Goal: Task Accomplishment & Management: Manage account settings

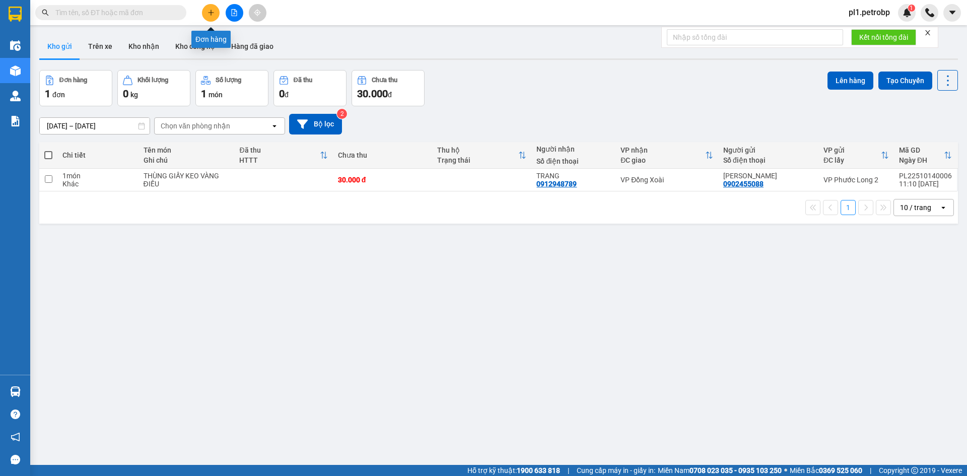
click at [205, 15] on button at bounding box center [211, 13] width 18 height 18
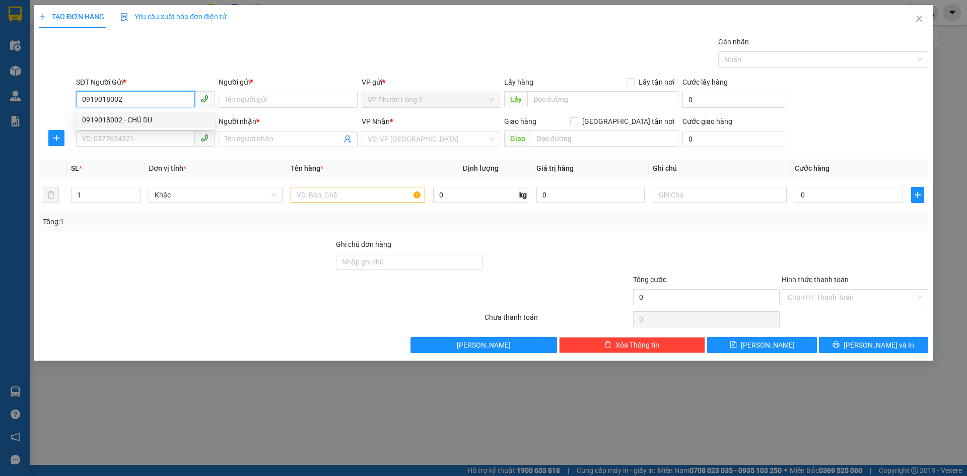
type input "0919018002"
click at [107, 111] on div "0919018002 0919018002 - CHÚ DU" at bounding box center [145, 120] width 138 height 20
click at [132, 94] on input "0919018002" at bounding box center [135, 99] width 119 height 16
click at [134, 113] on div "0919018002 - CHÚ DU" at bounding box center [145, 120] width 138 height 16
type input "CHÚ DU"
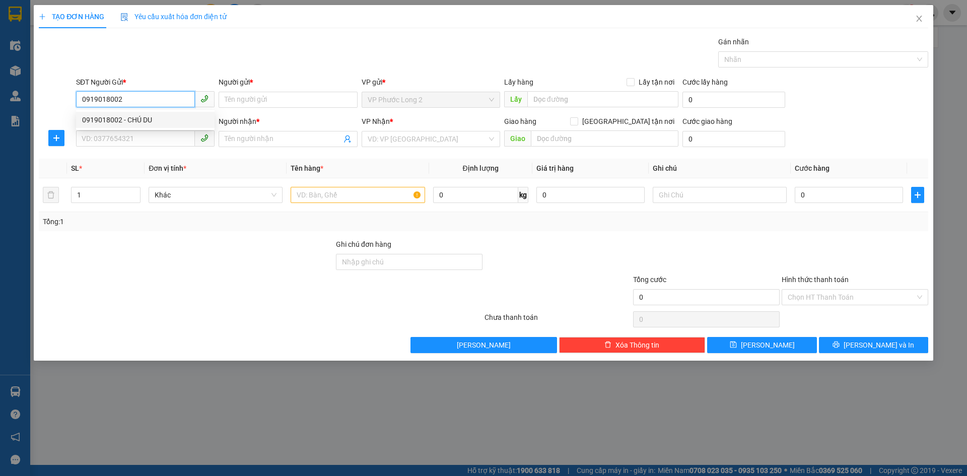
type input "0397678393"
type input "PHƯƠNG ANH"
type input "30.000"
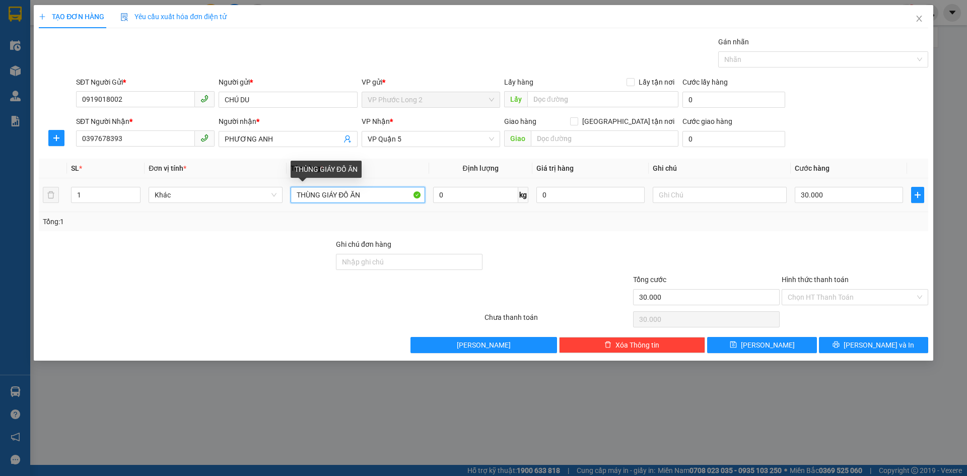
drag, startPoint x: 335, startPoint y: 195, endPoint x: 376, endPoint y: 199, distance: 41.0
click at [376, 199] on input "THÙNG GIÁY ĐỒ ĂN" at bounding box center [357, 195] width 134 height 16
type input "THÙNG SỐP VÀNG ĐỒ ĂN"
click at [855, 302] on input "Hình thức thanh toán" at bounding box center [850, 296] width 127 height 15
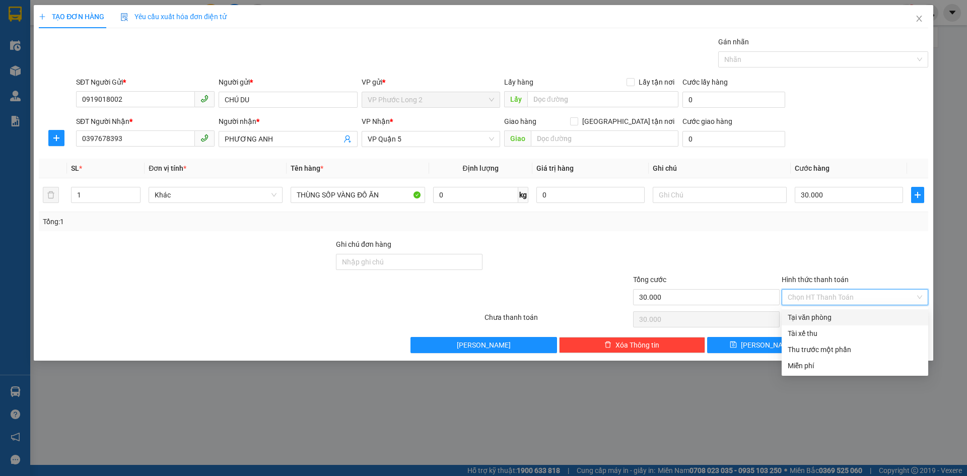
click at [851, 314] on div "Tại văn phòng" at bounding box center [854, 317] width 134 height 11
type input "0"
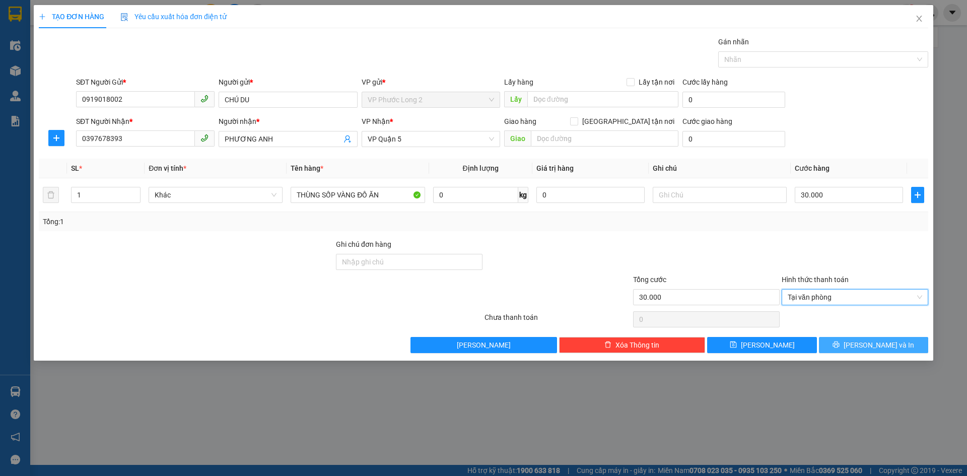
click at [884, 350] on span "[PERSON_NAME] và In" at bounding box center [878, 344] width 70 height 11
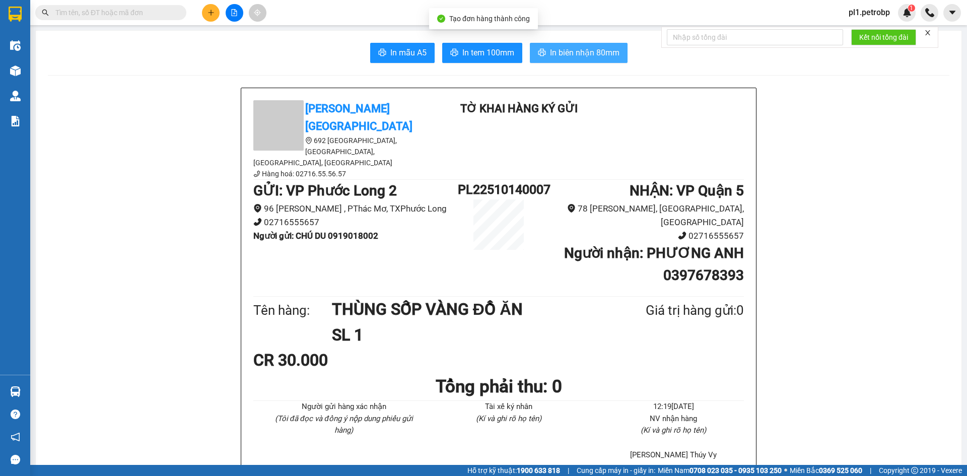
click at [572, 58] on span "In biên nhận 80mm" at bounding box center [584, 52] width 69 height 13
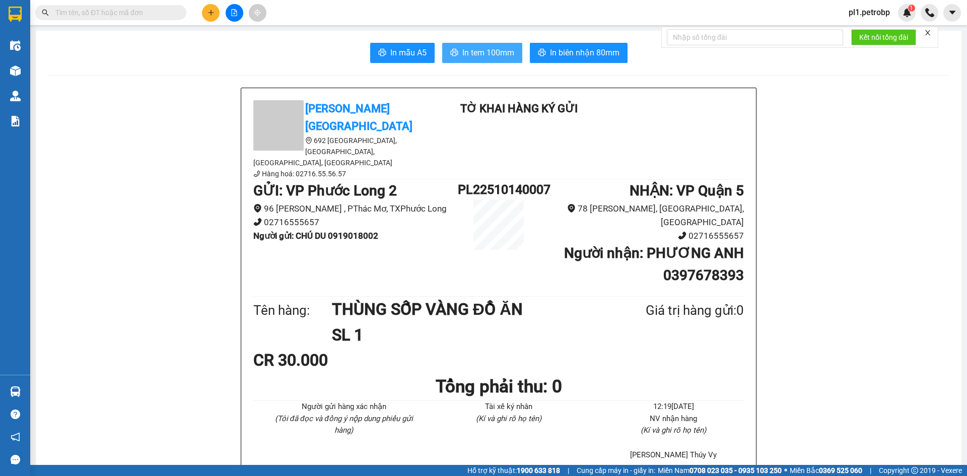
click at [479, 54] on span "In tem 100mm" at bounding box center [488, 52] width 52 height 13
click at [614, 55] on span "In biên nhận 80mm" at bounding box center [584, 52] width 69 height 13
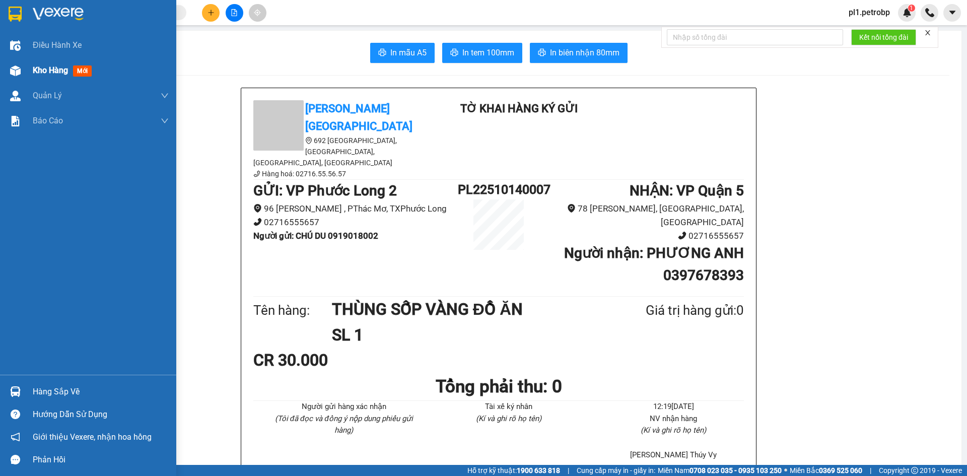
click at [25, 71] on div "Kho hàng mới" at bounding box center [88, 70] width 176 height 25
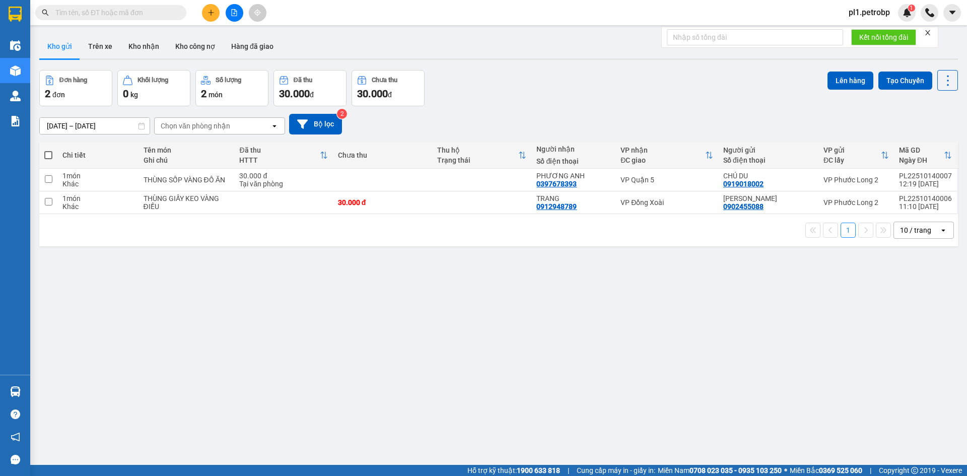
click at [97, 421] on div "ver 1.8.147 Kho gửi Trên xe Kho nhận Kho công nợ Hàng đã giao Đơn hàng 2 đơn Kh…" at bounding box center [498, 268] width 926 height 476
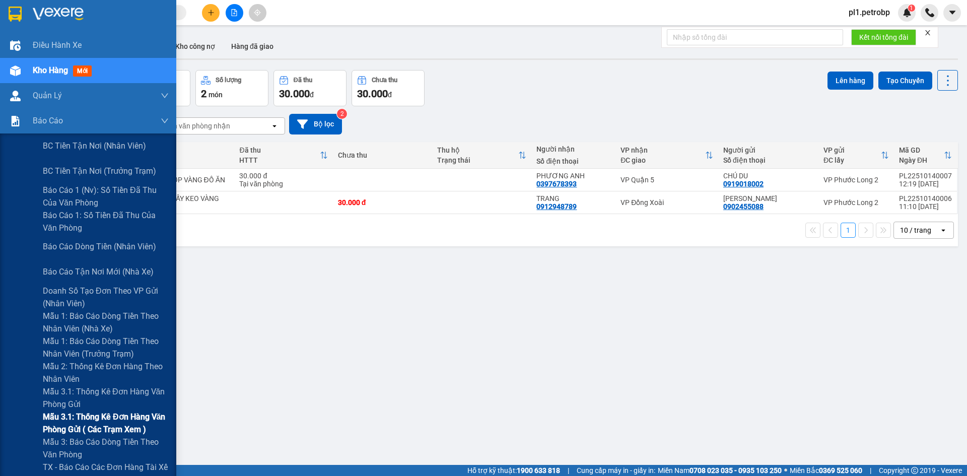
click at [94, 418] on span "Mẫu 3.1: Thống kê đơn hàng văn phòng gửi ( các trạm xem )" at bounding box center [106, 422] width 126 height 25
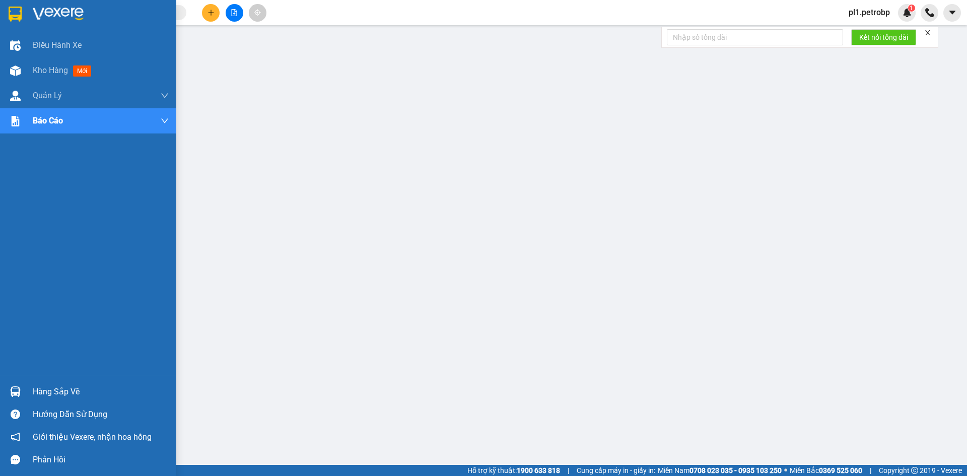
click at [54, 383] on div "Hàng sắp về" at bounding box center [88, 391] width 176 height 23
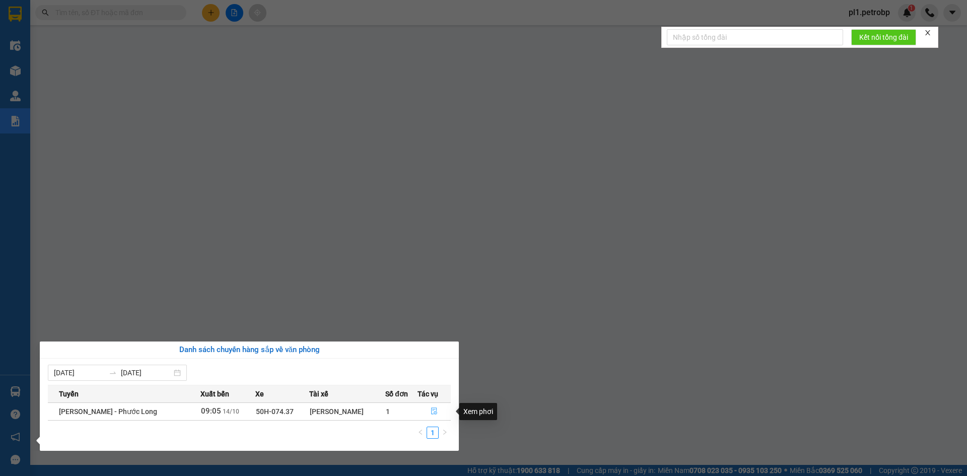
click at [442, 409] on button "button" at bounding box center [434, 411] width 33 height 16
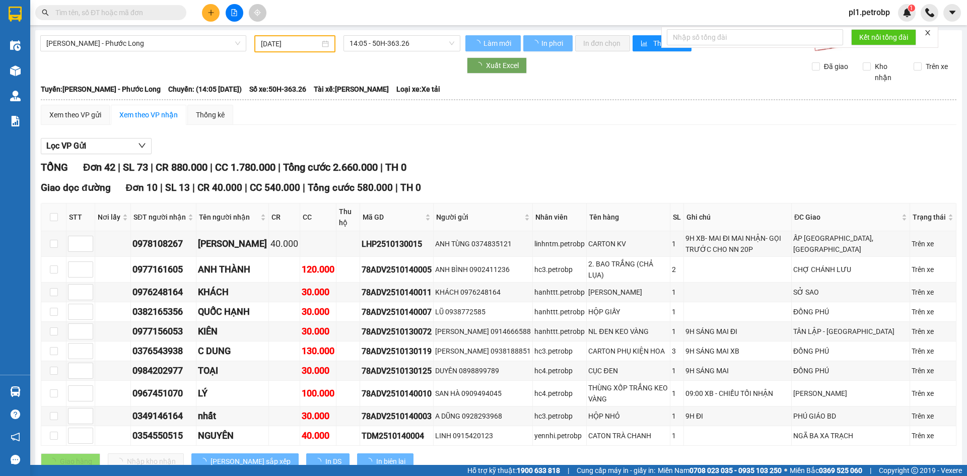
type input "[DATE]"
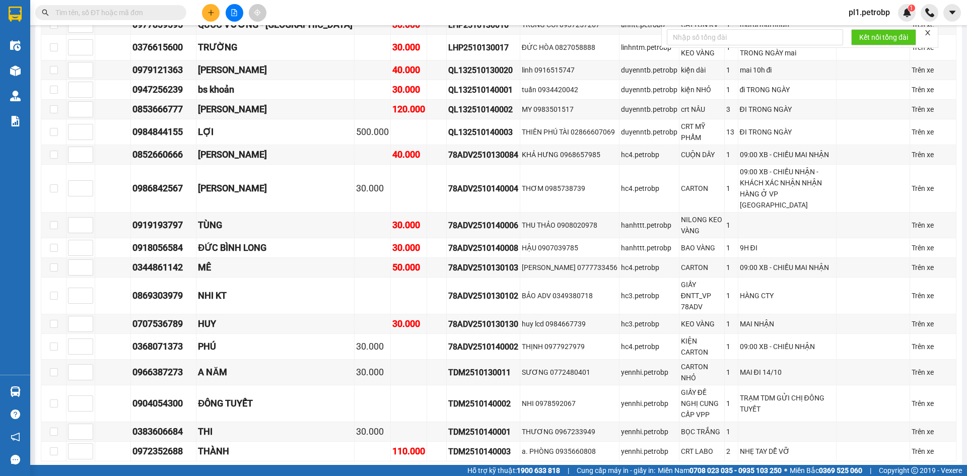
scroll to position [1017, 0]
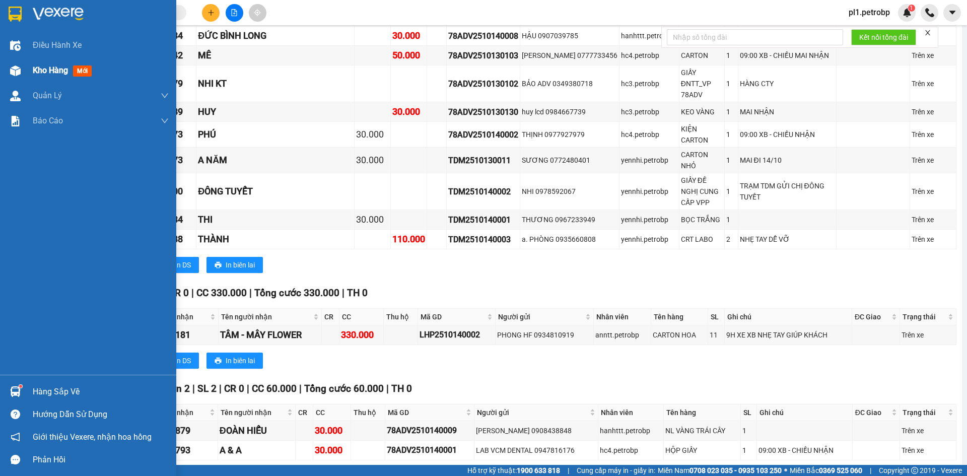
click at [49, 65] on span "Kho hàng" at bounding box center [50, 70] width 35 height 10
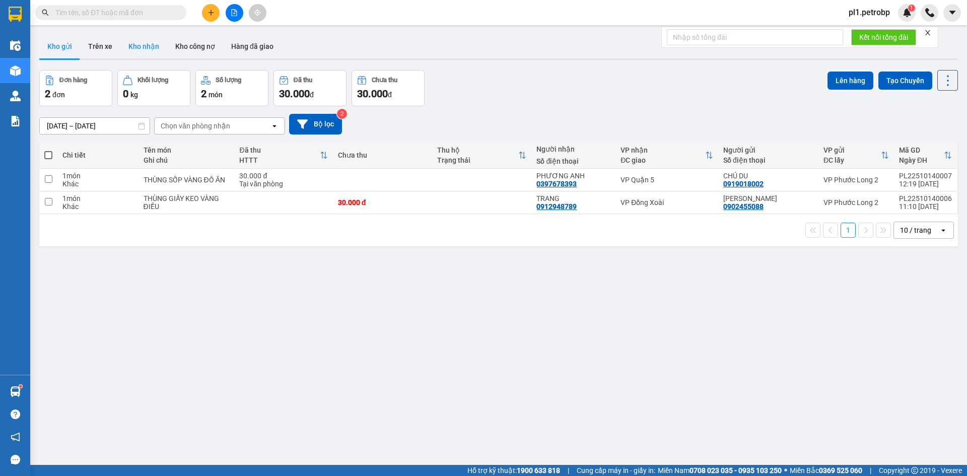
click at [139, 44] on button "Kho nhận" at bounding box center [143, 46] width 47 height 24
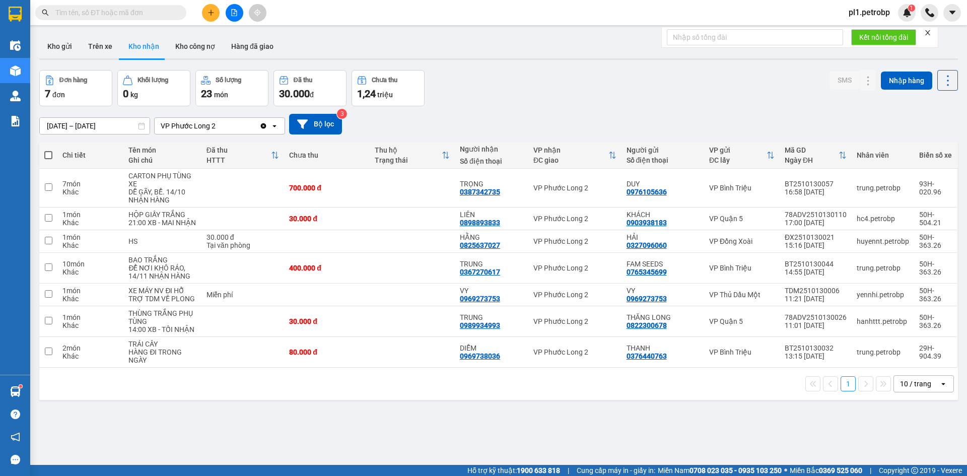
click at [19, 385] on sup at bounding box center [20, 386] width 3 height 3
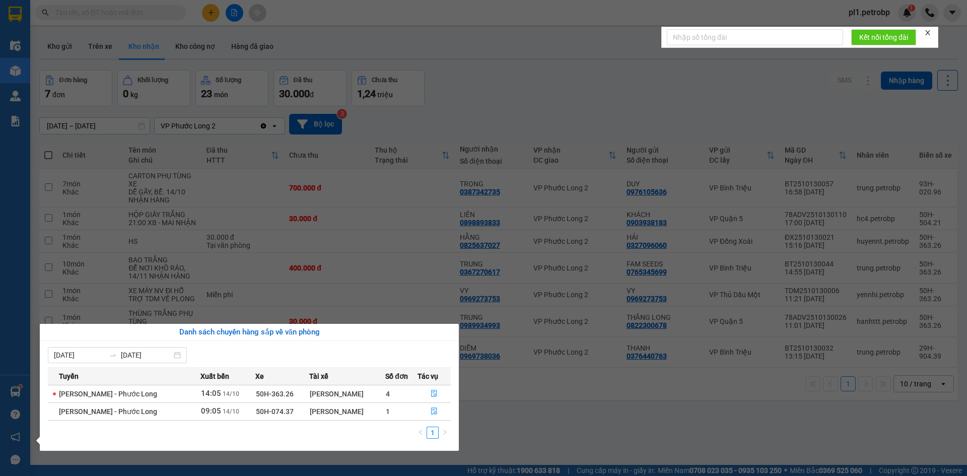
click at [376, 279] on section "Kết quả tìm kiếm ( 1 ) Bộ lọc Mã ĐH Trạng thái Món hàng Tổng cước Chưa cước Ngư…" at bounding box center [483, 238] width 967 height 476
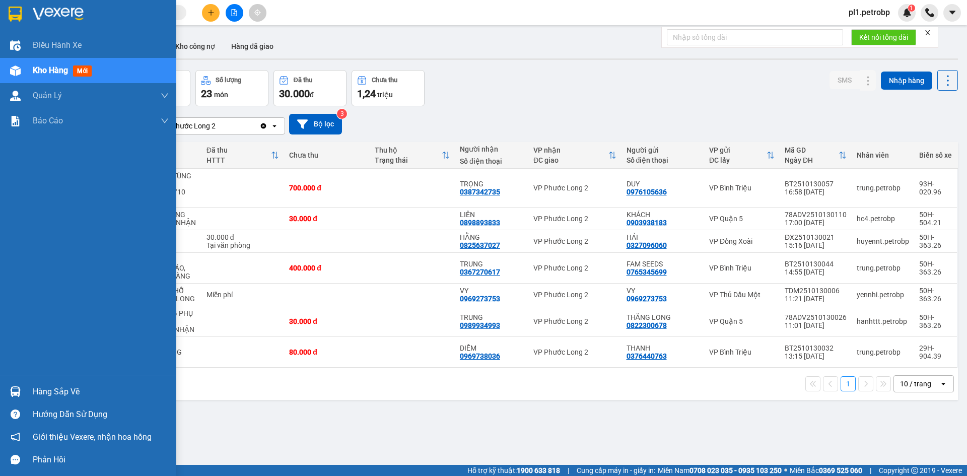
click at [6, 392] on div "Hàng sắp về" at bounding box center [88, 391] width 176 height 23
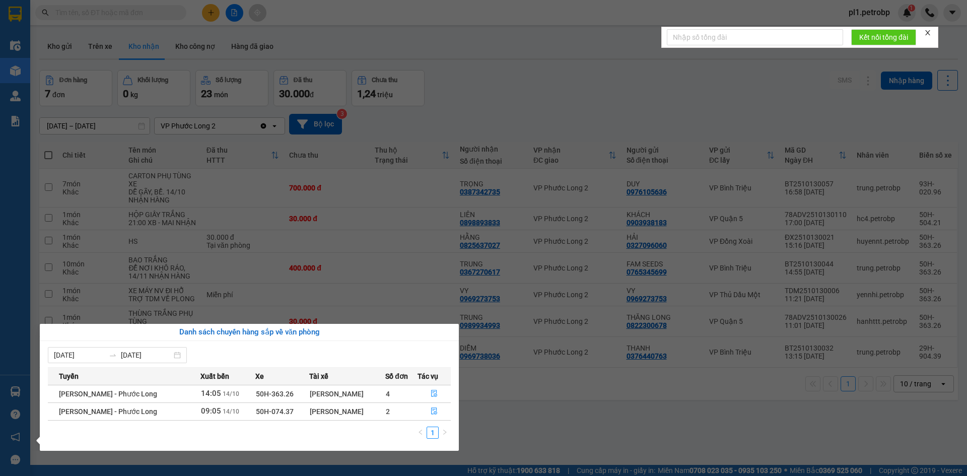
click at [530, 423] on section "Kết quả tìm kiếm ( 1 ) Bộ lọc Mã ĐH Trạng thái Món hàng Tổng cước Chưa cước Ngư…" at bounding box center [483, 238] width 967 height 476
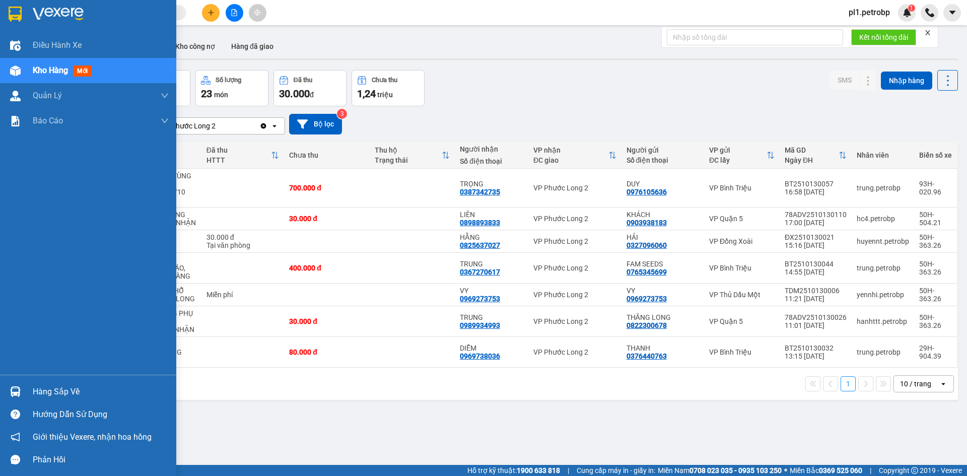
click at [24, 396] on div at bounding box center [16, 392] width 18 height 18
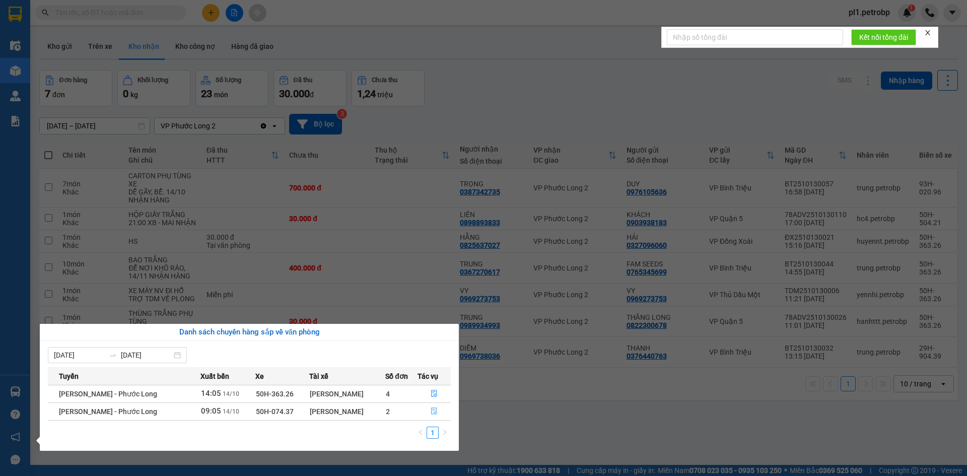
click at [429, 409] on button "button" at bounding box center [434, 411] width 33 height 16
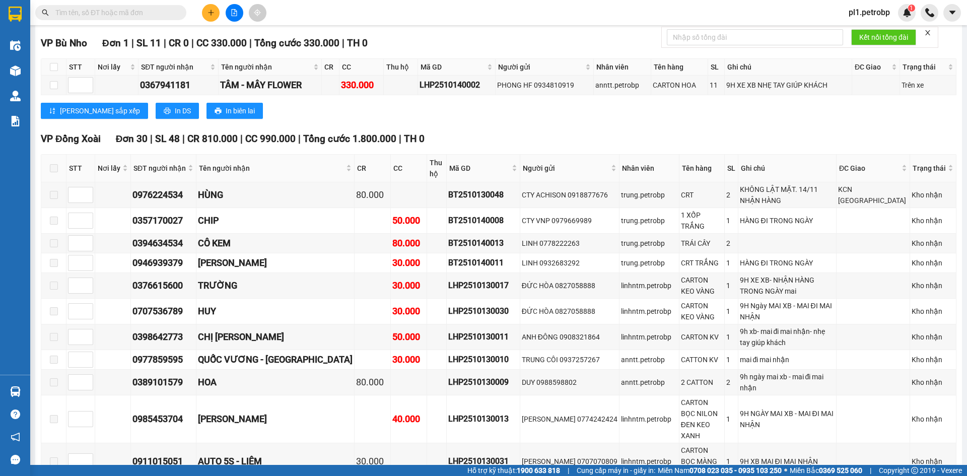
scroll to position [269, 0]
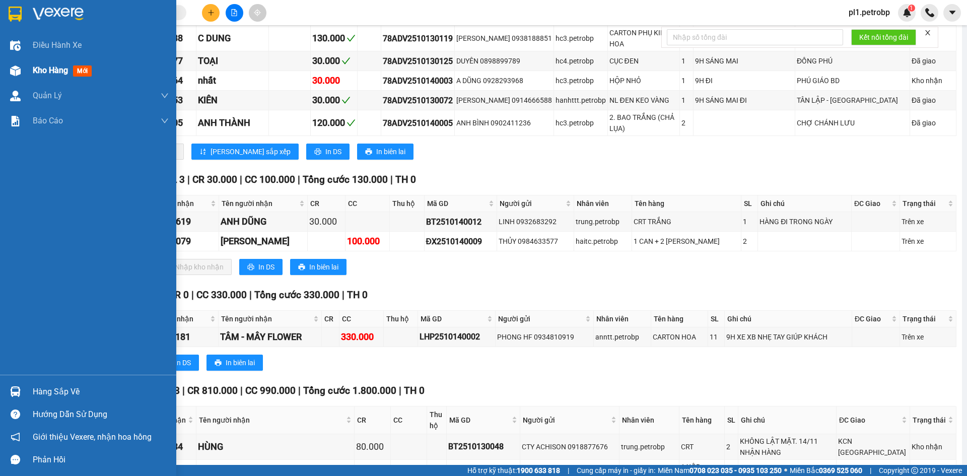
click at [60, 73] on span "Kho hàng" at bounding box center [50, 70] width 35 height 10
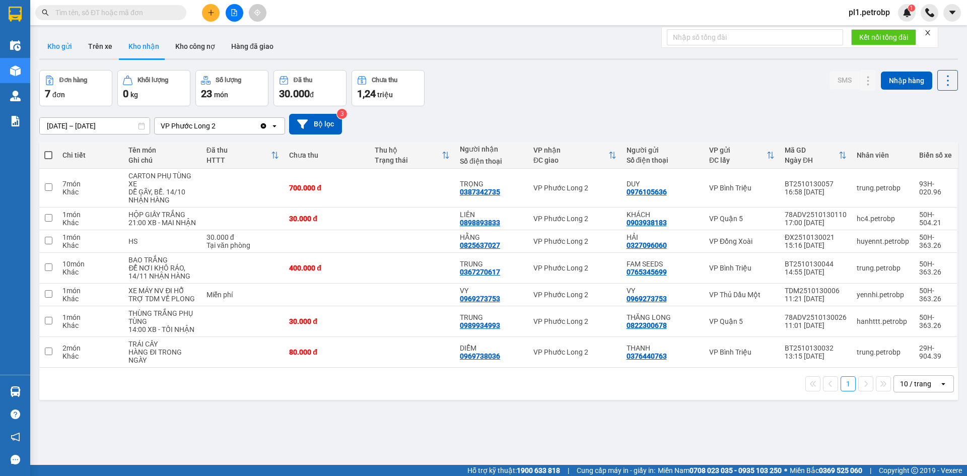
click at [62, 42] on button "Kho gửi" at bounding box center [59, 46] width 41 height 24
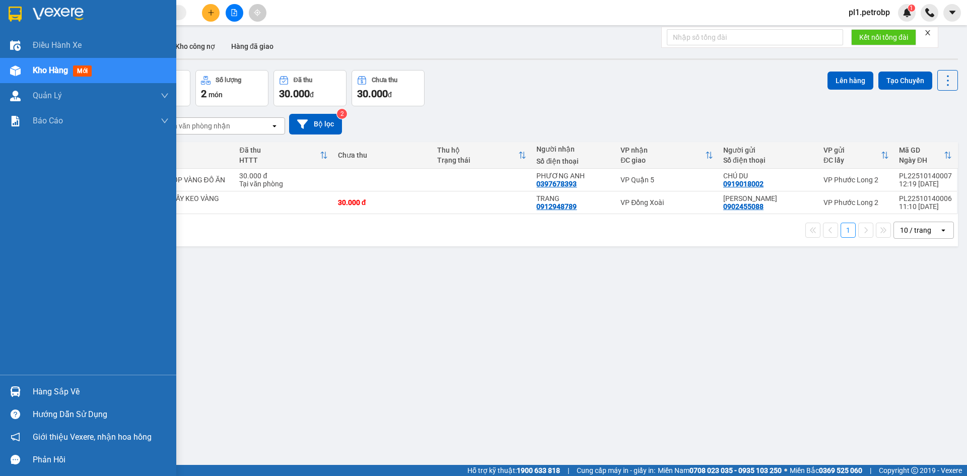
click at [57, 392] on div "Hàng sắp về" at bounding box center [101, 391] width 136 height 15
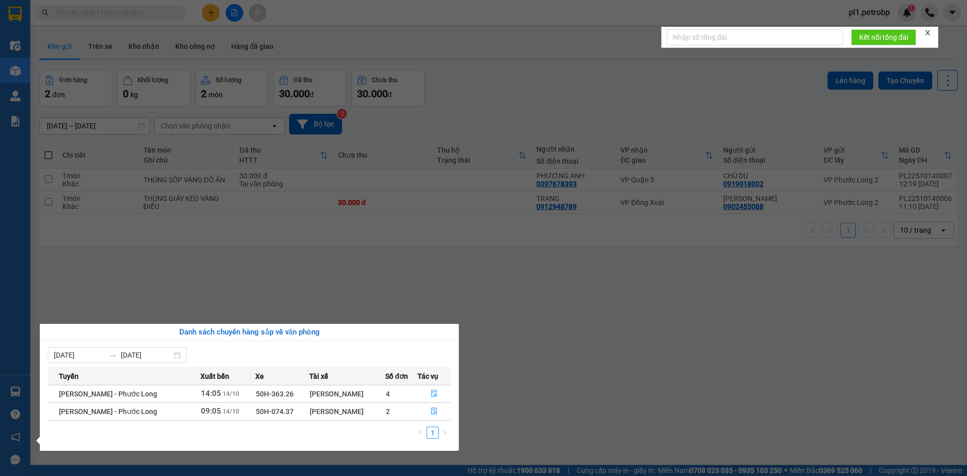
click at [513, 298] on section "Kết quả tìm kiếm ( 1 ) Bộ lọc Mã ĐH Trạng thái Món hàng Tổng cước Chưa cước Ngư…" at bounding box center [483, 238] width 967 height 476
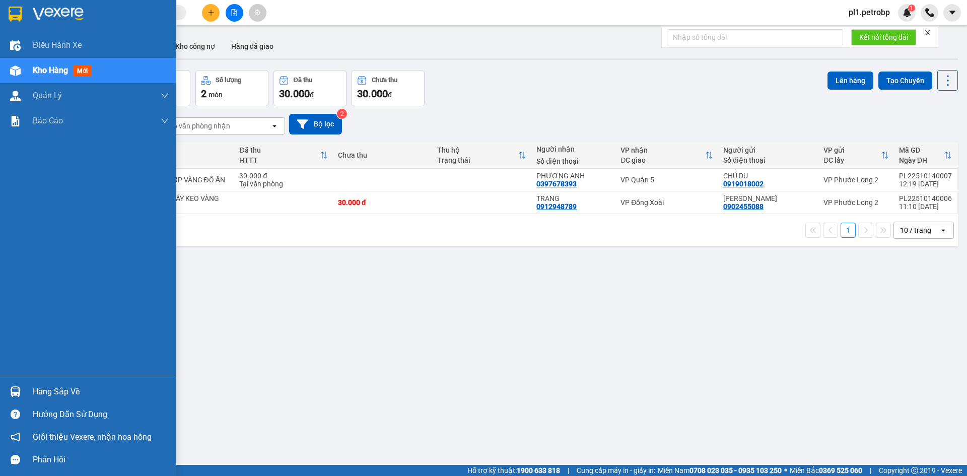
click at [38, 379] on div "Hàng sắp về Hướng dẫn sử dụng Giới thiệu Vexere, nhận hoa hồng Phản hồi" at bounding box center [88, 423] width 176 height 96
click at [72, 396] on div "Hàng sắp về" at bounding box center [101, 391] width 136 height 15
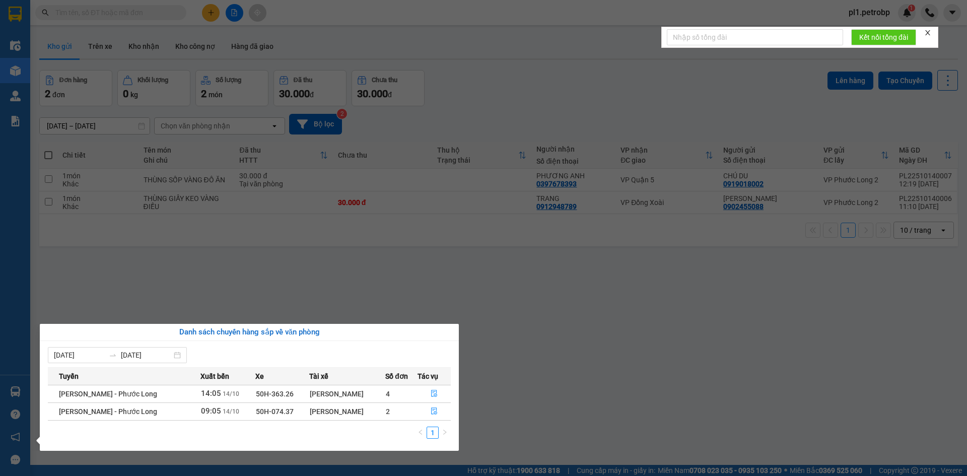
click at [298, 258] on section "Kết quả tìm kiếm ( 1 ) Bộ lọc Mã ĐH Trạng thái Món hàng Tổng cước Chưa cước Ngư…" at bounding box center [483, 238] width 967 height 476
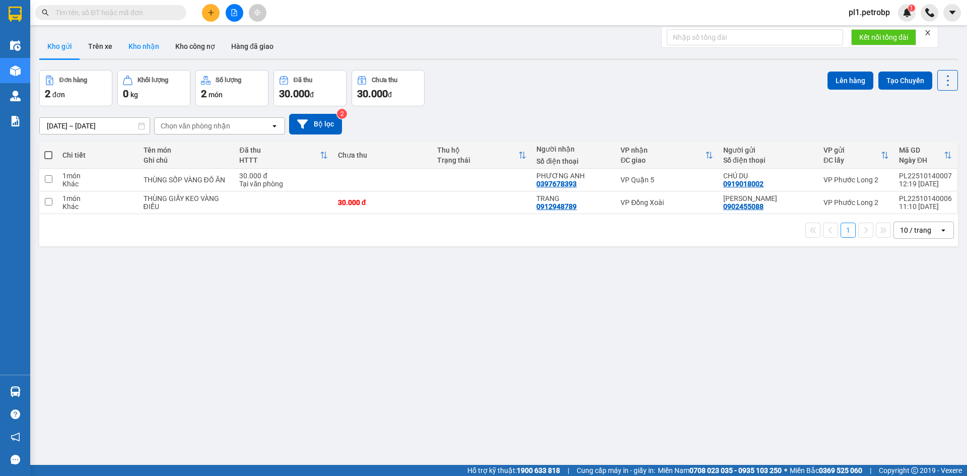
click at [142, 45] on button "Kho nhận" at bounding box center [143, 46] width 47 height 24
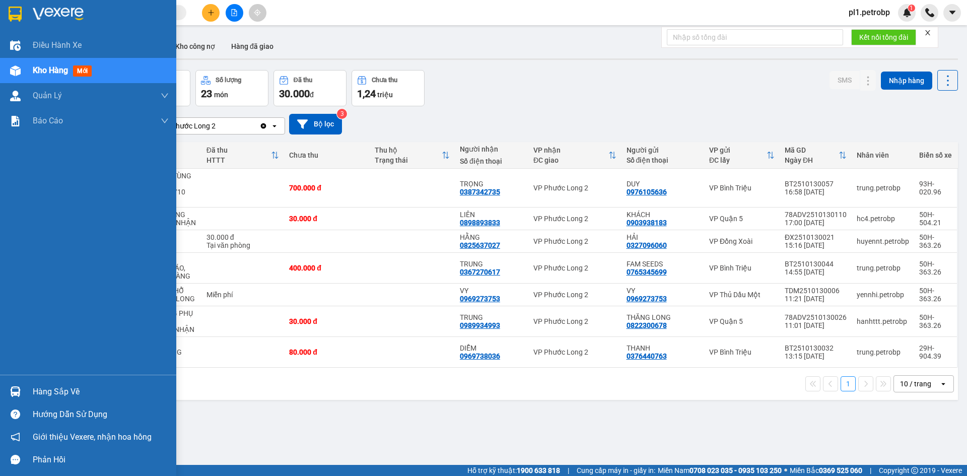
click at [26, 393] on div "Hàng sắp về" at bounding box center [88, 391] width 176 height 23
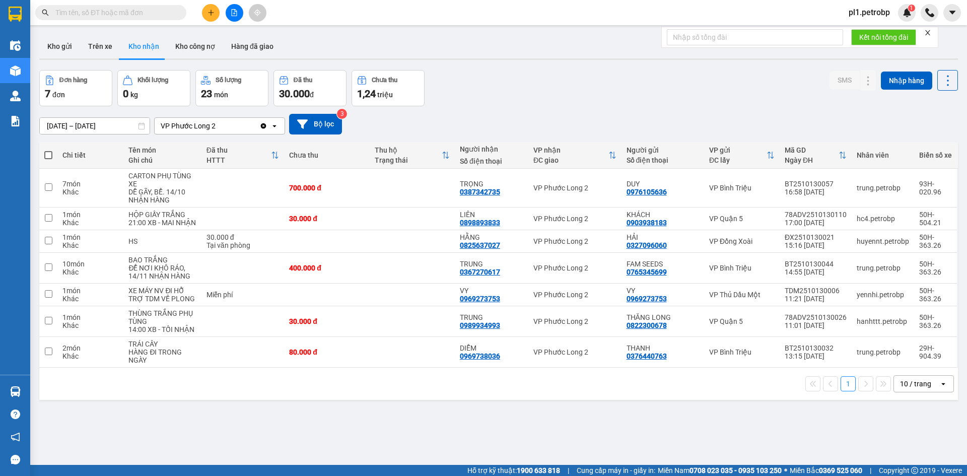
click at [548, 444] on section "Kết quả tìm kiếm ( 1 ) Bộ lọc Mã ĐH Trạng thái Món hàng Tổng cước Chưa cước Ngư…" at bounding box center [483, 238] width 967 height 476
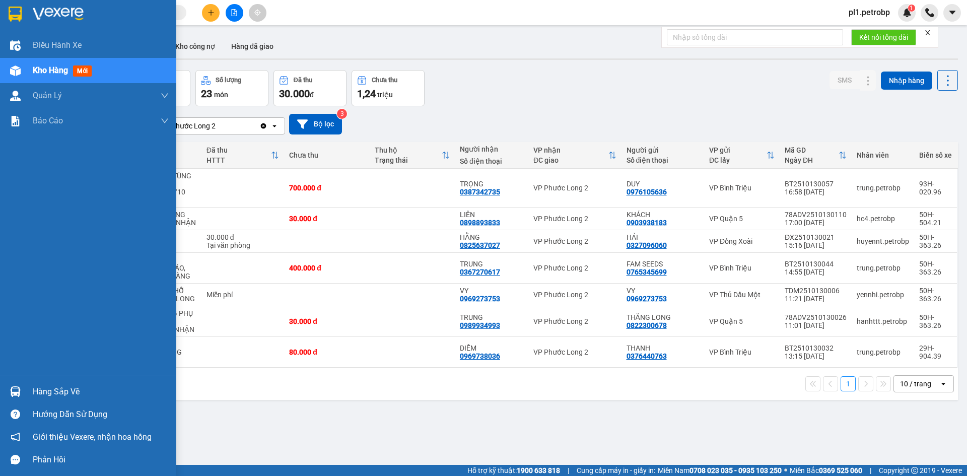
click at [62, 393] on div "Hàng sắp về" at bounding box center [101, 391] width 136 height 15
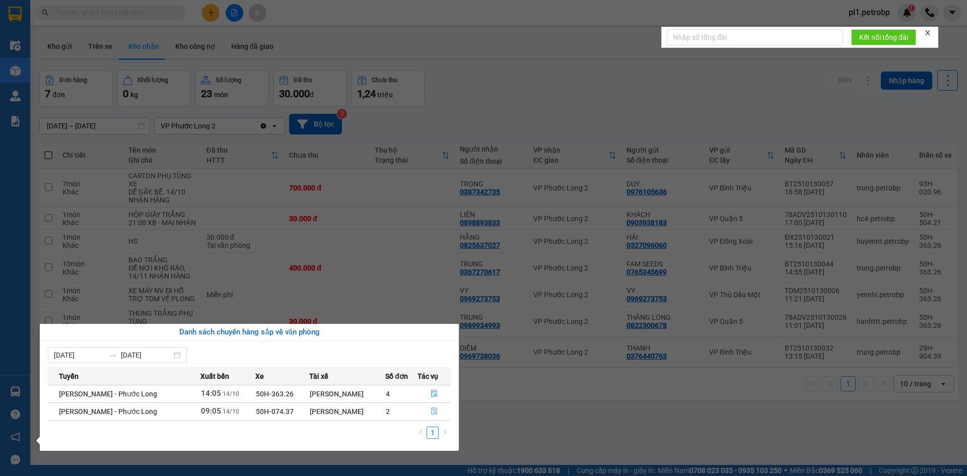
click at [433, 406] on button "button" at bounding box center [434, 411] width 33 height 16
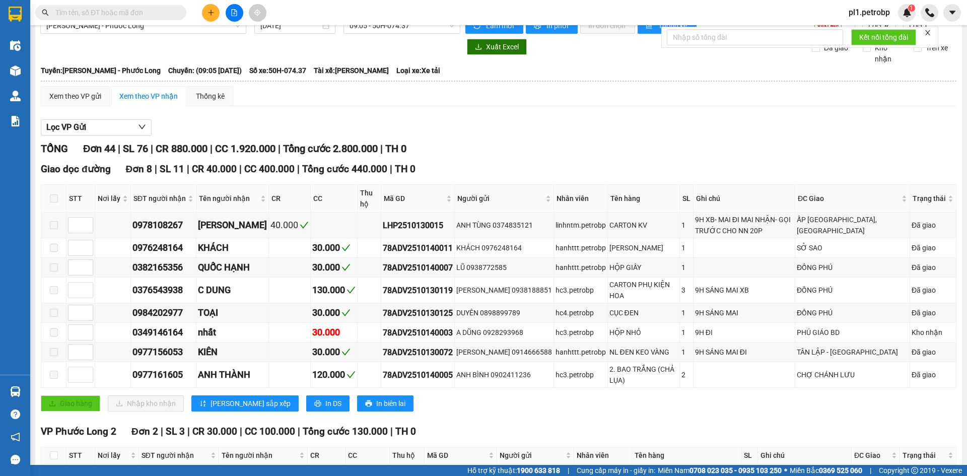
scroll to position [320, 0]
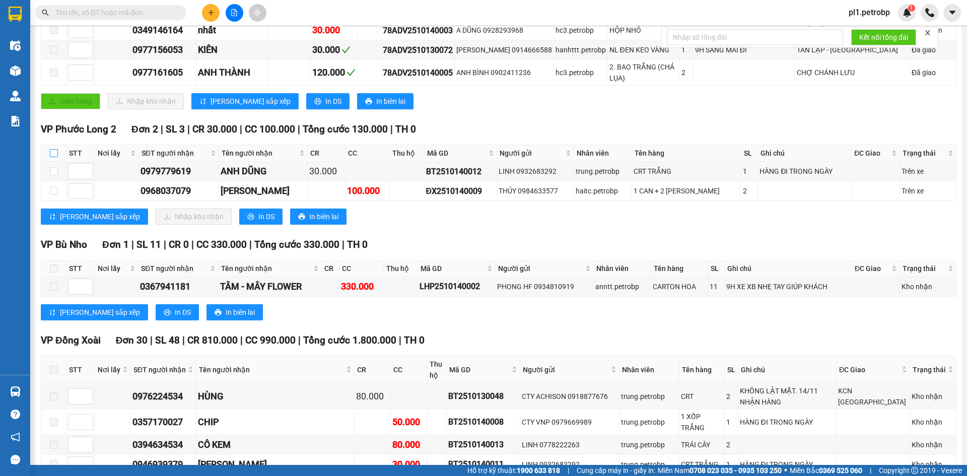
click at [55, 154] on input "checkbox" at bounding box center [54, 153] width 8 height 8
checkbox input "true"
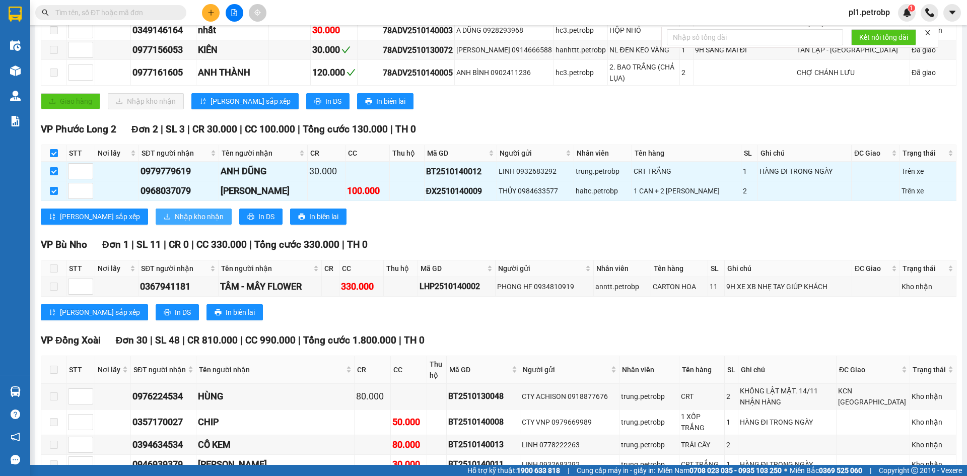
click at [156, 223] on button "Nhập kho nhận" at bounding box center [194, 216] width 76 height 16
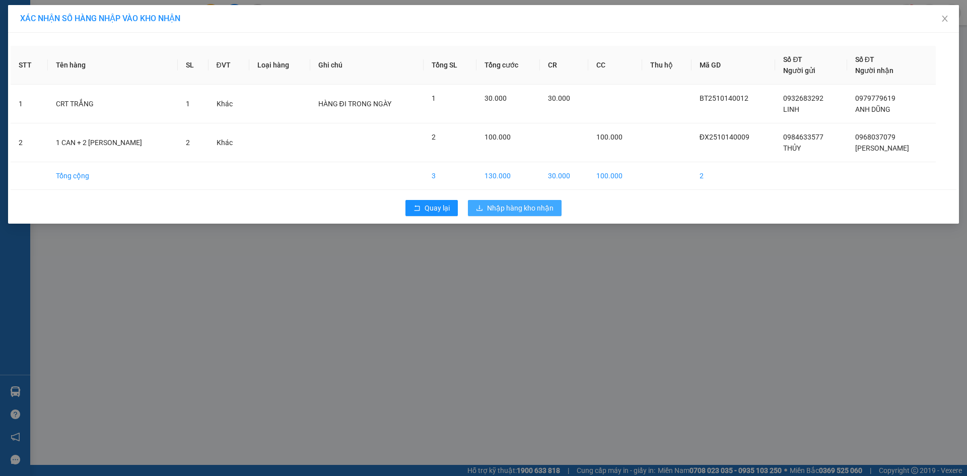
click at [522, 201] on button "Nhập hàng kho nhận" at bounding box center [515, 208] width 94 height 16
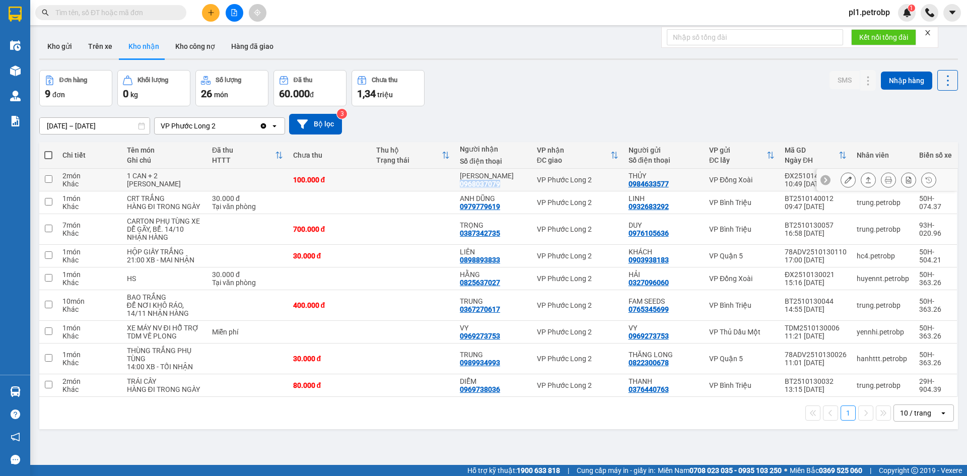
drag, startPoint x: 456, startPoint y: 184, endPoint x: 496, endPoint y: 185, distance: 39.8
click at [496, 185] on td "THẢO NGỌC 0968037079" at bounding box center [493, 180] width 77 height 23
checkbox input "true"
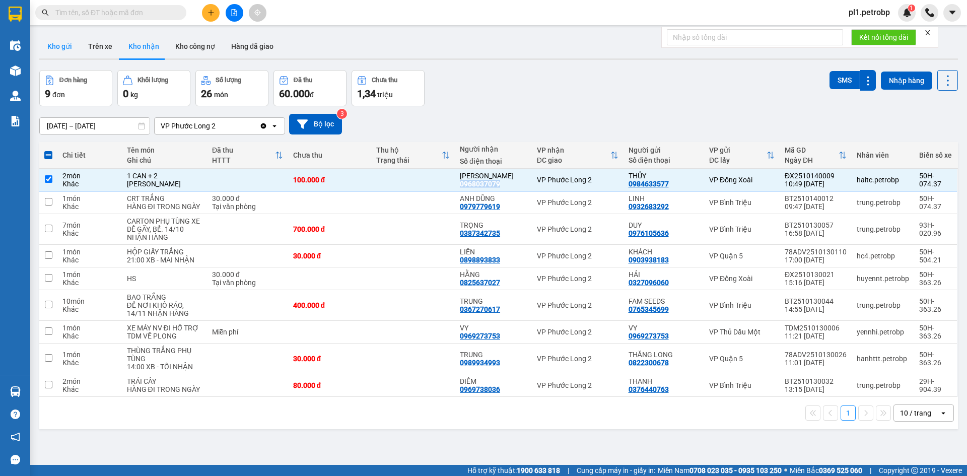
click at [66, 48] on button "Kho gửi" at bounding box center [59, 46] width 41 height 24
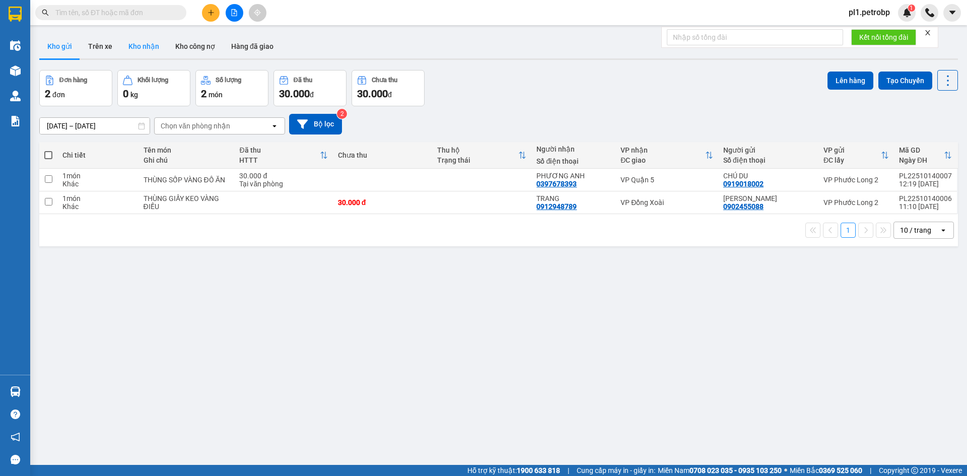
click at [121, 43] on button "Kho nhận" at bounding box center [143, 46] width 47 height 24
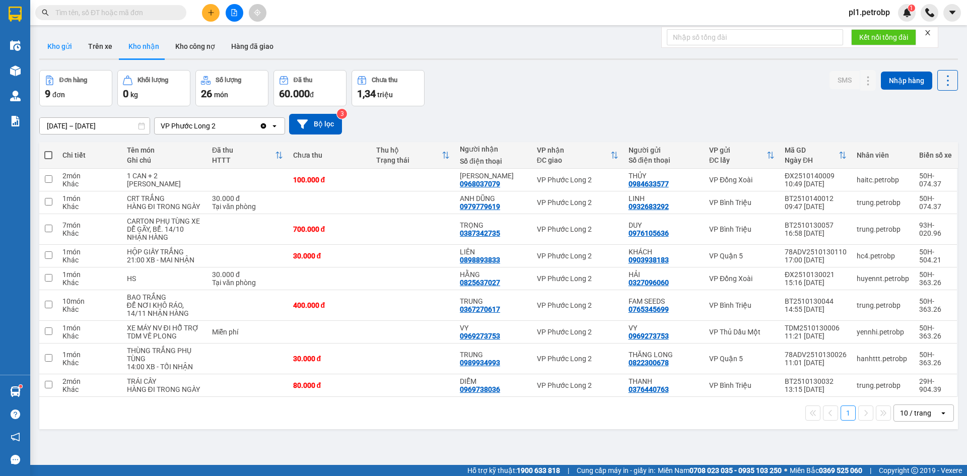
click at [60, 44] on button "Kho gửi" at bounding box center [59, 46] width 41 height 24
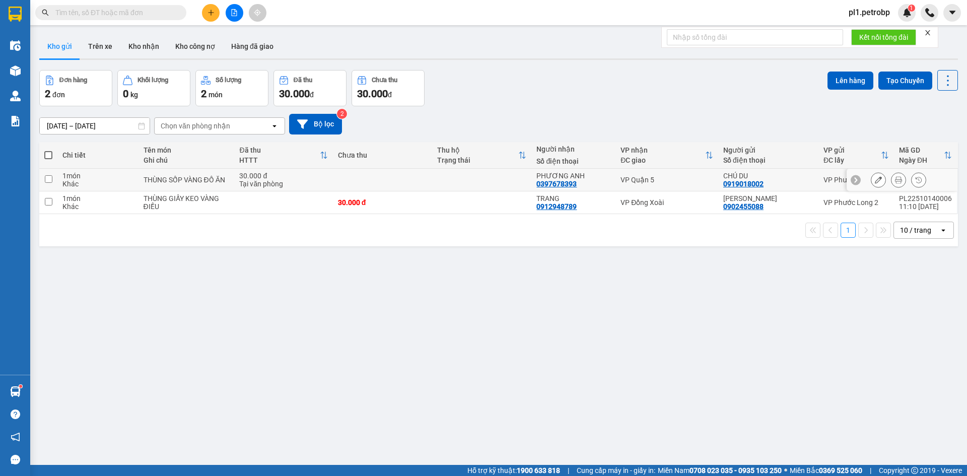
click at [185, 184] on div "THÙNG SỐP VÀNG ĐỒ ĂN" at bounding box center [186, 180] width 86 height 8
checkbox input "true"
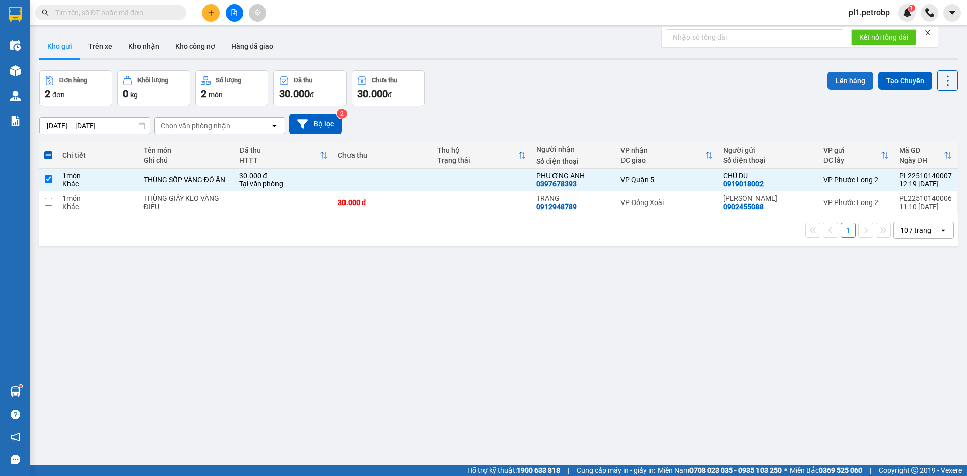
click at [834, 85] on button "Lên hàng" at bounding box center [850, 80] width 46 height 18
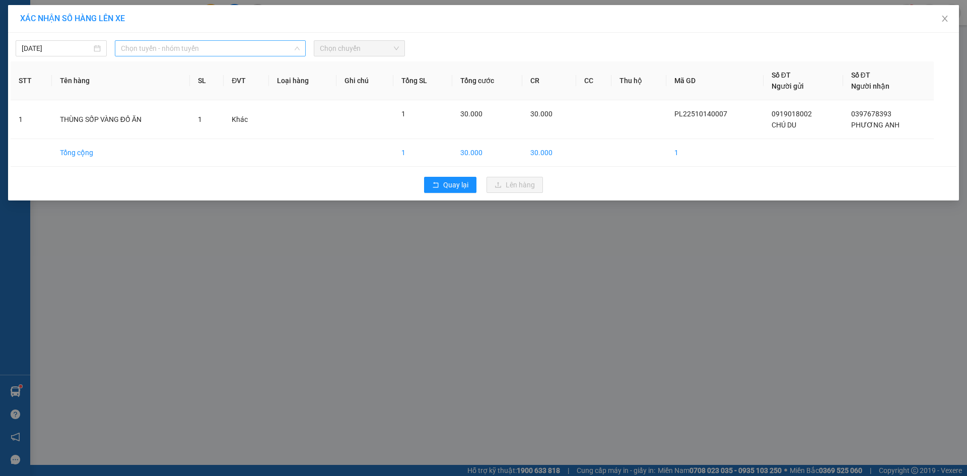
click at [151, 44] on span "Chọn tuyến - nhóm tuyến" at bounding box center [210, 48] width 179 height 15
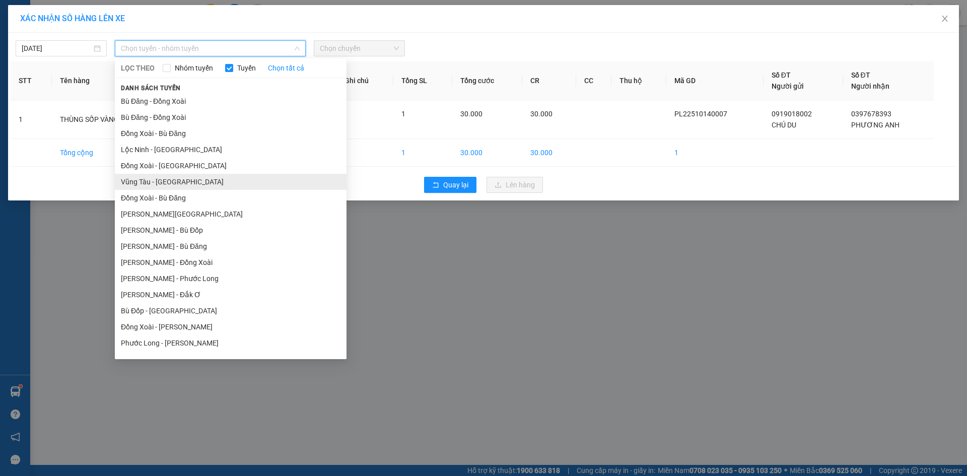
scroll to position [60, 0]
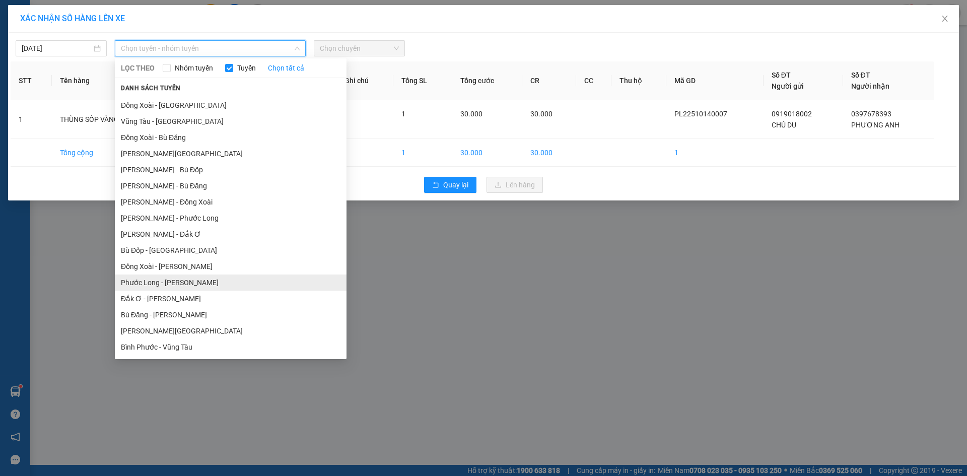
click at [198, 280] on li "Phước Long - [PERSON_NAME]" at bounding box center [231, 282] width 232 height 16
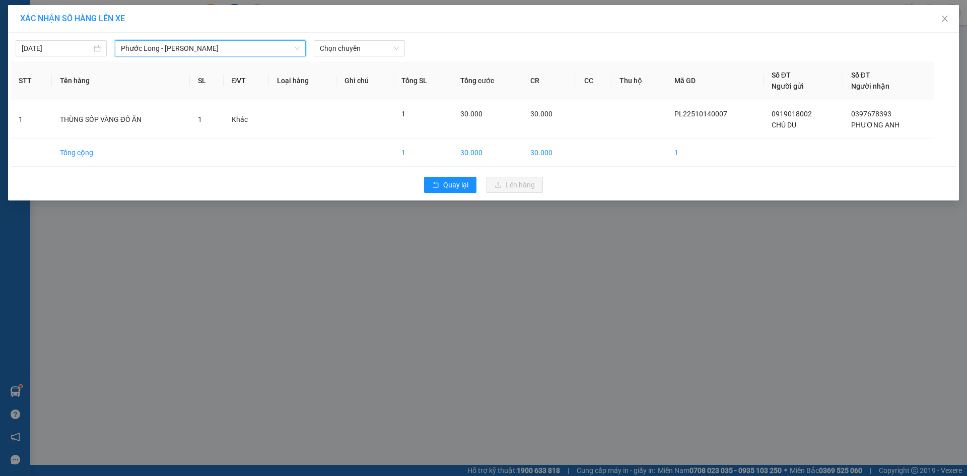
click at [345, 57] on div "14/10/2025 Phước Long - Hồ Chí Minh Phước Long - Hồ Chí Minh LỌC THEO Nhóm tuyế…" at bounding box center [483, 117] width 950 height 168
click at [352, 52] on span "Chọn chuyến" at bounding box center [359, 48] width 79 height 15
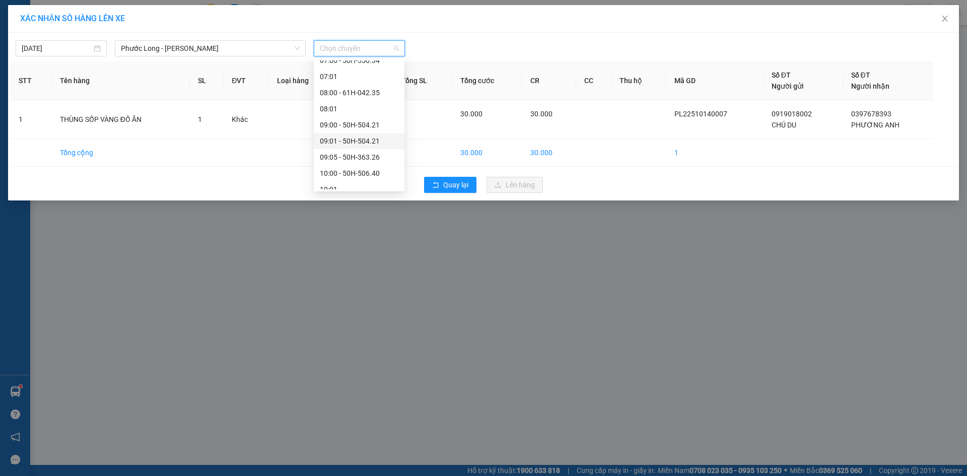
scroll to position [403, 0]
click at [379, 116] on div "14:01 - 61H-023.10" at bounding box center [359, 116] width 79 height 11
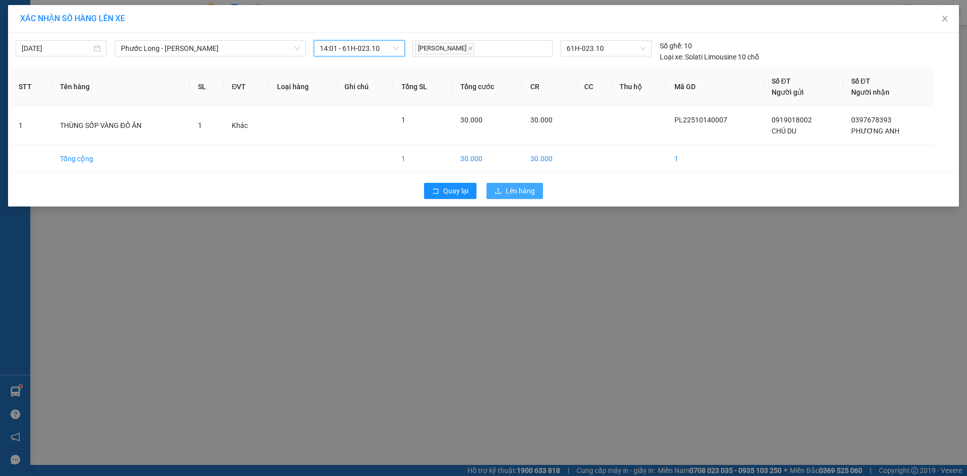
click at [517, 192] on span "Lên hàng" at bounding box center [519, 190] width 29 height 11
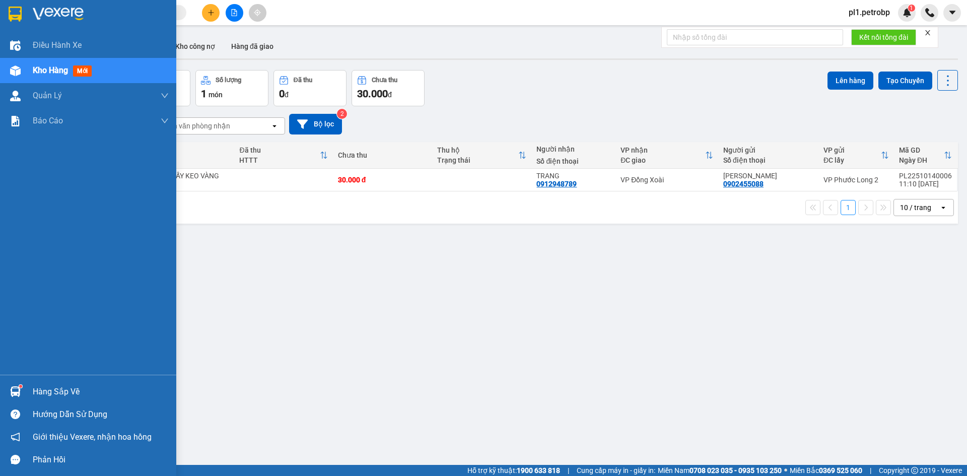
click at [40, 384] on div "Hàng sắp về" at bounding box center [101, 391] width 136 height 15
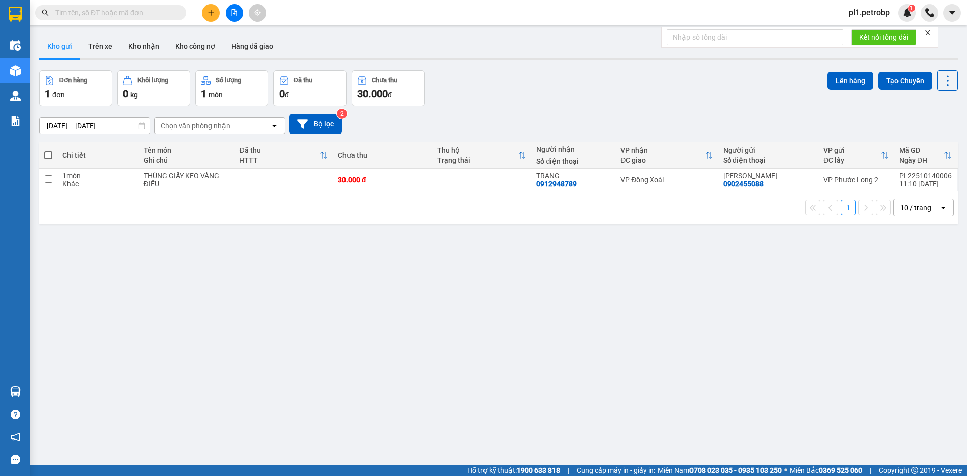
click at [487, 379] on section "Kết quả tìm kiếm ( 1 ) Bộ lọc Mã ĐH Trạng thái Món hàng Tổng cước Chưa cước Ngư…" at bounding box center [483, 238] width 967 height 476
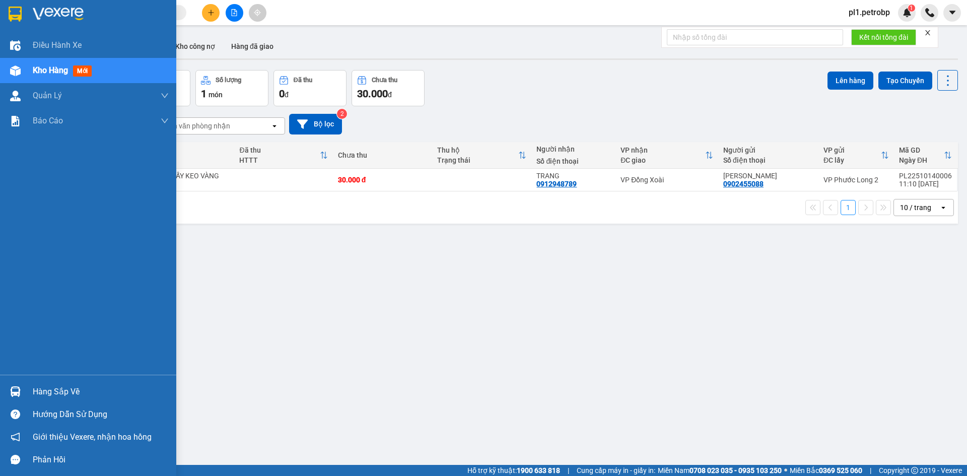
click at [7, 400] on div "Hàng sắp về" at bounding box center [88, 391] width 176 height 23
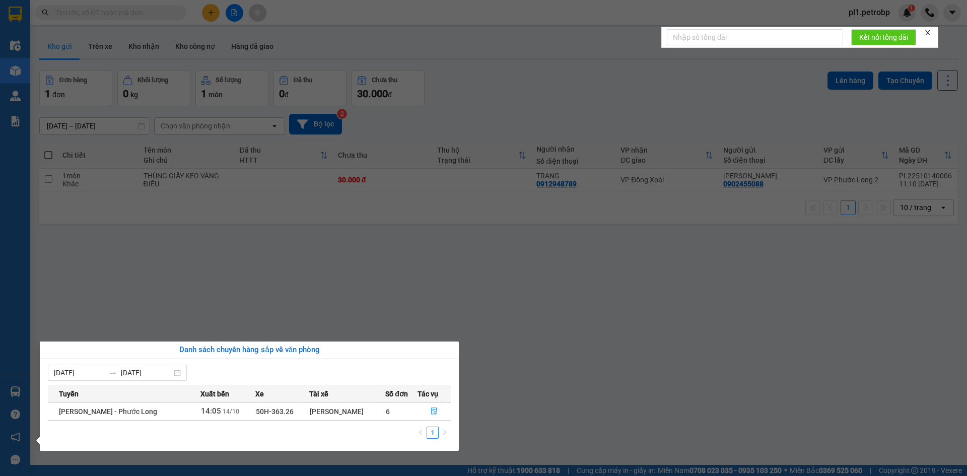
click at [339, 300] on section "Kết quả tìm kiếm ( 1 ) Bộ lọc Mã ĐH Trạng thái Món hàng Tổng cước Chưa cước Ngư…" at bounding box center [483, 238] width 967 height 476
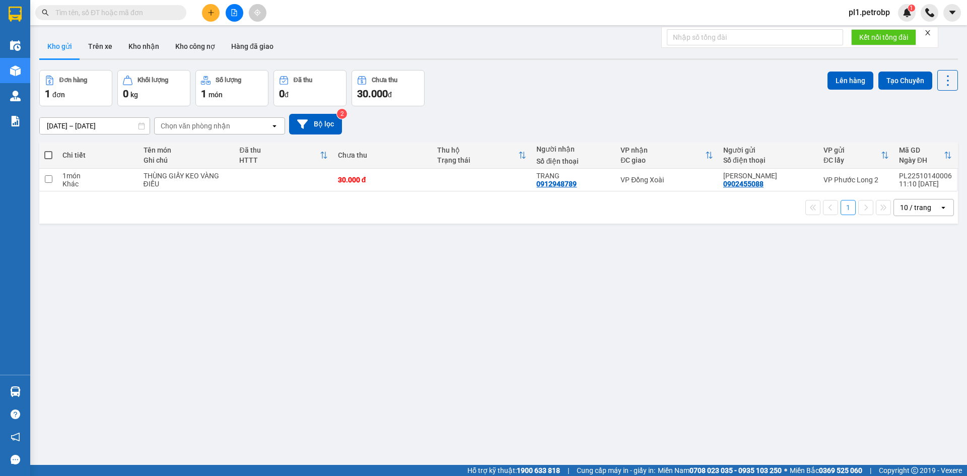
click at [885, 13] on span "pl1.petrobp" at bounding box center [868, 12] width 57 height 13
click at [858, 22] on ul "Đăng xuất Đổi mật khẩu" at bounding box center [871, 39] width 64 height 36
click at [859, 31] on span "Đăng xuất" at bounding box center [876, 31] width 42 height 11
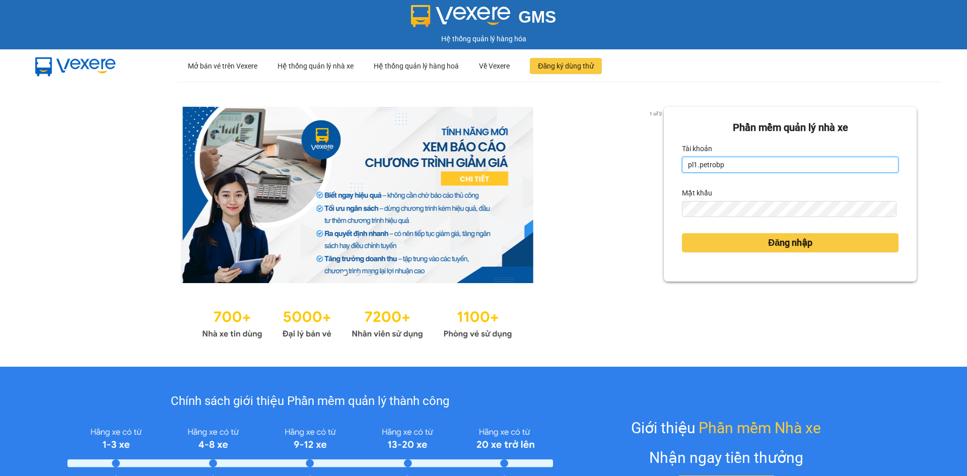
click at [753, 173] on input "pl1.petrobp" at bounding box center [790, 165] width 216 height 16
type input "thaontt.petrobp"
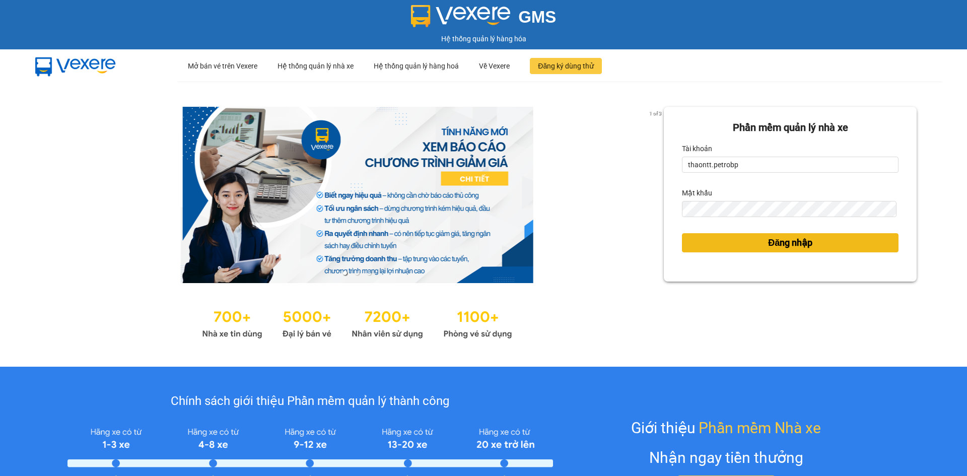
click at [750, 242] on button "Đăng nhập" at bounding box center [790, 242] width 216 height 19
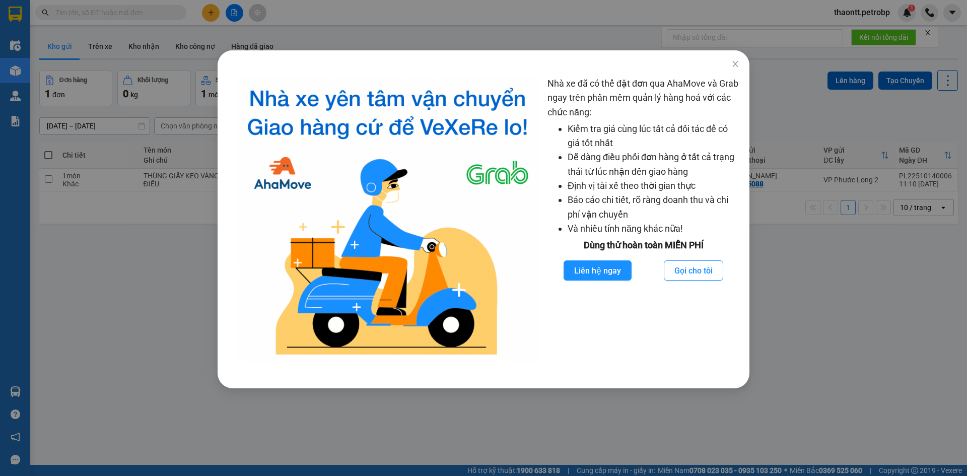
drag, startPoint x: 800, startPoint y: 275, endPoint x: 229, endPoint y: 202, distance: 575.5
click at [792, 276] on div "Nhà xe đã có thể đặt đơn qua AhaMove và Grab ngay trên phần mềm quản lý hàng ho…" at bounding box center [483, 238] width 967 height 476
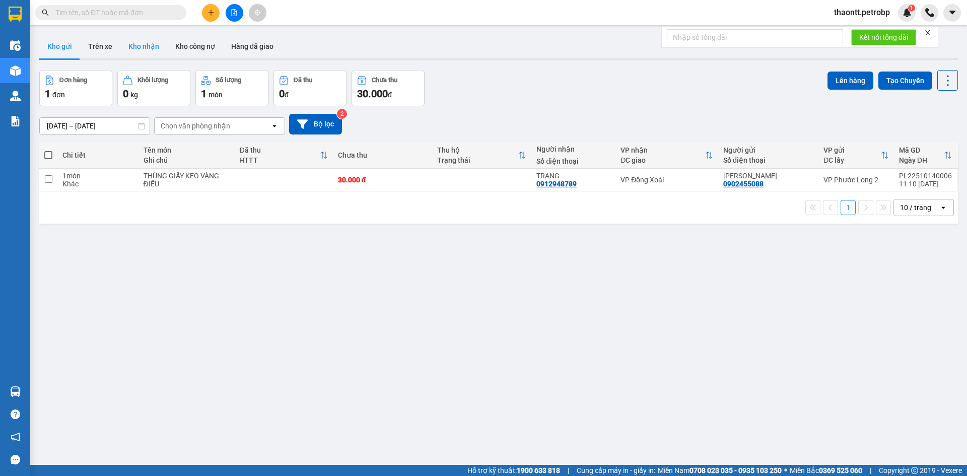
click at [134, 47] on button "Kho nhận" at bounding box center [143, 46] width 47 height 24
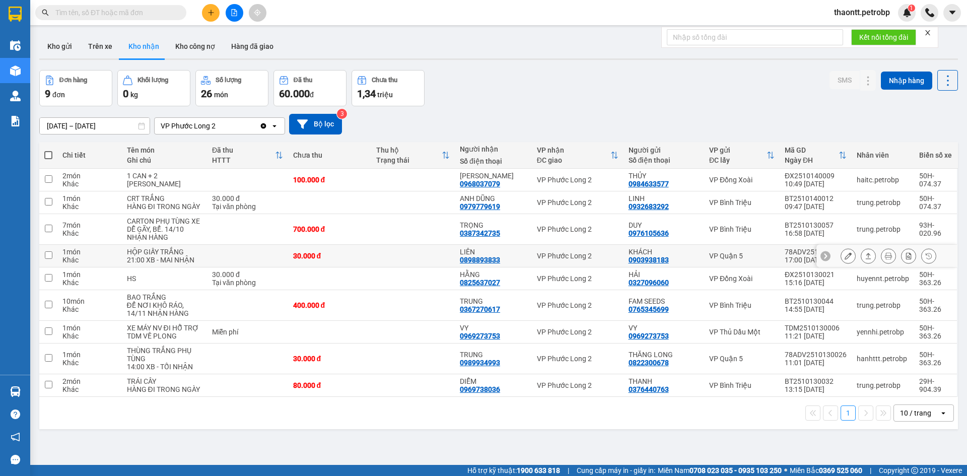
scroll to position [46, 0]
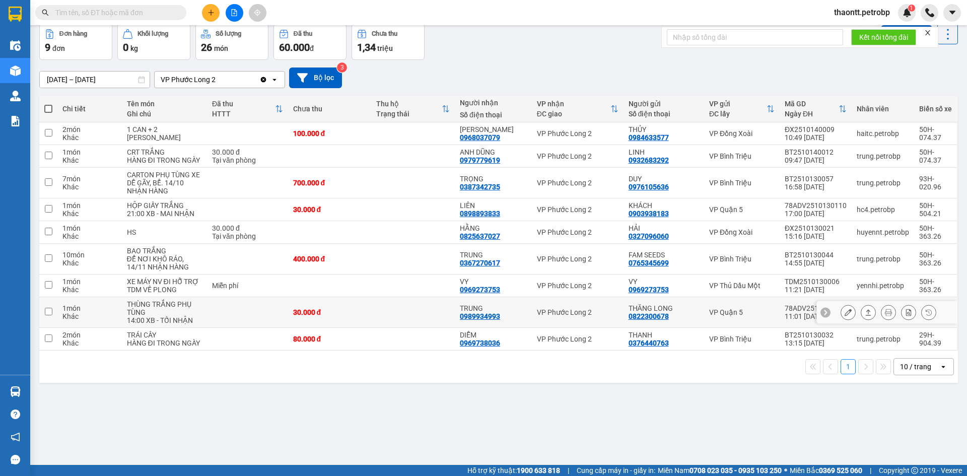
click at [407, 328] on td at bounding box center [413, 312] width 84 height 31
checkbox input "true"
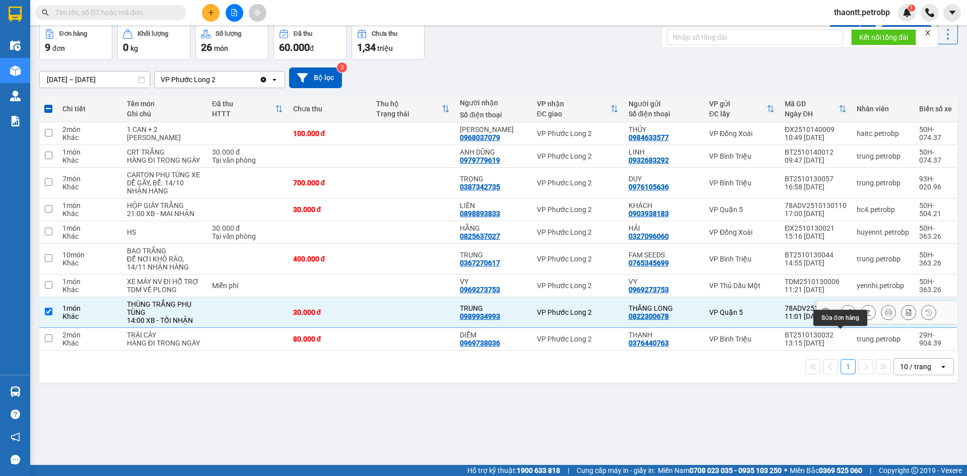
click at [844, 316] on icon at bounding box center [847, 312] width 7 height 7
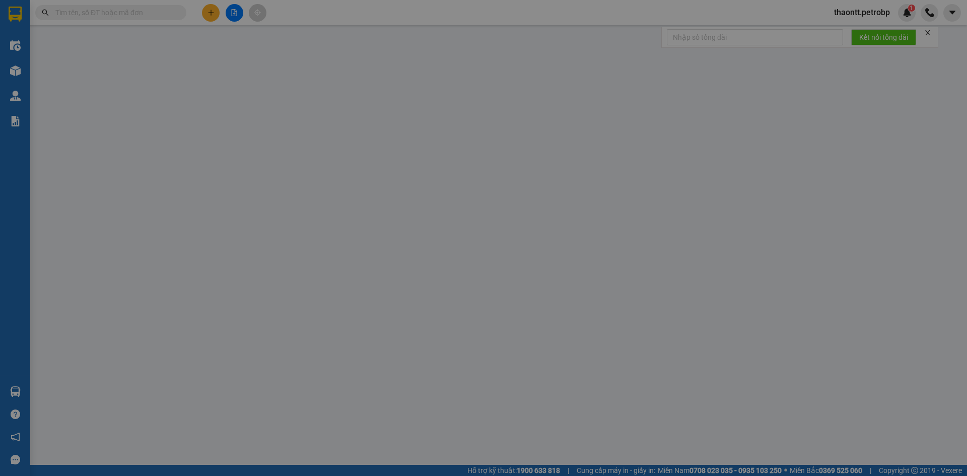
type input "0822300678"
type input "THĂNG LONG"
type input "0989934993"
type input "TRUNG"
type input "30.000"
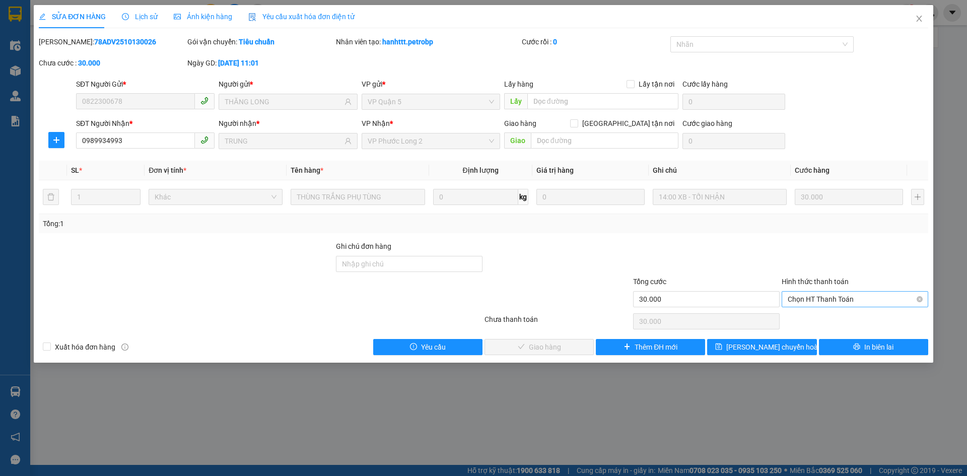
click at [829, 301] on span "Chọn HT Thanh Toán" at bounding box center [854, 298] width 134 height 15
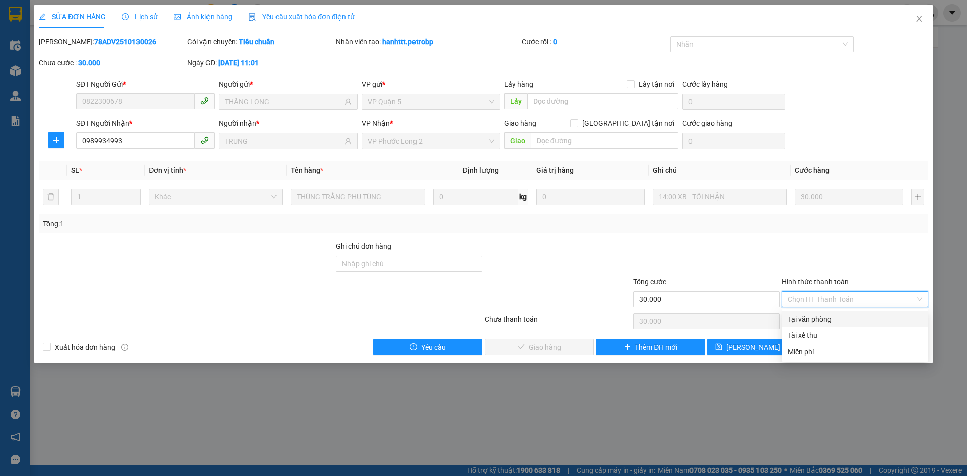
click at [827, 314] on div "Tại văn phòng" at bounding box center [854, 319] width 134 height 11
type input "0"
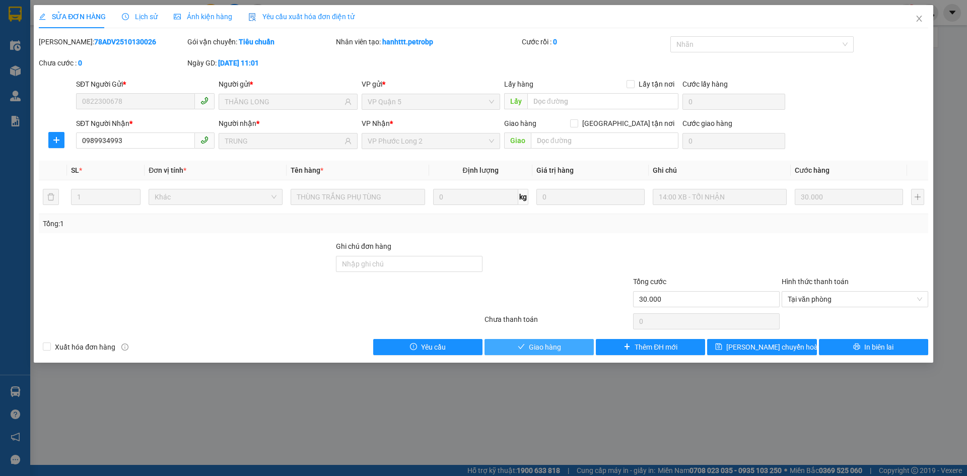
click at [554, 347] on span "Giao hàng" at bounding box center [545, 346] width 32 height 11
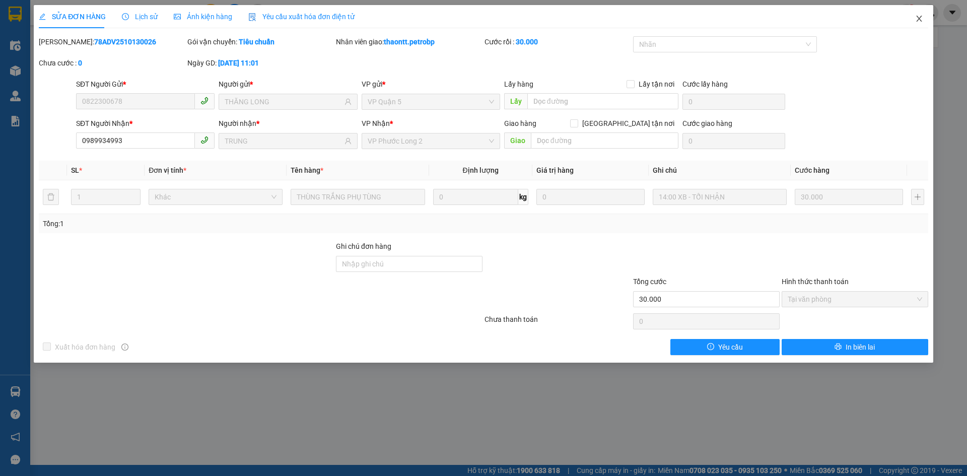
click at [918, 16] on icon "close" at bounding box center [919, 19] width 8 height 8
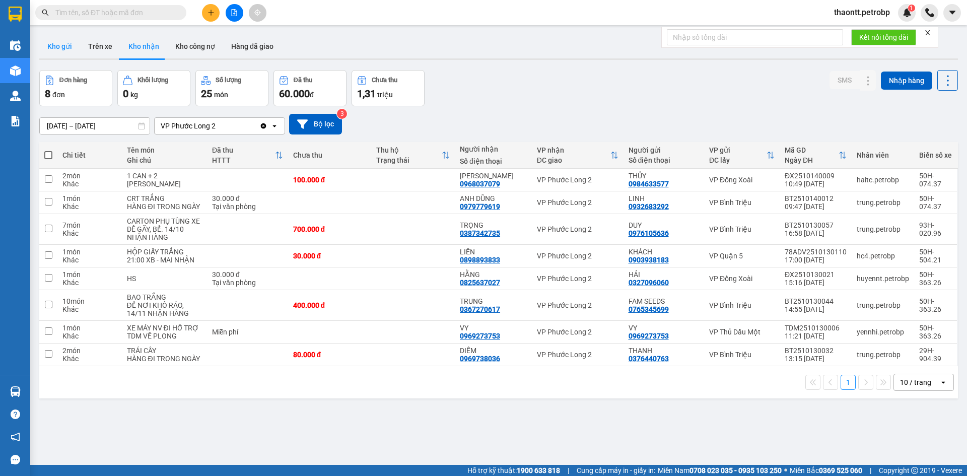
click at [56, 46] on button "Kho gửi" at bounding box center [59, 46] width 41 height 24
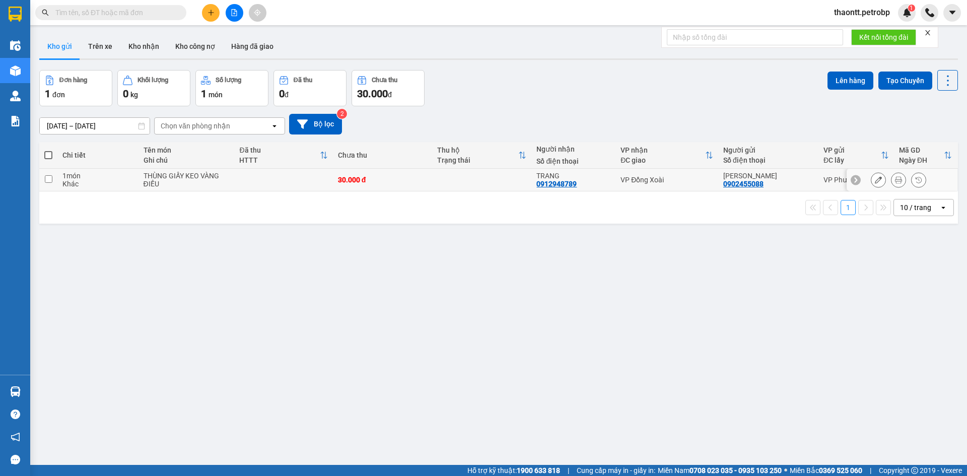
drag, startPoint x: 268, startPoint y: 186, endPoint x: 267, endPoint y: 180, distance: 5.6
click at [269, 186] on td at bounding box center [283, 180] width 98 height 23
checkbox input "true"
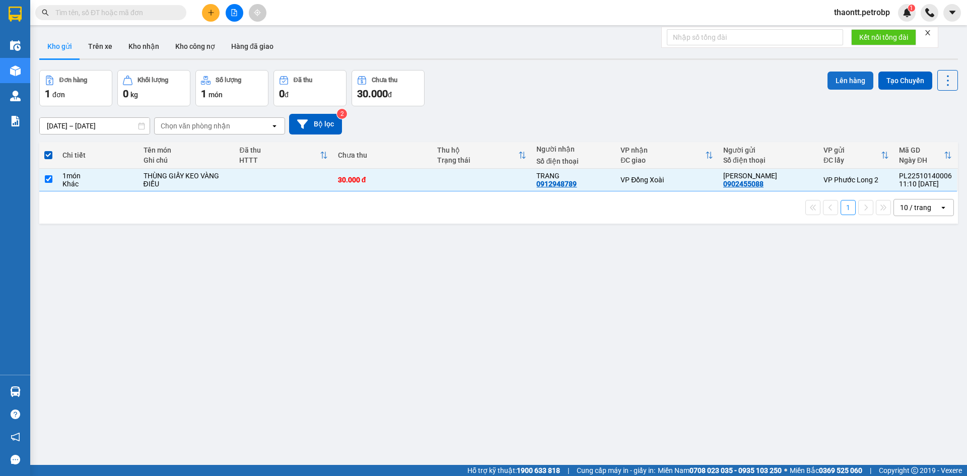
click at [858, 82] on button "Lên hàng" at bounding box center [850, 80] width 46 height 18
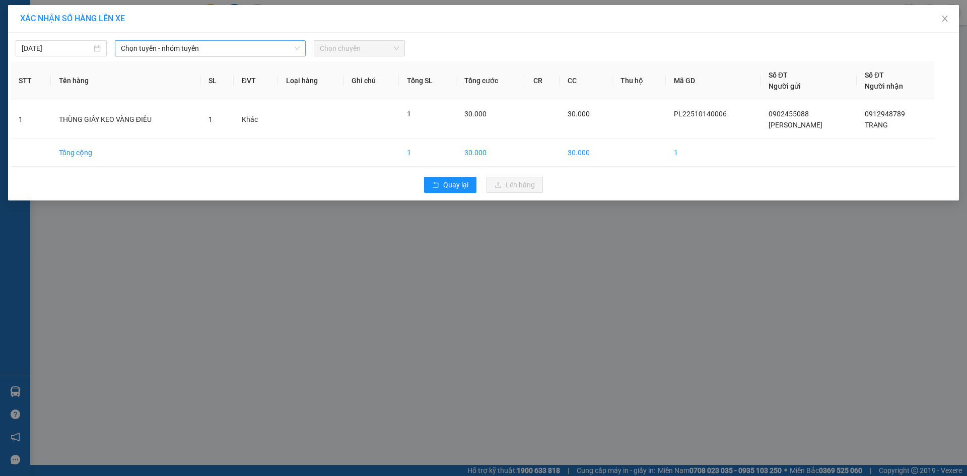
click at [246, 43] on span "Chọn tuyến - nhóm tuyến" at bounding box center [210, 48] width 179 height 15
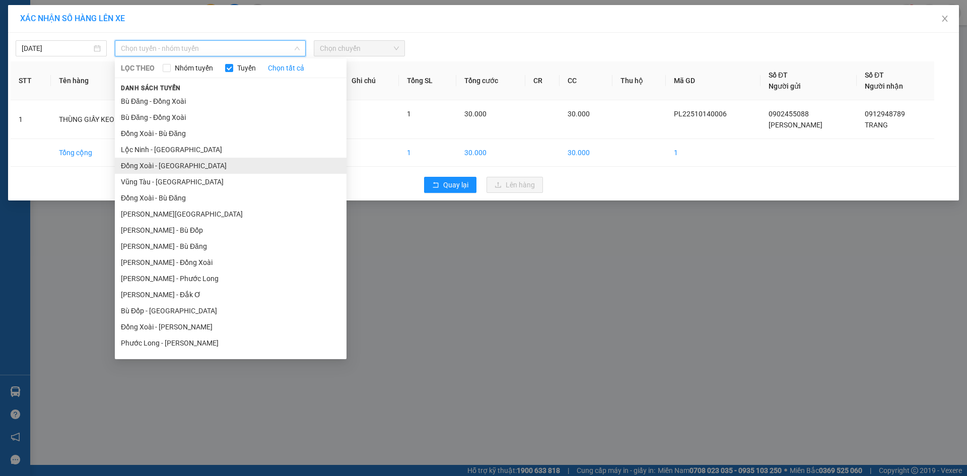
scroll to position [60, 0]
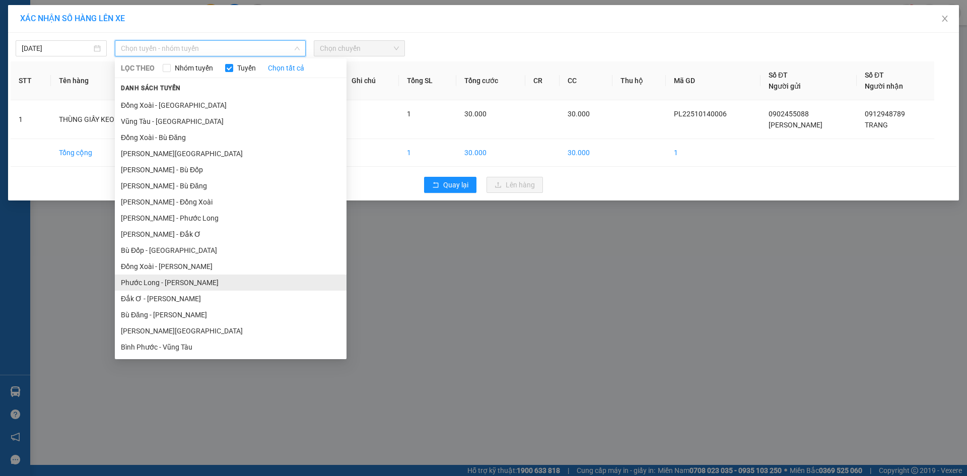
click at [179, 280] on li "Phước Long - [PERSON_NAME]" at bounding box center [231, 282] width 232 height 16
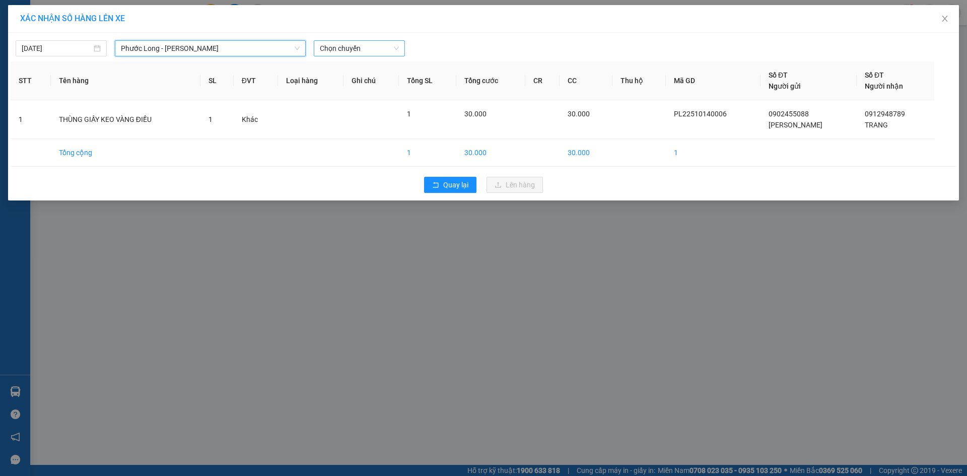
click at [360, 45] on span "Chọn chuyến" at bounding box center [359, 48] width 79 height 15
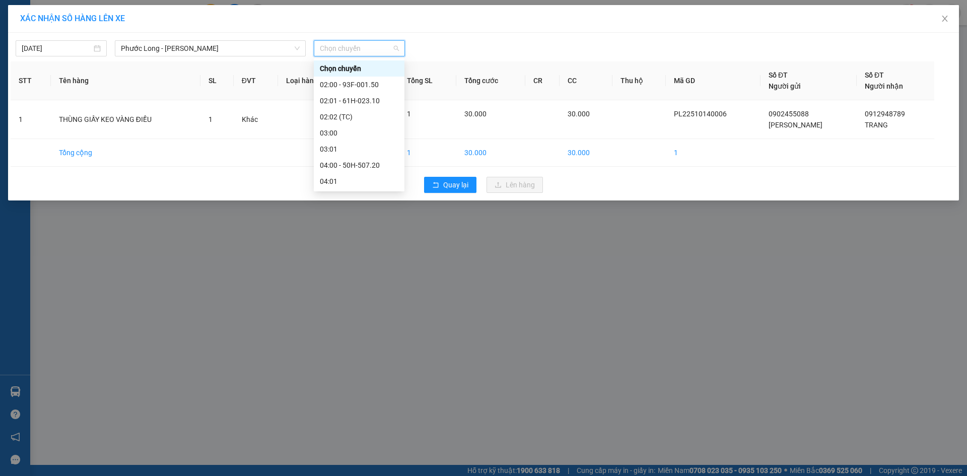
scroll to position [403, 0]
click at [366, 181] on div "15:05 - 93H-020.96" at bounding box center [359, 181] width 79 height 11
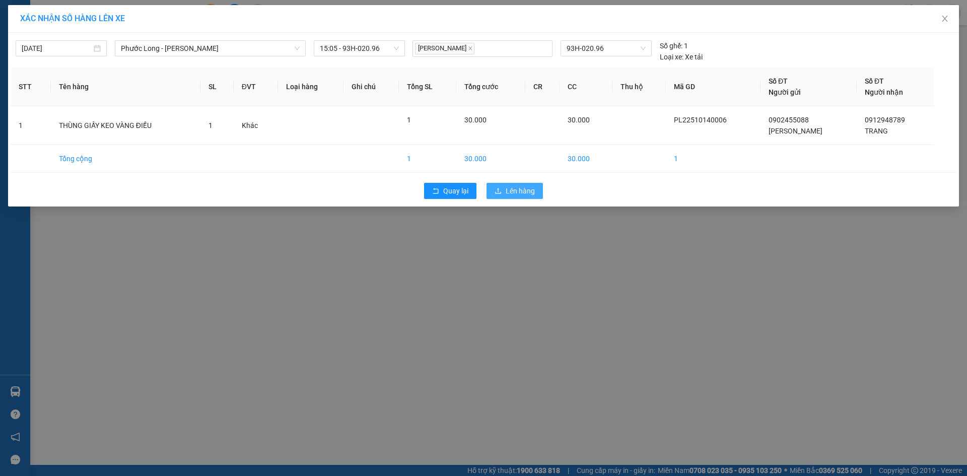
drag, startPoint x: 507, startPoint y: 189, endPoint x: 488, endPoint y: 190, distance: 19.7
click at [508, 189] on span "Lên hàng" at bounding box center [519, 190] width 29 height 11
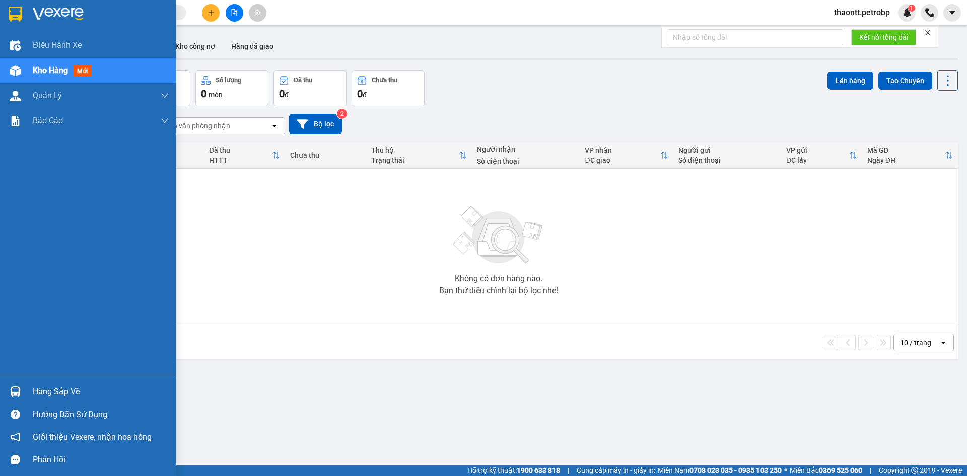
click at [28, 387] on div "Hàng sắp về" at bounding box center [88, 391] width 176 height 23
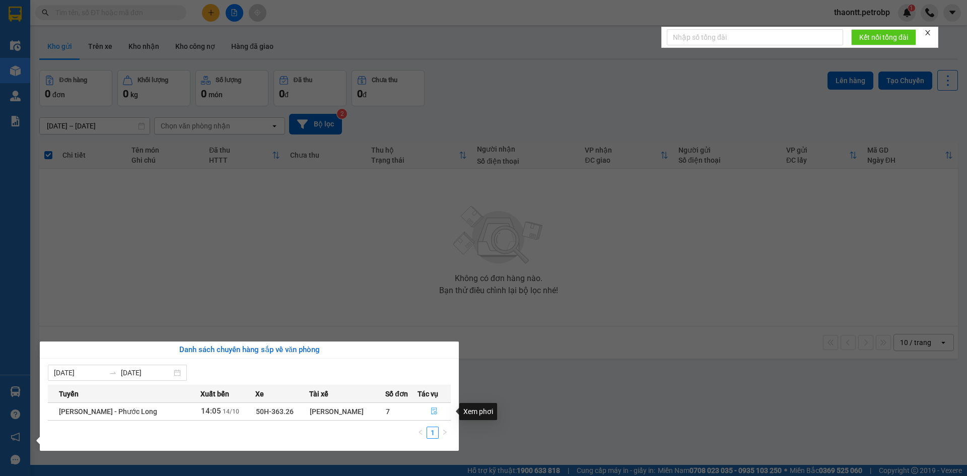
drag, startPoint x: 433, startPoint y: 411, endPoint x: 576, endPoint y: 362, distance: 150.6
click at [460, 415] on body "Kết quả tìm kiếm ( 0 ) Bộ lọc No Data thaontt.petrobp 1 Điều hành xe Kho hàng m…" at bounding box center [483, 238] width 967 height 476
click at [407, 292] on section "Kết quả tìm kiếm ( 0 ) Bộ lọc No Data thaontt.petrobp 1 Điều hành xe Kho hàng m…" at bounding box center [483, 238] width 967 height 476
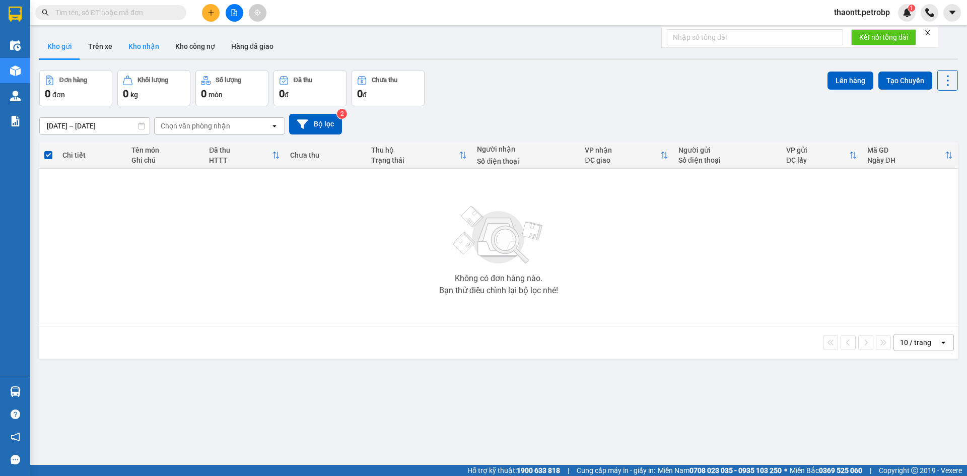
click at [157, 48] on button "Kho nhận" at bounding box center [143, 46] width 47 height 24
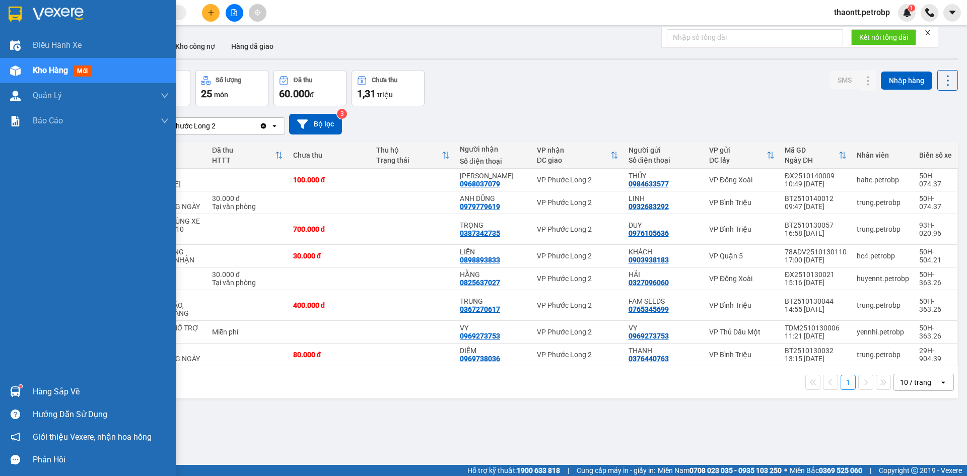
drag, startPoint x: 38, startPoint y: 385, endPoint x: 52, endPoint y: 373, distance: 18.2
click at [39, 385] on div "Hàng sắp về" at bounding box center [101, 391] width 136 height 15
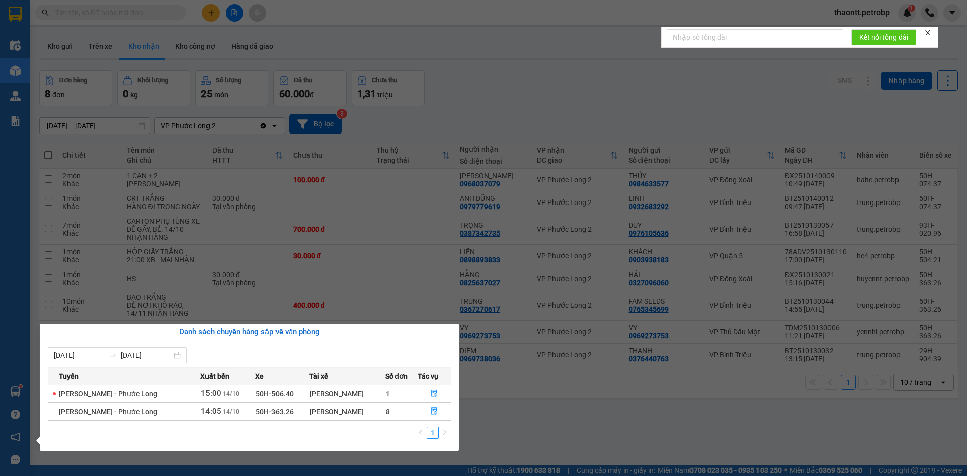
drag, startPoint x: 464, startPoint y: 115, endPoint x: 471, endPoint y: 123, distance: 10.4
click at [465, 115] on section "Kết quả tìm kiếm ( 0 ) Bộ lọc No Data thaontt.petrobp 1 Điều hành xe Kho hàng m…" at bounding box center [483, 238] width 967 height 476
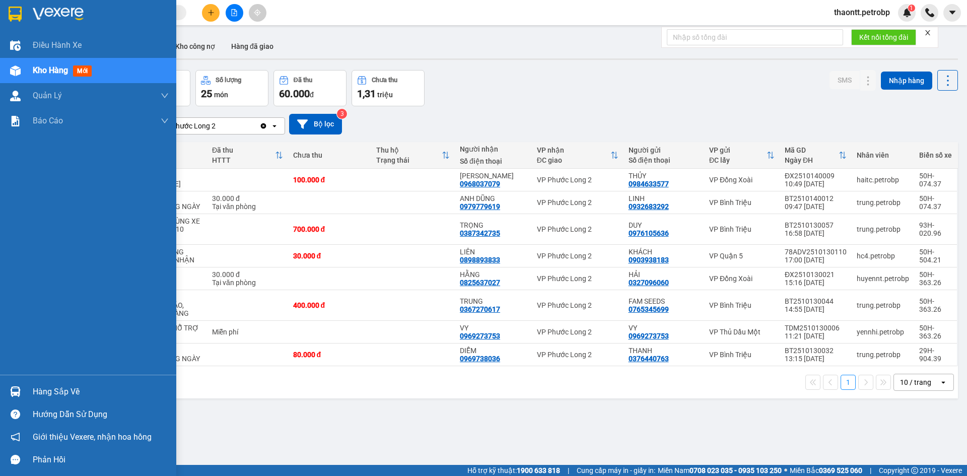
click at [58, 386] on div "Hàng sắp về" at bounding box center [101, 391] width 136 height 15
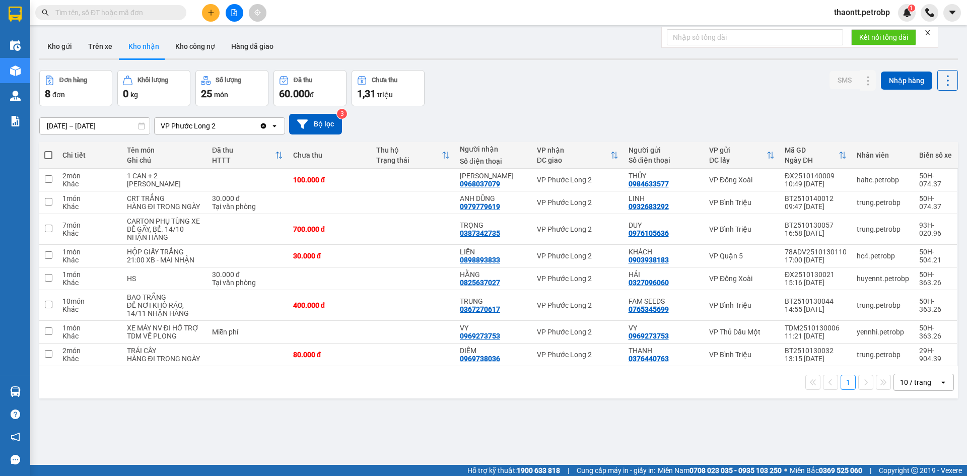
click at [545, 83] on section "Kết quả tìm kiếm ( 0 ) Bộ lọc No Data thaontt.petrobp 1 Điều hành xe Kho hàng m…" at bounding box center [483, 238] width 967 height 476
click at [376, 185] on td at bounding box center [413, 180] width 84 height 23
checkbox input "true"
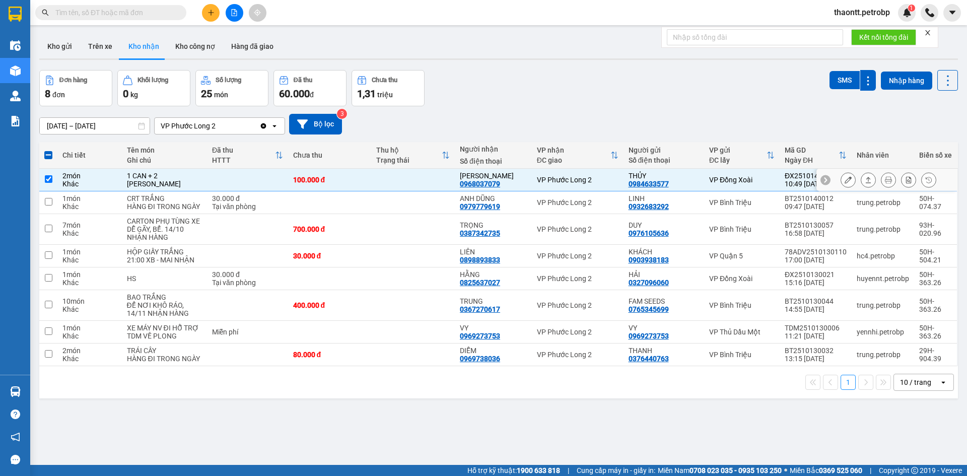
click at [844, 182] on icon at bounding box center [847, 179] width 7 height 7
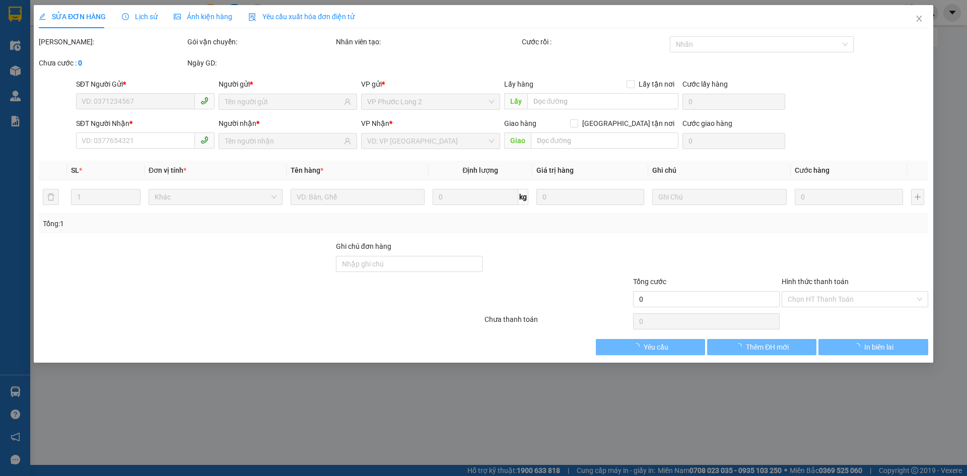
type input "0984633577"
type input "THỦY"
type input "0968037079"
type input "THẢO NGỌC"
type input "100.000"
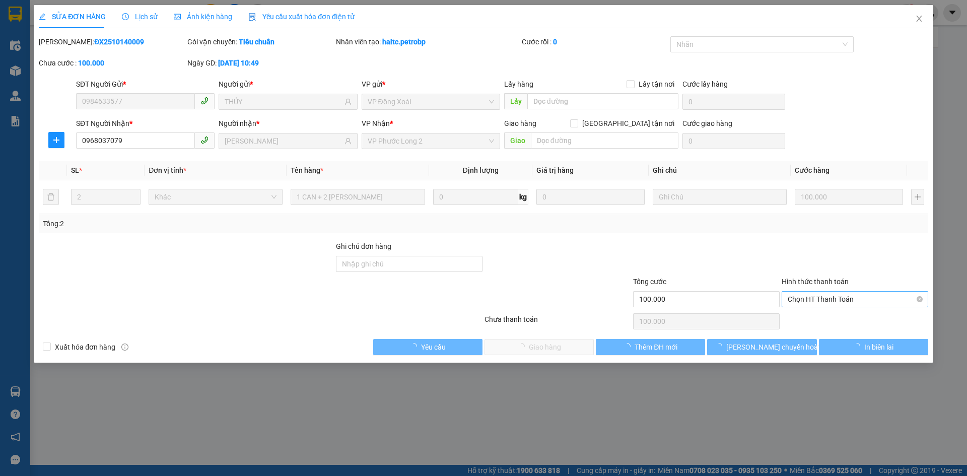
click at [826, 303] on span "Chọn HT Thanh Toán" at bounding box center [854, 298] width 134 height 15
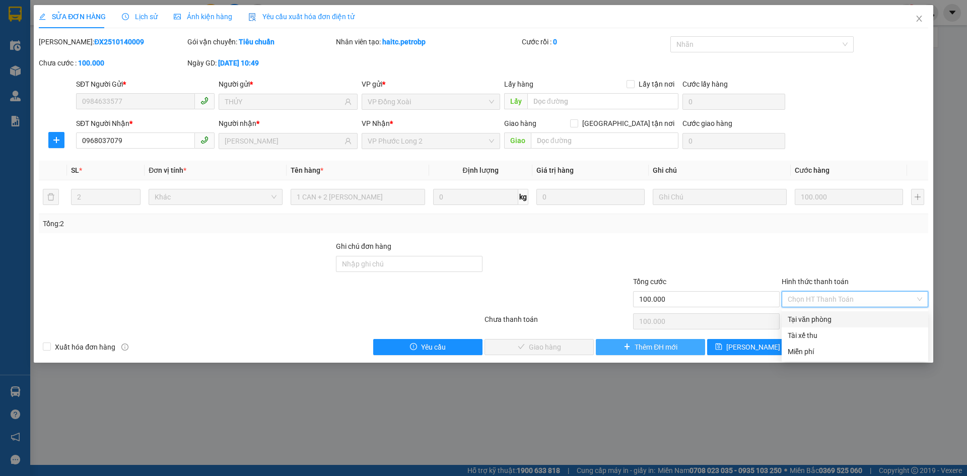
drag, startPoint x: 813, startPoint y: 321, endPoint x: 626, endPoint y: 348, distance: 188.7
click at [807, 321] on div "Tại văn phòng" at bounding box center [854, 319] width 134 height 11
type input "0"
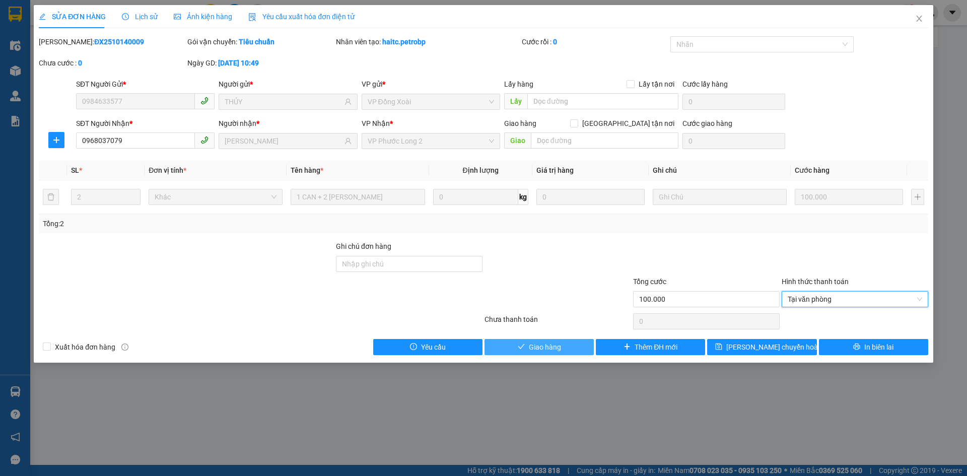
click at [566, 351] on button "Giao hàng" at bounding box center [538, 347] width 109 height 16
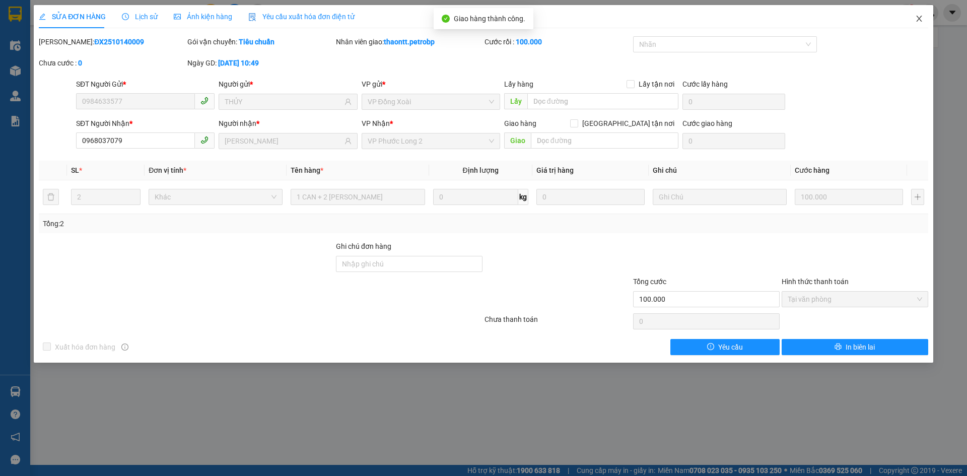
click at [918, 16] on icon "close" at bounding box center [919, 19] width 8 height 8
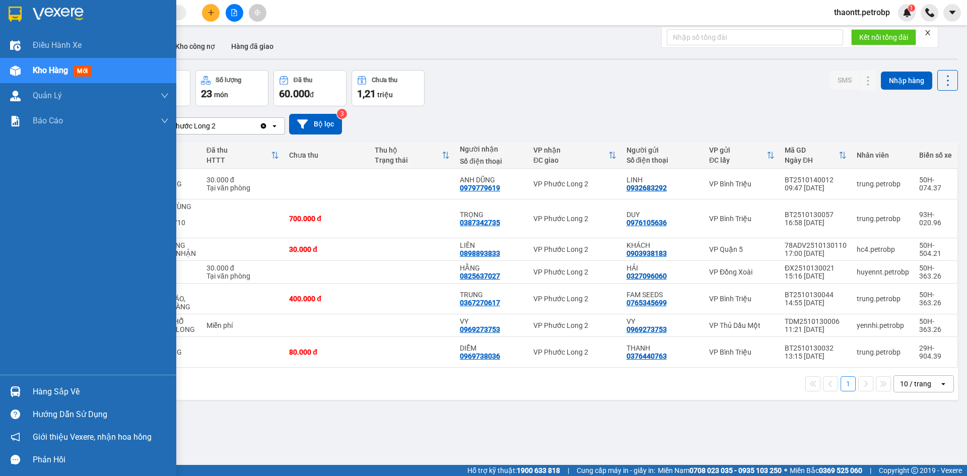
drag, startPoint x: 39, startPoint y: 389, endPoint x: 89, endPoint y: 389, distance: 49.3
click at [42, 389] on div "Hàng sắp về" at bounding box center [101, 391] width 136 height 15
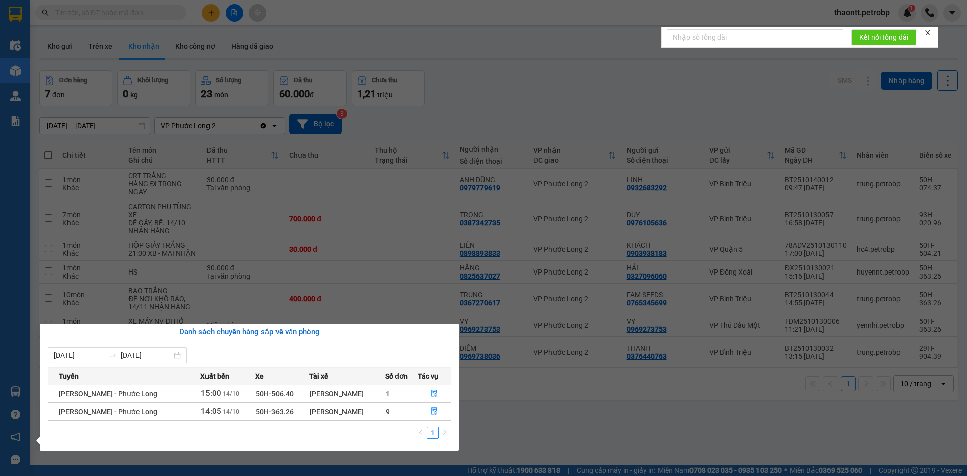
click at [442, 117] on section "Kết quả tìm kiếm ( 0 ) Bộ lọc No Data thaontt.petrobp 1 Điều hành xe Kho hàng m…" at bounding box center [483, 238] width 967 height 476
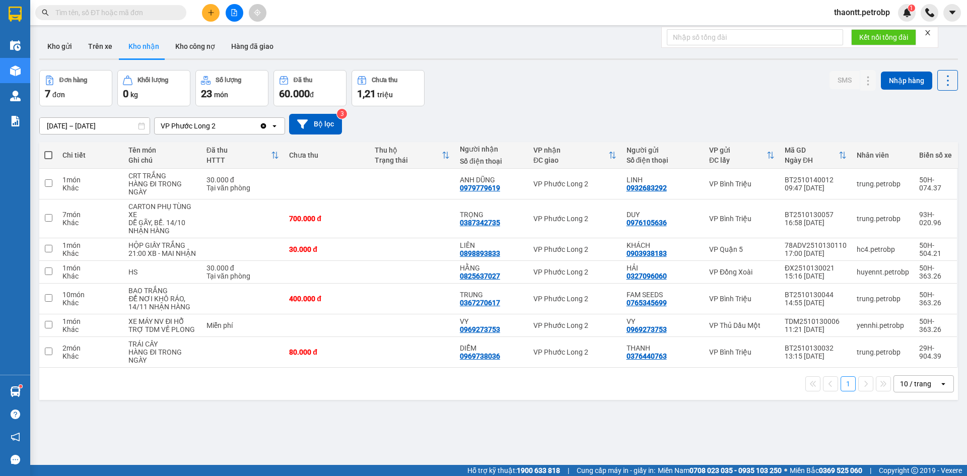
click at [31, 389] on main "ver 1.8.147 Kho gửi Trên xe Kho nhận Kho công nợ Hàng đã giao Đơn hàng 7 đơn Kh…" at bounding box center [483, 232] width 967 height 465
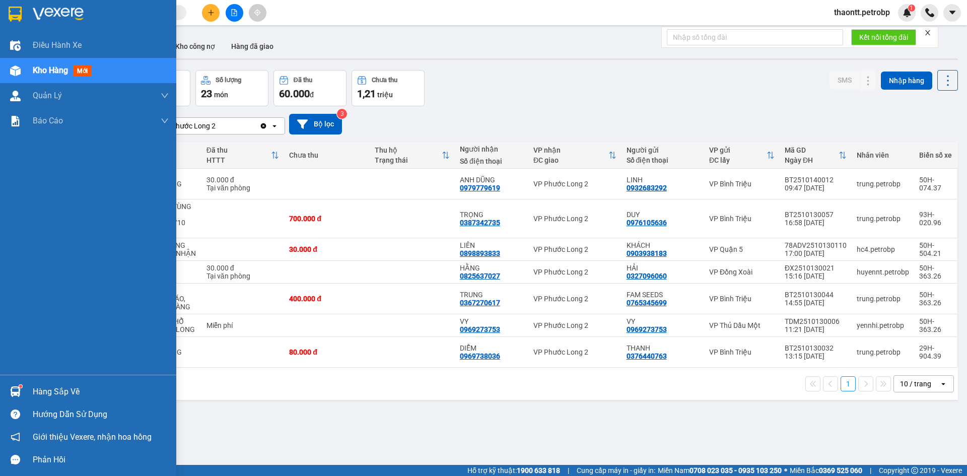
drag, startPoint x: 27, startPoint y: 390, endPoint x: 37, endPoint y: 388, distance: 10.9
click at [27, 391] on div "Hàng sắp về" at bounding box center [88, 391] width 176 height 23
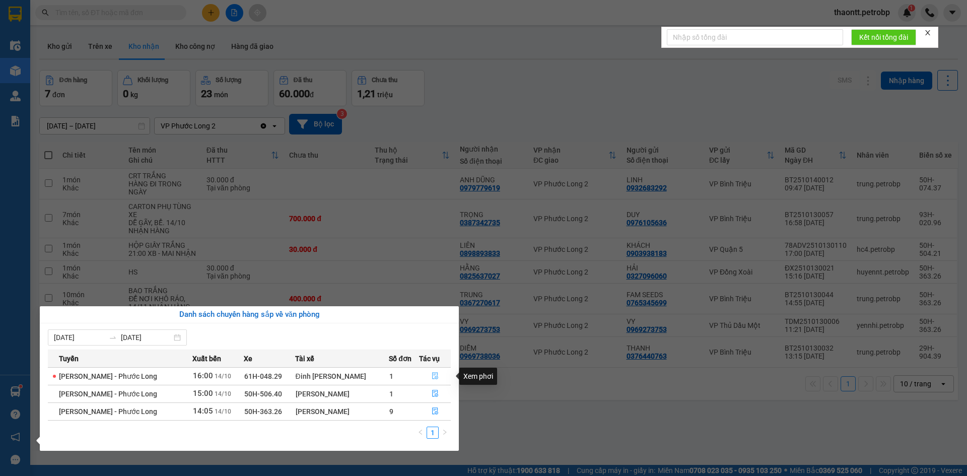
click at [437, 370] on button "button" at bounding box center [434, 376] width 31 height 16
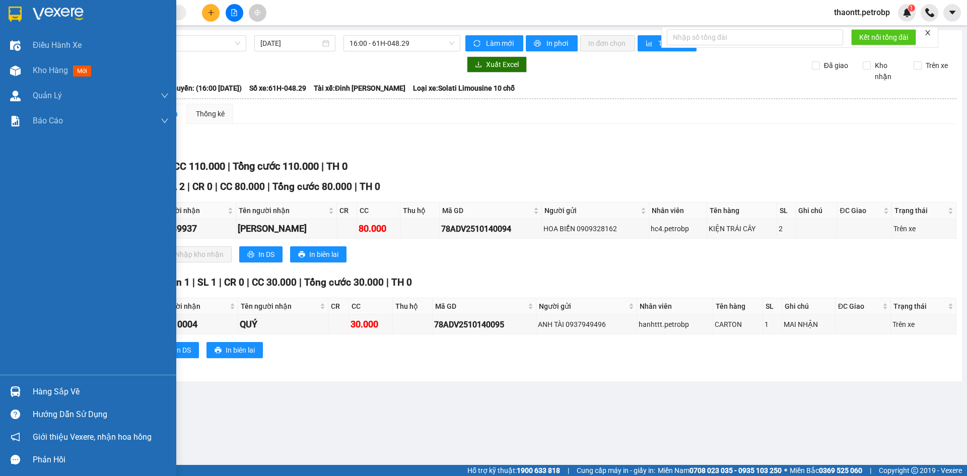
drag, startPoint x: 29, startPoint y: 385, endPoint x: 28, endPoint y: 392, distance: 7.2
click at [29, 386] on div "Hàng sắp về" at bounding box center [88, 391] width 176 height 23
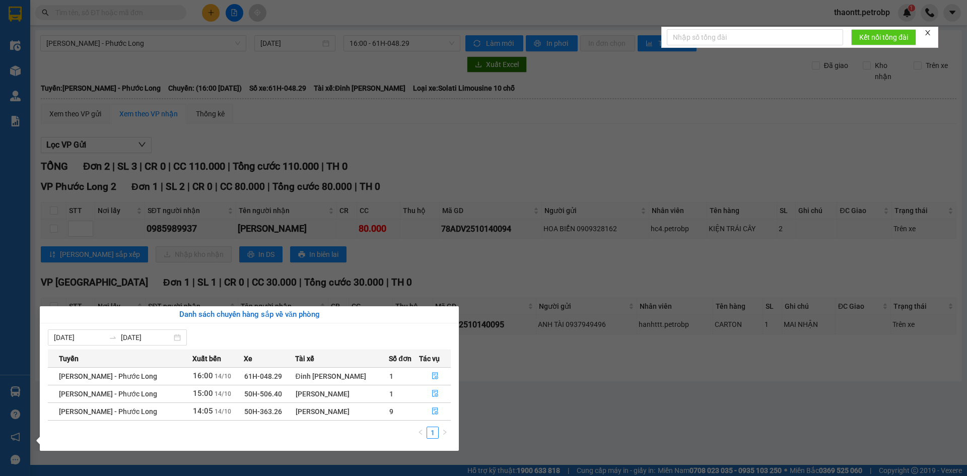
click at [535, 433] on section "Kết quả tìm kiếm ( 0 ) Bộ lọc No Data thaontt.petrobp 1 Điều hành xe Kho hàng m…" at bounding box center [483, 238] width 967 height 476
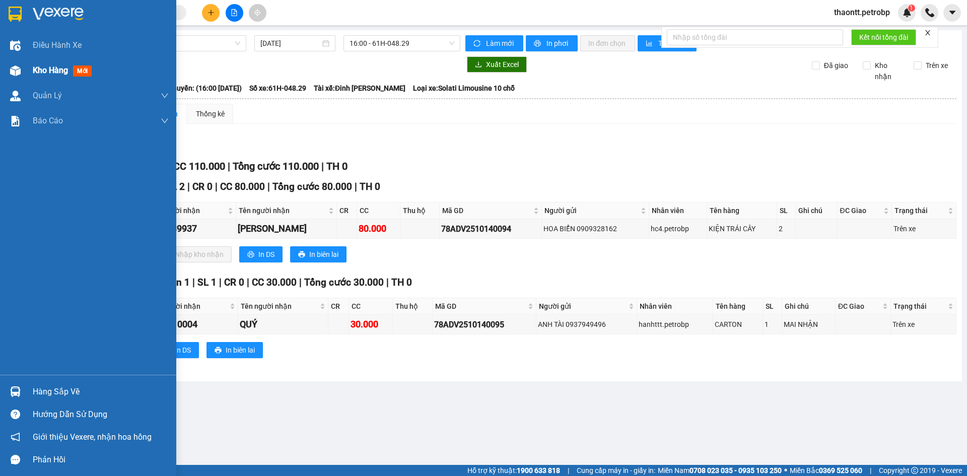
click at [26, 75] on div "Kho hàng mới" at bounding box center [88, 70] width 176 height 25
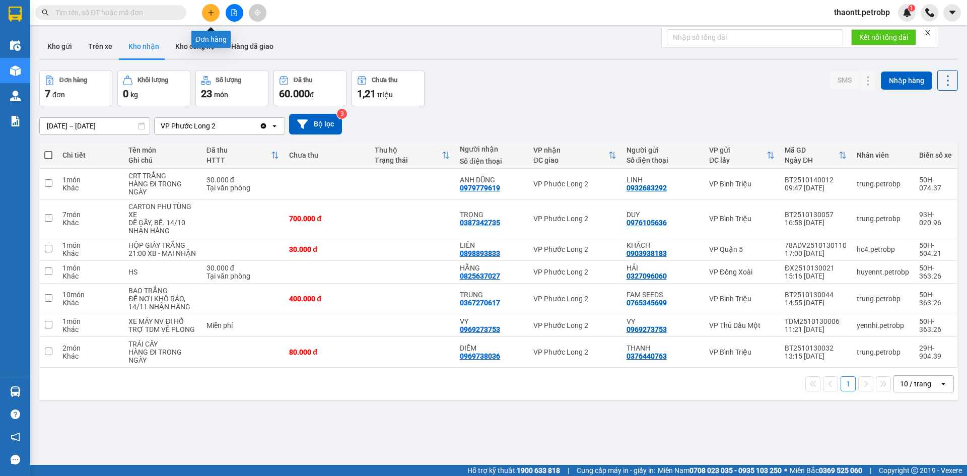
click at [214, 7] on button at bounding box center [211, 13] width 18 height 18
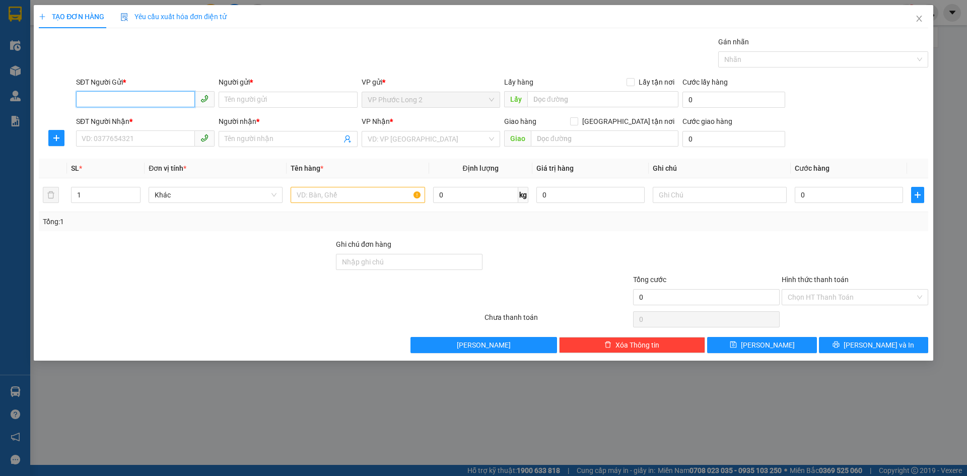
click at [153, 99] on input "SĐT Người Gửi *" at bounding box center [135, 99] width 119 height 16
click at [140, 97] on input "SĐT Người Gửi *" at bounding box center [135, 99] width 119 height 16
click at [172, 116] on div "0979134468 - A TUẤN" at bounding box center [145, 119] width 126 height 11
type input "0979134468"
type input "A TUẤN"
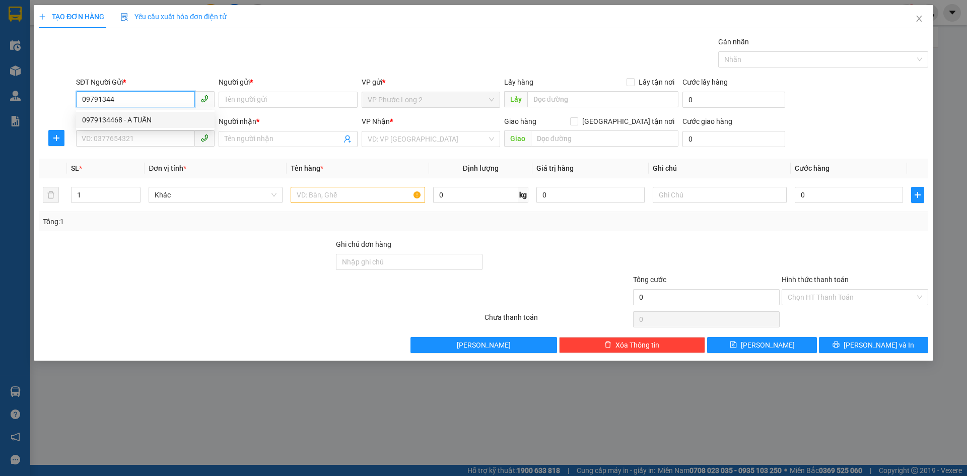
type input "0903914808"
type input "A SẾN"
type input "40.000"
type input "0979134468"
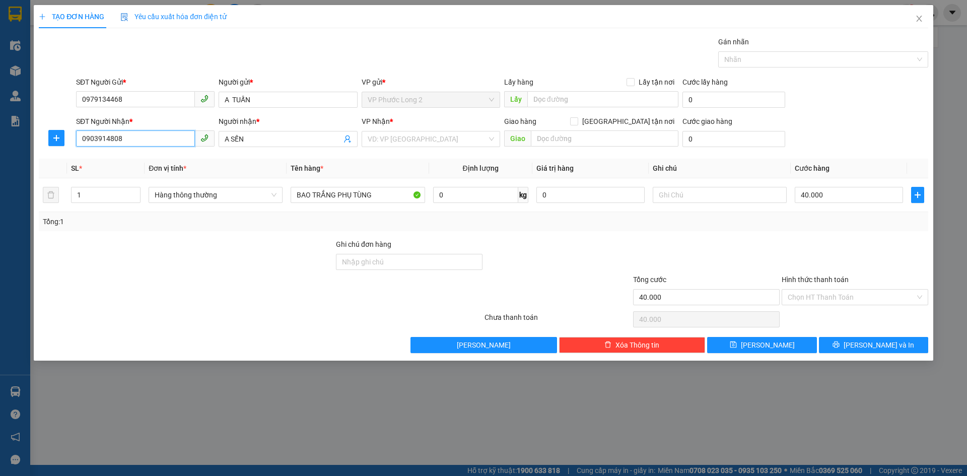
click at [180, 139] on input "0903914808" at bounding box center [135, 138] width 119 height 16
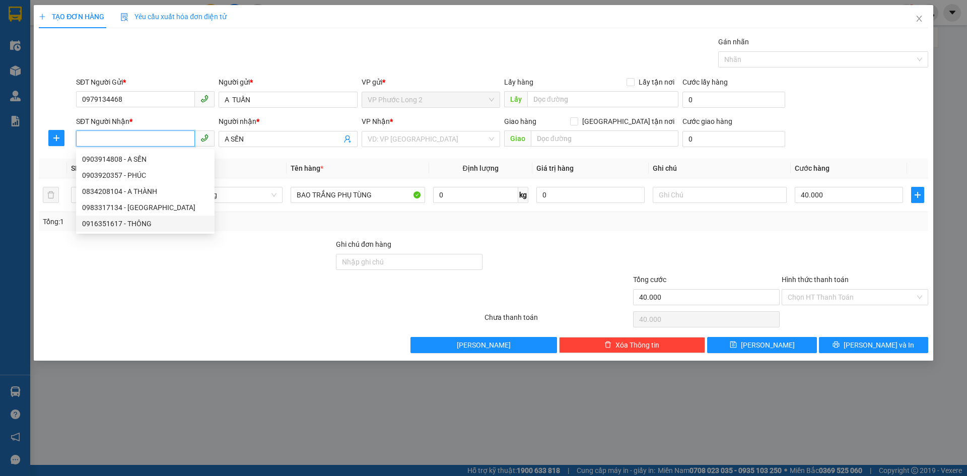
click at [147, 224] on div "0916351617 - THÔNG" at bounding box center [145, 223] width 126 height 11
type input "0916351617"
type input "THÔNG"
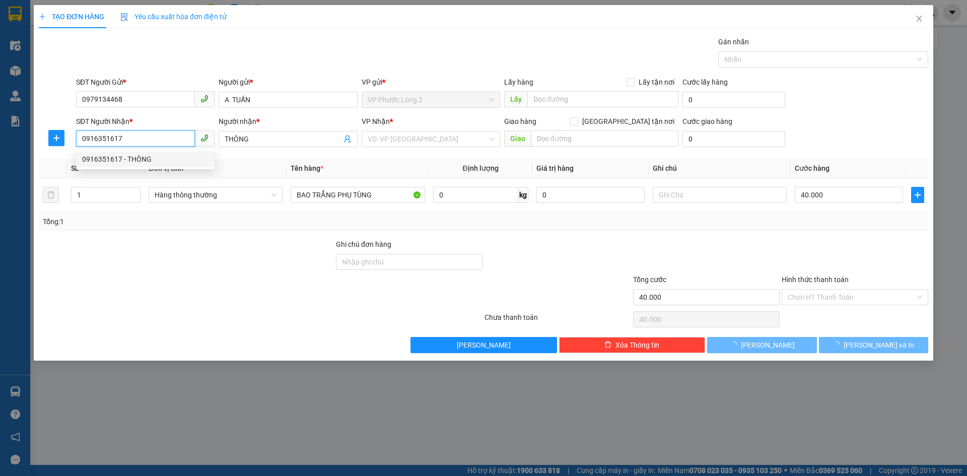
type input "30.000"
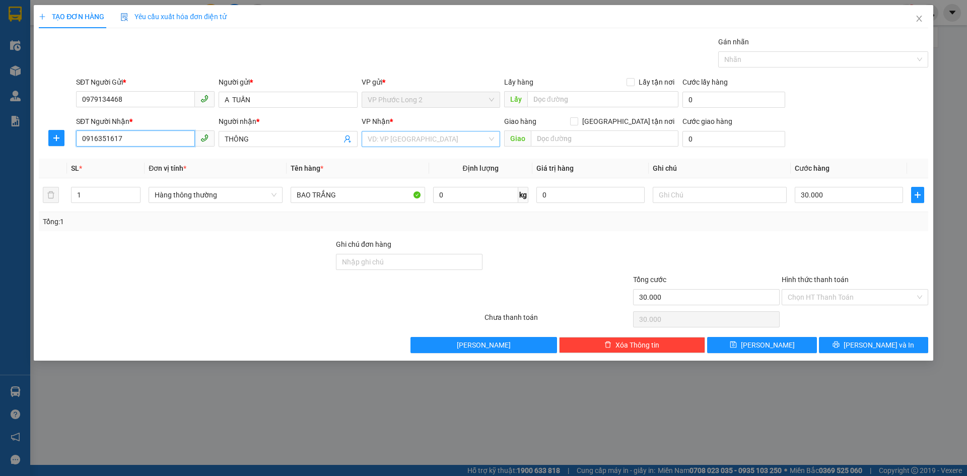
type input "0916351617"
click at [406, 136] on input "search" at bounding box center [427, 138] width 119 height 15
type input "QUÂN"
click at [384, 158] on div "VP Quận 5" at bounding box center [431, 159] width 126 height 11
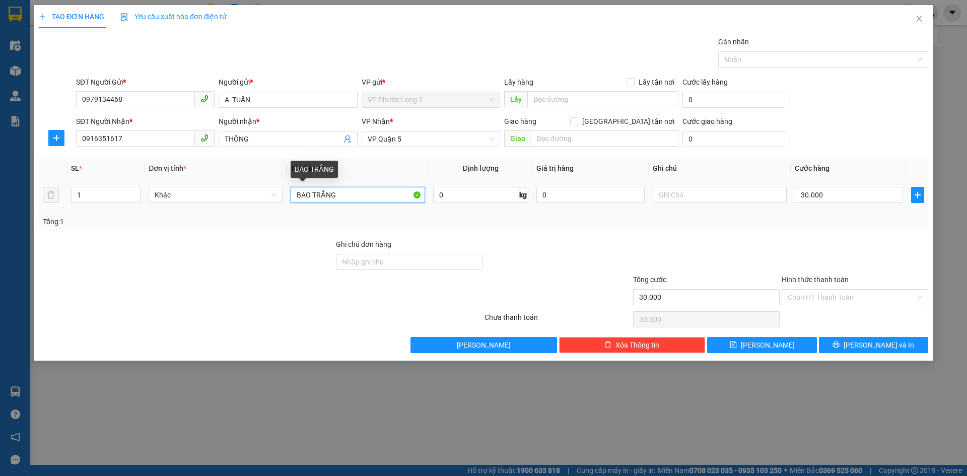
drag, startPoint x: 363, startPoint y: 194, endPoint x: 69, endPoint y: 185, distance: 293.7
click at [87, 191] on tr "1 Khác BAO TRẮNG 0 kg 0 30.000" at bounding box center [483, 195] width 889 height 34
type input "CỤC SẮT"
click at [866, 209] on td "30.000" at bounding box center [848, 195] width 116 height 34
click at [869, 200] on input "30.000" at bounding box center [848, 195] width 108 height 16
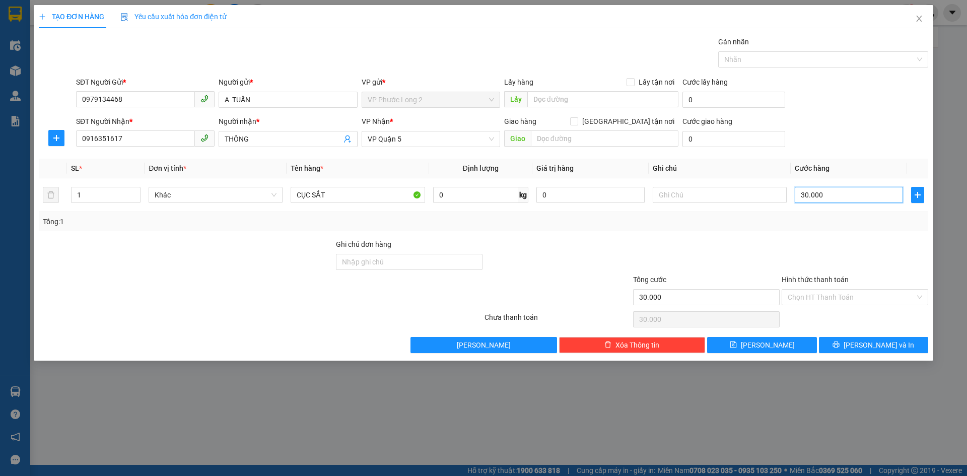
type input "0"
type input "4"
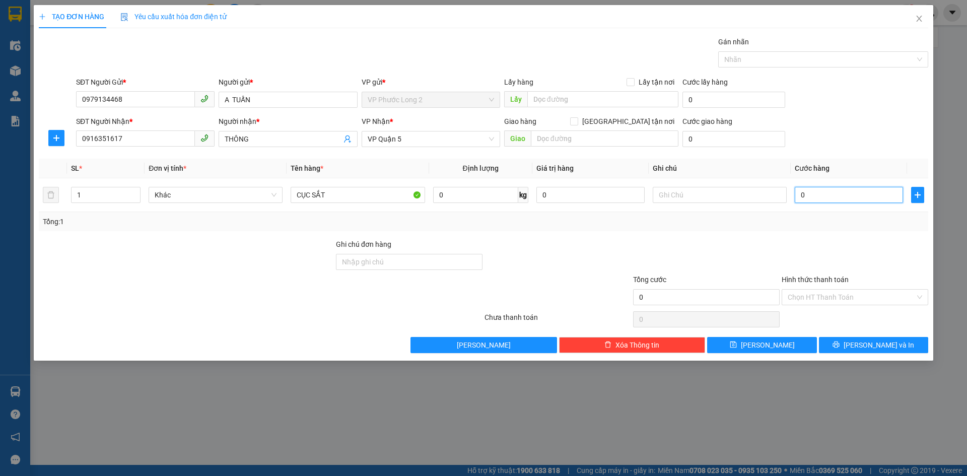
type input "04"
type input "40"
type input "040"
type input "40.000"
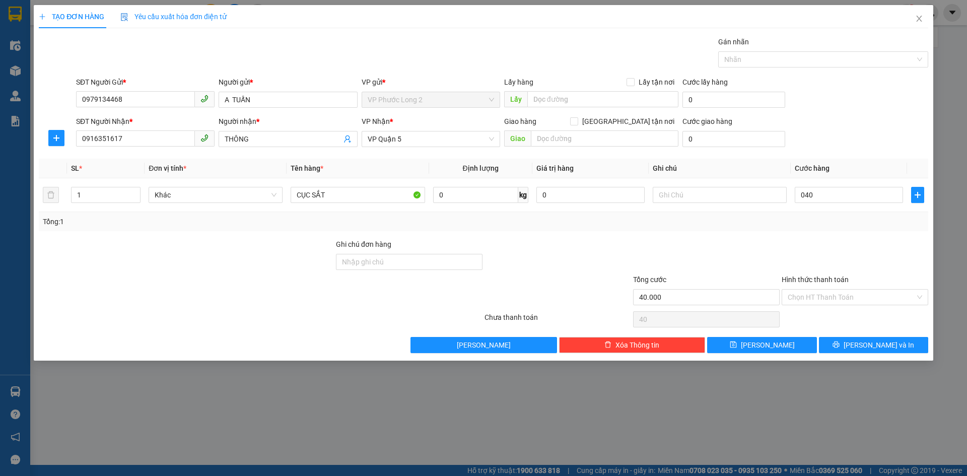
type input "40.000"
click at [872, 243] on div at bounding box center [854, 256] width 149 height 35
click at [866, 294] on input "Hình thức thanh toán" at bounding box center [850, 296] width 127 height 15
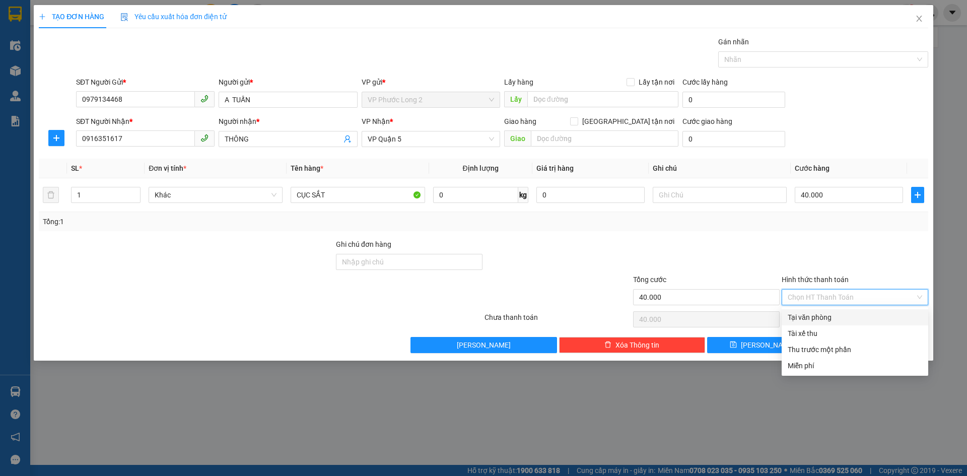
click at [820, 319] on div "Tại văn phòng" at bounding box center [854, 317] width 134 height 11
type input "0"
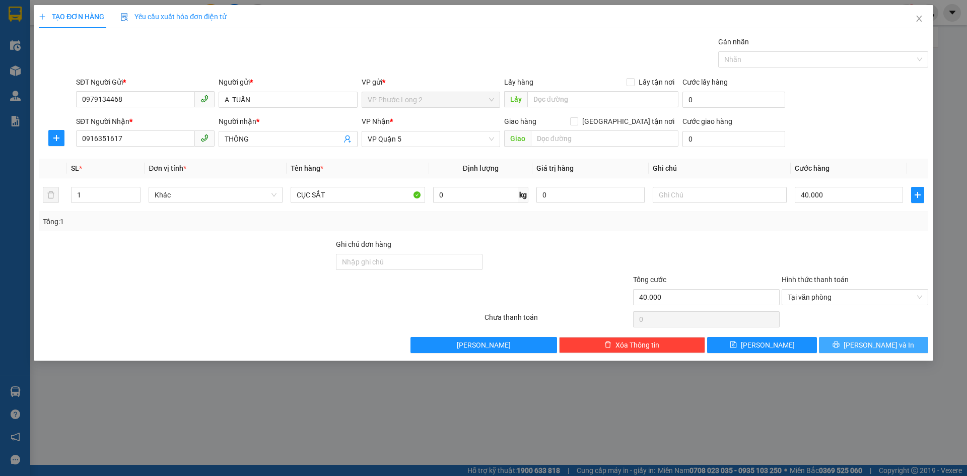
click at [878, 344] on span "Lưu và In" at bounding box center [878, 344] width 70 height 11
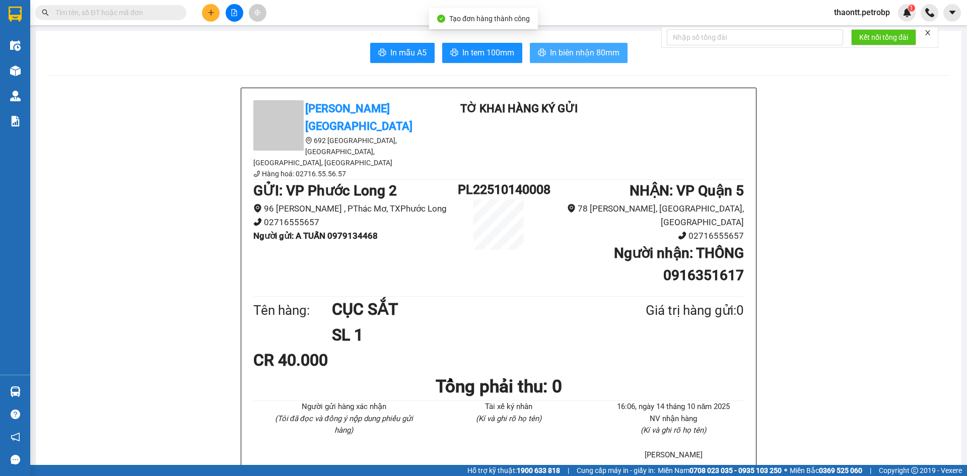
click at [603, 55] on span "In biên nhận 80mm" at bounding box center [584, 52] width 69 height 13
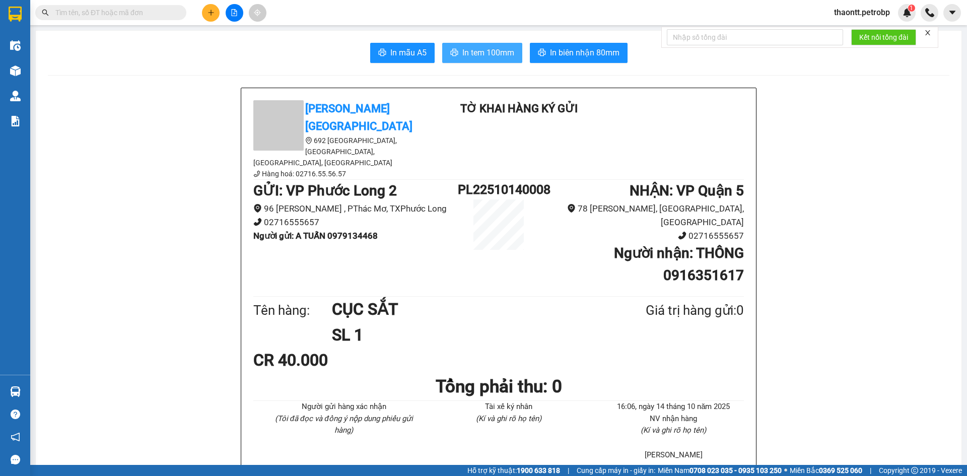
click at [512, 47] on button "In tem 100mm" at bounding box center [482, 53] width 80 height 20
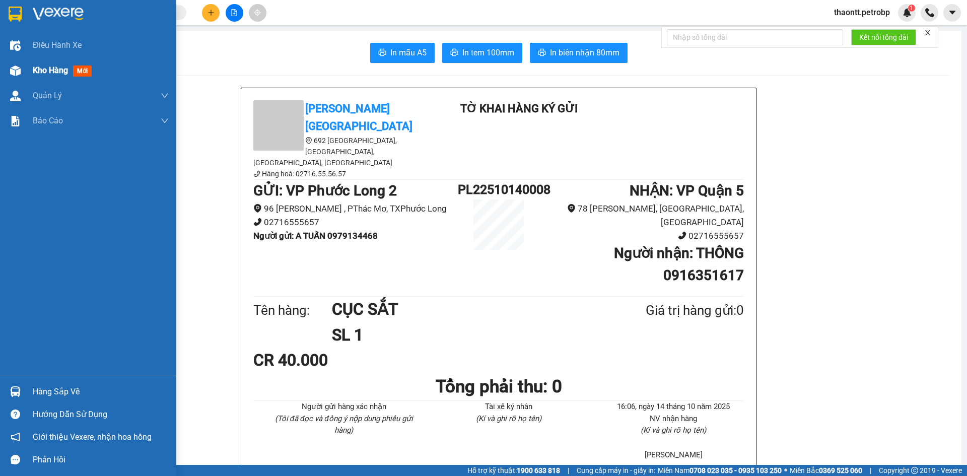
click at [34, 58] on div "Kho hàng mới" at bounding box center [101, 70] width 136 height 25
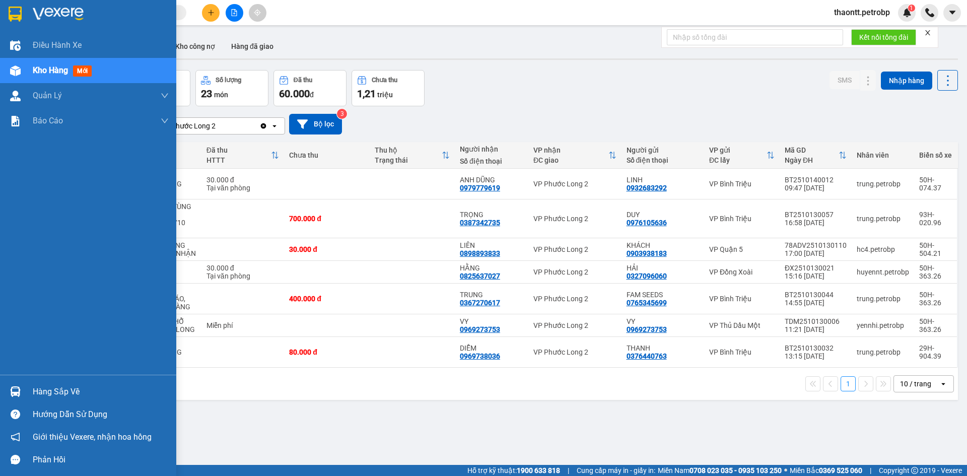
click at [28, 388] on div "Hàng sắp về" at bounding box center [88, 391] width 176 height 23
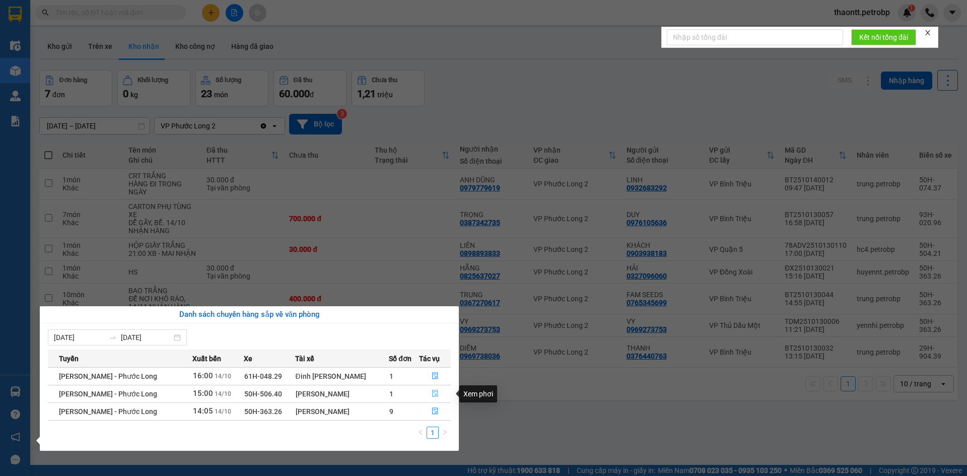
drag, startPoint x: 432, startPoint y: 395, endPoint x: 431, endPoint y: 455, distance: 59.9
click at [432, 393] on icon "file-done" at bounding box center [434, 393] width 7 height 7
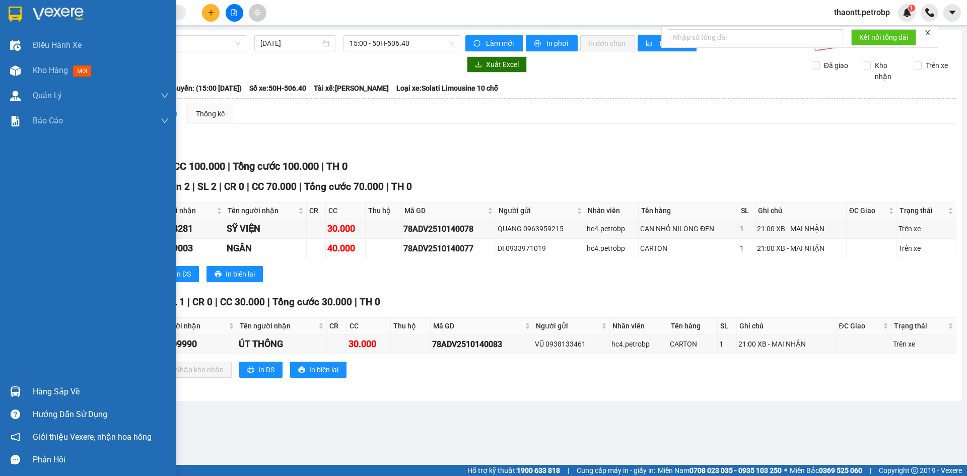
click at [48, 390] on div "Hàng sắp về" at bounding box center [101, 391] width 136 height 15
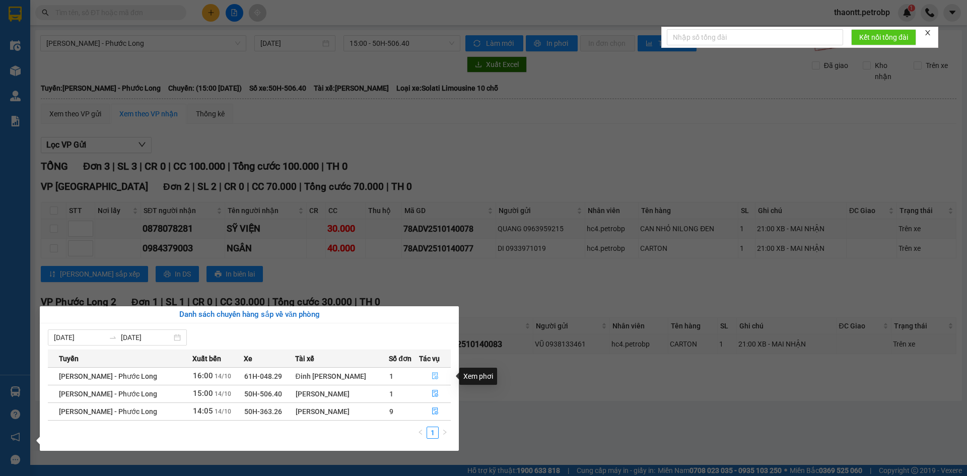
click at [432, 374] on icon "file-done" at bounding box center [435, 376] width 6 height 7
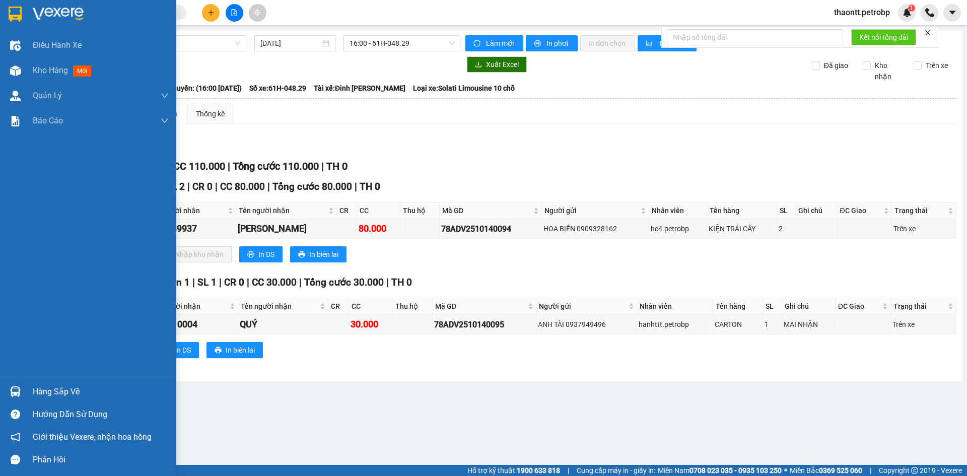
click at [20, 397] on div at bounding box center [16, 392] width 18 height 18
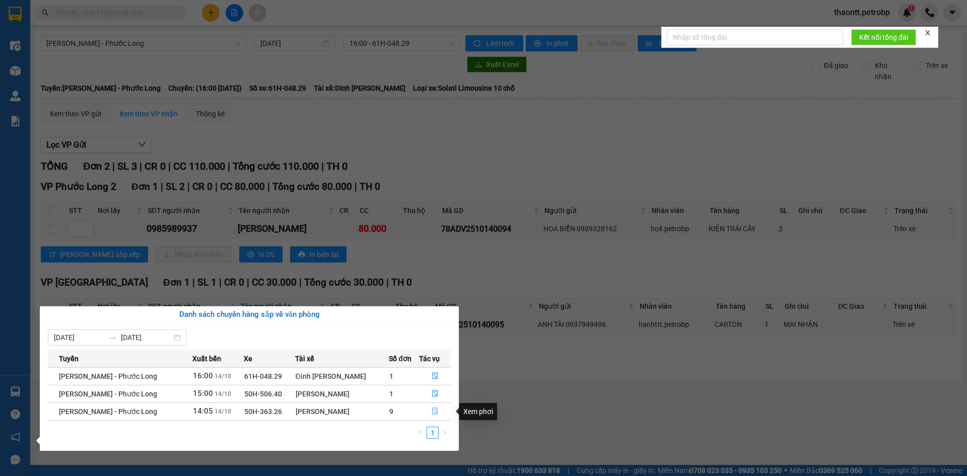
click at [437, 415] on button "button" at bounding box center [434, 411] width 31 height 16
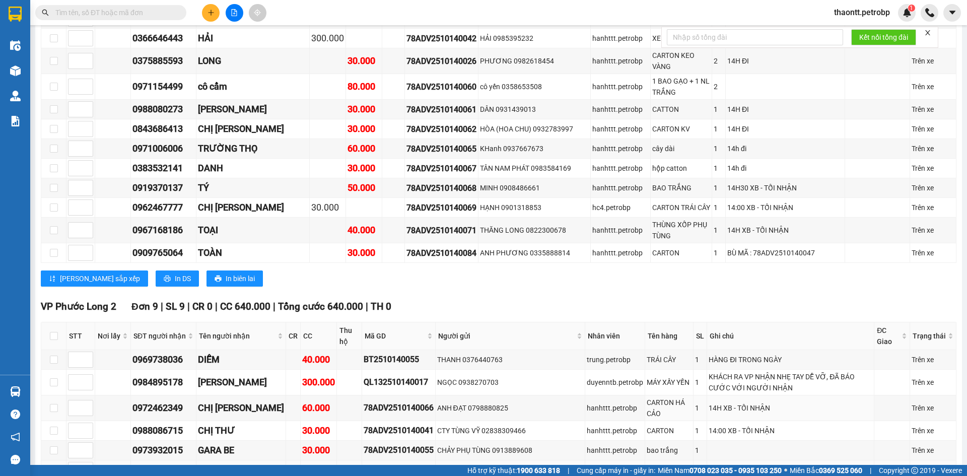
scroll to position [1410, 0]
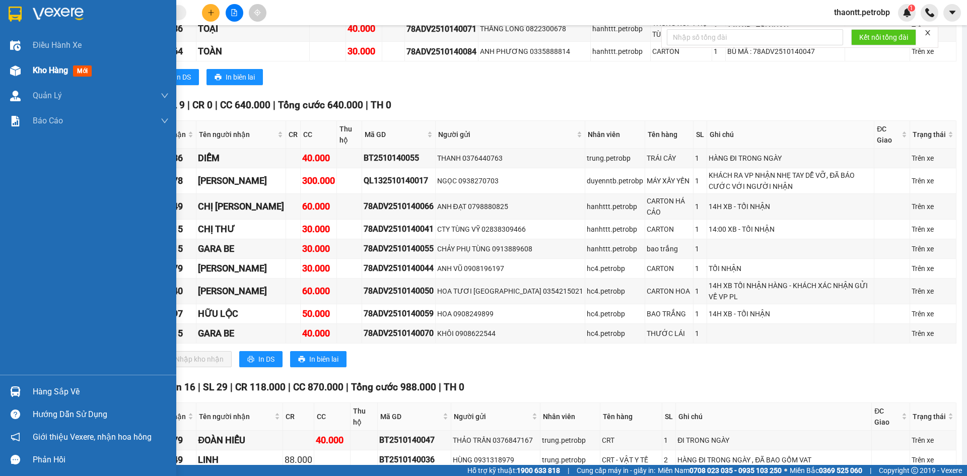
click at [76, 71] on span "mới" at bounding box center [82, 70] width 19 height 11
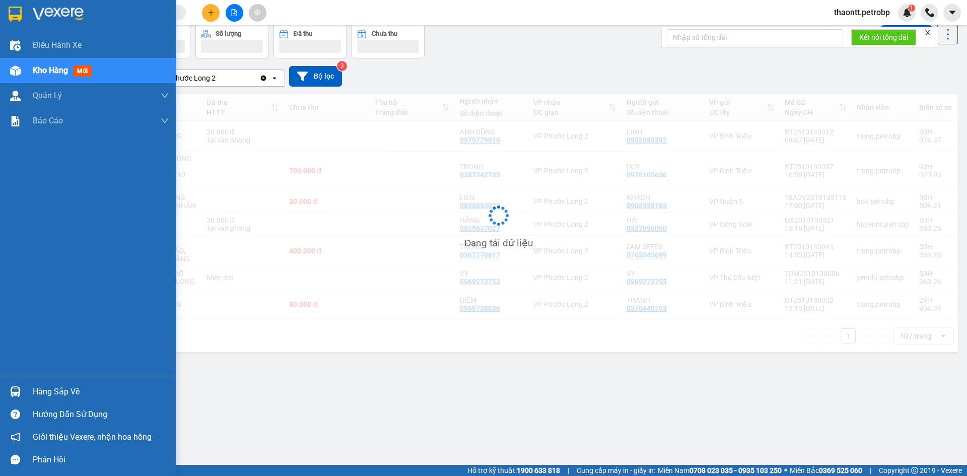
scroll to position [46, 0]
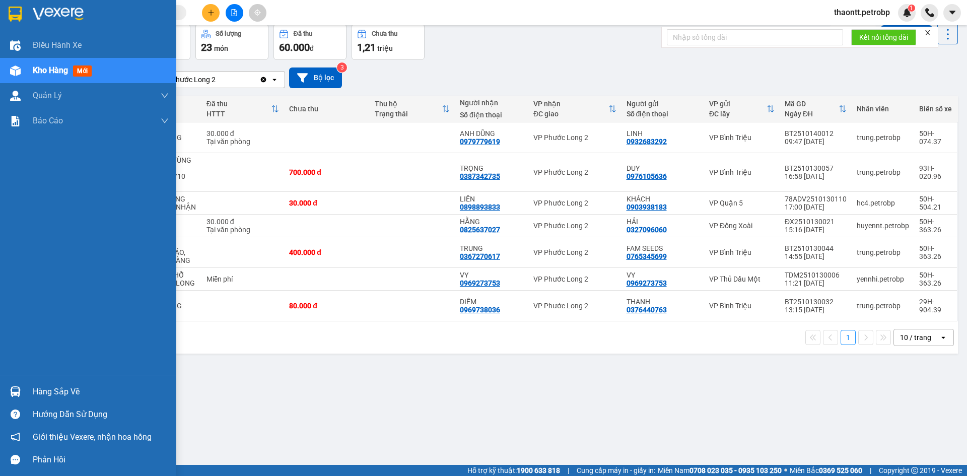
drag, startPoint x: 33, startPoint y: 391, endPoint x: 271, endPoint y: 392, distance: 237.6
click at [34, 391] on div "Hàng sắp về" at bounding box center [101, 391] width 136 height 15
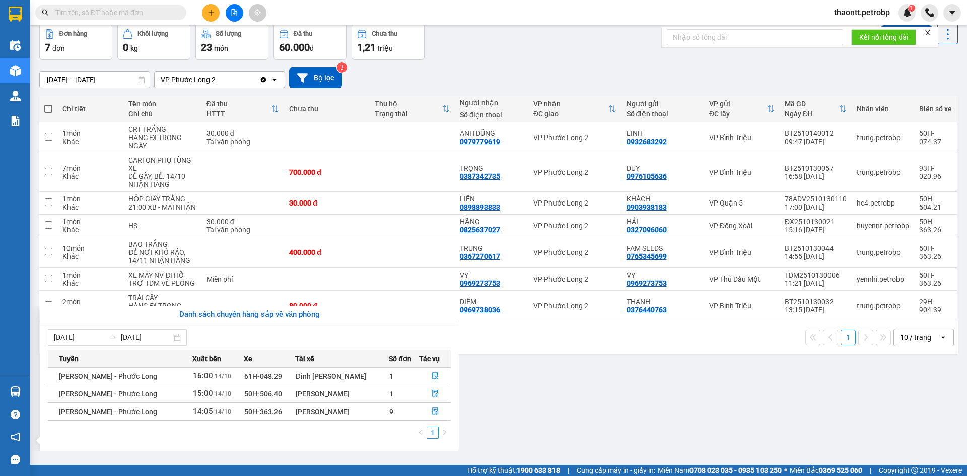
click at [546, 79] on section "Kết quả tìm kiếm ( 0 ) Bộ lọc No Data thaontt.petrobp 1 Điều hành xe Kho hàng m…" at bounding box center [483, 238] width 967 height 476
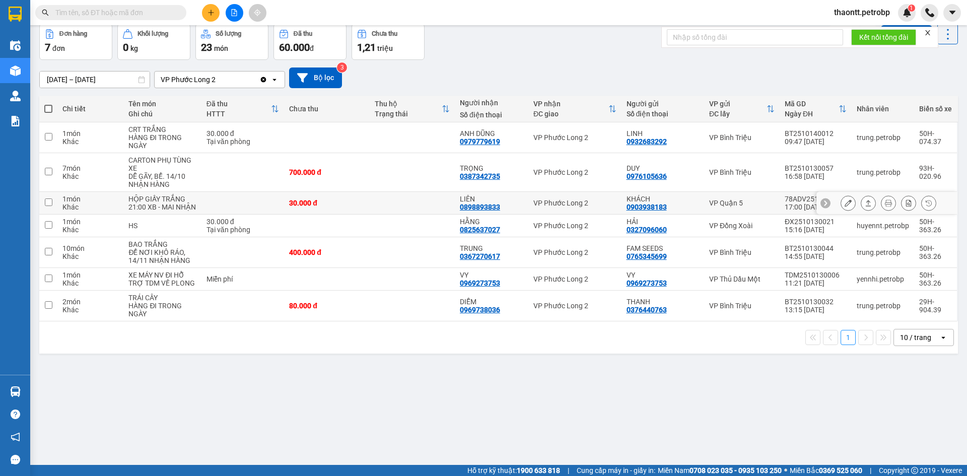
scroll to position [0, 0]
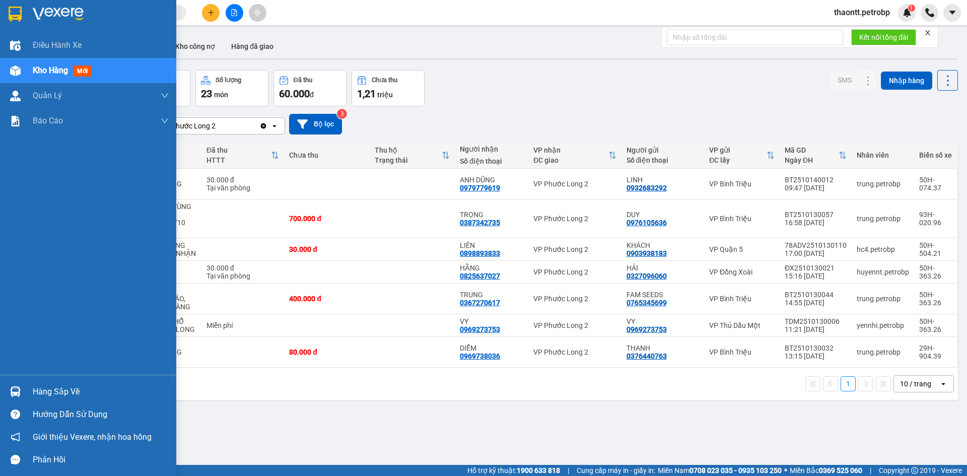
click at [16, 390] on img at bounding box center [15, 391] width 11 height 11
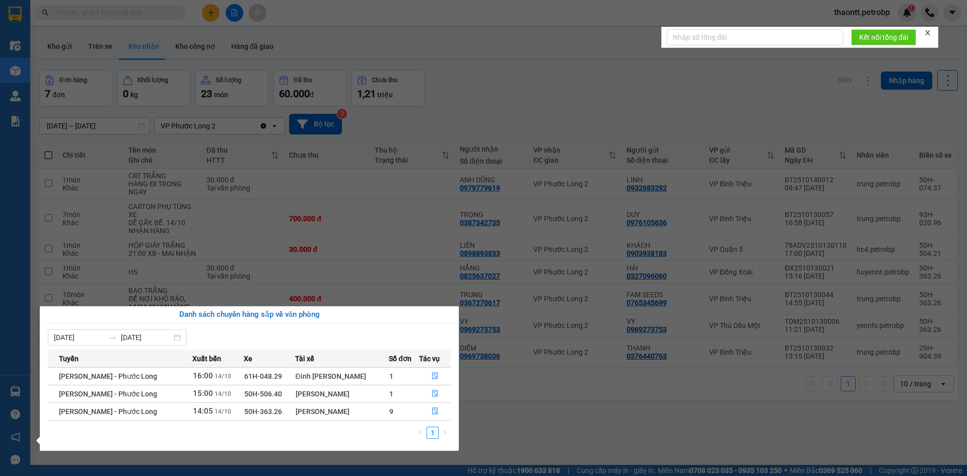
click at [511, 75] on section "Kết quả tìm kiếm ( 0 ) Bộ lọc No Data thaontt.petrobp 1 Điều hành xe Kho hàng m…" at bounding box center [483, 238] width 967 height 476
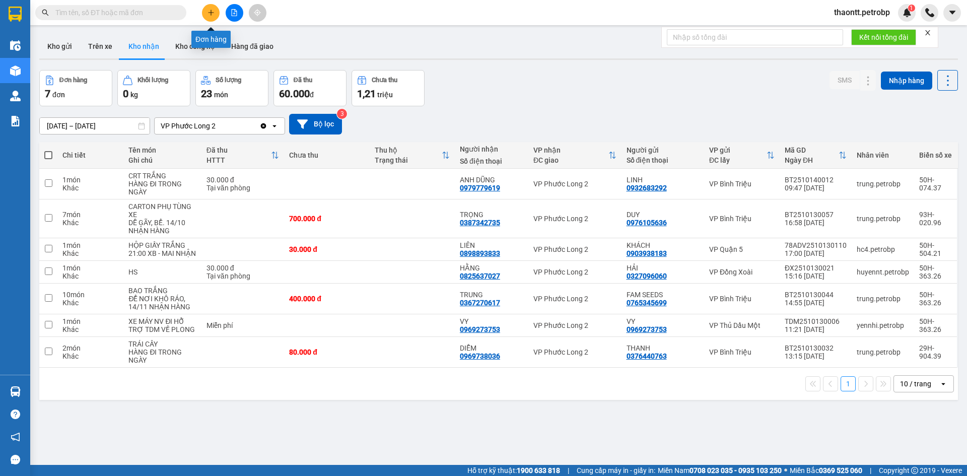
click at [206, 2] on div "Kết quả tìm kiếm ( 0 ) Bộ lọc No Data thaontt.petrobp 1" at bounding box center [483, 12] width 967 height 25
drag, startPoint x: 219, startPoint y: 24, endPoint x: 215, endPoint y: 17, distance: 8.0
click at [215, 18] on div "Kết quả tìm kiếm ( 0 ) Bộ lọc No Data thaontt.petrobp 1" at bounding box center [483, 12] width 967 height 25
click at [210, 10] on icon "plus" at bounding box center [210, 12] width 7 height 7
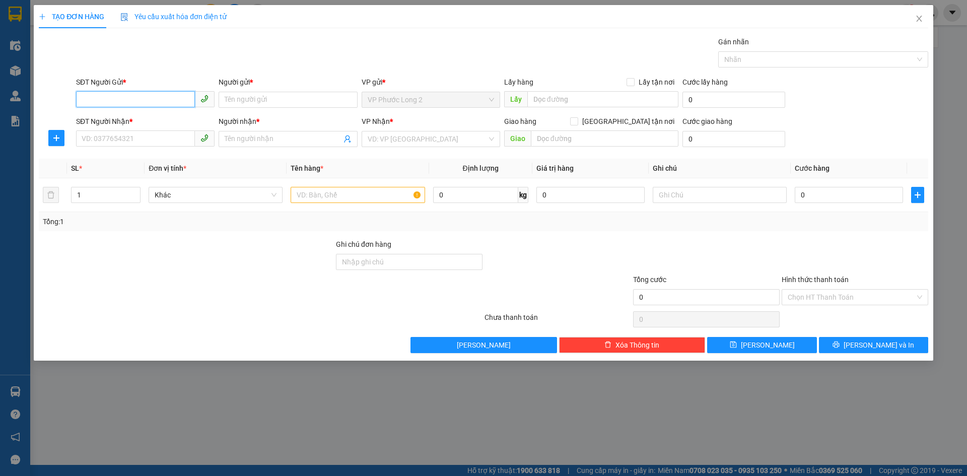
click at [180, 92] on input "SĐT Người Gửi *" at bounding box center [135, 99] width 119 height 16
drag, startPoint x: 98, startPoint y: 101, endPoint x: 83, endPoint y: 91, distance: 17.9
click at [103, 96] on input "SĐT Người Gửi *" at bounding box center [135, 99] width 119 height 16
click at [160, 101] on input "0888046379" at bounding box center [135, 99] width 119 height 16
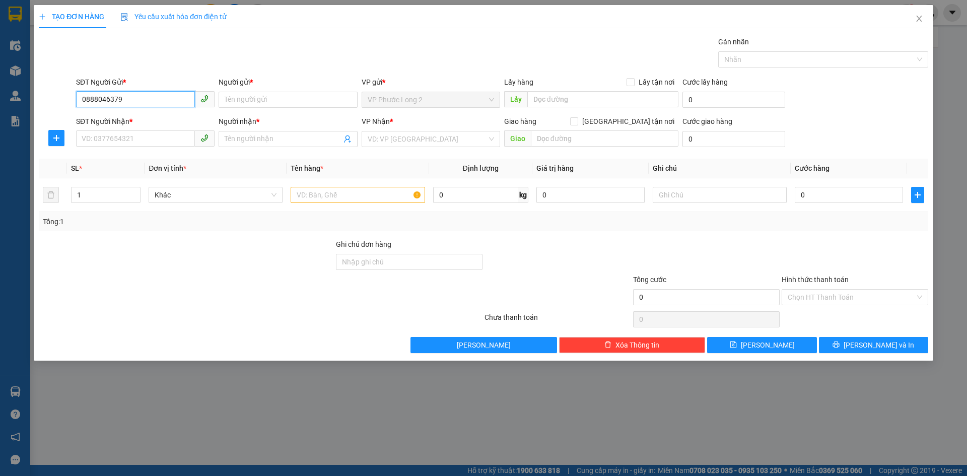
click at [160, 99] on input "0888046379" at bounding box center [135, 99] width 119 height 16
type input "0888046379"
click at [98, 145] on input "SĐT Người Nhận *" at bounding box center [135, 138] width 119 height 16
click at [150, 97] on input "0888046379" at bounding box center [135, 99] width 119 height 16
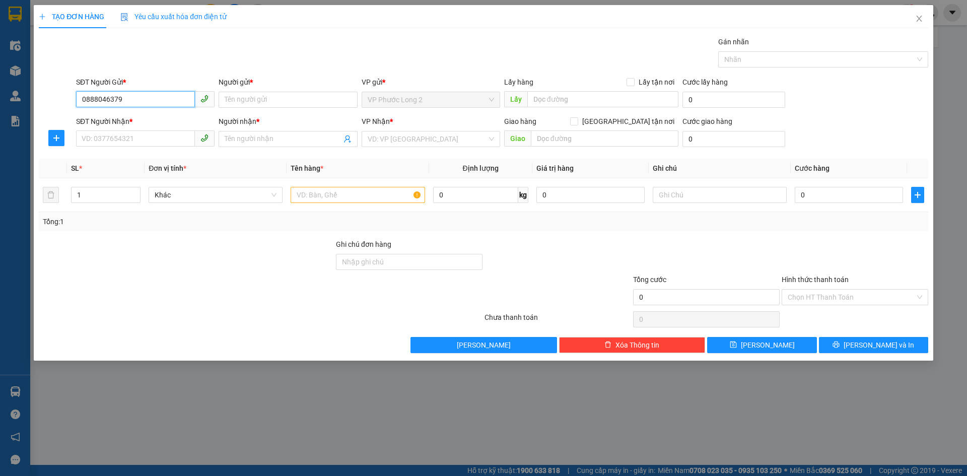
click at [150, 97] on input "0888046379" at bounding box center [135, 99] width 119 height 16
click at [139, 136] on input "SĐT Người Nhận *" at bounding box center [135, 138] width 119 height 16
paste input "0888046379"
type input "0888046379"
click at [152, 105] on input "SĐT Người Gửi *" at bounding box center [135, 99] width 119 height 16
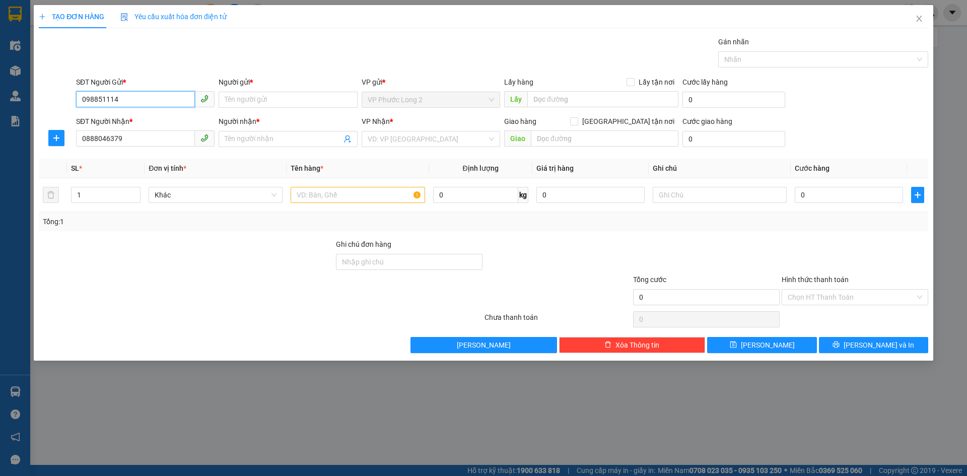
type input "0988511141"
click at [167, 114] on div "0988511141 - THẢO" at bounding box center [145, 120] width 138 height 16
type input "THẢO"
type input "0988511141"
drag, startPoint x: 250, startPoint y: 139, endPoint x: 193, endPoint y: 127, distance: 58.2
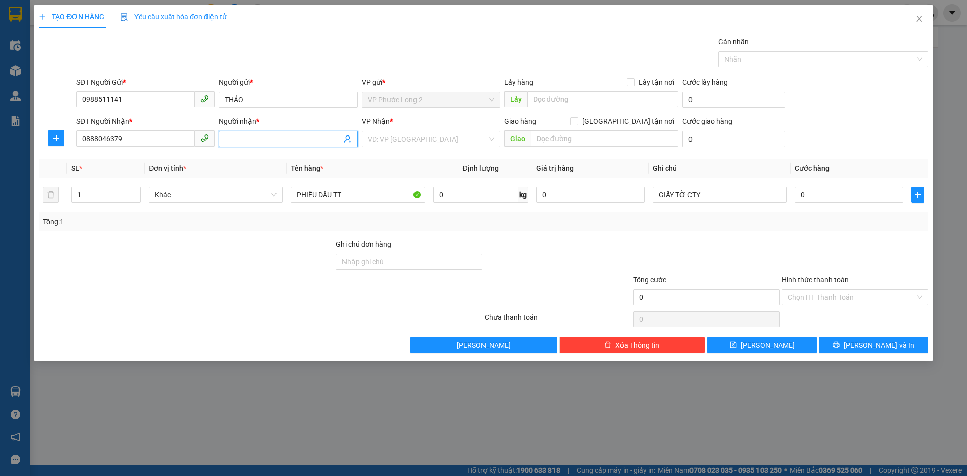
click at [251, 139] on input "Người nhận *" at bounding box center [283, 138] width 116 height 11
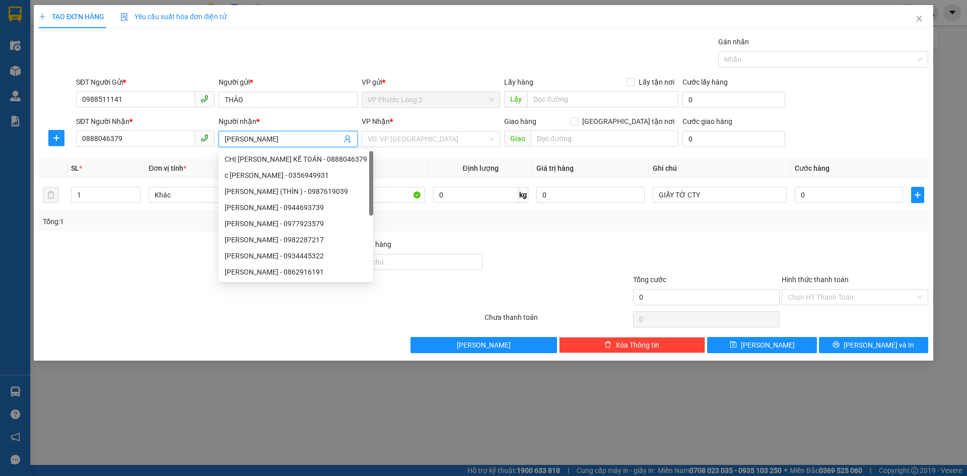
type input "KIM ANH"
click at [707, 244] on div at bounding box center [706, 256] width 149 height 35
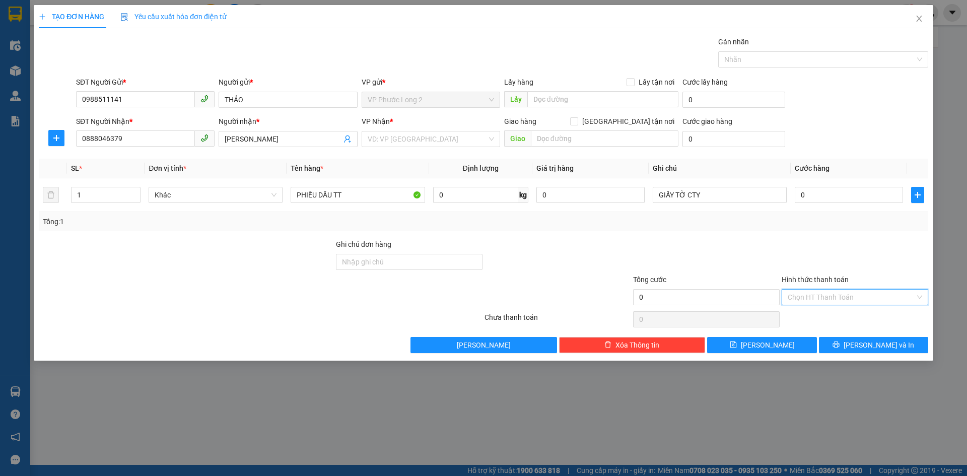
click at [859, 296] on input "Hình thức thanh toán" at bounding box center [850, 296] width 127 height 15
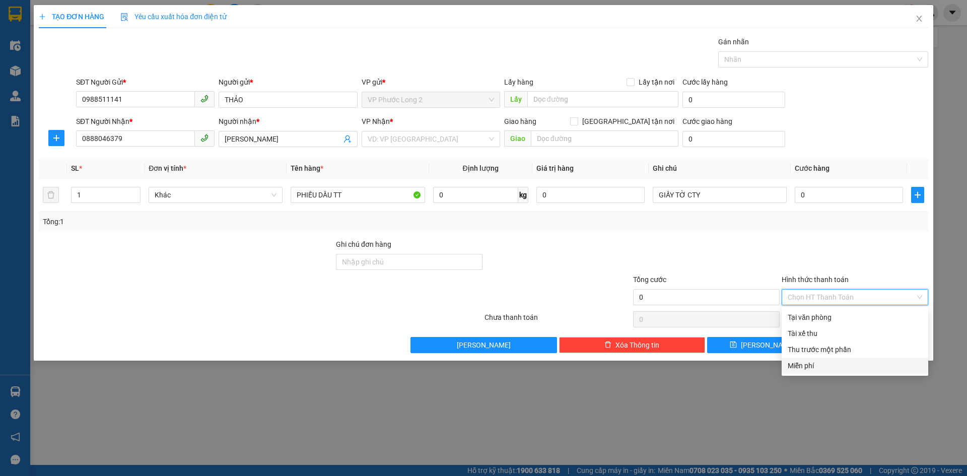
click at [803, 365] on div "Miễn phí" at bounding box center [854, 365] width 134 height 11
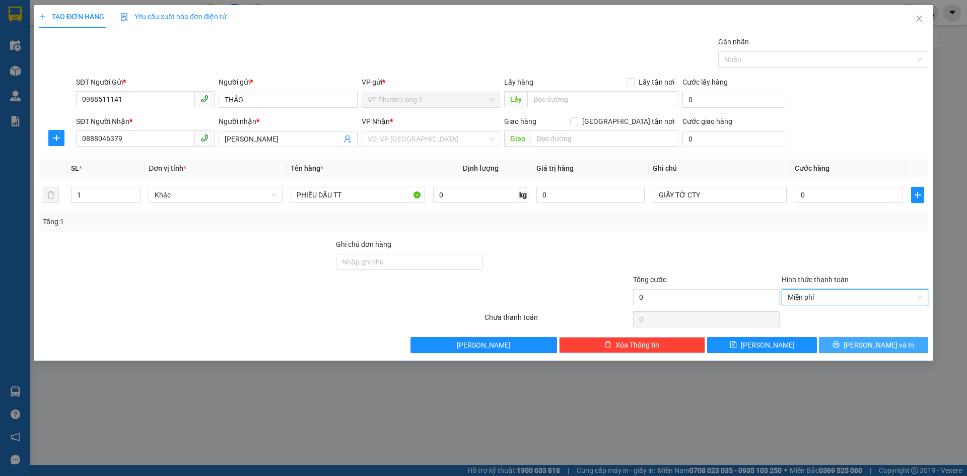
click at [869, 348] on span "Lưu và In" at bounding box center [878, 344] width 70 height 11
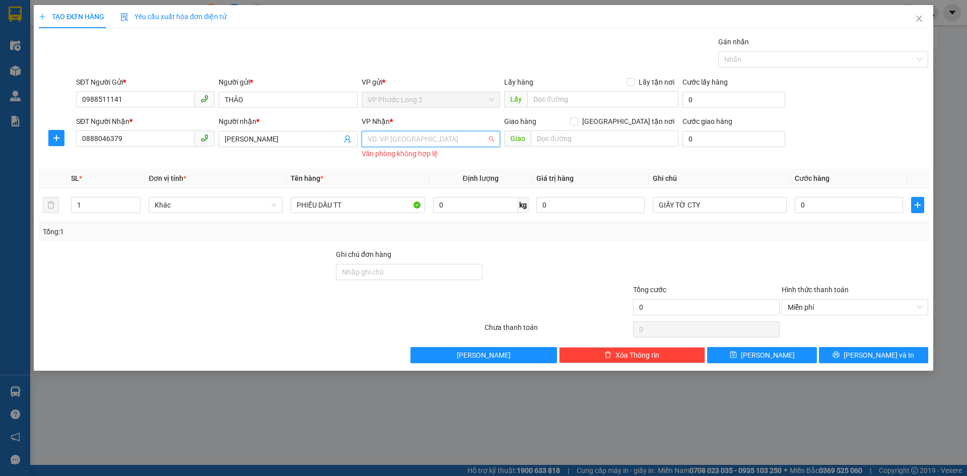
click at [386, 143] on input "search" at bounding box center [427, 138] width 119 height 15
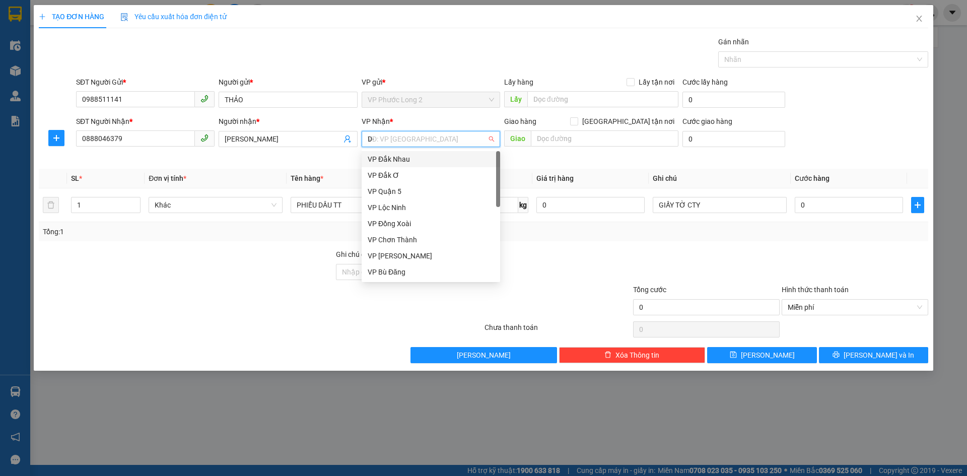
type input "D"
type input "Đ"
click at [423, 196] on div "VP Đồng Xoài" at bounding box center [431, 191] width 126 height 11
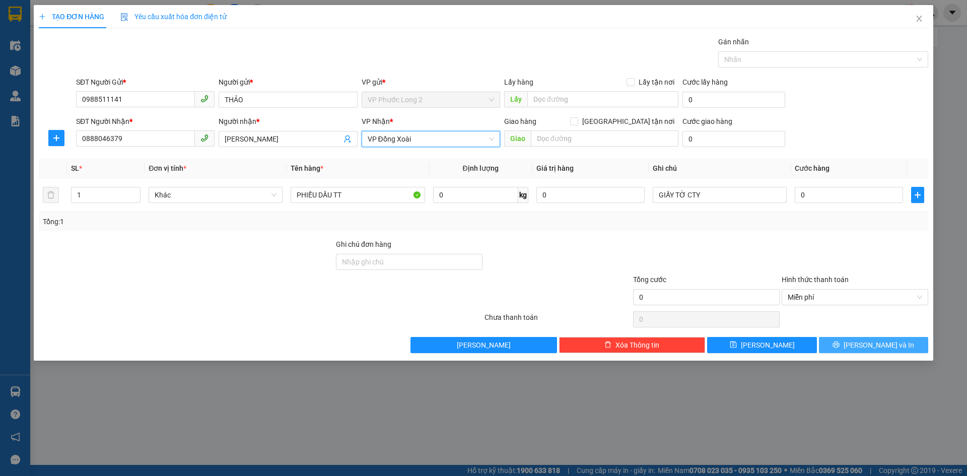
click at [865, 351] on button "Lưu và In" at bounding box center [873, 345] width 109 height 16
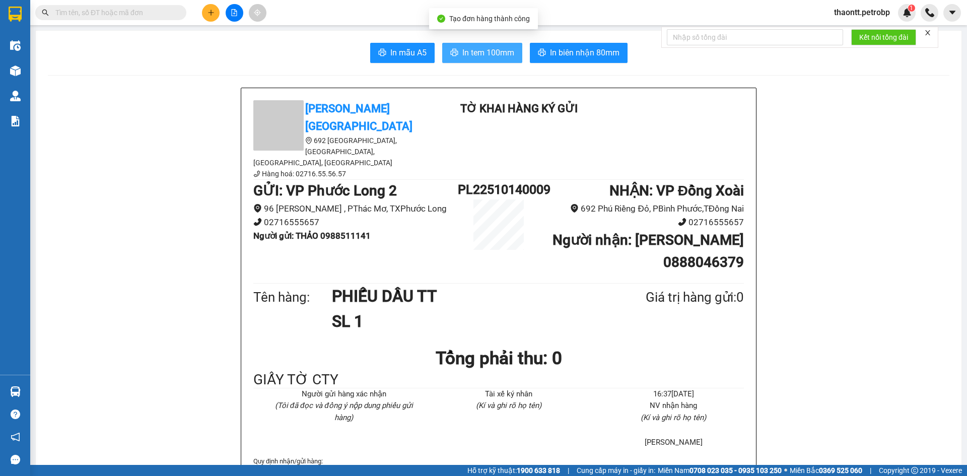
click at [501, 49] on span "In tem 100mm" at bounding box center [488, 52] width 52 height 13
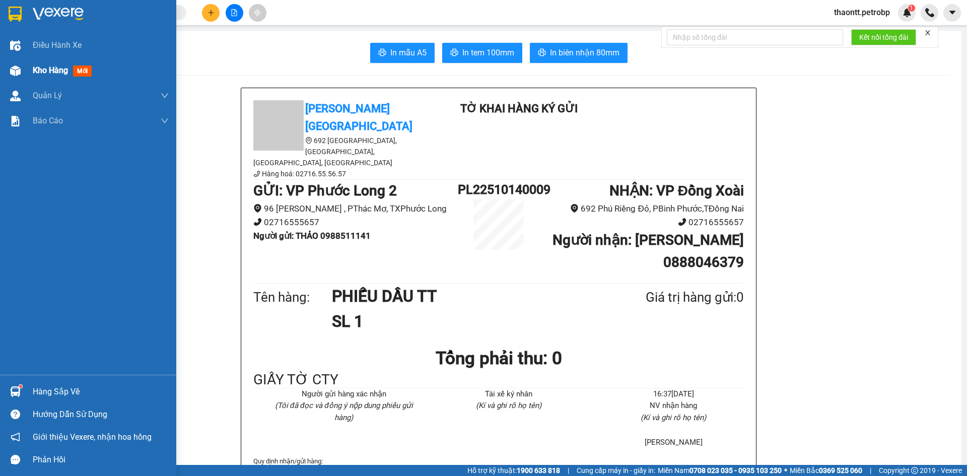
click at [49, 69] on span "Kho hàng" at bounding box center [50, 70] width 35 height 10
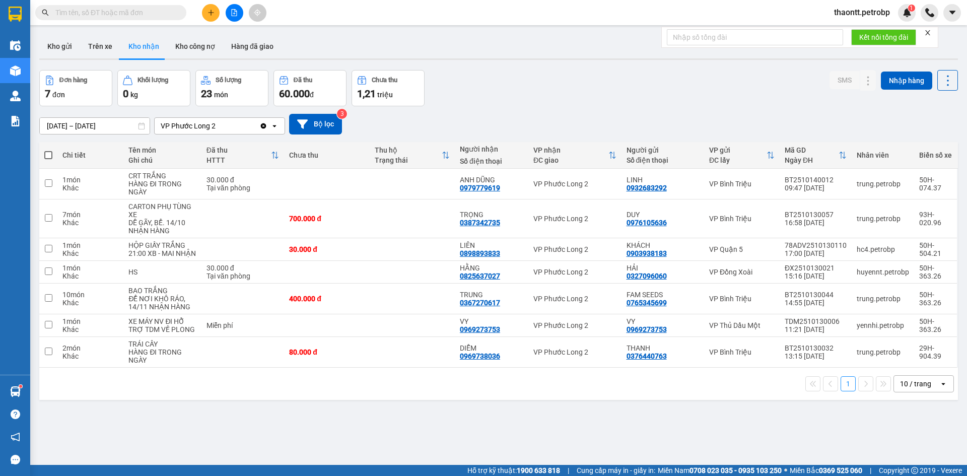
click at [629, 28] on main "ver 1.8.147 Kho gửi Trên xe Kho nhận Kho công nợ Hàng đã giao Đơn hàng 7 đơn Kh…" at bounding box center [483, 232] width 967 height 465
drag, startPoint x: 614, startPoint y: 68, endPoint x: 513, endPoint y: 3, distance: 120.1
click at [596, 68] on div "ver 1.8.147 Kho gửi Trên xe Kho nhận Kho công nợ Hàng đã giao Đơn hàng 7 đơn Kh…" at bounding box center [498, 268] width 926 height 476
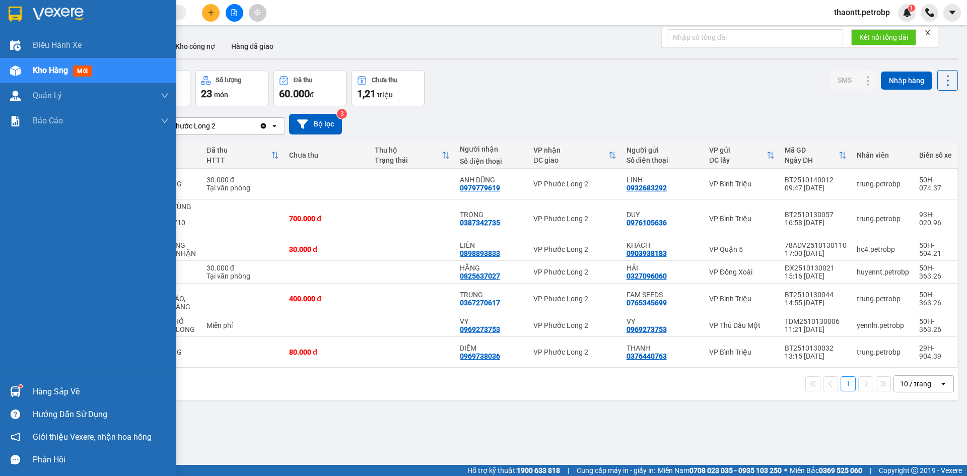
click at [58, 388] on div "Hàng sắp về" at bounding box center [101, 391] width 136 height 15
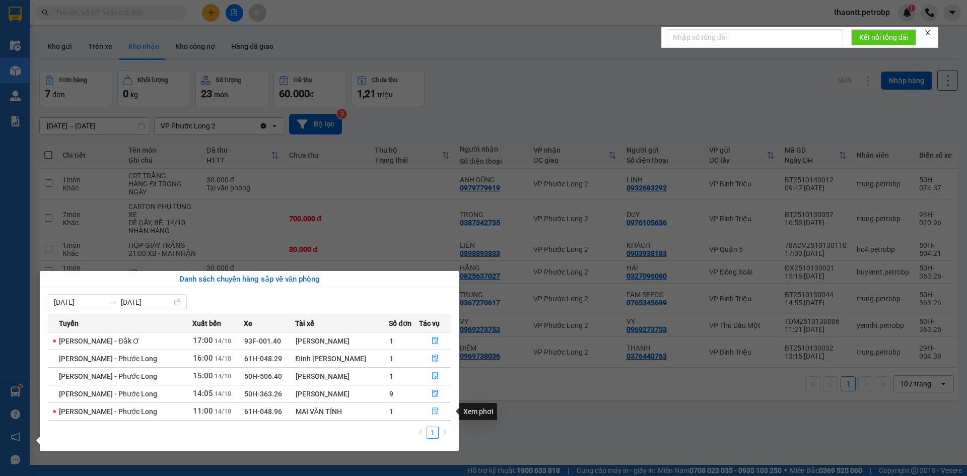
click at [434, 409] on icon "file-done" at bounding box center [434, 410] width 7 height 7
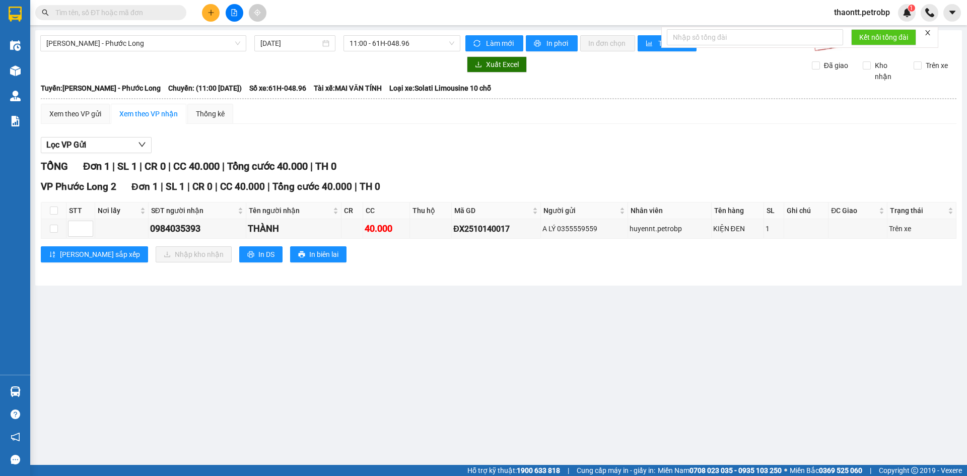
click at [108, 11] on input "text" at bounding box center [114, 12] width 119 height 11
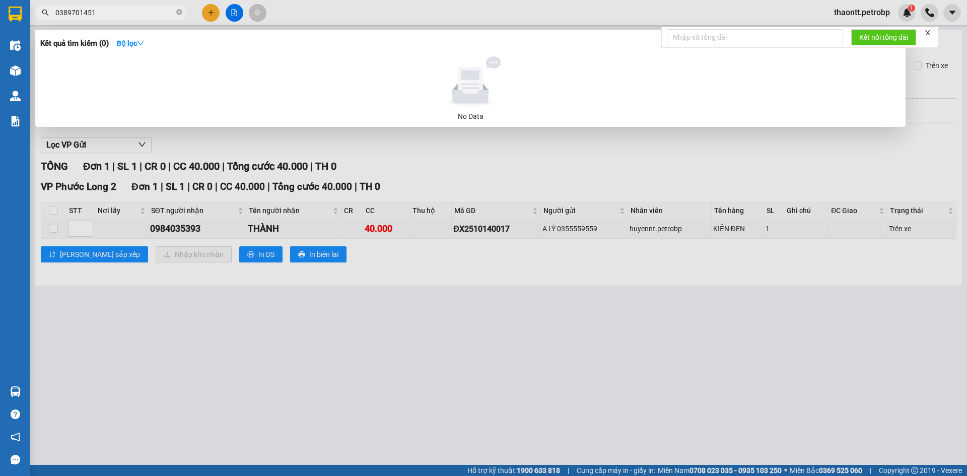
click at [121, 12] on input "0389701451" at bounding box center [114, 12] width 119 height 11
type input "0389701451"
drag, startPoint x: 402, startPoint y: 348, endPoint x: 405, endPoint y: 343, distance: 5.6
click at [405, 349] on div at bounding box center [483, 238] width 967 height 476
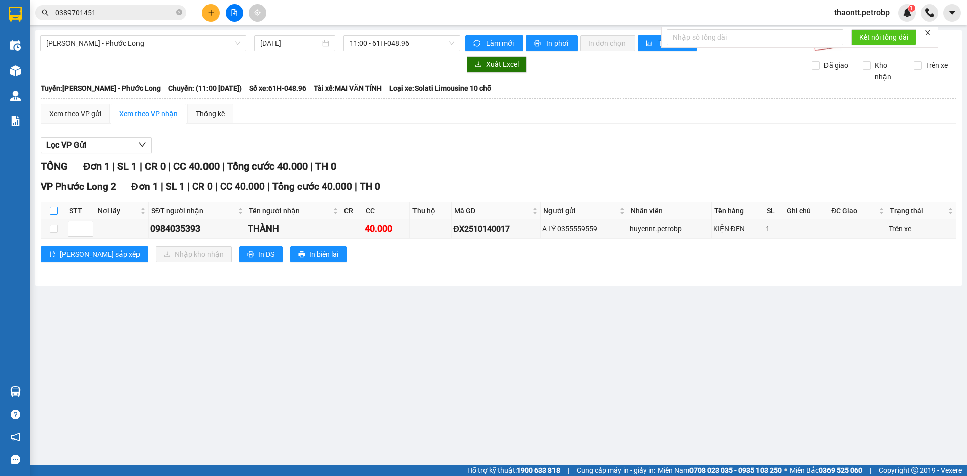
click at [54, 211] on input "checkbox" at bounding box center [54, 210] width 8 height 8
checkbox input "true"
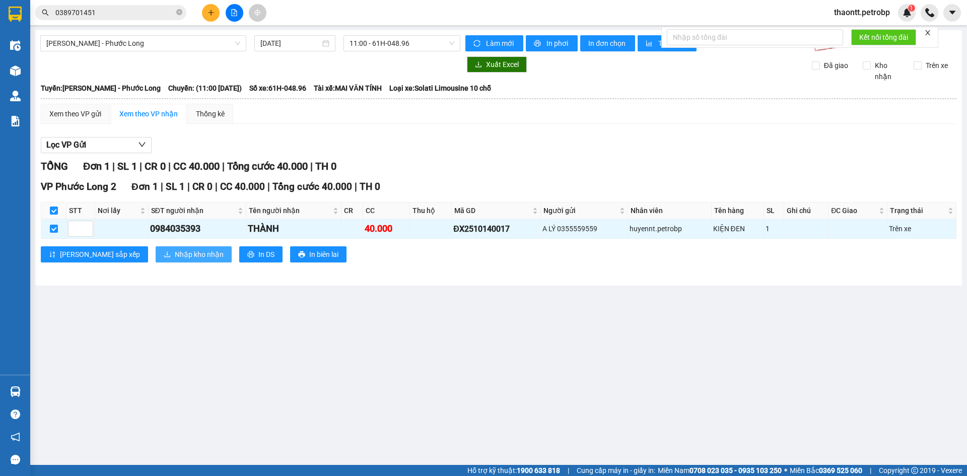
click at [175, 258] on span "Nhập kho nhận" at bounding box center [199, 254] width 49 height 11
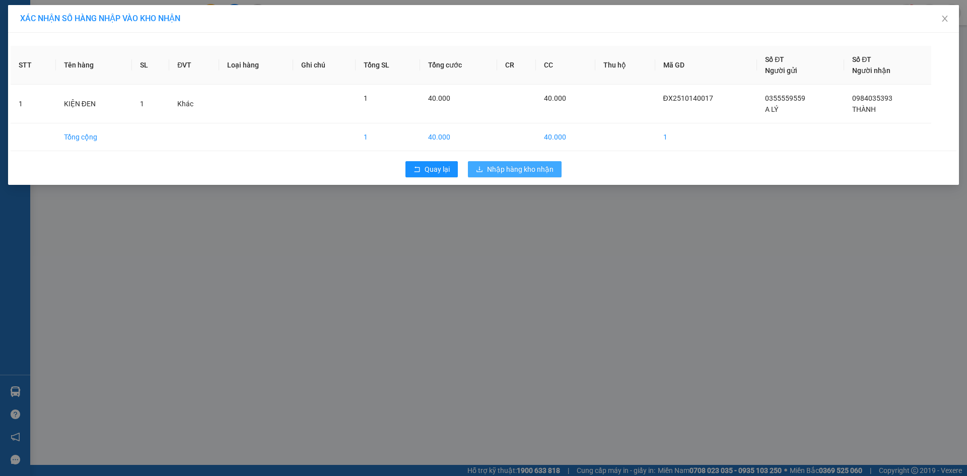
drag, startPoint x: 513, startPoint y: 166, endPoint x: 519, endPoint y: 162, distance: 6.6
click at [516, 165] on span "Nhập hàng kho nhận" at bounding box center [520, 169] width 66 height 11
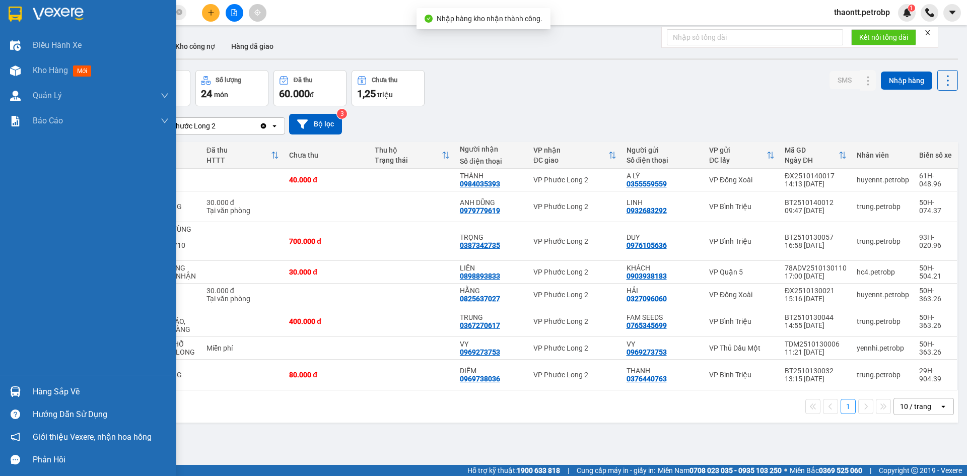
click at [16, 386] on img at bounding box center [15, 391] width 11 height 11
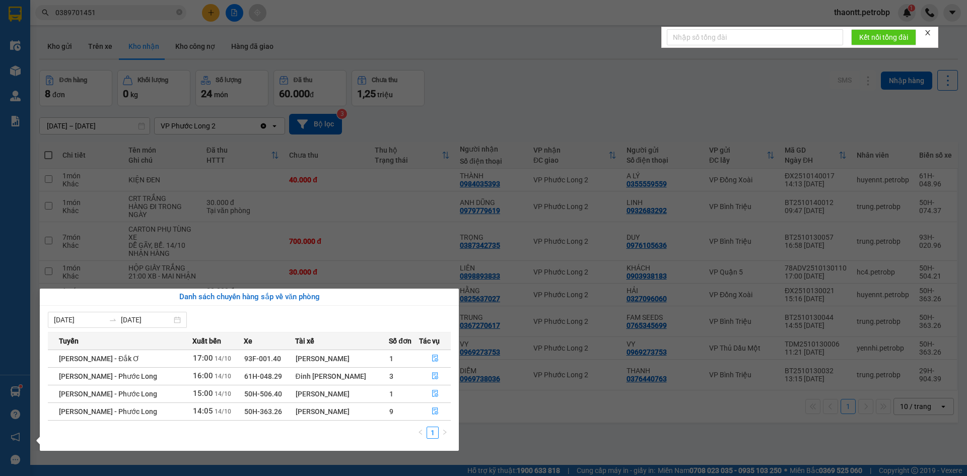
click at [523, 42] on section "Kết quả tìm kiếm ( 0 ) Bộ lọc No Data 0389701451 thaontt.petrobp 1 Điều hành xe…" at bounding box center [483, 238] width 967 height 476
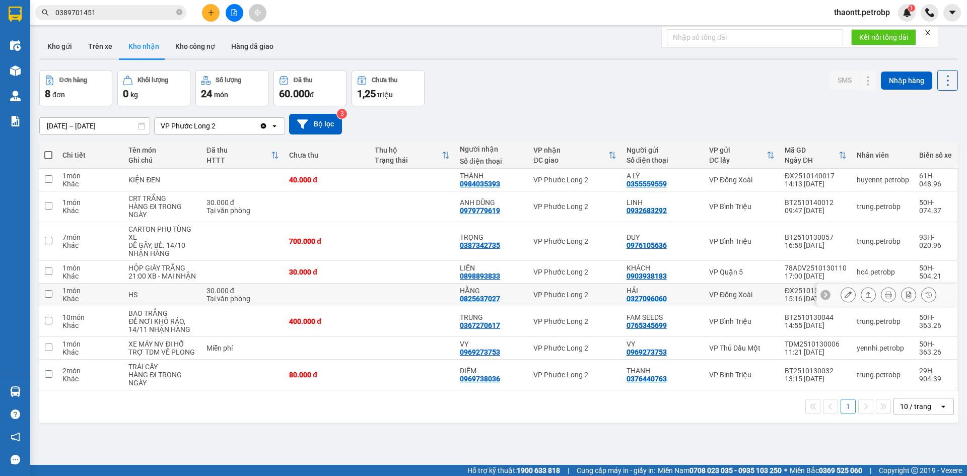
click at [377, 302] on td at bounding box center [412, 294] width 85 height 23
checkbox input "true"
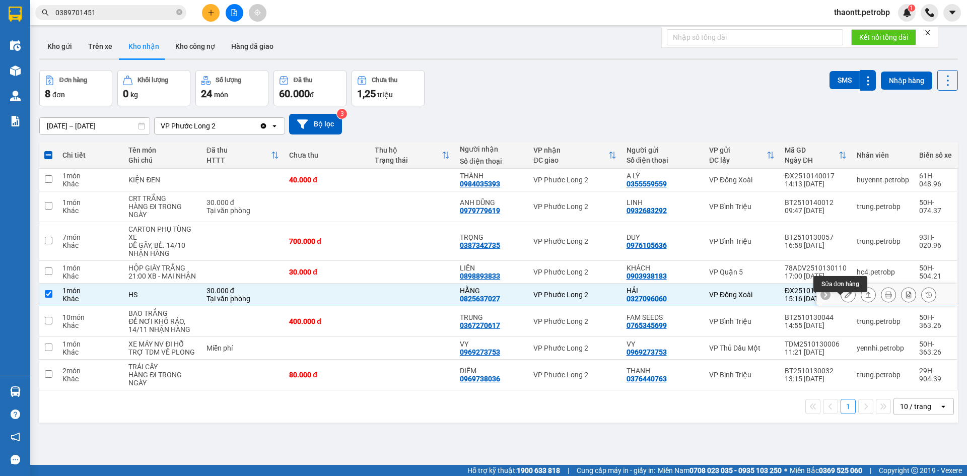
click at [844, 301] on button at bounding box center [848, 295] width 14 height 18
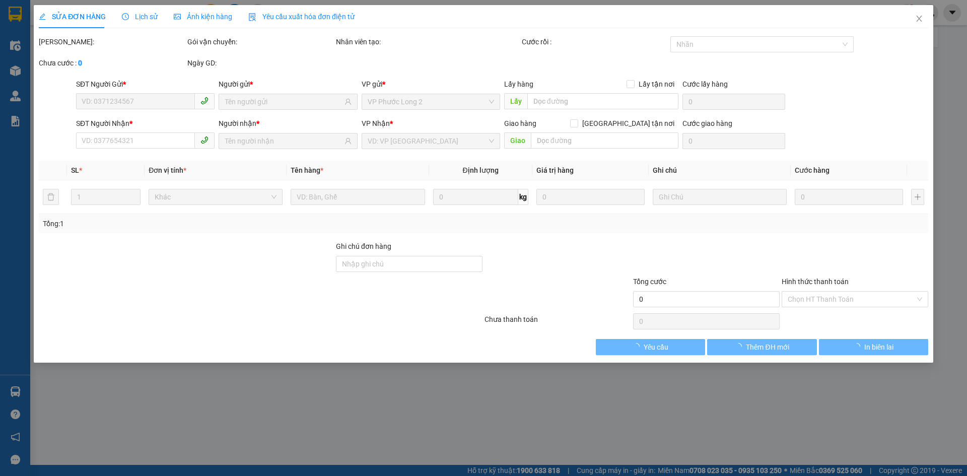
type input "0327096060"
type input "HẢI"
type input "0825637027"
type input "HẰNG"
type input "30.000"
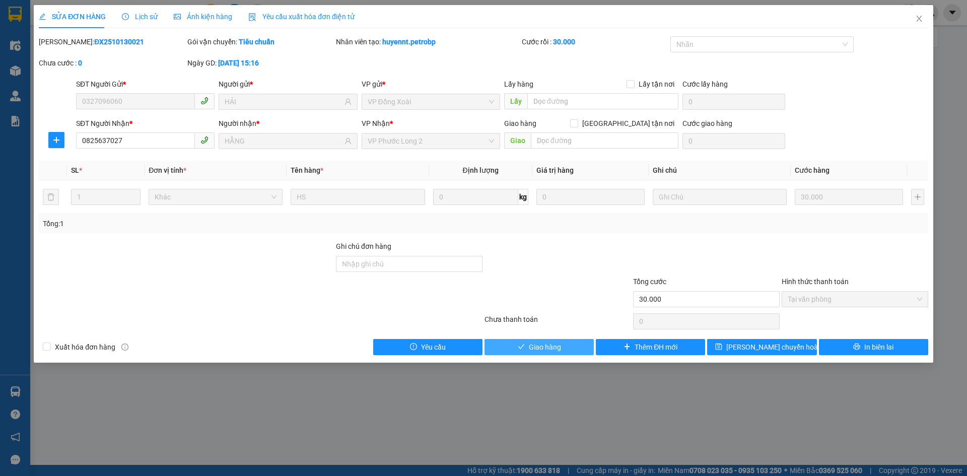
click at [546, 343] on span "Giao hàng" at bounding box center [545, 346] width 32 height 11
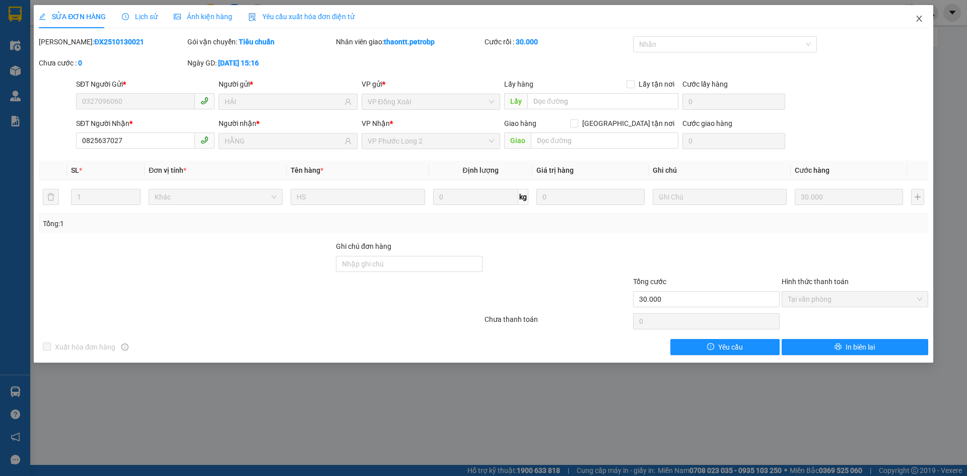
click at [914, 18] on span "Close" at bounding box center [919, 19] width 28 height 28
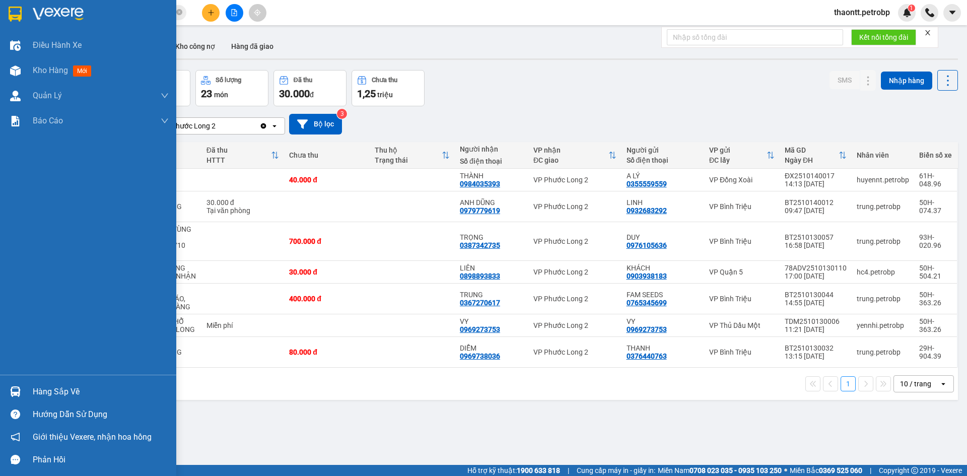
click at [33, 392] on div "Hàng sắp về" at bounding box center [101, 391] width 136 height 15
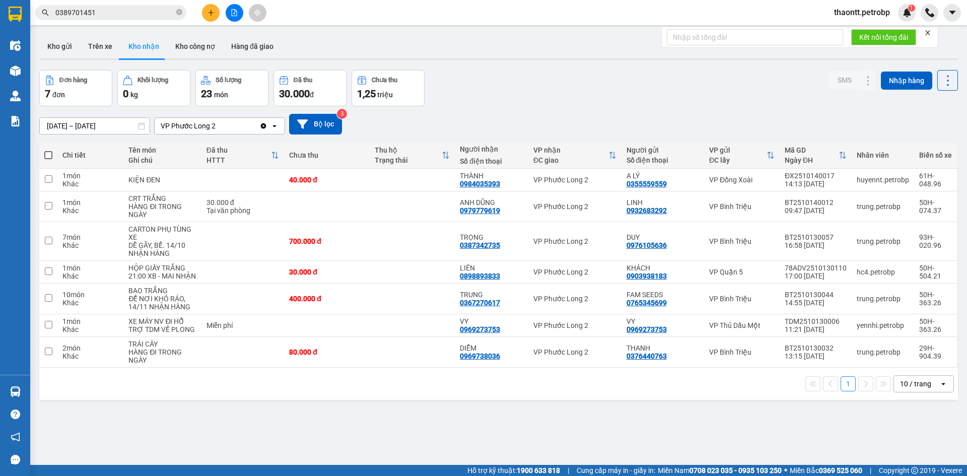
click at [664, 430] on section "Kết quả tìm kiếm ( 0 ) Bộ lọc No Data 0389701451 thaontt.petrobp 1 Điều hành xe…" at bounding box center [483, 238] width 967 height 476
drag, startPoint x: 493, startPoint y: 117, endPoint x: 491, endPoint y: 111, distance: 6.5
click at [493, 117] on div "12/10/2025 – 14/10/2025 Press the down arrow key to interact with the calendar …" at bounding box center [498, 124] width 918 height 21
click at [56, 50] on button "Kho gửi" at bounding box center [59, 46] width 41 height 24
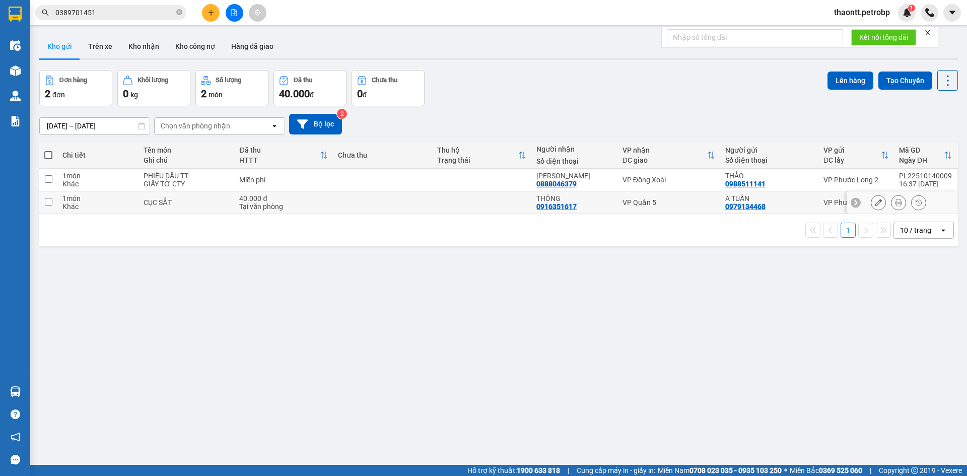
click at [124, 184] on div "Khác" at bounding box center [97, 184] width 70 height 8
checkbox input "true"
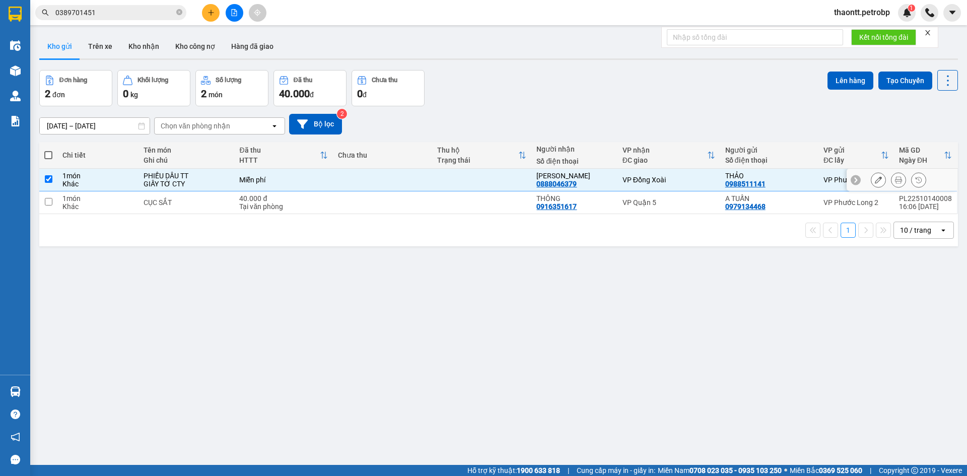
drag, startPoint x: 126, startPoint y: 205, endPoint x: 131, endPoint y: 200, distance: 6.8
click at [127, 205] on div "Khác" at bounding box center [97, 206] width 70 height 8
checkbox input "true"
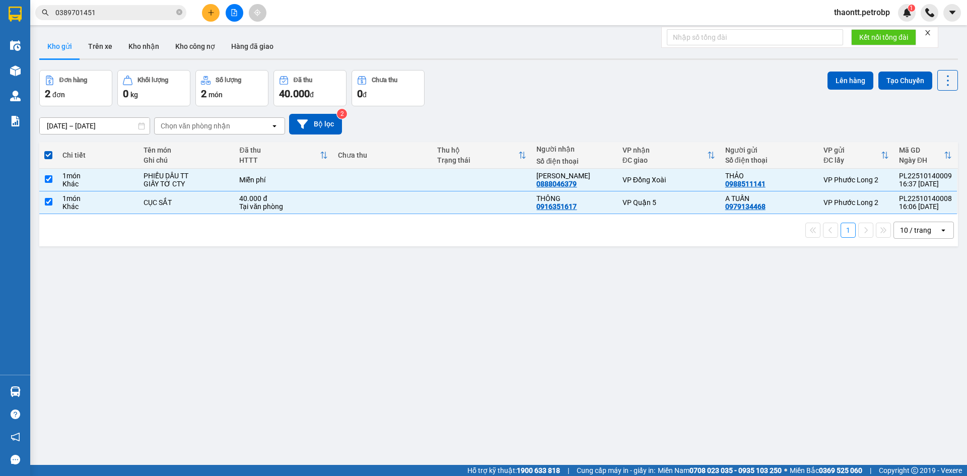
click at [816, 78] on div "Đơn hàng 2 đơn Khối lượng 0 kg Số lượng 2 món Đã thu 40.000 đ Chưa thu 0 đ Lên …" at bounding box center [498, 88] width 918 height 36
drag, startPoint x: 821, startPoint y: 71, endPoint x: 830, endPoint y: 78, distance: 10.9
click at [830, 77] on div "Lên hàng Tạo Chuyến" at bounding box center [892, 80] width 130 height 21
drag, startPoint x: 833, startPoint y: 80, endPoint x: 839, endPoint y: 67, distance: 13.8
click at [831, 66] on div "ver 1.8.147 Kho gửi Trên xe Kho nhận Kho công nợ Hàng đã giao Đơn hàng 2 đơn Kh…" at bounding box center [498, 268] width 926 height 476
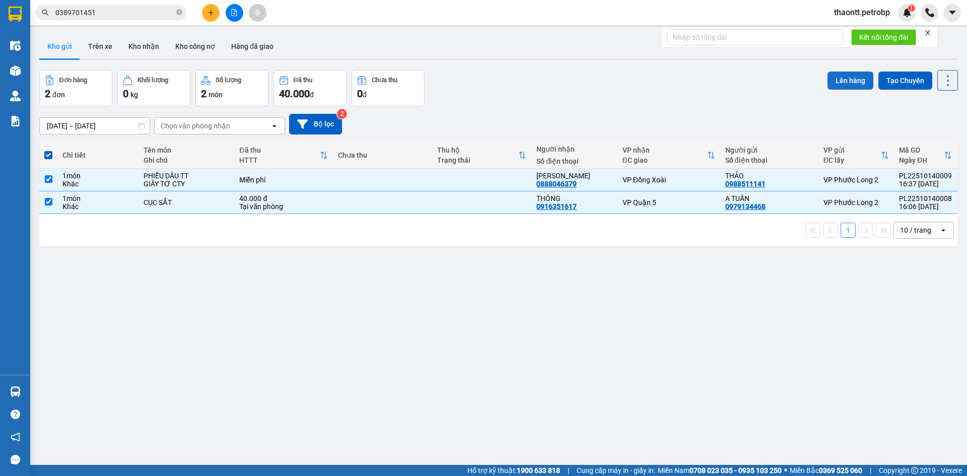
click at [840, 80] on button "Lên hàng" at bounding box center [850, 80] width 46 height 18
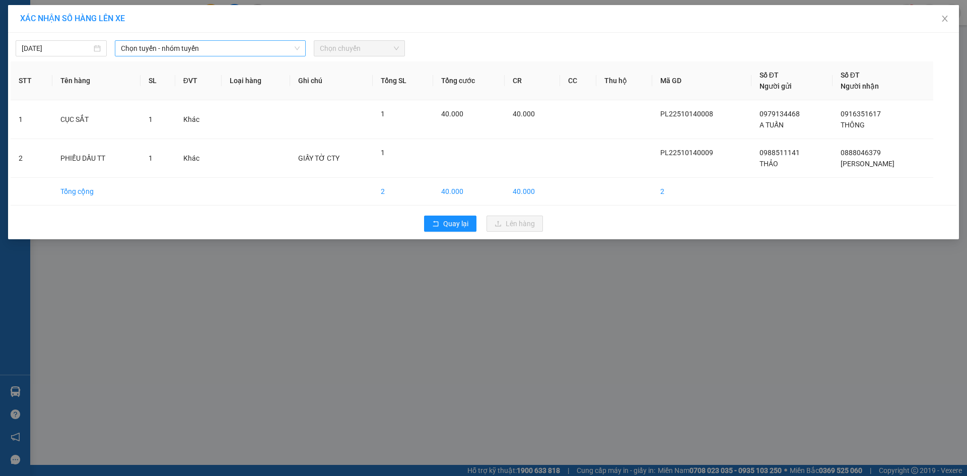
drag, startPoint x: 161, startPoint y: 48, endPoint x: 170, endPoint y: 54, distance: 10.5
click at [162, 47] on span "Chọn tuyến - nhóm tuyến" at bounding box center [210, 48] width 179 height 15
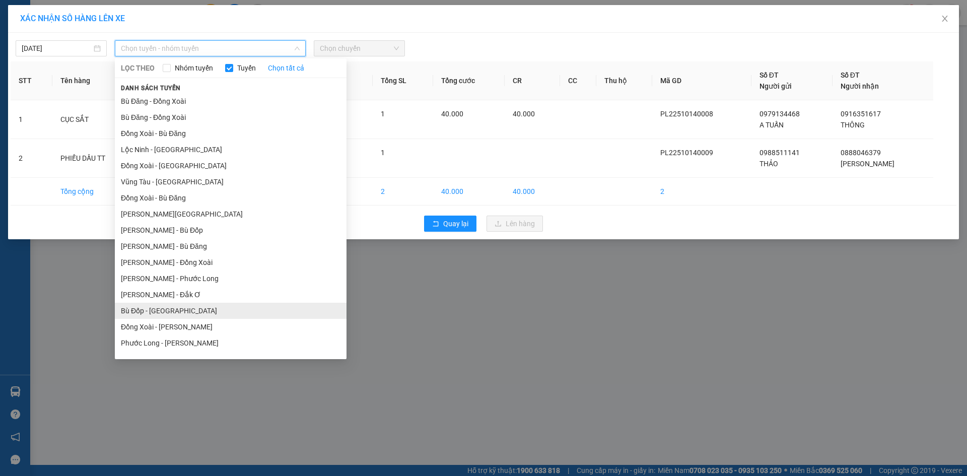
scroll to position [60, 0]
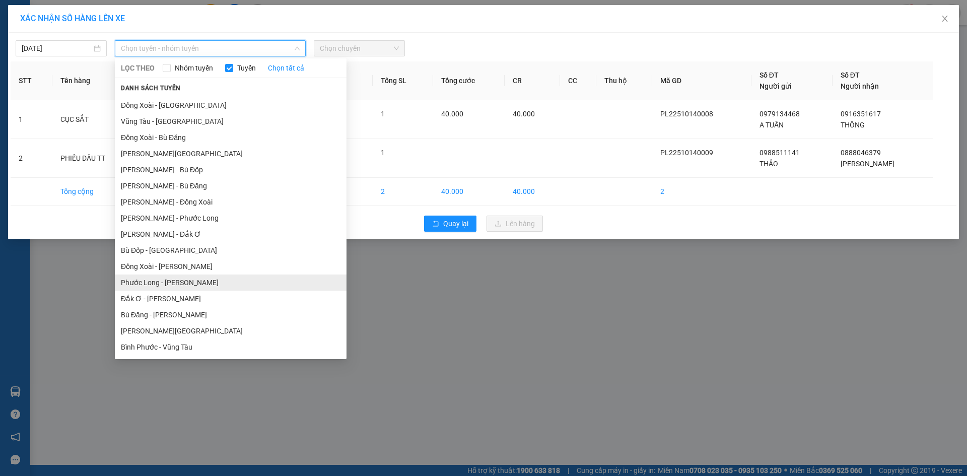
click at [169, 287] on li "Phước Long - Hồ Chí Minh" at bounding box center [231, 282] width 232 height 16
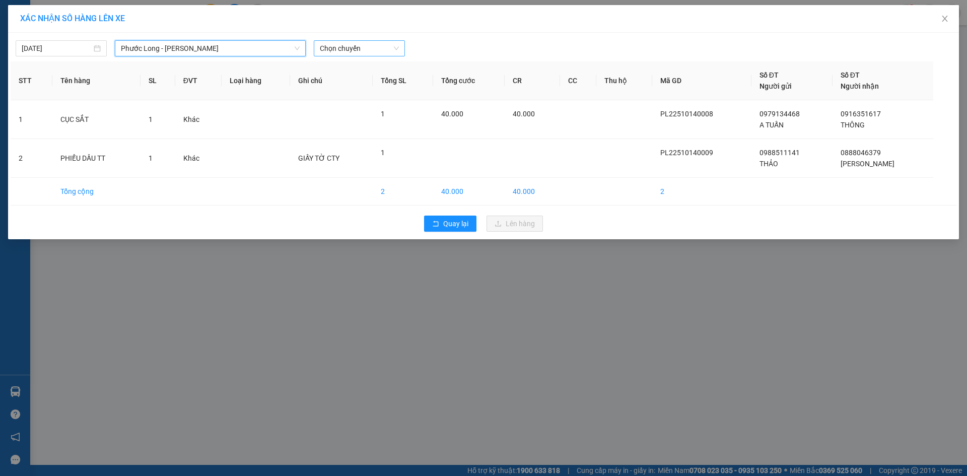
click at [362, 48] on span "Chọn chuyến" at bounding box center [359, 48] width 79 height 15
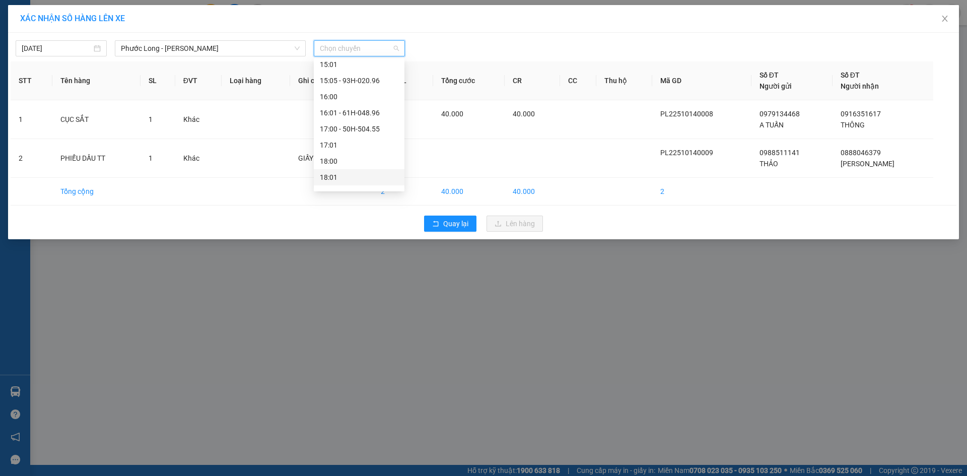
scroll to position [548, 0]
click at [358, 149] on div "18:05 - 50H-074.37" at bounding box center [359, 148] width 79 height 11
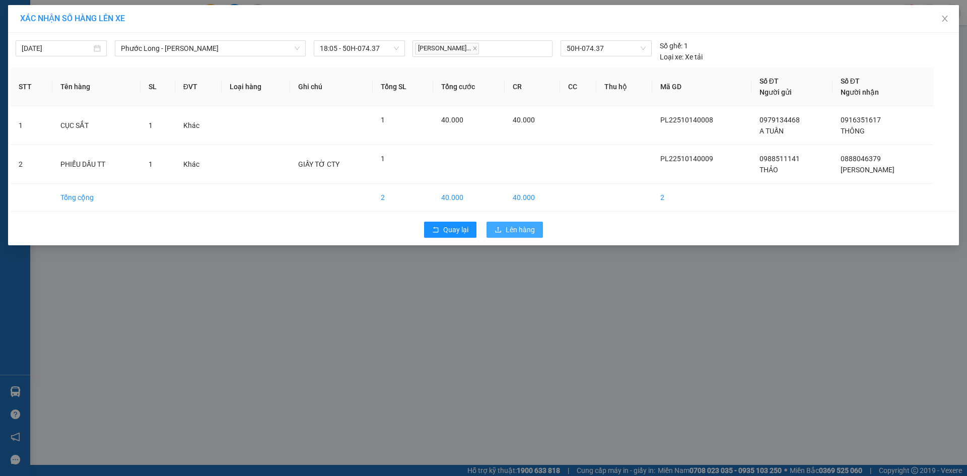
click at [513, 231] on span "Lên hàng" at bounding box center [519, 229] width 29 height 11
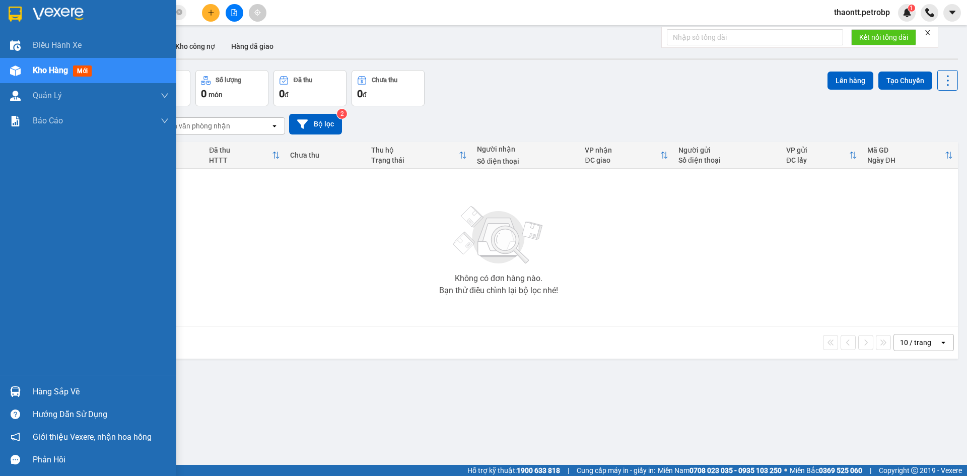
click at [27, 390] on div "Hàng sắp về" at bounding box center [88, 391] width 176 height 23
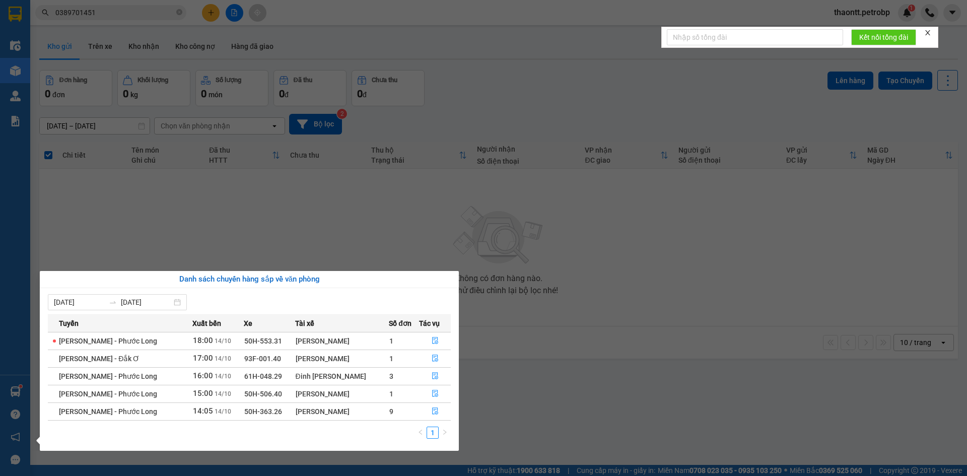
click at [507, 249] on section "Kết quả tìm kiếm ( 0 ) Bộ lọc No Data 0389701451 thaontt.petrobp 1 Điều hành xe…" at bounding box center [483, 238] width 967 height 476
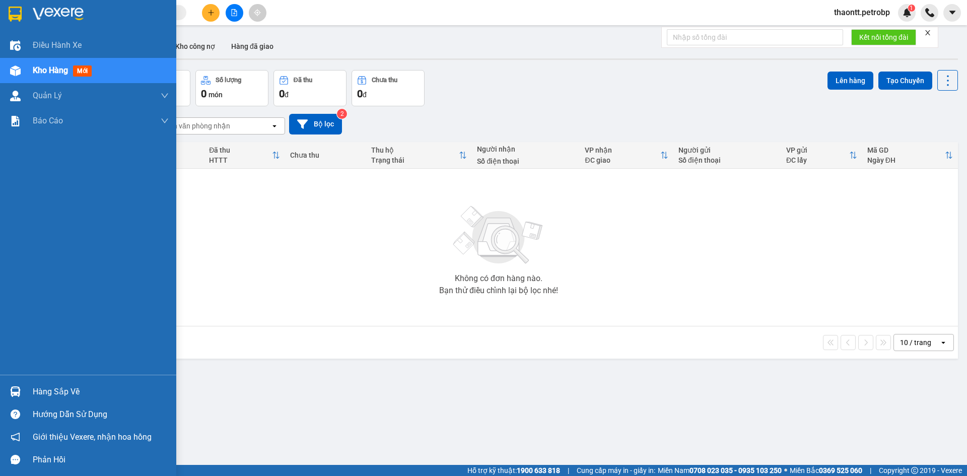
drag, startPoint x: 33, startPoint y: 389, endPoint x: 43, endPoint y: 390, distance: 9.7
click at [34, 389] on div "Hàng sắp về" at bounding box center [101, 391] width 136 height 15
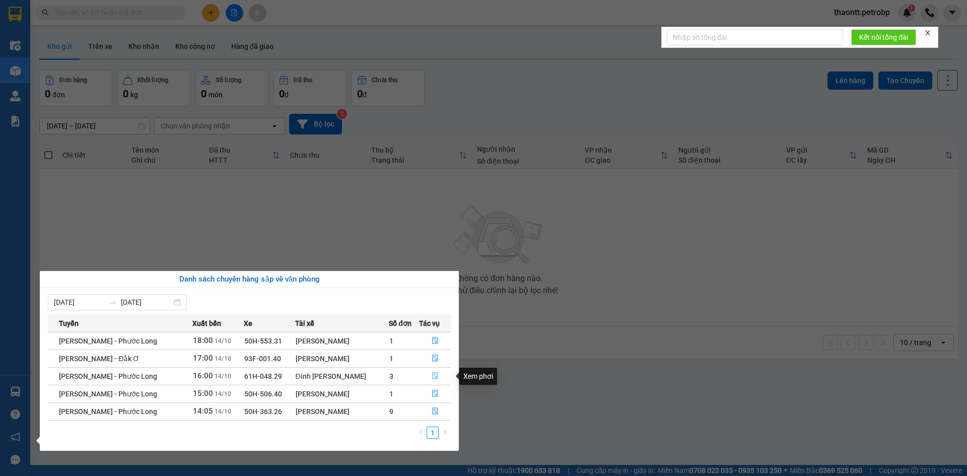
click at [433, 377] on icon "file-done" at bounding box center [434, 375] width 7 height 7
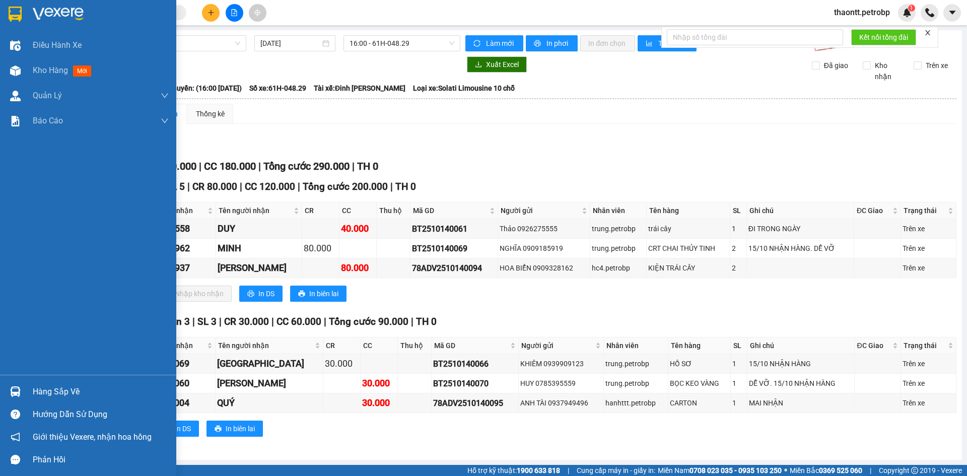
drag, startPoint x: 38, startPoint y: 392, endPoint x: 46, endPoint y: 390, distance: 8.4
click at [41, 392] on div "Hàng sắp về" at bounding box center [101, 391] width 136 height 15
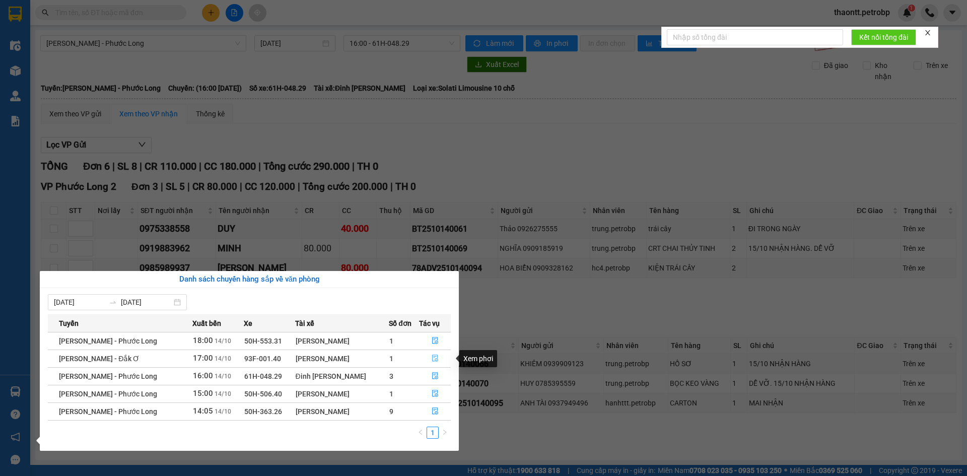
click at [431, 361] on icon "file-done" at bounding box center [434, 357] width 7 height 7
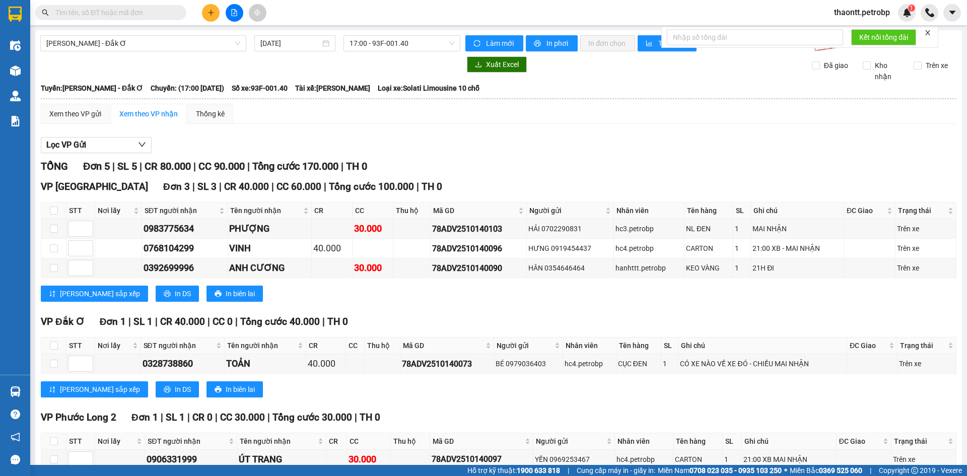
scroll to position [50, 0]
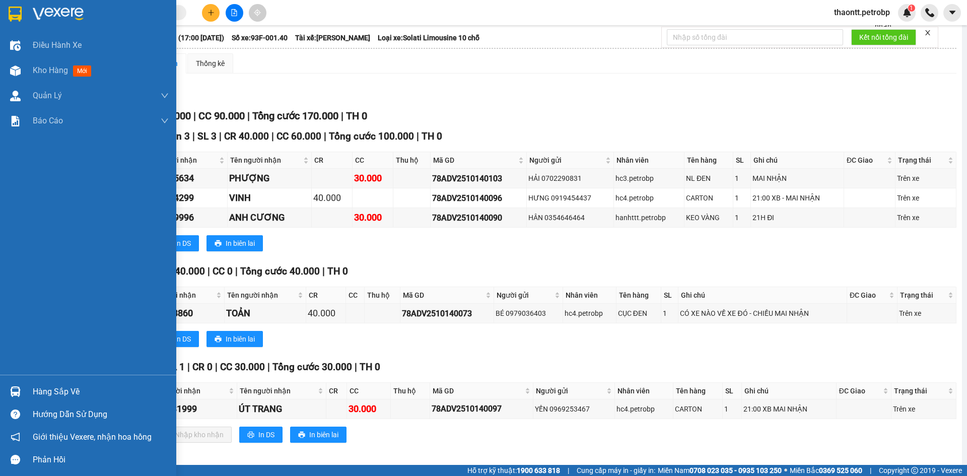
drag, startPoint x: 14, startPoint y: 392, endPoint x: 56, endPoint y: 400, distance: 43.1
click at [14, 393] on img at bounding box center [15, 391] width 11 height 11
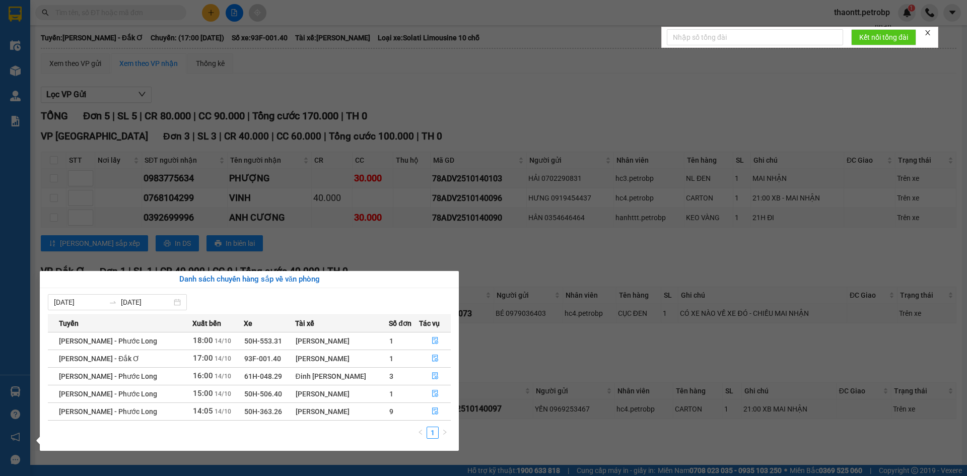
click at [460, 264] on section "Kết quả tìm kiếm ( 0 ) Bộ lọc No Data thaontt.petrobp 1 Điều hành xe Kho hàng m…" at bounding box center [483, 238] width 967 height 476
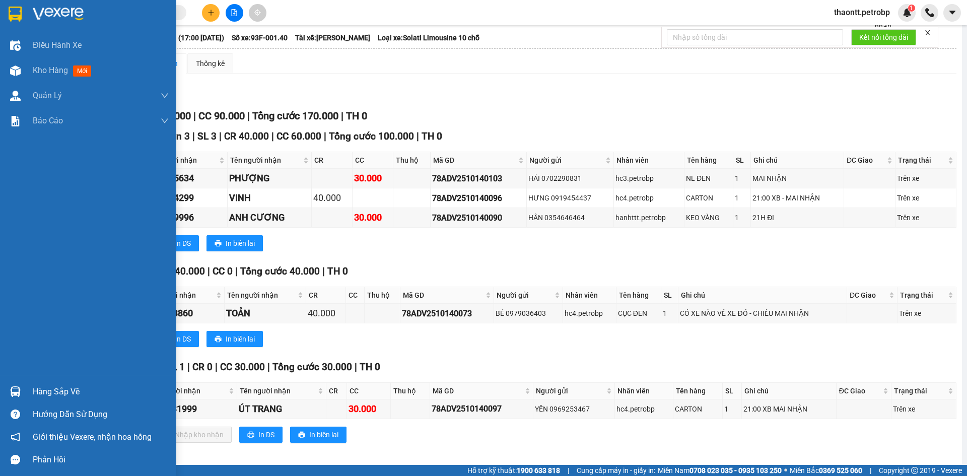
click at [23, 393] on div at bounding box center [16, 392] width 18 height 18
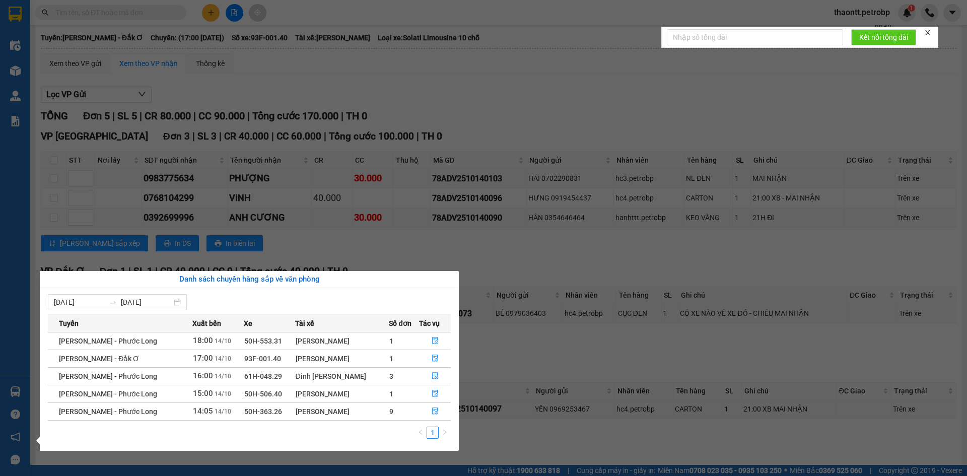
drag, startPoint x: 518, startPoint y: 99, endPoint x: 441, endPoint y: 99, distance: 77.0
click at [518, 99] on section "Kết quả tìm kiếm ( 0 ) Bộ lọc No Data thaontt.petrobp 1 Điều hành xe Kho hàng m…" at bounding box center [483, 238] width 967 height 476
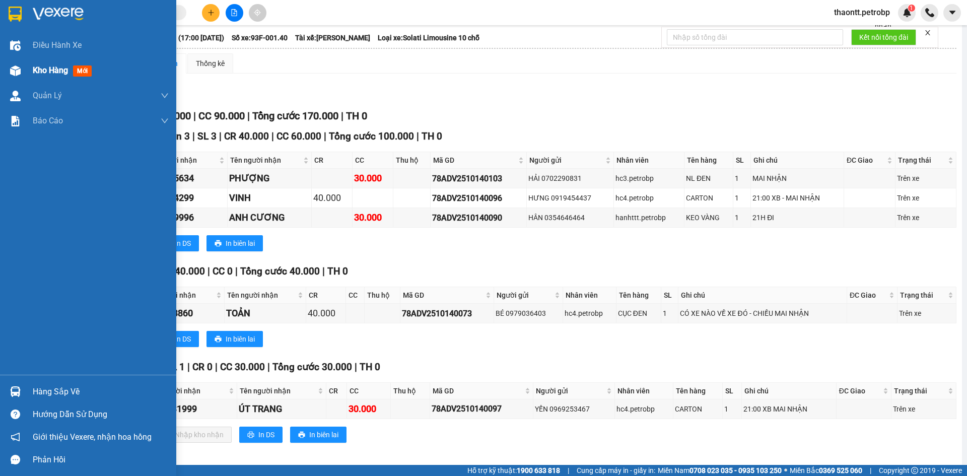
click at [30, 66] on div "Kho hàng mới" at bounding box center [88, 70] width 176 height 25
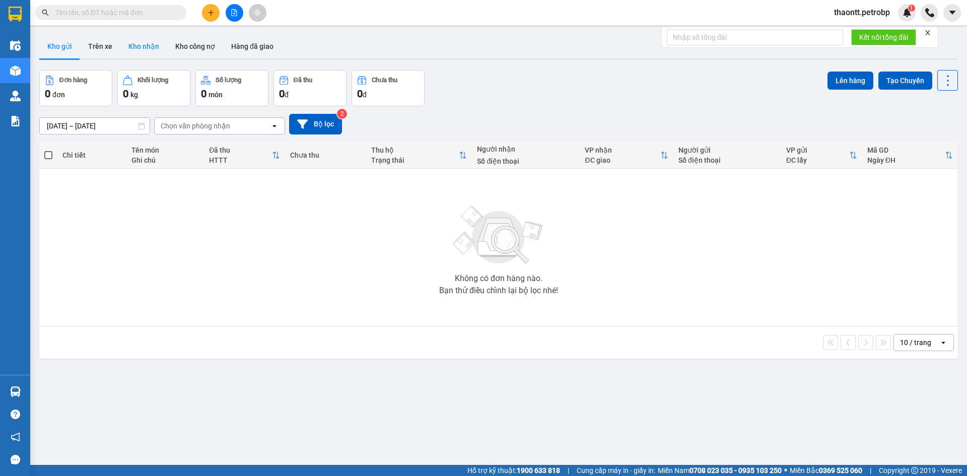
click at [144, 45] on button "Kho nhận" at bounding box center [143, 46] width 47 height 24
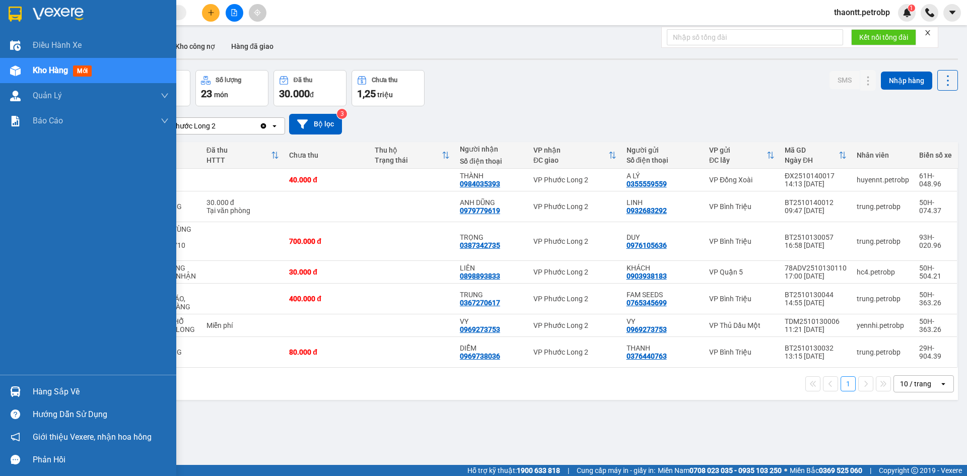
click at [40, 393] on div "Hàng sắp về" at bounding box center [101, 391] width 136 height 15
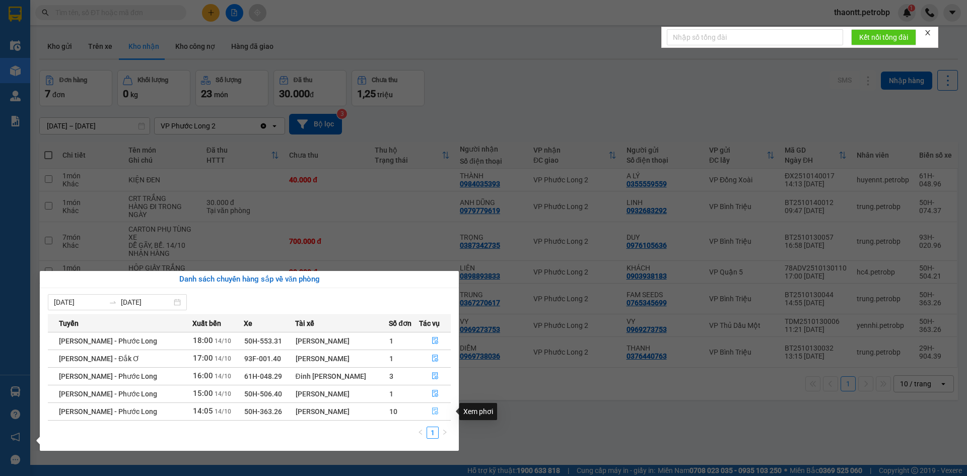
click at [435, 410] on icon "file-done" at bounding box center [435, 411] width 6 height 7
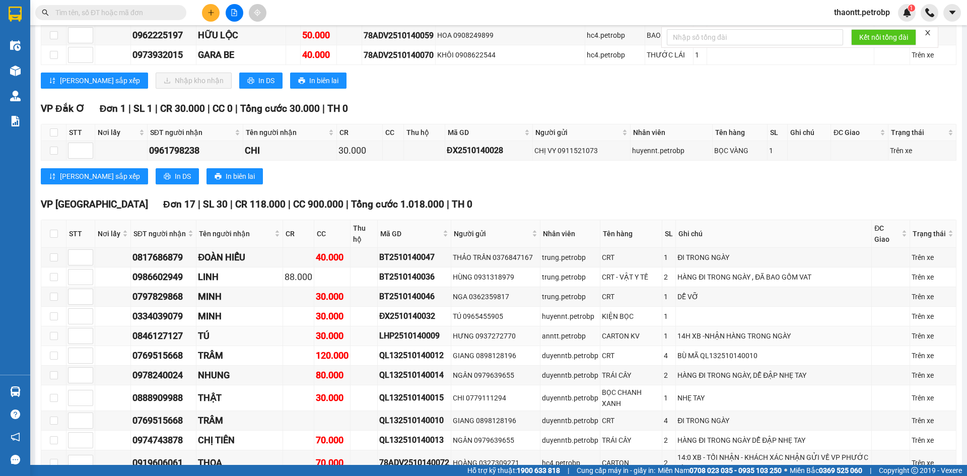
scroll to position [604, 0]
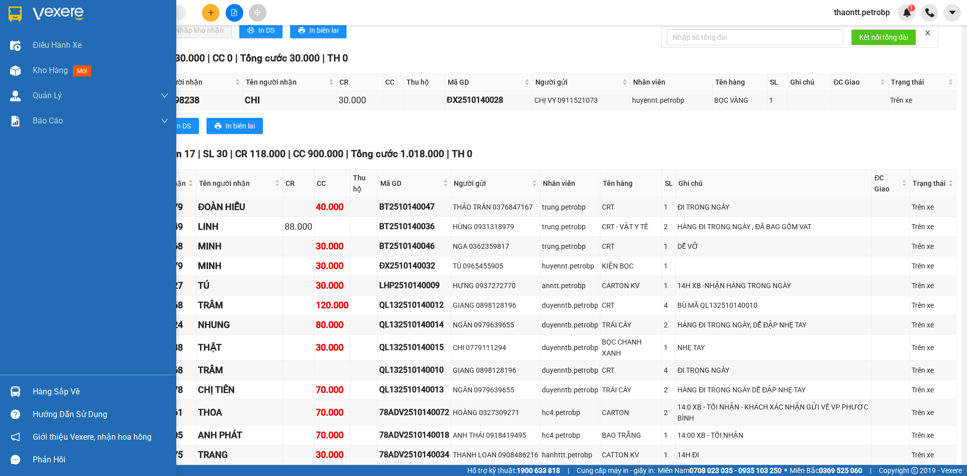
click at [49, 399] on div "Hàng sắp về" at bounding box center [101, 391] width 136 height 15
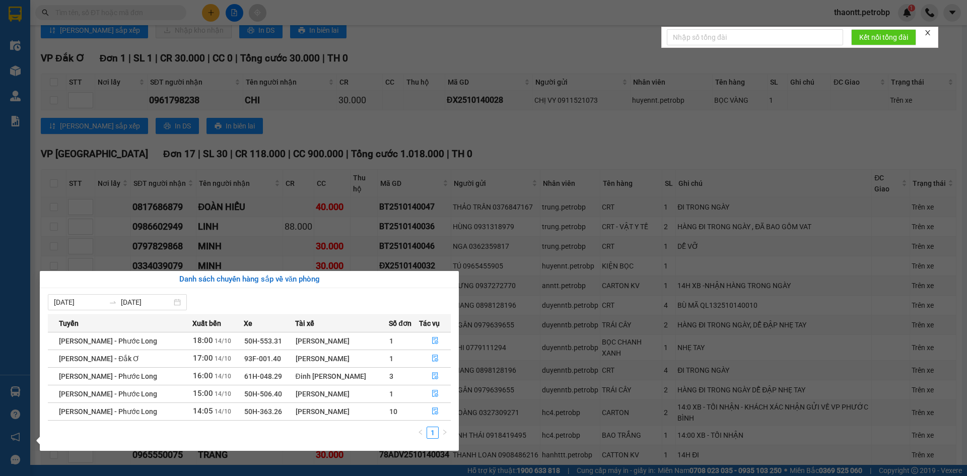
click at [471, 130] on section "Kết quả tìm kiếm ( 0 ) Bộ lọc No Data thaontt.petrobp 1 Điều hành xe Kho hàng m…" at bounding box center [483, 238] width 967 height 476
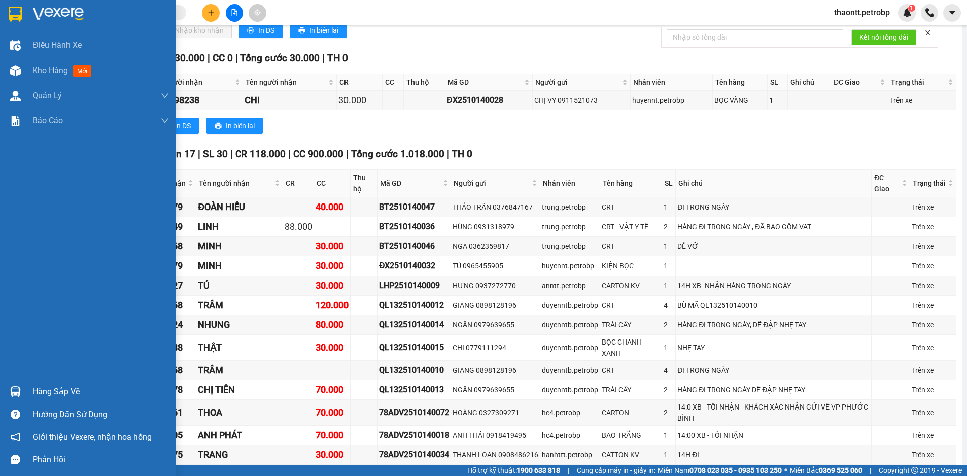
click at [11, 395] on img at bounding box center [15, 391] width 11 height 11
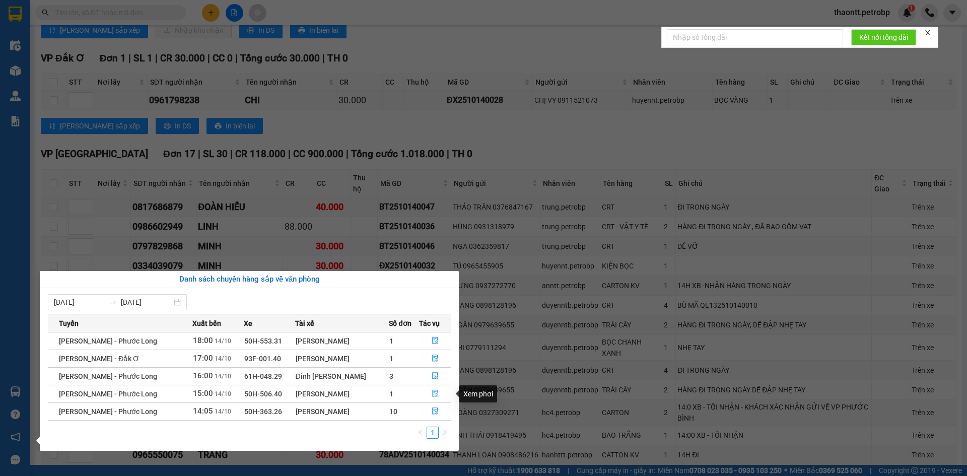
click at [431, 393] on icon "file-done" at bounding box center [434, 393] width 7 height 7
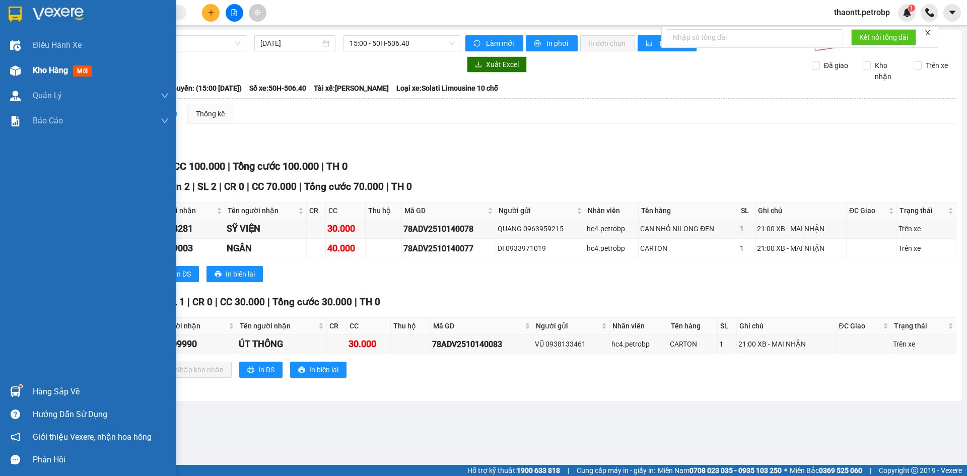
click at [24, 63] on div at bounding box center [16, 71] width 18 height 18
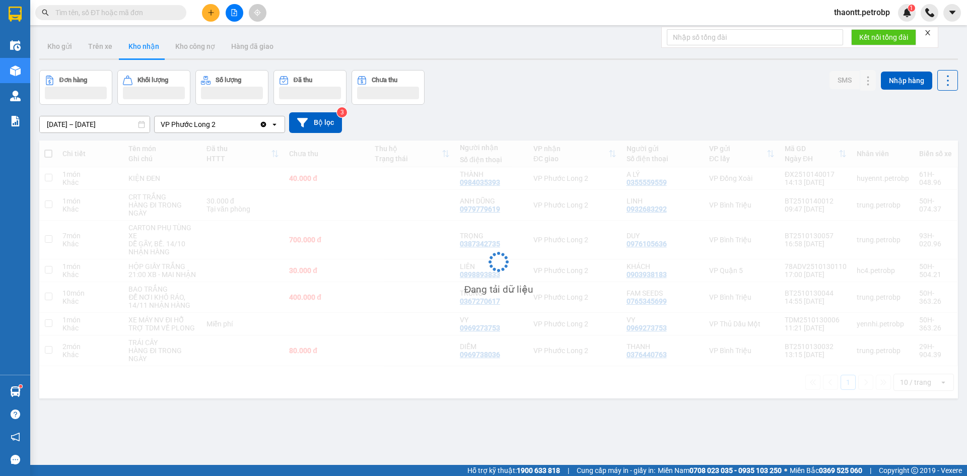
click at [212, 20] on button at bounding box center [211, 13] width 18 height 18
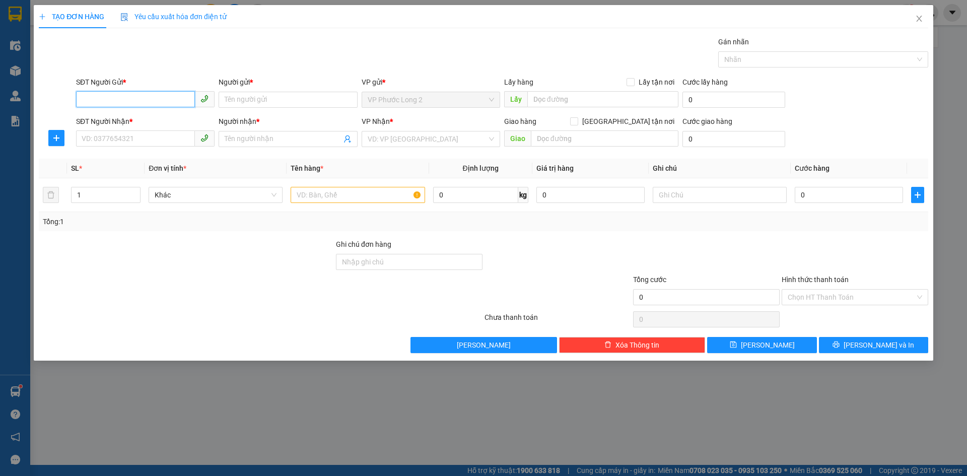
click at [123, 95] on input "SĐT Người Gửi *" at bounding box center [135, 99] width 119 height 16
click at [145, 122] on div "0879255588 - TUẤN" at bounding box center [145, 119] width 126 height 11
type input "0879255588"
type input "TUẤN"
type input "0903379884"
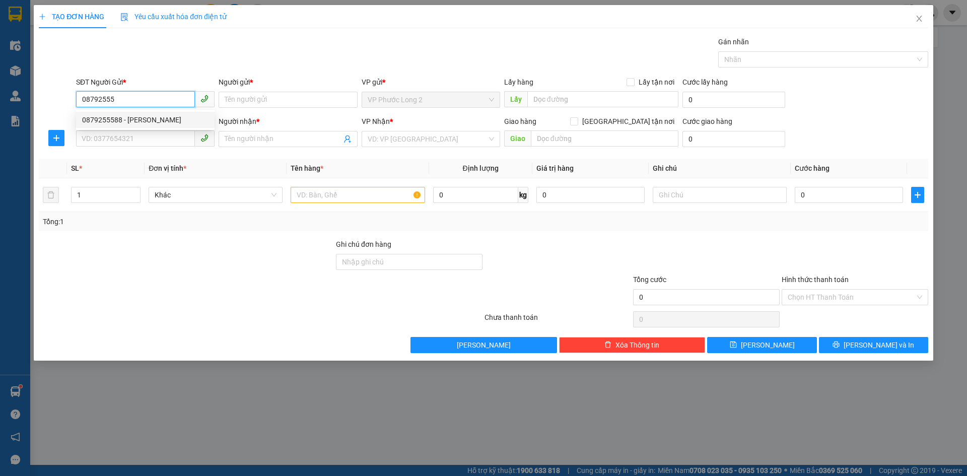
type input "PHƯỢNG"
type input "30.000"
type input "0879255588"
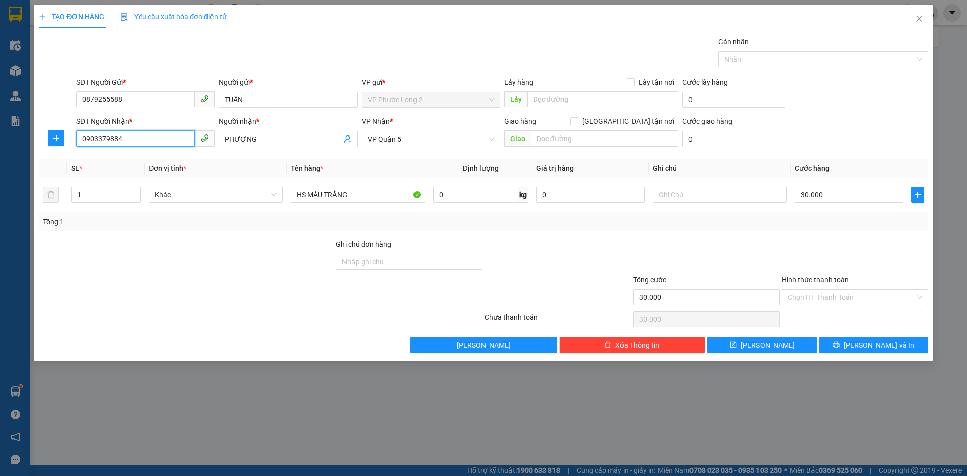
click at [143, 144] on input "0903379884" at bounding box center [135, 138] width 119 height 16
click at [157, 138] on input "SĐT Người Nhận *" at bounding box center [135, 138] width 119 height 16
type input "0938635413"
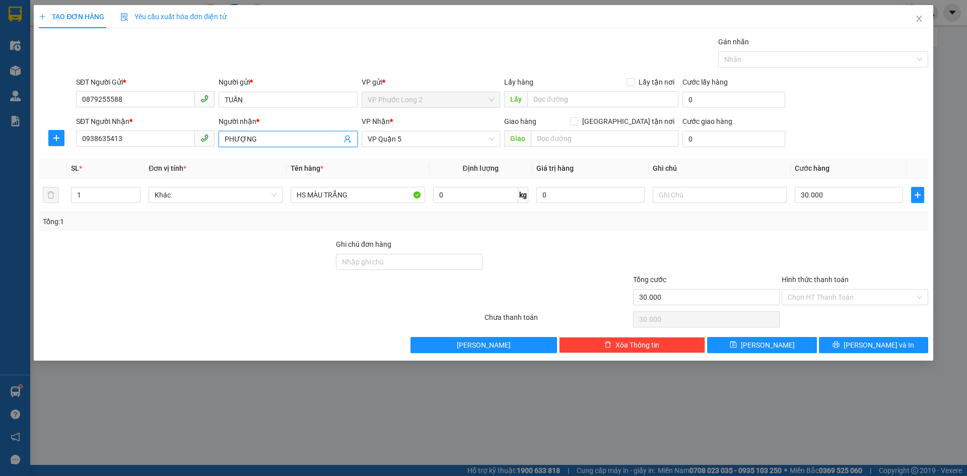
drag, startPoint x: 267, startPoint y: 138, endPoint x: 0, endPoint y: 75, distance: 274.1
click at [111, 149] on div "SĐT Người Nhận * 0938635413 Người nhận * PHƯỢNG PHƯỢNG VP Nhận * VP Quận 5 Giao…" at bounding box center [502, 133] width 856 height 35
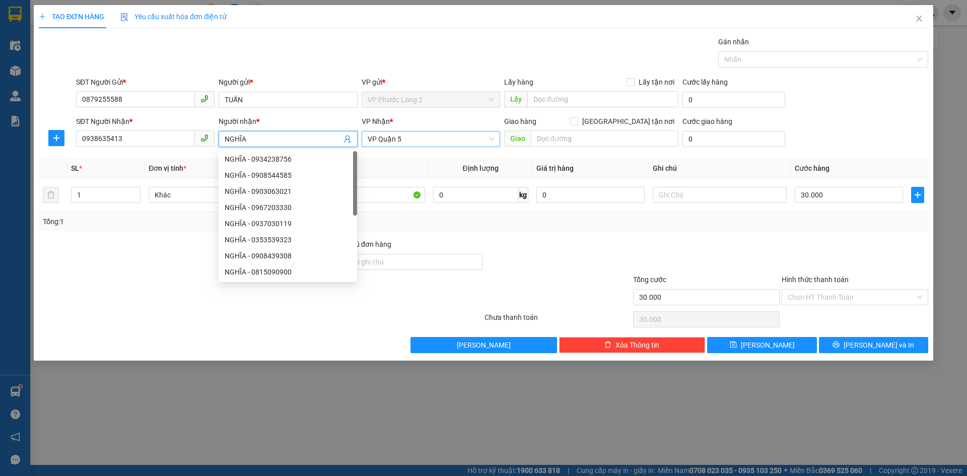
click at [470, 140] on span "VP Quận 5" at bounding box center [431, 138] width 126 height 15
type input "NGHĨA"
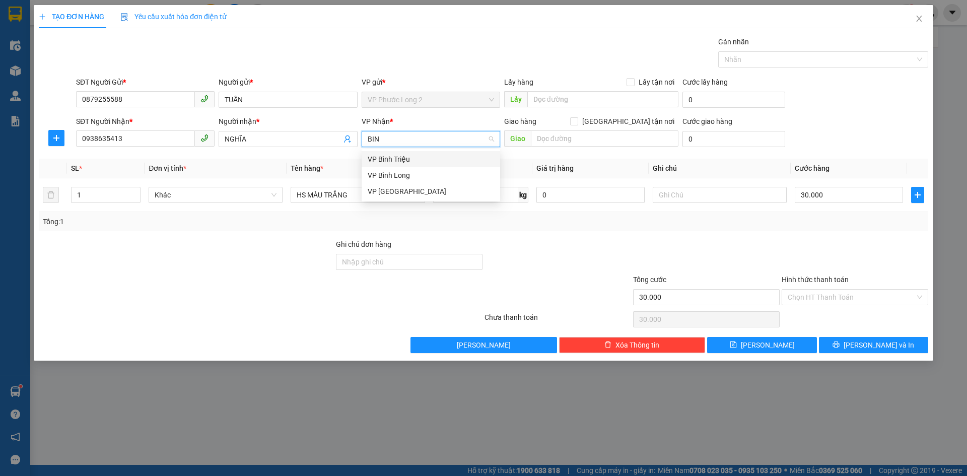
type input "BINH"
click at [391, 156] on div "VP Bình Triệu" at bounding box center [431, 159] width 126 height 11
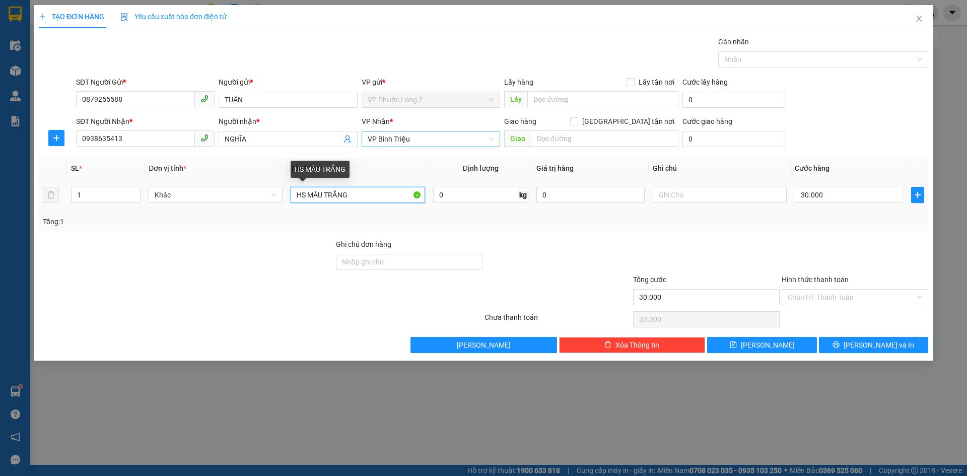
drag, startPoint x: 377, startPoint y: 195, endPoint x: 0, endPoint y: 45, distance: 405.8
click at [161, 178] on table "SL * Đơn vị tính * Tên hàng * Định lượng Giá trị hàng Ghi chú Cước hàng 1 Khác …" at bounding box center [483, 185] width 889 height 53
click at [805, 226] on div "Tổng: 1" at bounding box center [483, 221] width 881 height 11
click at [841, 300] on input "Hình thức thanh toán" at bounding box center [850, 296] width 127 height 15
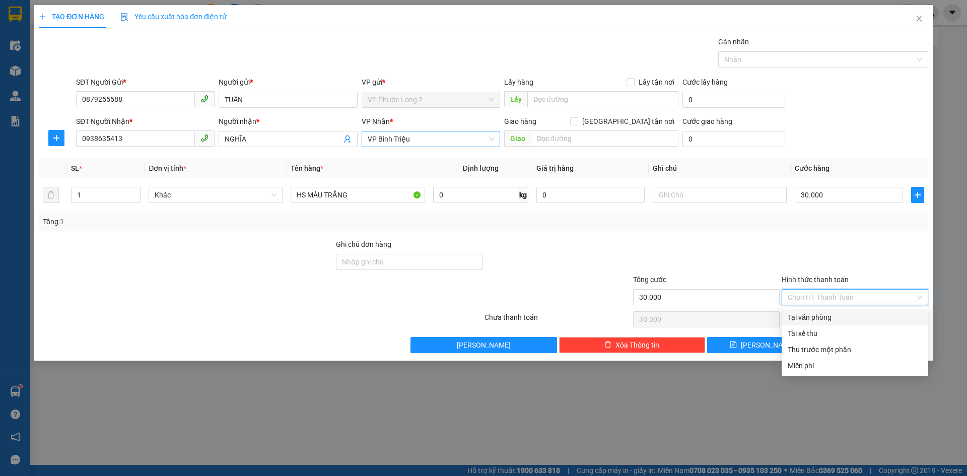
click at [836, 319] on div "Tại văn phòng" at bounding box center [854, 317] width 134 height 11
type input "0"
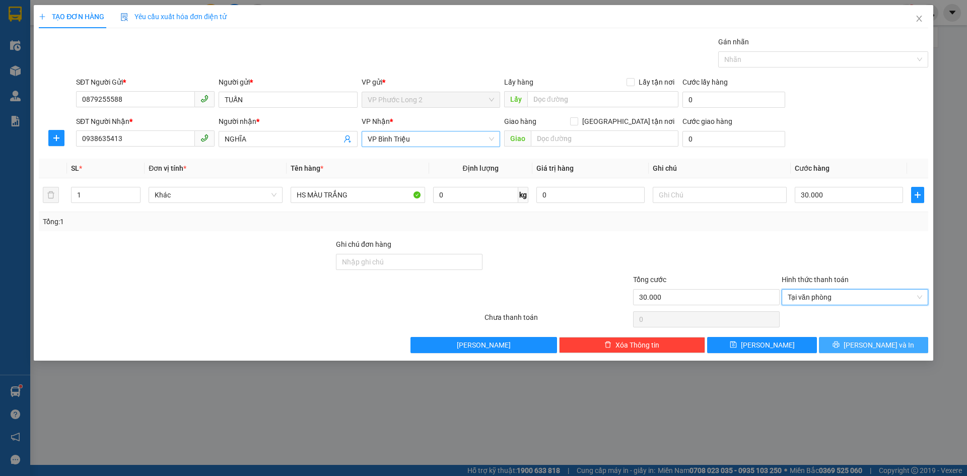
click at [866, 348] on span "Lưu và In" at bounding box center [878, 344] width 70 height 11
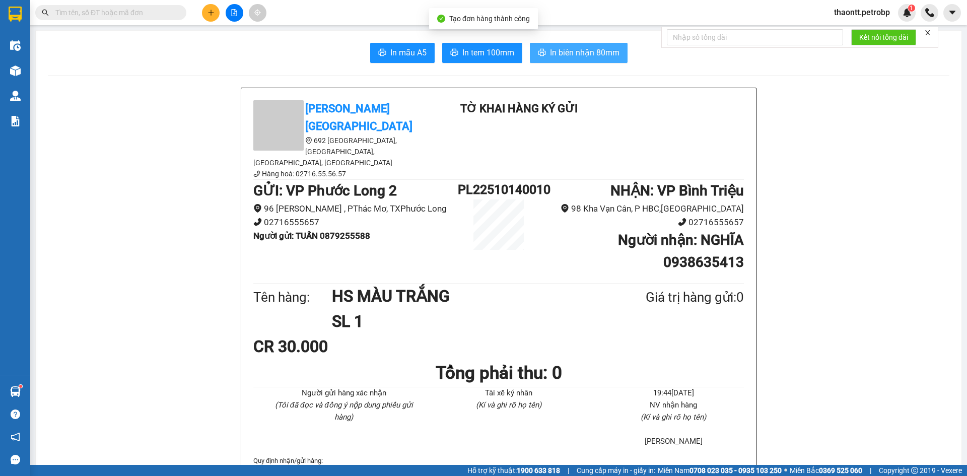
click at [565, 55] on span "In biên nhận 80mm" at bounding box center [584, 52] width 69 height 13
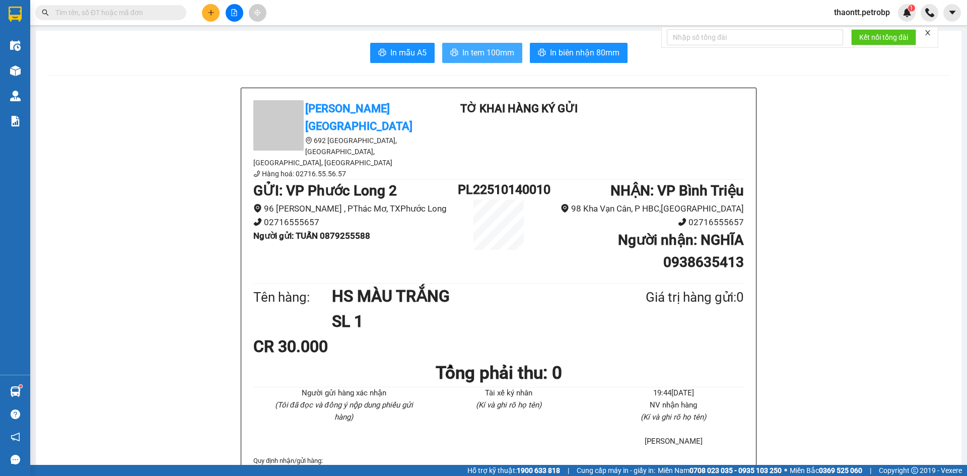
click at [499, 61] on button "In tem 100mm" at bounding box center [482, 53] width 80 height 20
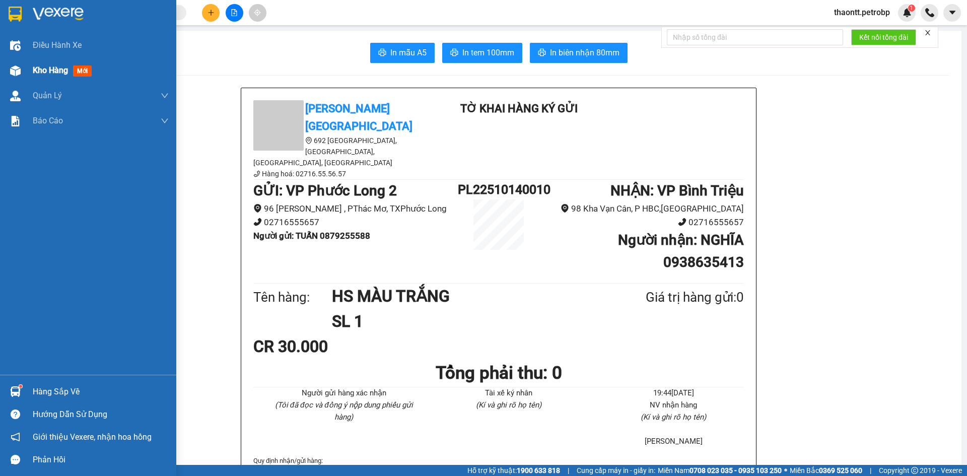
click at [64, 67] on span "Kho hàng" at bounding box center [50, 70] width 35 height 10
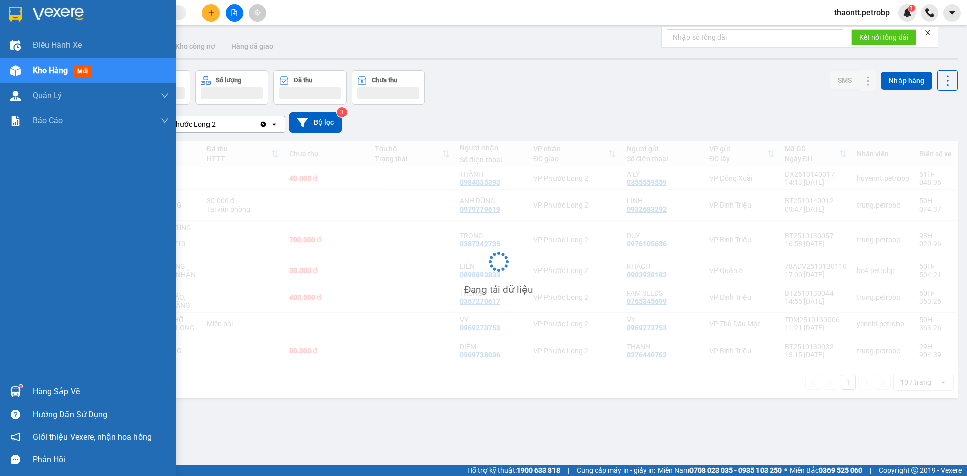
click at [59, 384] on div "Hàng sắp về" at bounding box center [101, 391] width 136 height 15
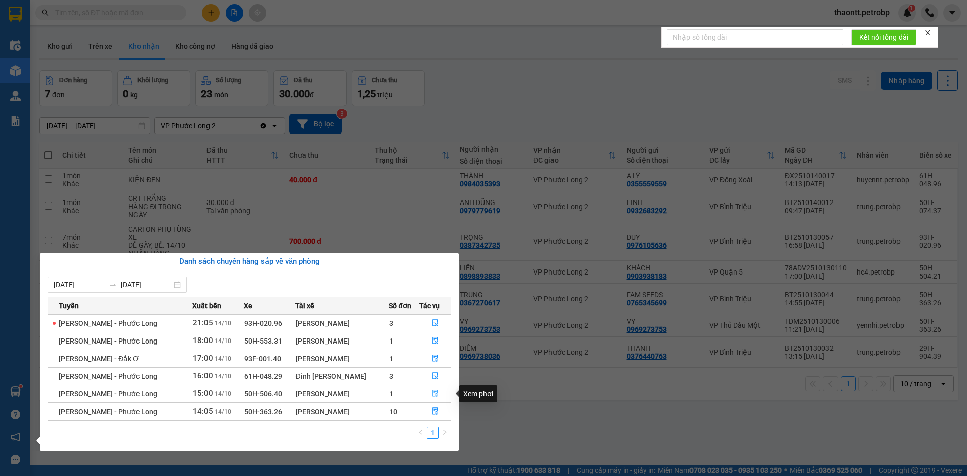
click at [432, 393] on icon "file-done" at bounding box center [434, 393] width 7 height 7
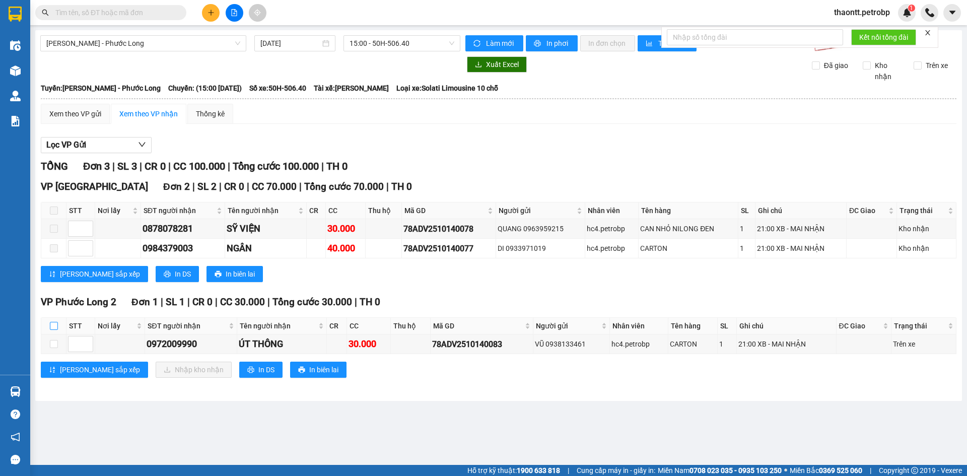
click at [53, 326] on input "checkbox" at bounding box center [54, 326] width 8 height 8
checkbox input "true"
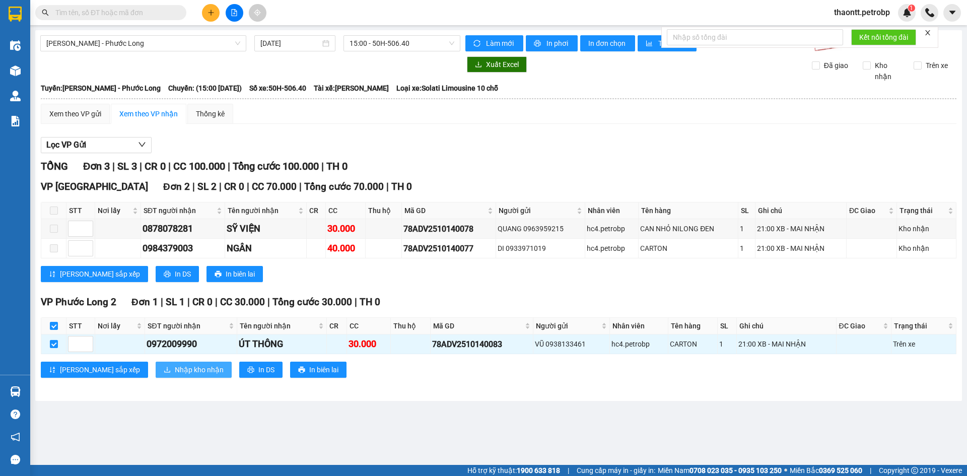
click at [175, 364] on span "Nhập kho nhận" at bounding box center [199, 369] width 49 height 11
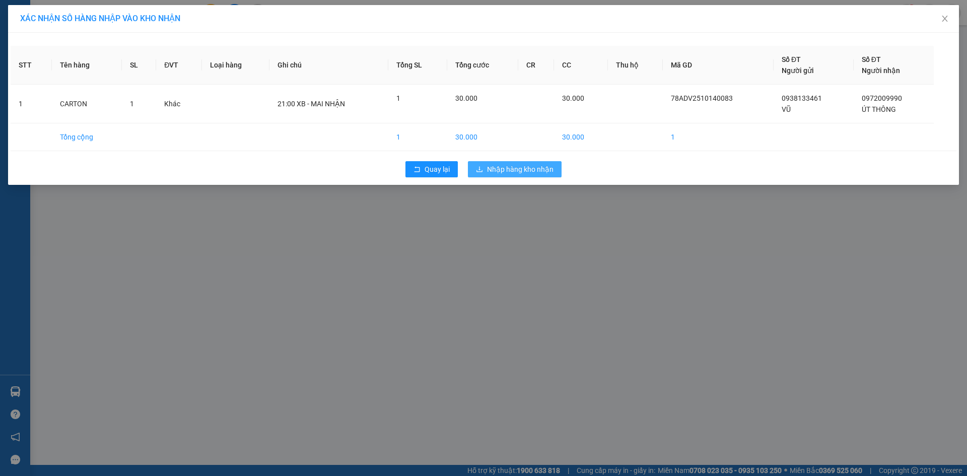
click at [542, 171] on span "Nhập hàng kho nhận" at bounding box center [520, 169] width 66 height 11
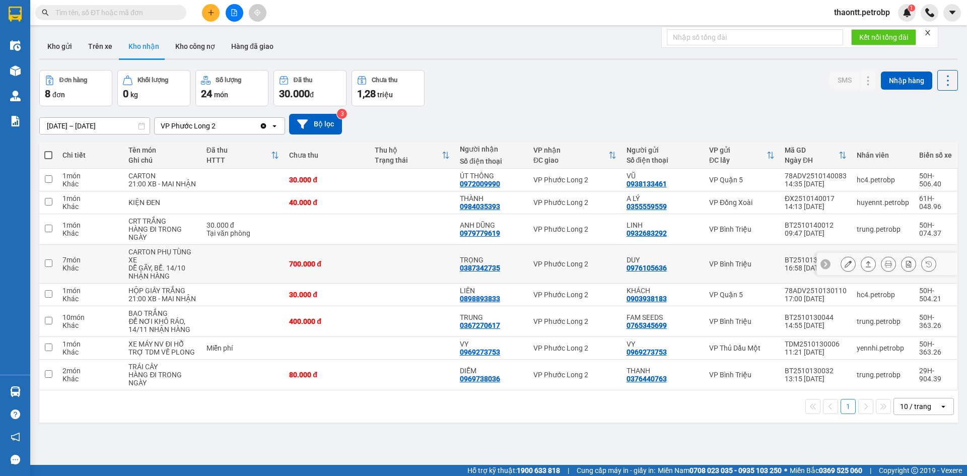
scroll to position [46, 0]
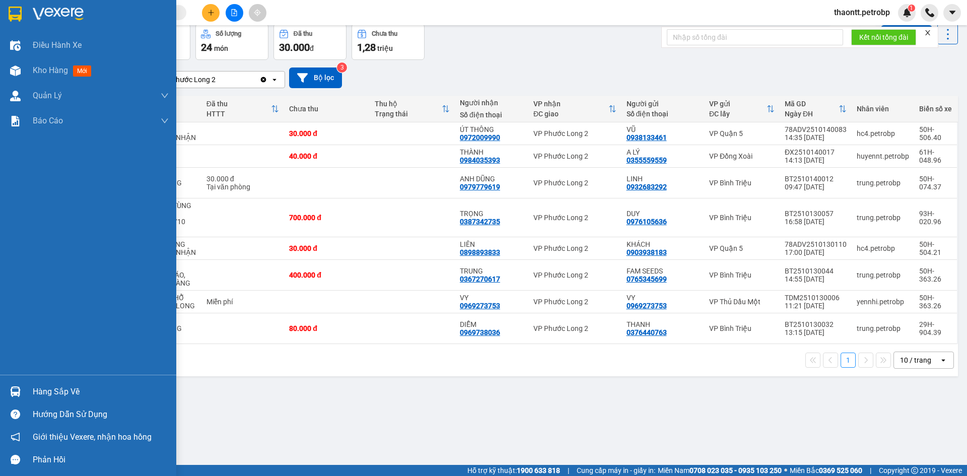
click at [27, 395] on div "Hàng sắp về" at bounding box center [88, 391] width 176 height 23
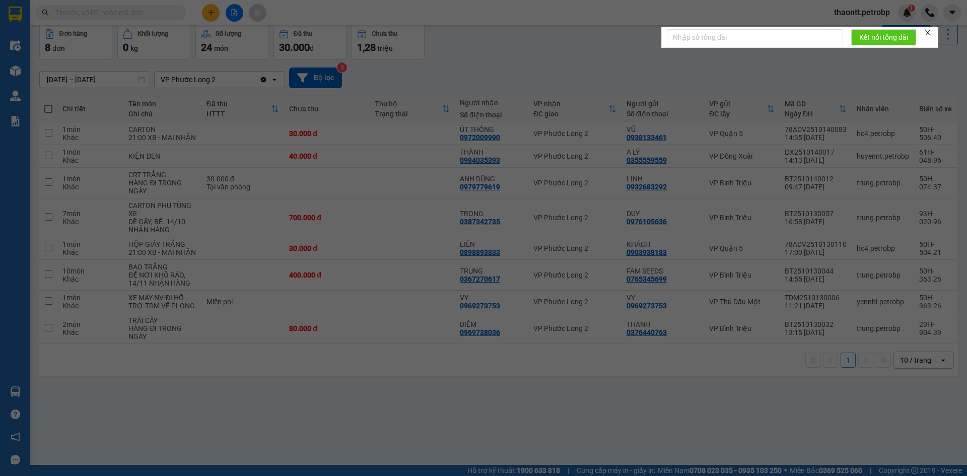
click at [30, 389] on div "Điều hành xe Kho hàng mới Quản Lý Quản lý chuyến Quản lý khách hàng Quản lý khá…" at bounding box center [15, 238] width 30 height 476
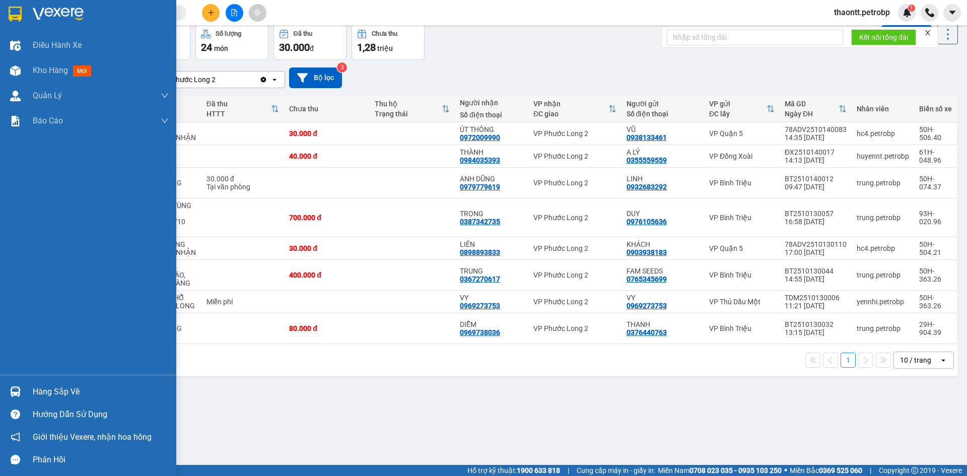
click at [19, 392] on img at bounding box center [15, 391] width 11 height 11
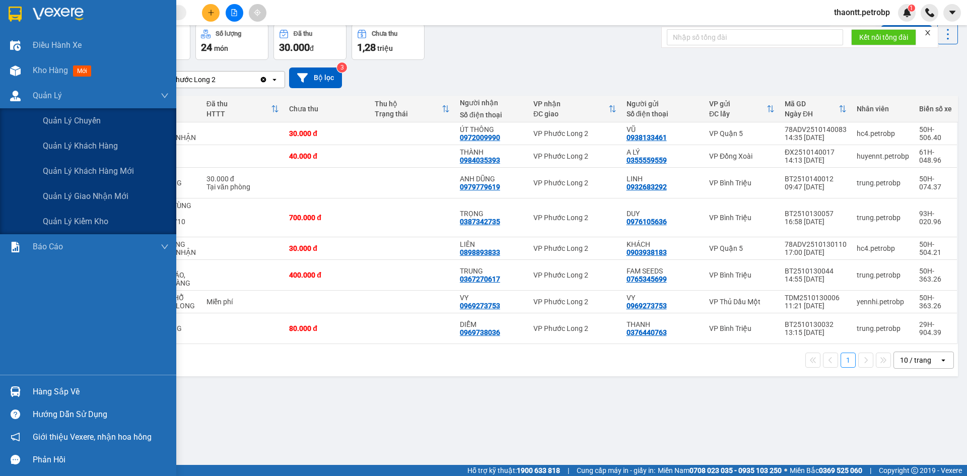
click at [22, 100] on div "Điều hành xe Kho hàng mới Quản Lý Quản lý chuyến Quản lý khách hàng Quản lý khá…" at bounding box center [88, 238] width 176 height 476
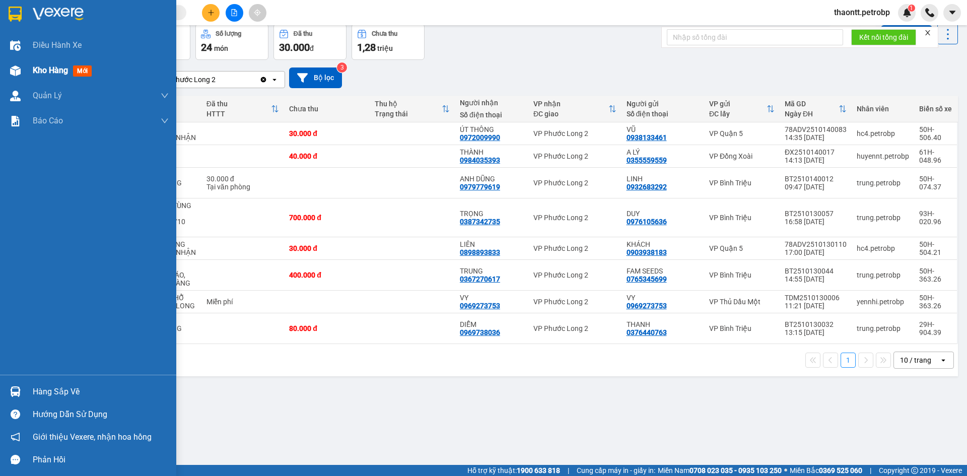
click at [37, 68] on span "Kho hàng" at bounding box center [50, 70] width 35 height 10
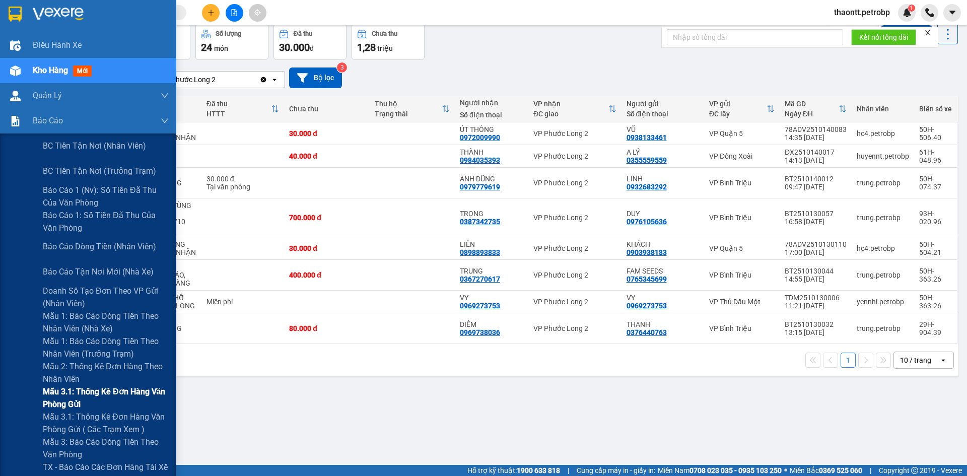
click at [59, 399] on span "Mẫu 3.1: Thống kê đơn hàng văn phòng gửi" at bounding box center [106, 397] width 126 height 25
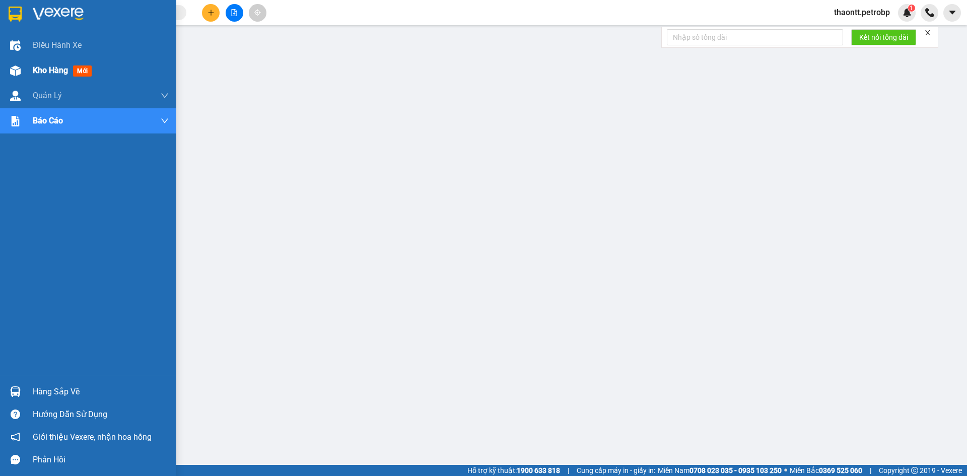
click at [45, 77] on div "Kho hàng mới" at bounding box center [64, 70] width 63 height 13
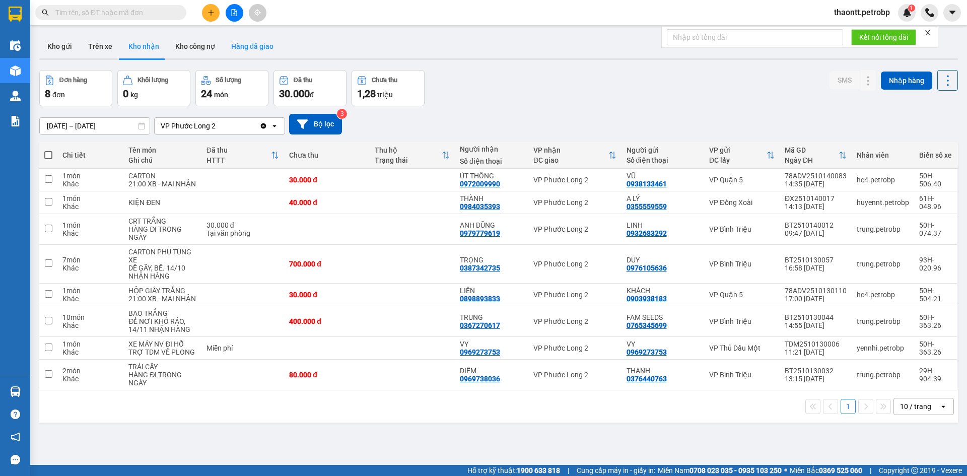
click at [252, 49] on button "Hàng đã giao" at bounding box center [252, 46] width 58 height 24
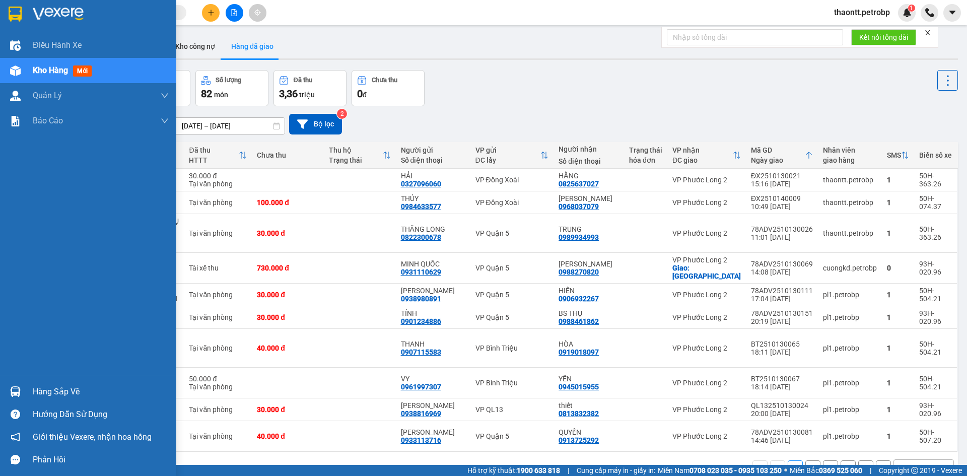
click at [28, 391] on div "Hàng sắp về" at bounding box center [88, 391] width 176 height 23
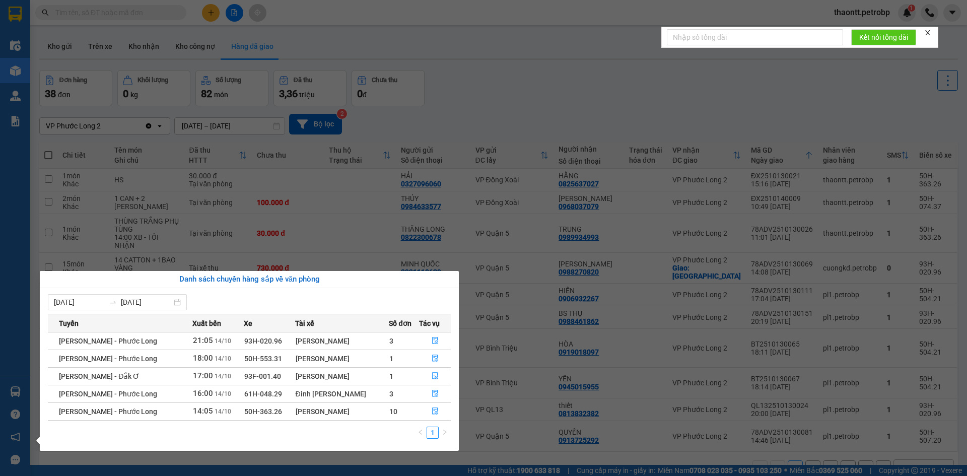
click at [511, 99] on section "Kết quả tìm kiếm ( 0 ) Bộ lọc No Data thaontt.petrobp 1 Điều hành xe Kho hàng m…" at bounding box center [483, 238] width 967 height 476
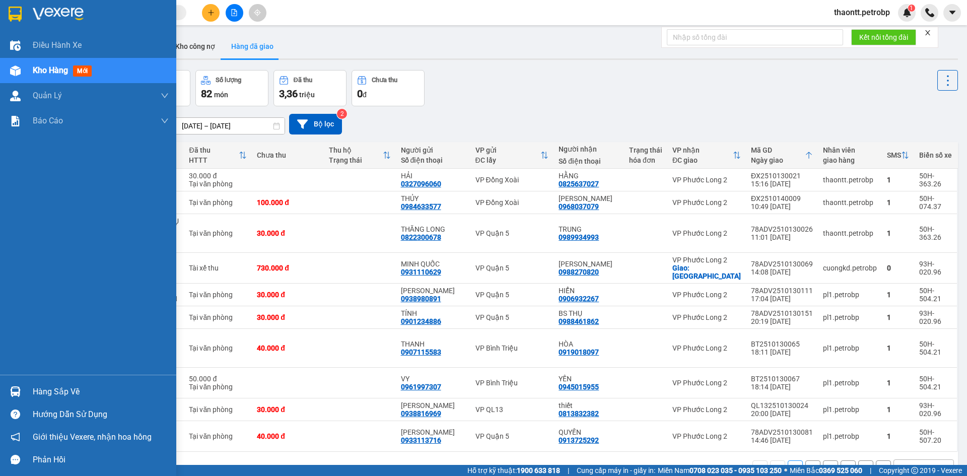
drag, startPoint x: 51, startPoint y: 389, endPoint x: 62, endPoint y: 381, distance: 13.7
click at [52, 389] on div "Hàng sắp về" at bounding box center [101, 391] width 136 height 15
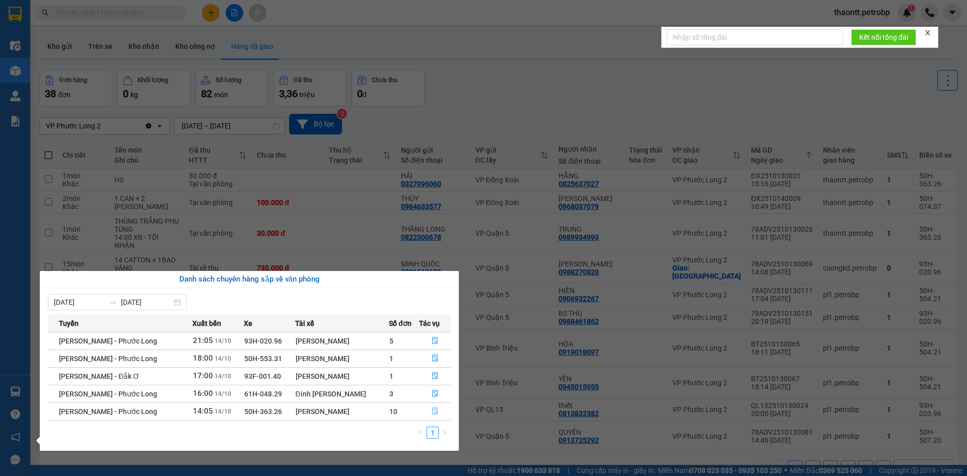
click at [431, 411] on icon "file-done" at bounding box center [434, 410] width 7 height 7
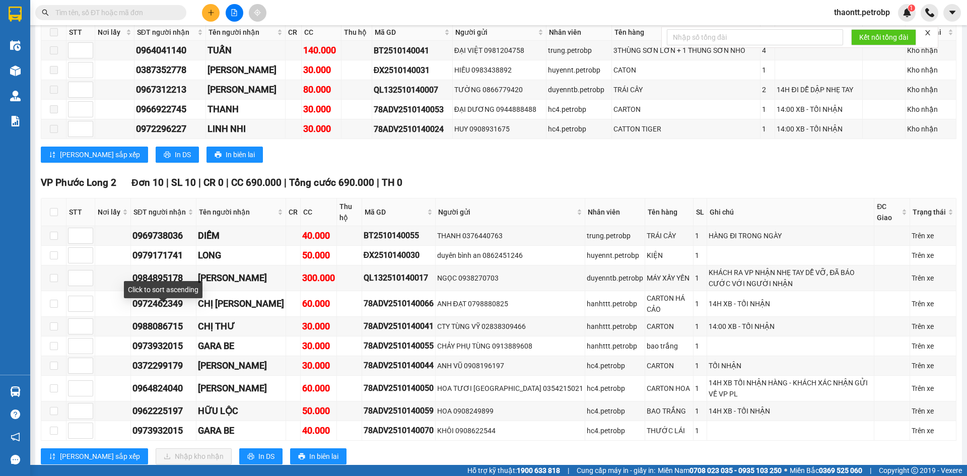
scroll to position [403, 0]
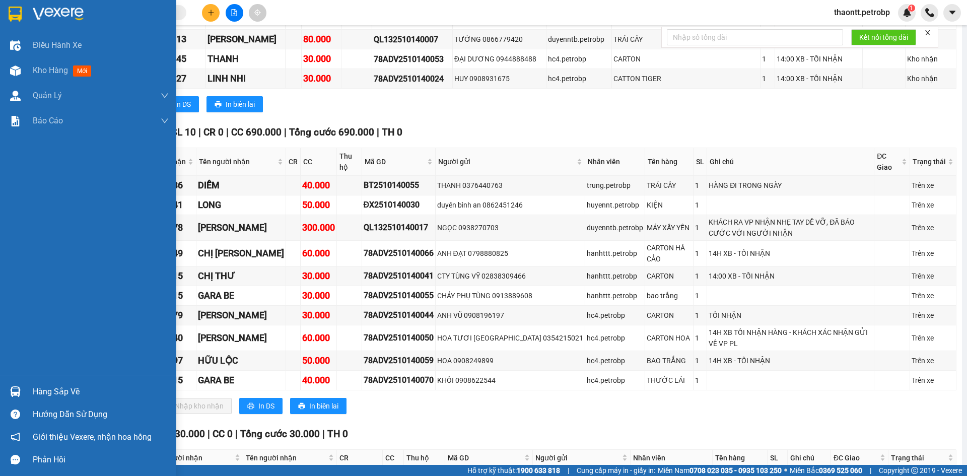
click at [28, 384] on div "Hàng sắp về" at bounding box center [88, 391] width 176 height 23
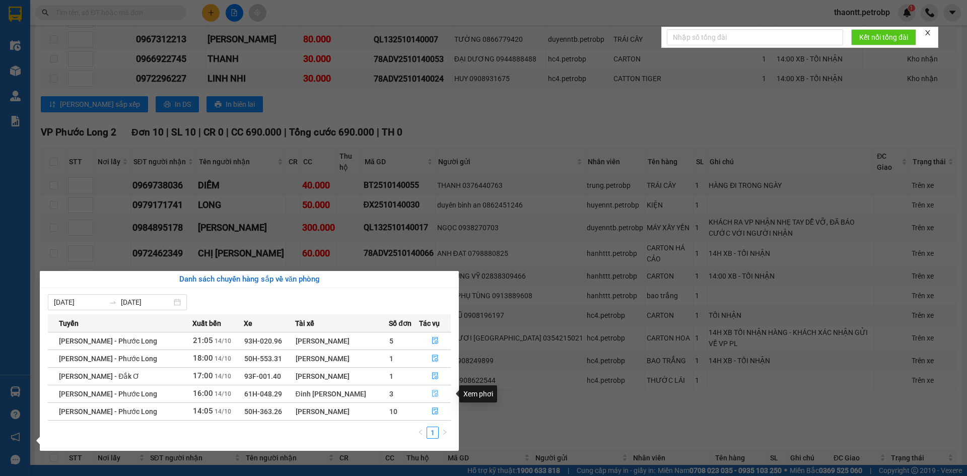
drag, startPoint x: 429, startPoint y: 393, endPoint x: 420, endPoint y: 387, distance: 11.2
click at [430, 393] on button "button" at bounding box center [434, 394] width 31 height 16
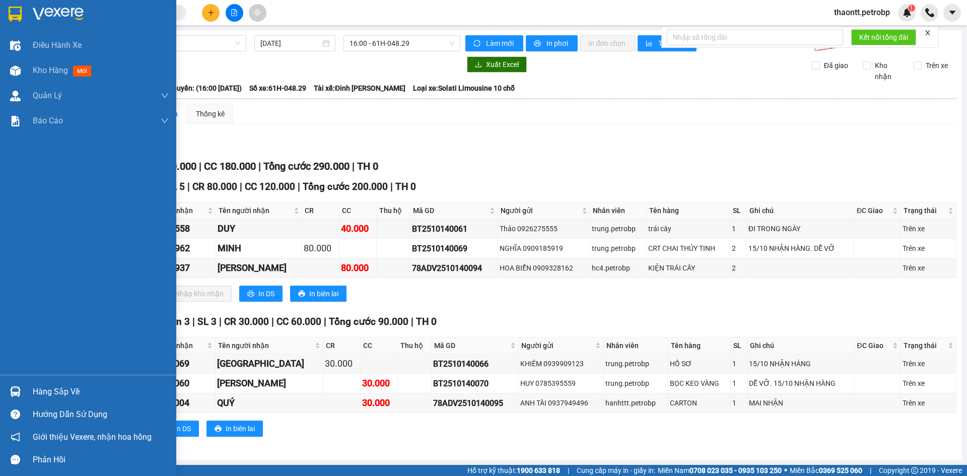
click at [19, 386] on div at bounding box center [16, 392] width 18 height 18
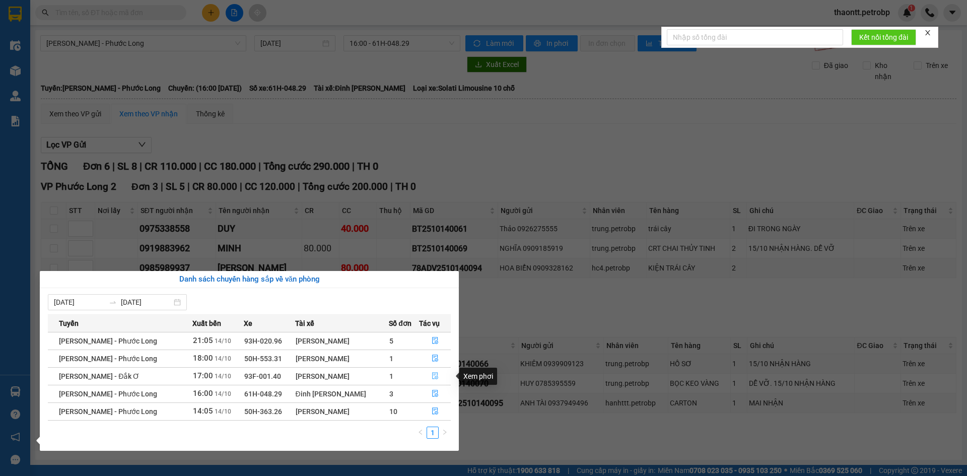
click at [432, 377] on icon "file-done" at bounding box center [434, 375] width 7 height 7
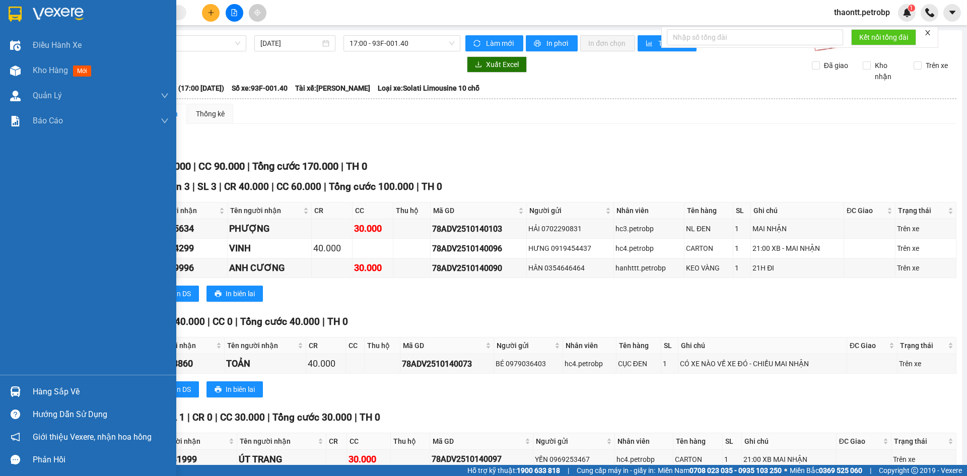
scroll to position [56, 0]
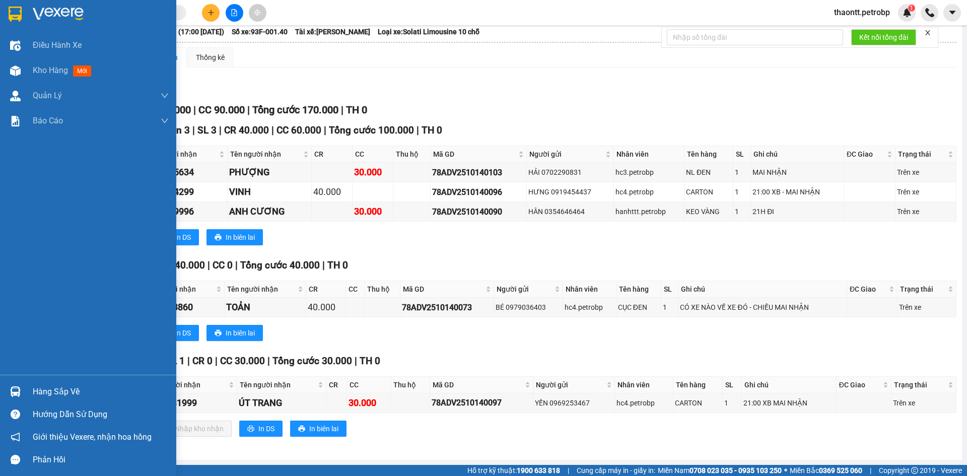
click at [30, 390] on div "Hàng sắp về" at bounding box center [88, 391] width 176 height 23
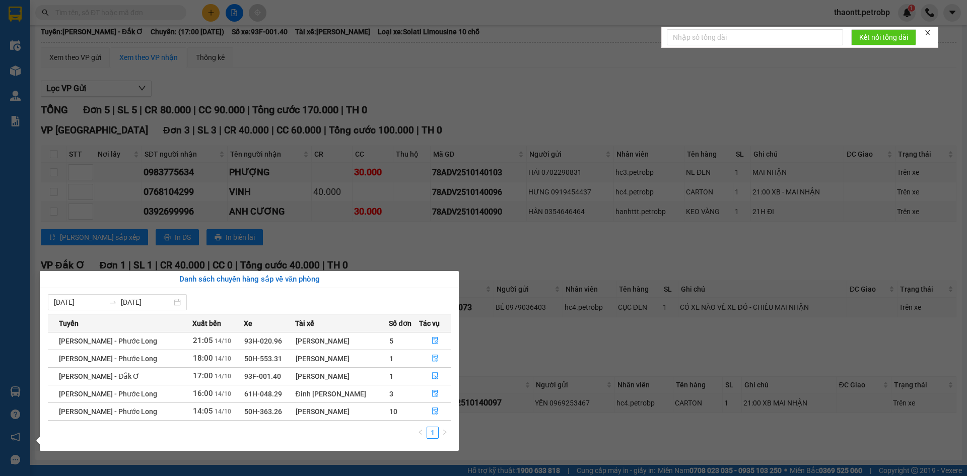
click at [433, 358] on icon "file-done" at bounding box center [434, 357] width 7 height 7
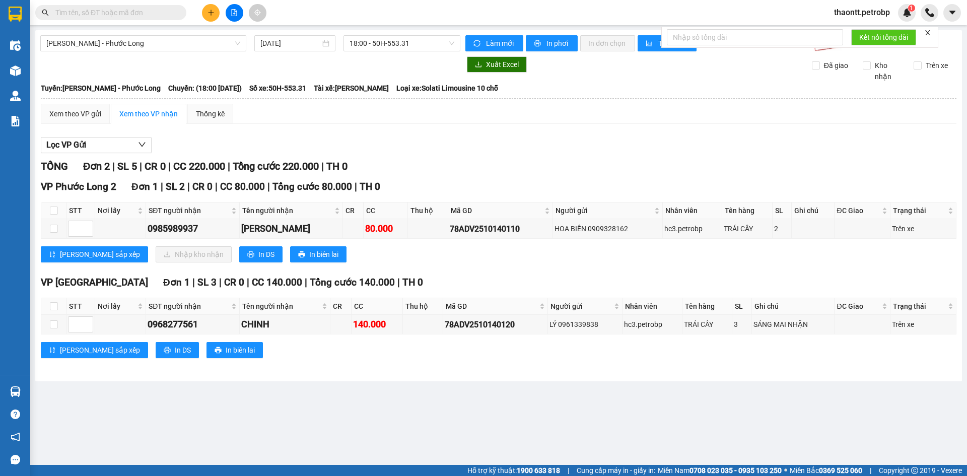
click at [31, 389] on main "Hồ Chí Minh - Phước Long 14/10/2025 18:00 - 50H-553.31 Làm mới In phơi In đơn …" at bounding box center [483, 232] width 967 height 465
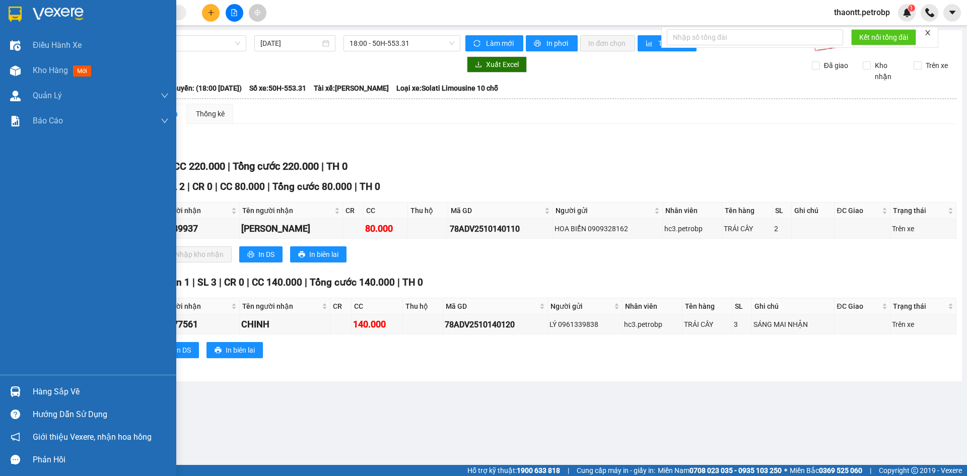
drag, startPoint x: 46, startPoint y: 390, endPoint x: 55, endPoint y: 393, distance: 10.0
click at [46, 390] on div "Hàng sắp về" at bounding box center [101, 391] width 136 height 15
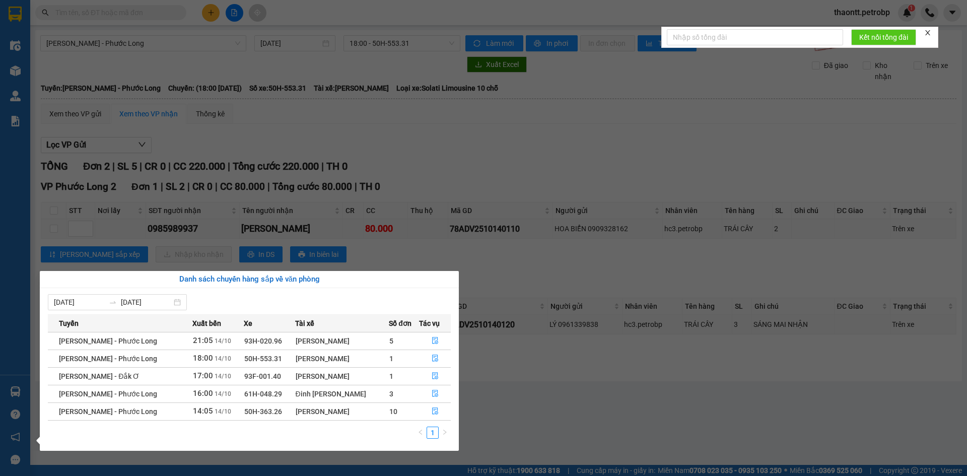
click at [159, 11] on section "Kết quả tìm kiếm ( 0 ) Bộ lọc No Data thaontt.petrobp 1 Điều hành xe Kho hàng m…" at bounding box center [483, 238] width 967 height 476
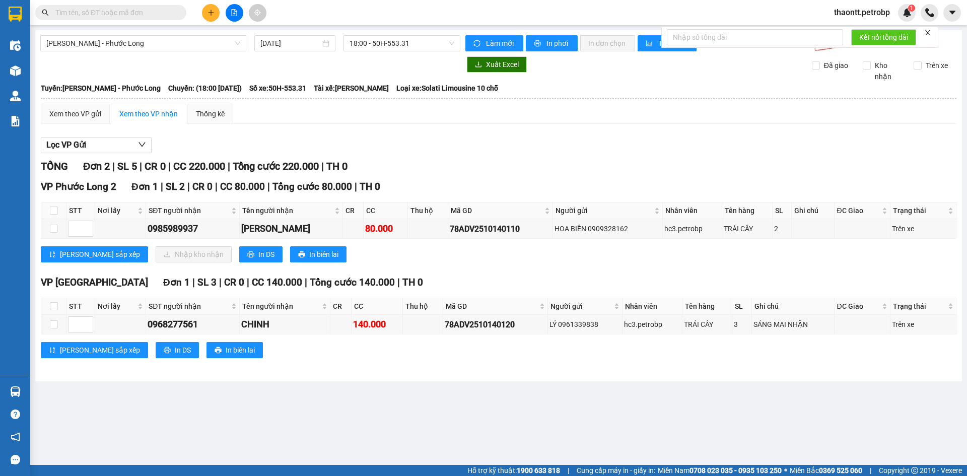
click at [160, 10] on input "text" at bounding box center [114, 12] width 119 height 11
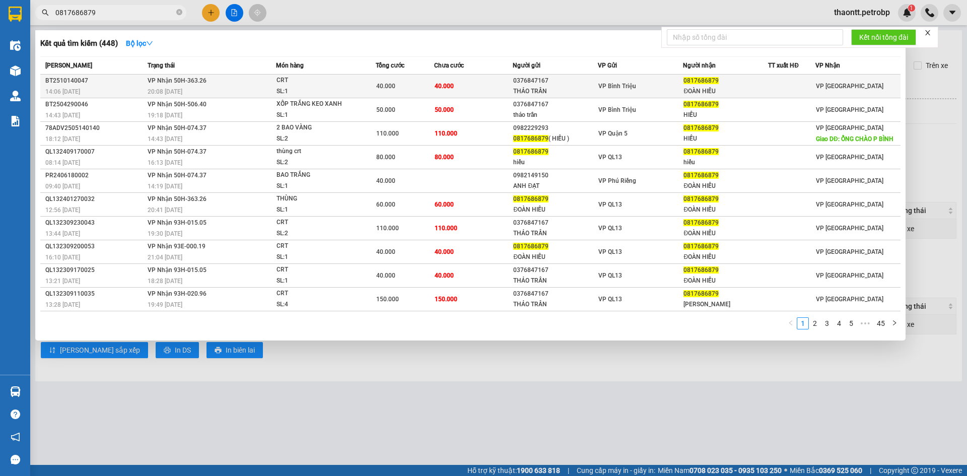
type input "0817686879"
click at [358, 92] on span "CRT SL: 1" at bounding box center [325, 86] width 99 height 22
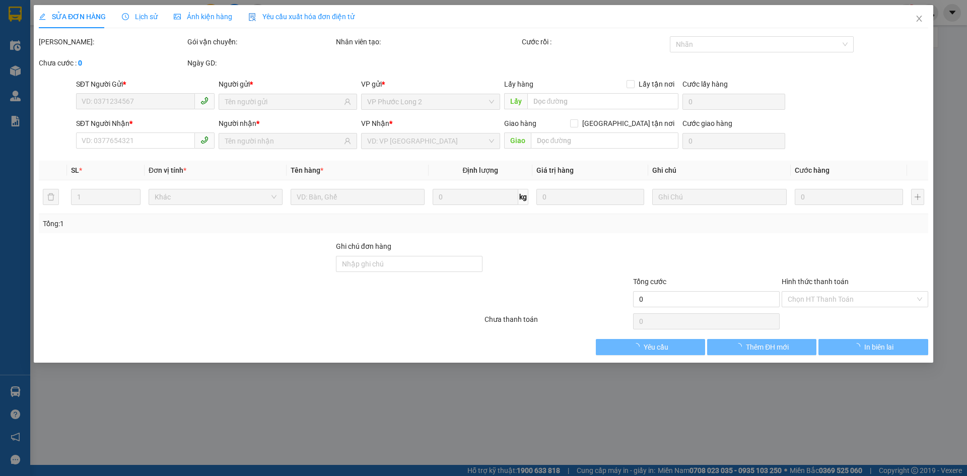
type input "0376847167"
type input "THẢO TRẦN"
type input "0817686879"
type input "ĐOÀN HIẾU"
type input "40.000"
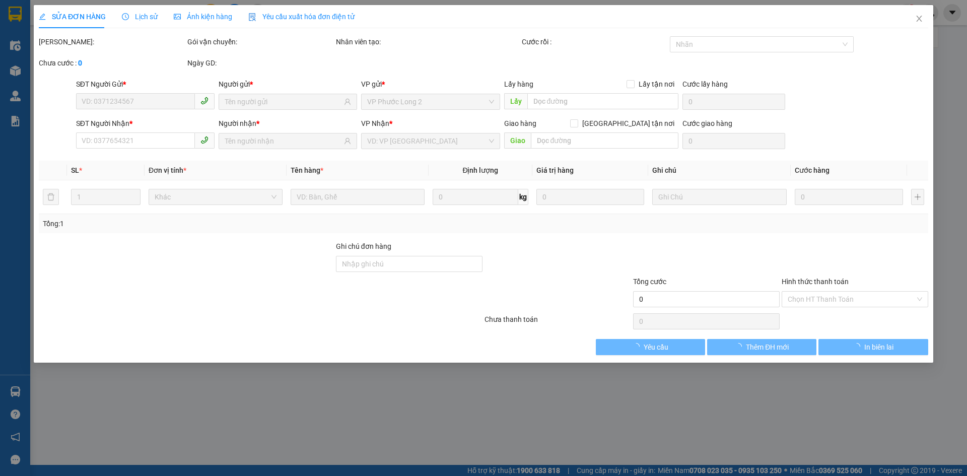
type input "40.000"
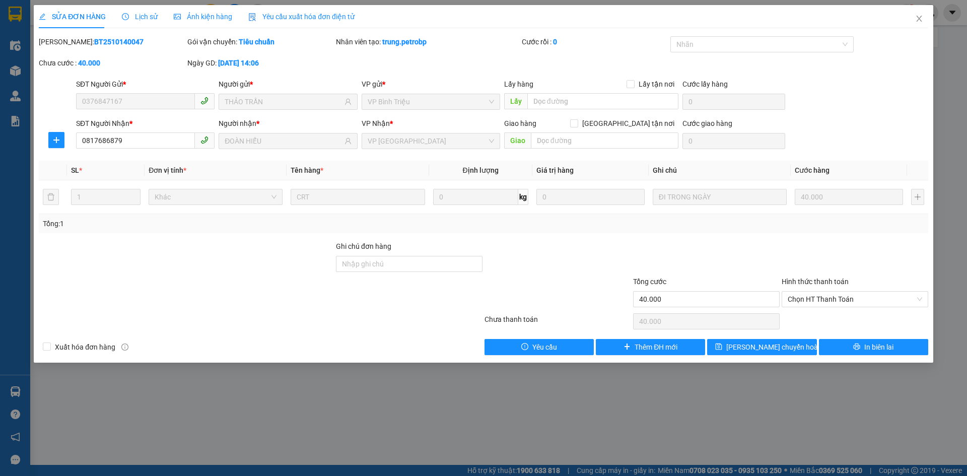
click at [960, 48] on div "SỬA ĐƠN HÀNG Lịch sử Ảnh kiện hàng Yêu cầu xuất hóa đơn điện tử Total Paid Fee …" at bounding box center [483, 238] width 967 height 476
drag, startPoint x: 427, startPoint y: 445, endPoint x: 702, endPoint y: 183, distance: 380.0
click at [427, 443] on div "SỬA ĐƠN HÀNG Lịch sử Ảnh kiện hàng Yêu cầu xuất hóa đơn điện tử Total Paid Fee …" at bounding box center [483, 238] width 967 height 476
click at [921, 16] on icon "close" at bounding box center [919, 19] width 8 height 8
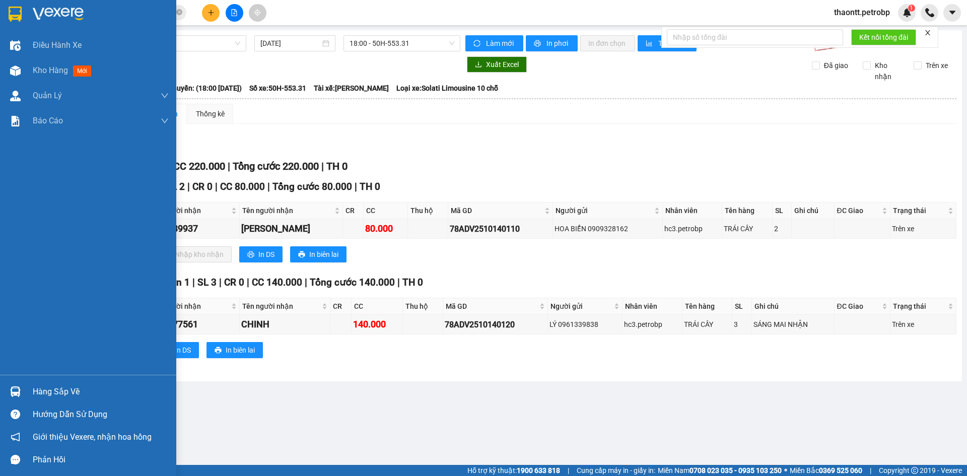
click at [32, 388] on div "Hàng sắp về" at bounding box center [88, 391] width 176 height 23
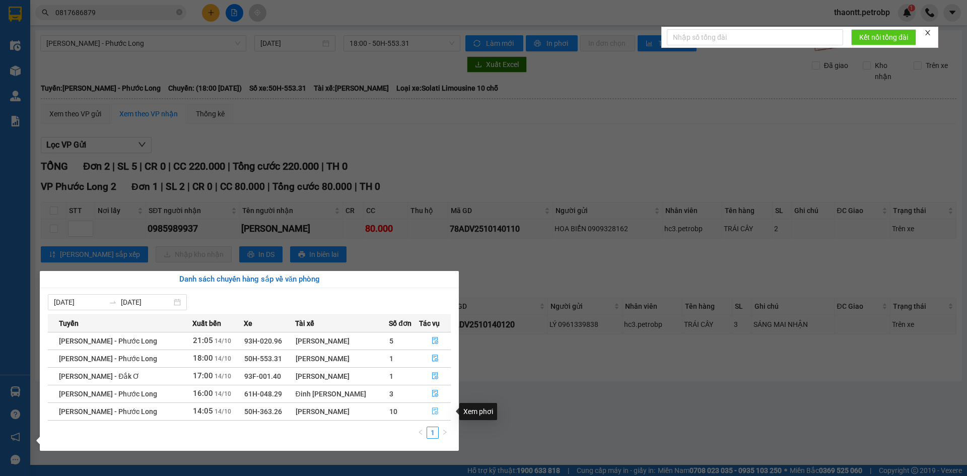
click at [442, 410] on button "button" at bounding box center [434, 411] width 31 height 16
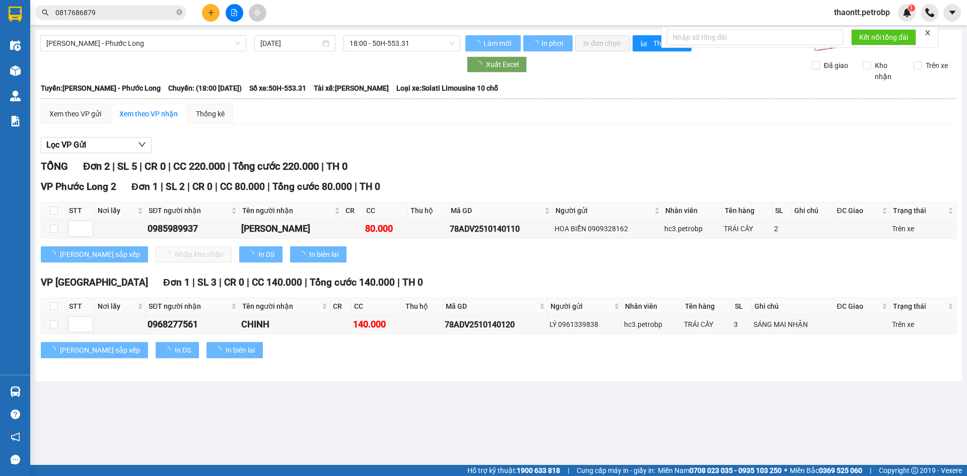
click at [434, 409] on main "Hồ Chí Minh - Phước Long 14/10/2025 18:00 - 50H-553.31 Làm mới In phơi In đơn …" at bounding box center [483, 232] width 967 height 465
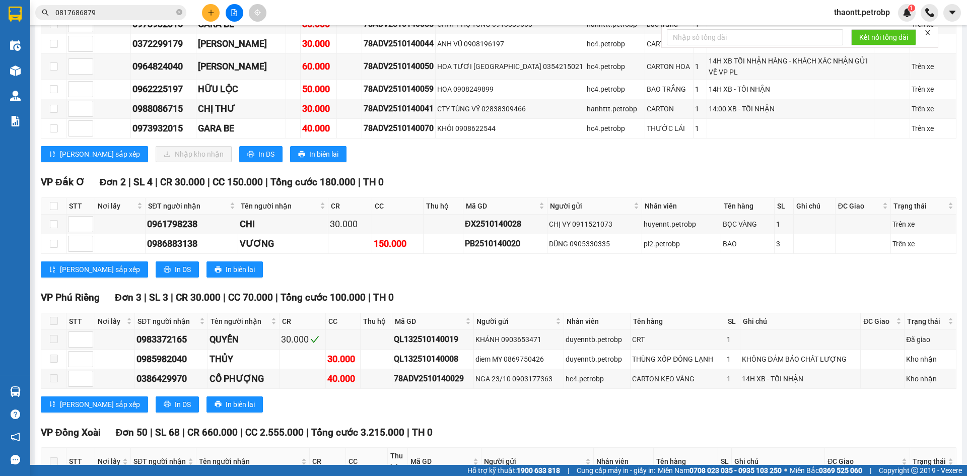
scroll to position [503, 0]
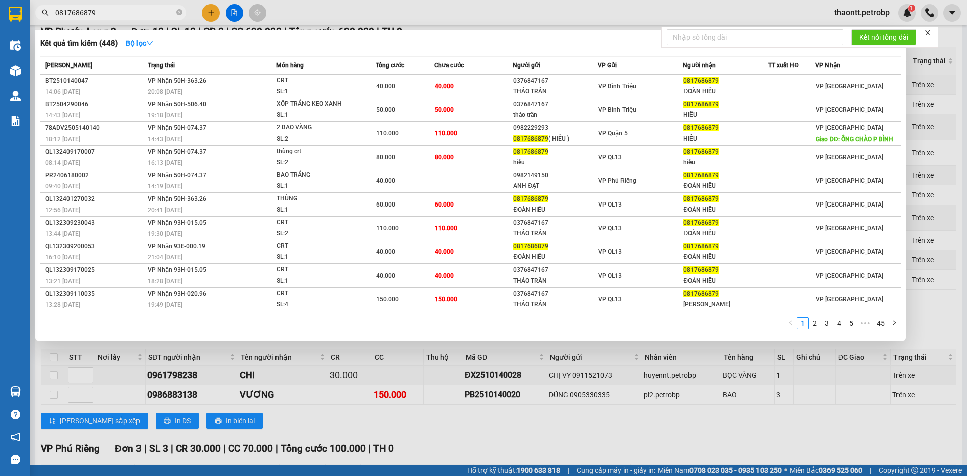
click at [134, 17] on input "0817686879" at bounding box center [114, 12] width 119 height 11
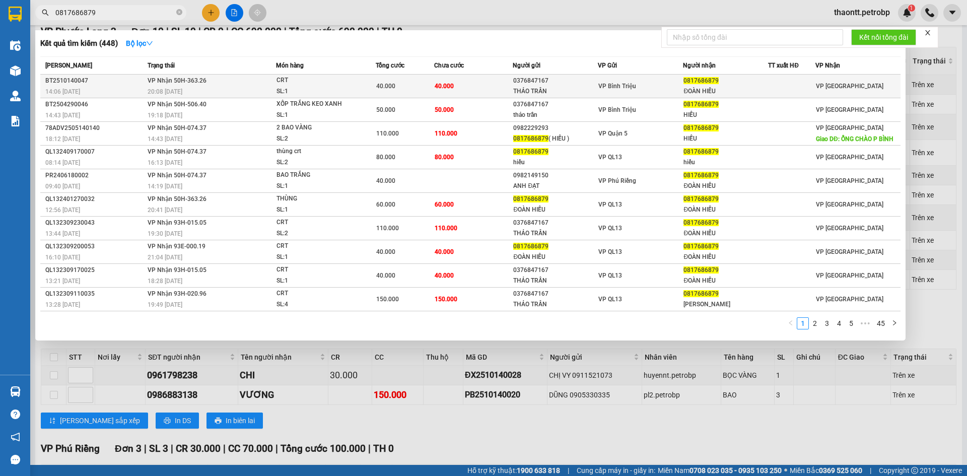
click at [203, 82] on span "VP Nhận 50H-363.26" at bounding box center [177, 80] width 59 height 7
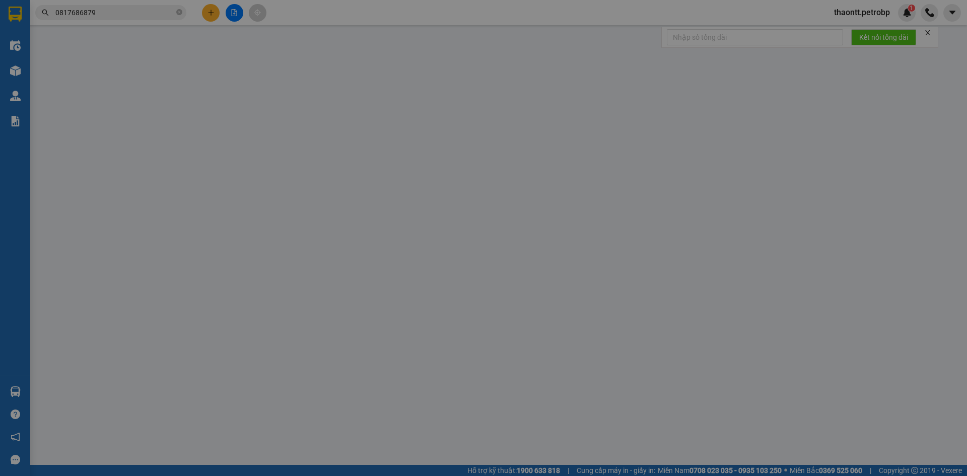
type input "0376847167"
type input "THẢO TRẦN"
type input "0817686879"
type input "ĐOÀN HIẾU"
type input "40.000"
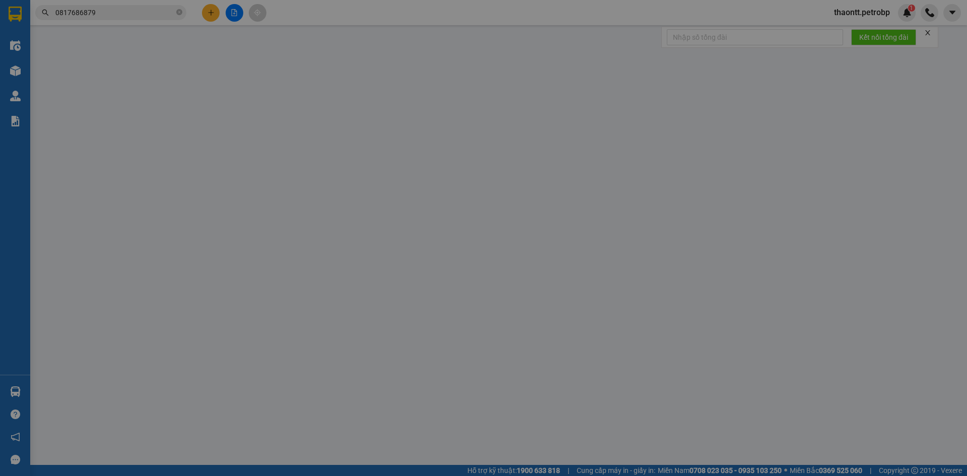
type input "40.000"
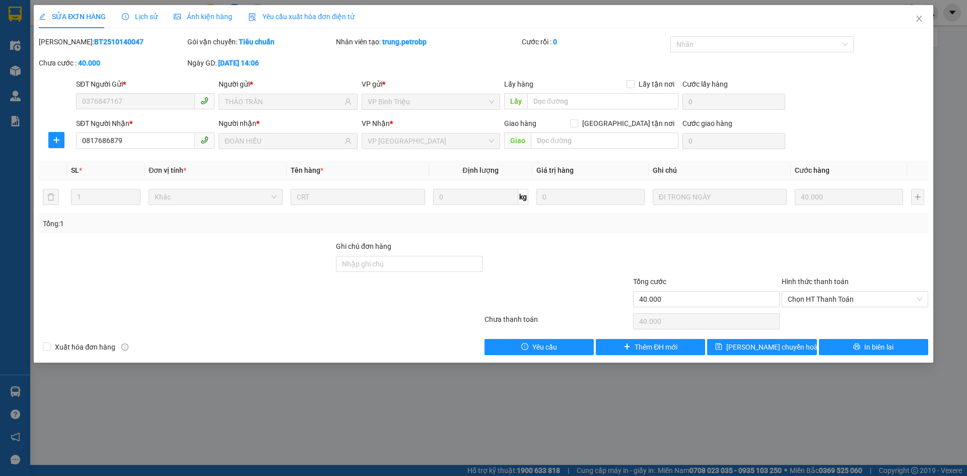
click at [143, 18] on span "Lịch sử" at bounding box center [140, 17] width 36 height 8
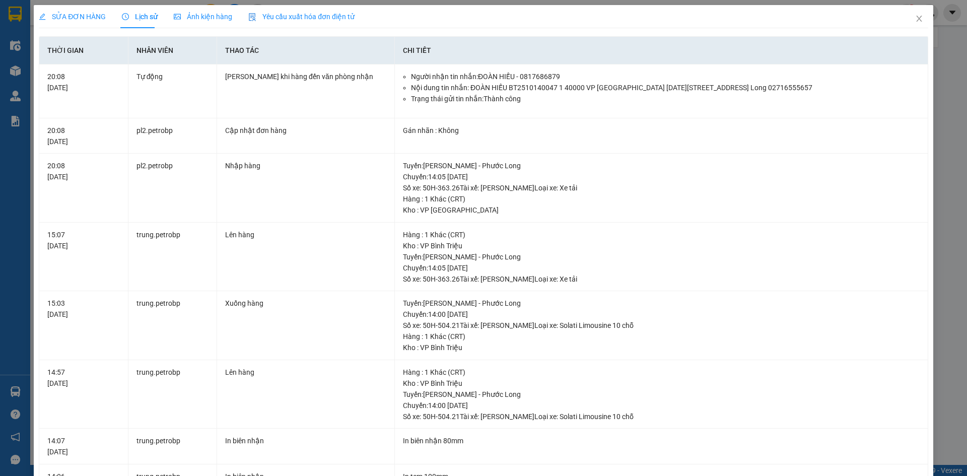
click at [928, 133] on div "SỬA ĐƠN HÀNG Lịch sử Ảnh kiện hàng Yêu cầu xuất hóa đơn điện tử Total Paid Fee …" at bounding box center [483, 238] width 967 height 476
click at [915, 17] on icon "close" at bounding box center [919, 19] width 8 height 8
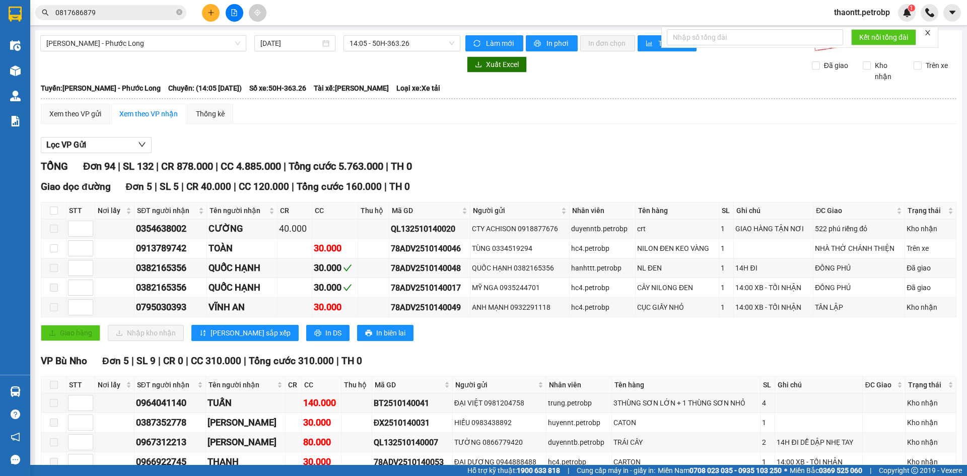
click at [152, 15] on input "0817686879" at bounding box center [114, 12] width 119 height 11
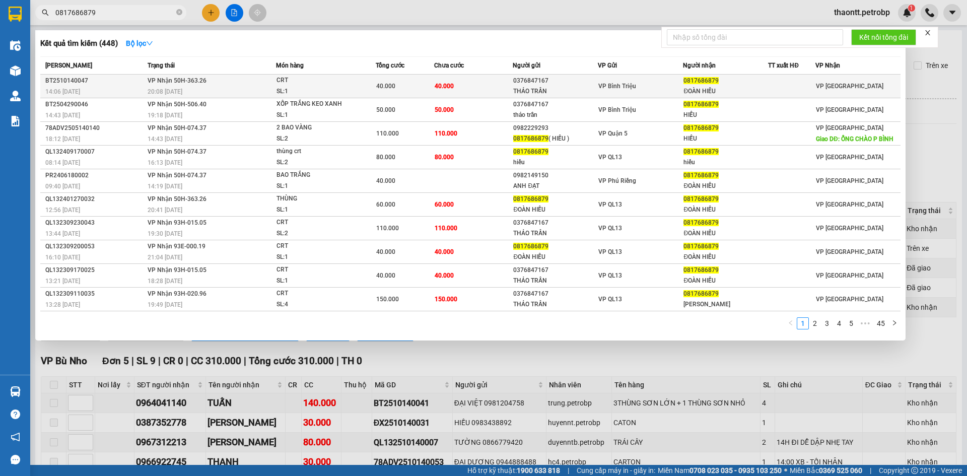
click at [507, 96] on td "40.000" at bounding box center [473, 87] width 79 height 24
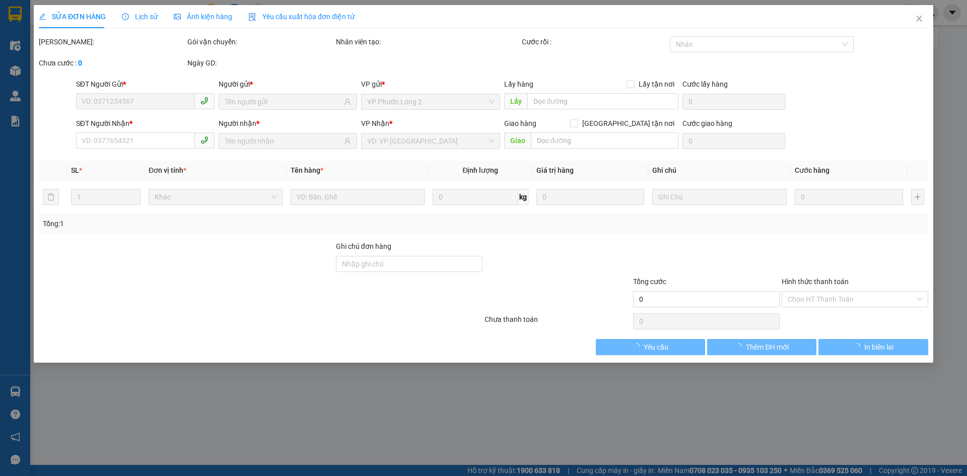
type input "0376847167"
type input "THẢO TRẦN"
type input "0817686879"
type input "ĐOÀN HIẾU"
type input "40.000"
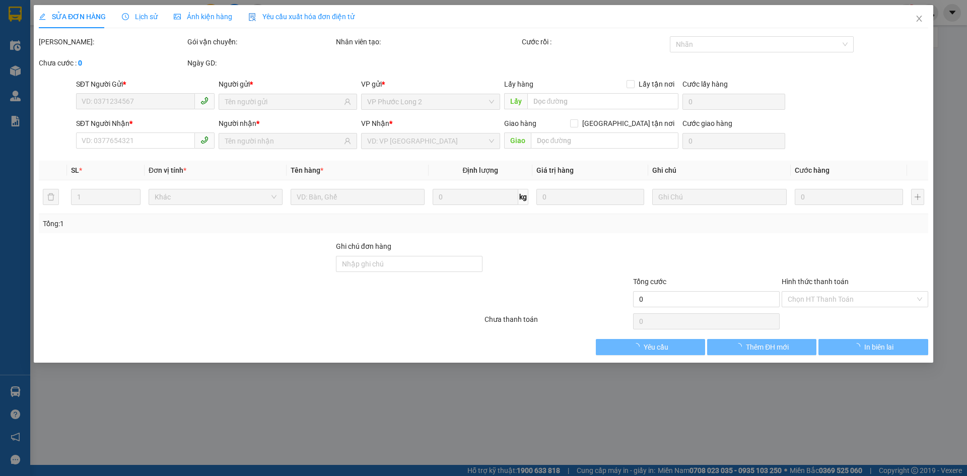
type input "40.000"
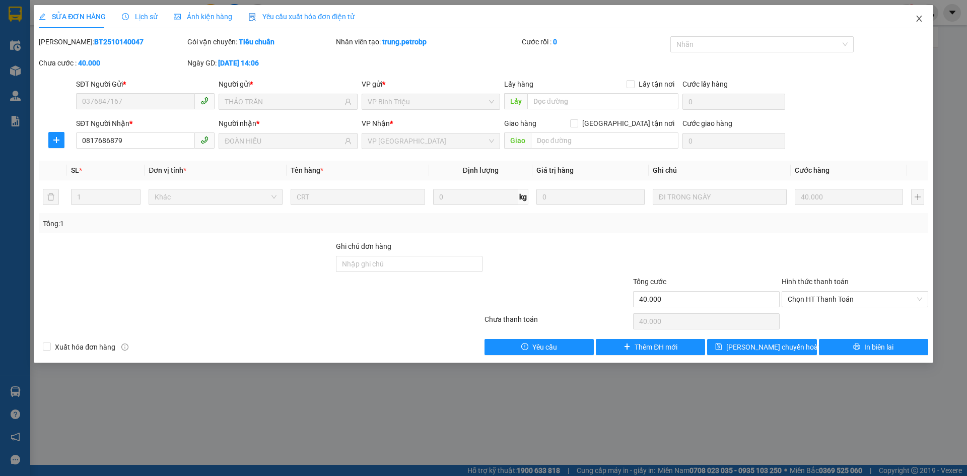
click at [921, 18] on icon "close" at bounding box center [919, 19] width 8 height 8
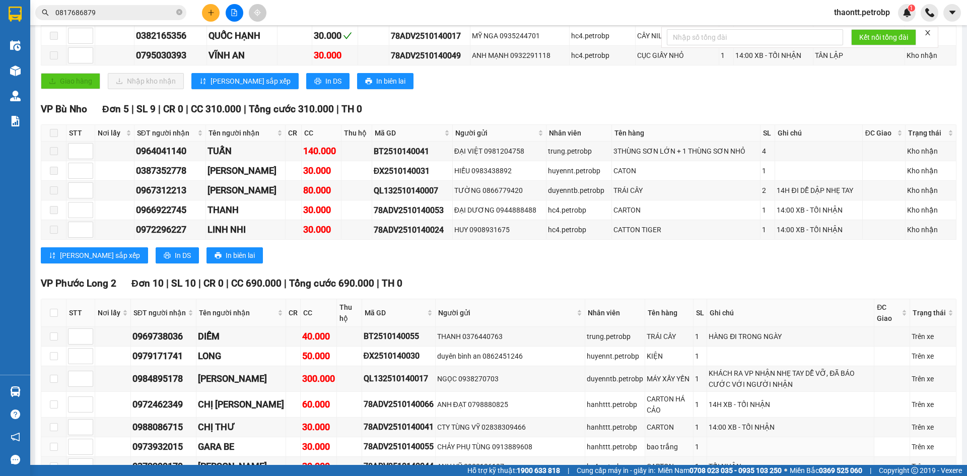
scroll to position [453, 0]
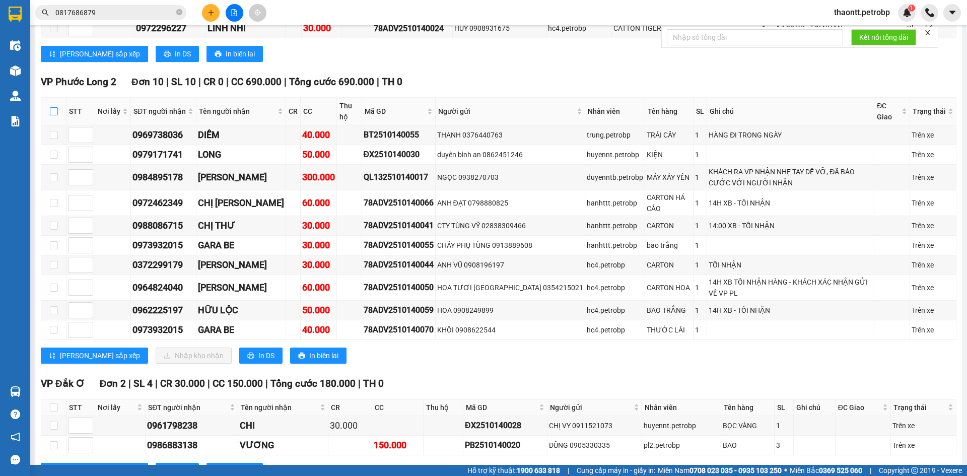
click at [52, 109] on input "checkbox" at bounding box center [54, 111] width 8 height 8
checkbox input "true"
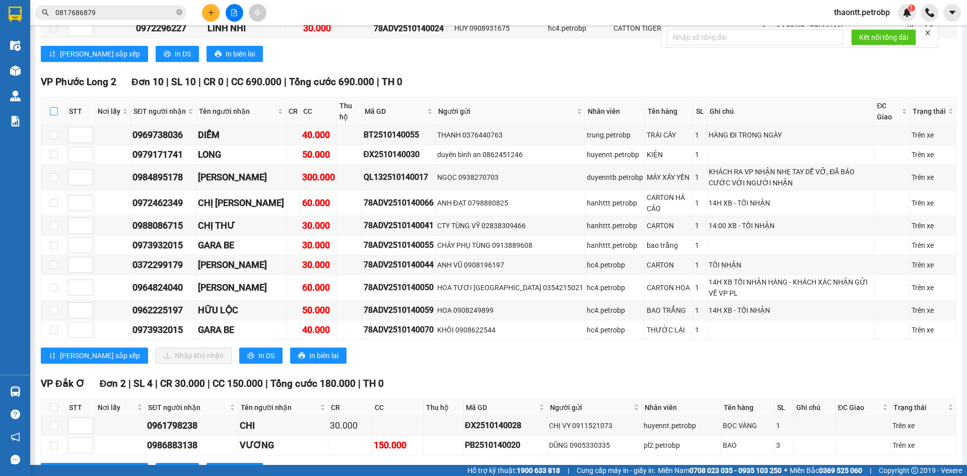
checkbox input "true"
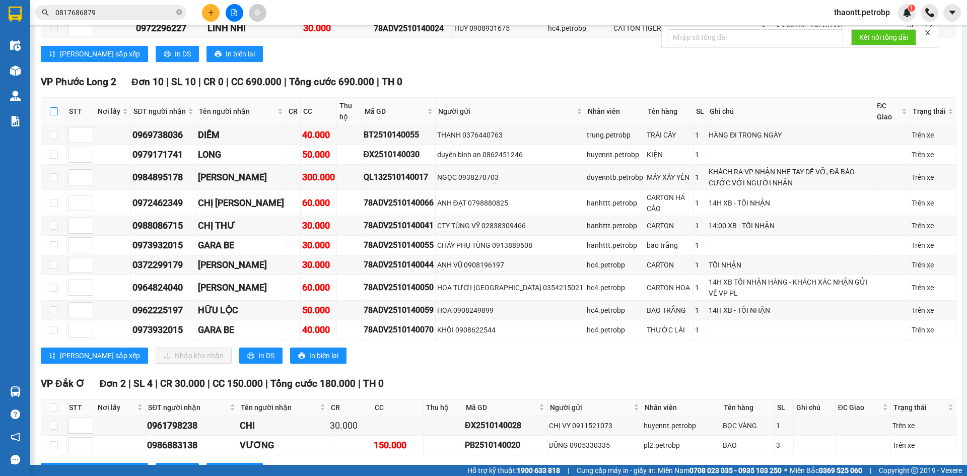
checkbox input "true"
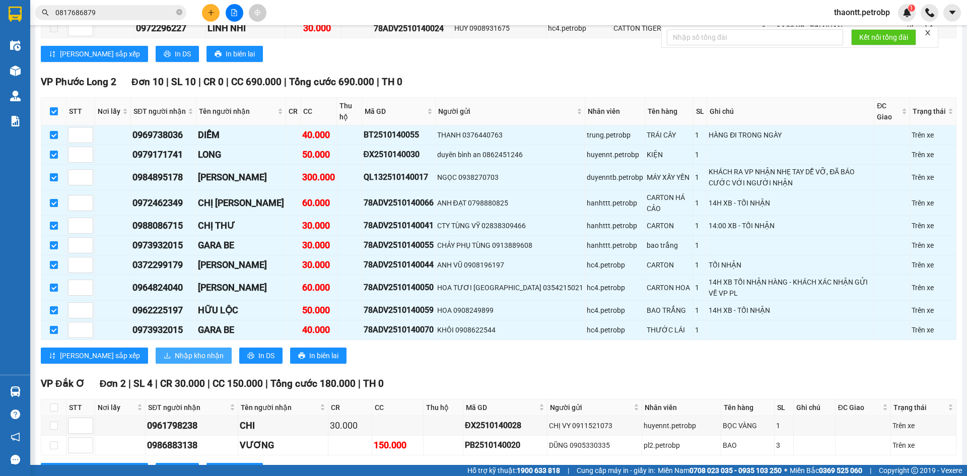
click at [175, 350] on span "Nhập kho nhận" at bounding box center [199, 355] width 49 height 11
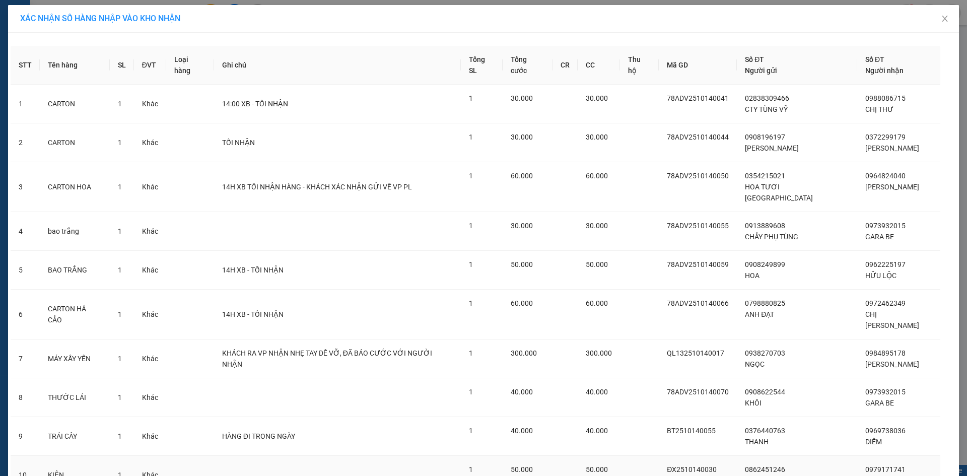
scroll to position [70, 0]
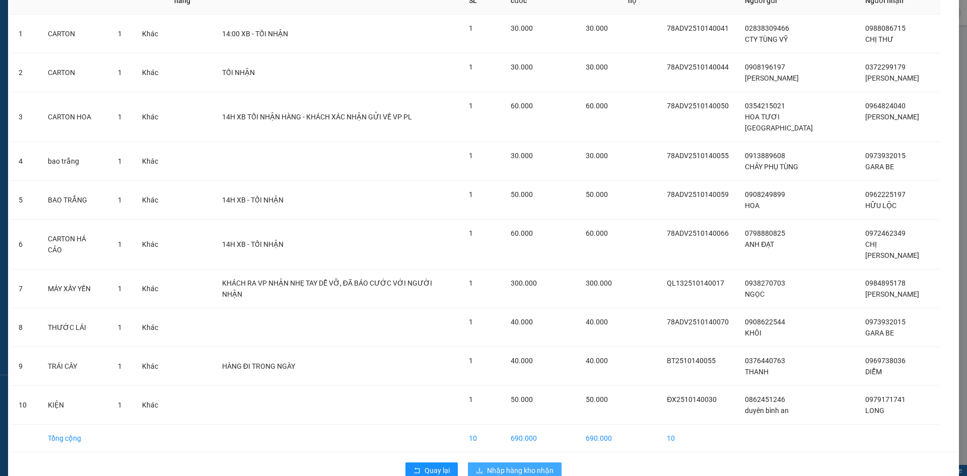
click at [503, 465] on span "Nhập hàng kho nhận" at bounding box center [520, 470] width 66 height 11
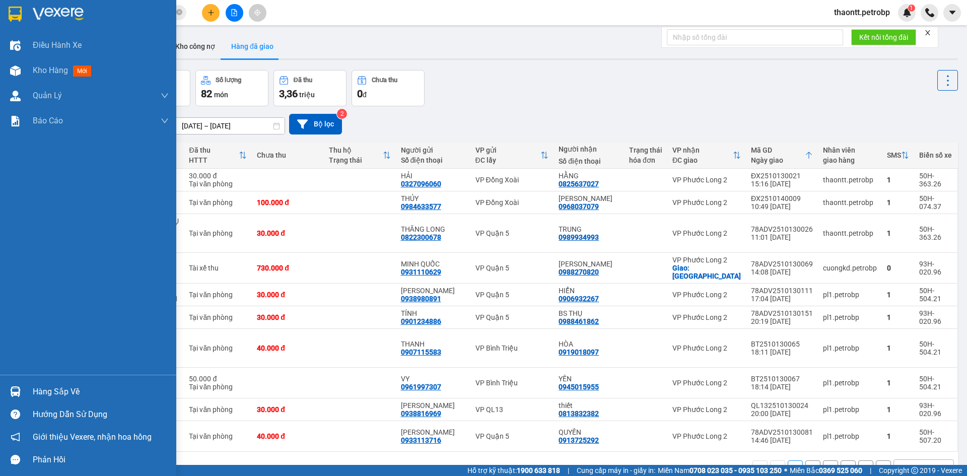
click at [22, 393] on div at bounding box center [16, 392] width 18 height 18
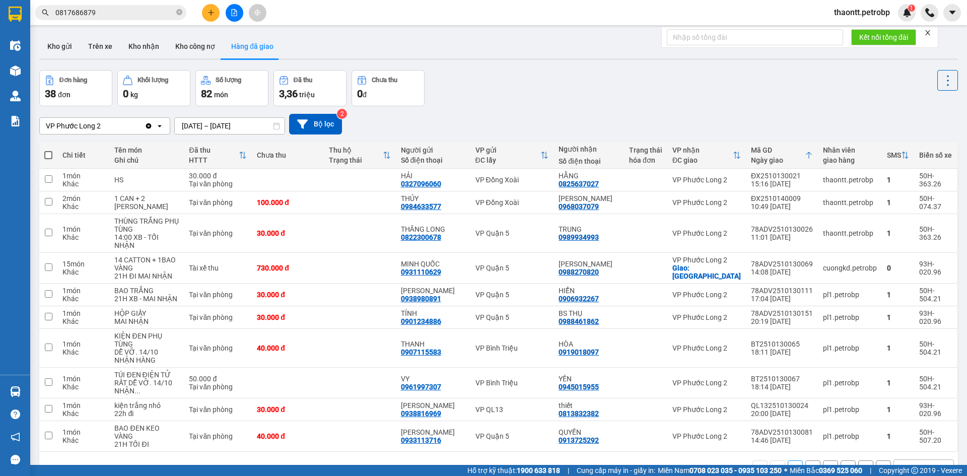
drag, startPoint x: 575, startPoint y: 67, endPoint x: 576, endPoint y: 72, distance: 5.1
click at [575, 67] on section "Kết quả tìm kiếm ( 448 ) Bộ lọc Mã ĐH Trạng thái Món hàng Tổng cước Chưa cước N…" at bounding box center [483, 238] width 967 height 476
drag, startPoint x: 140, startPoint y: 42, endPoint x: 146, endPoint y: 46, distance: 7.7
click at [143, 46] on button "Kho nhận" at bounding box center [143, 46] width 47 height 24
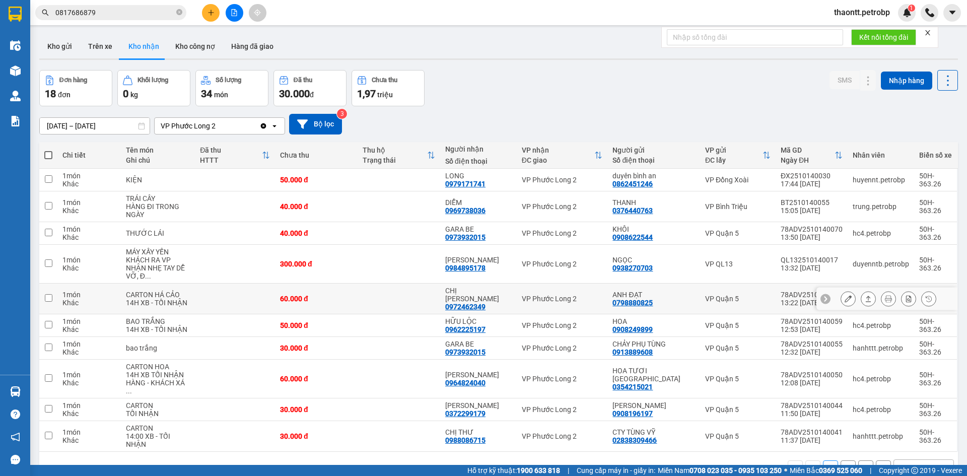
scroll to position [46, 0]
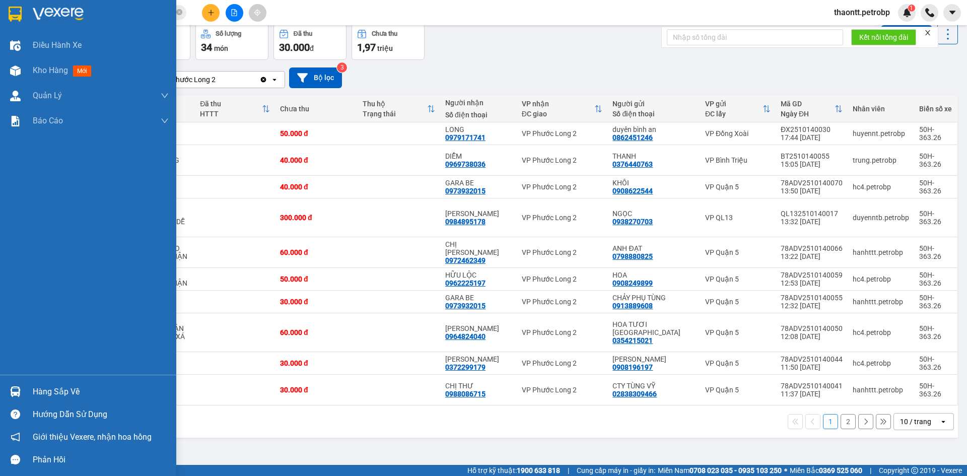
click at [58, 382] on div "Hàng sắp về Hướng dẫn sử dụng Giới thiệu Vexere, nhận hoa hồng Phản hồi" at bounding box center [88, 423] width 176 height 96
click at [60, 392] on div "Hàng sắp về" at bounding box center [101, 391] width 136 height 15
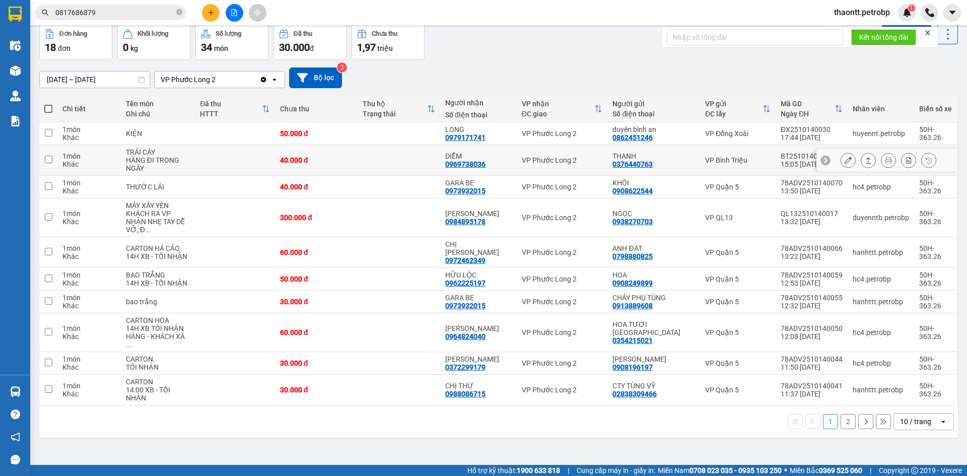
click at [447, 161] on section "Kết quả tìm kiếm ( 448 ) Bộ lọc Mã ĐH Trạng thái Món hàng Tổng cước Chưa cước N…" at bounding box center [483, 238] width 967 height 476
click at [467, 217] on div "0984895178" at bounding box center [465, 221] width 40 height 8
click at [391, 375] on td at bounding box center [398, 390] width 83 height 31
checkbox input "true"
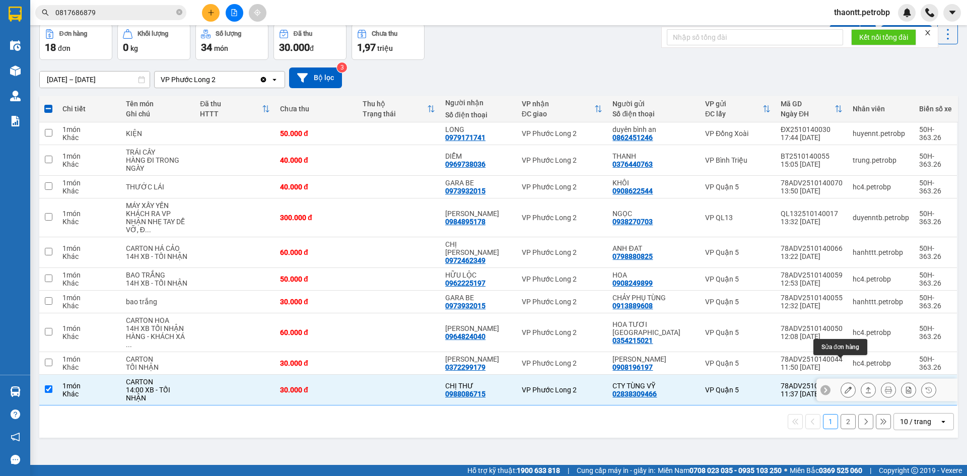
click at [844, 386] on icon at bounding box center [847, 389] width 7 height 7
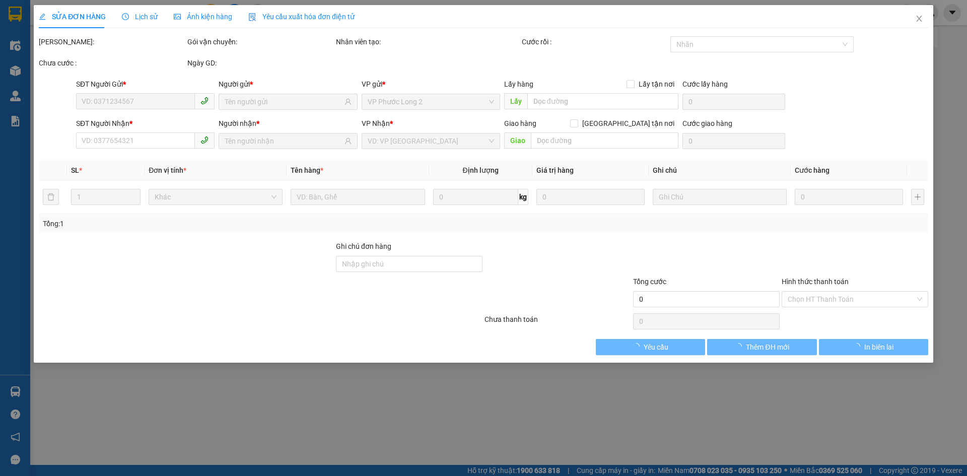
type input "02838309466"
type input "CTY TÙNG VỸ"
type input "0988086715"
type input "CHỊ THƯ"
type input "30.000"
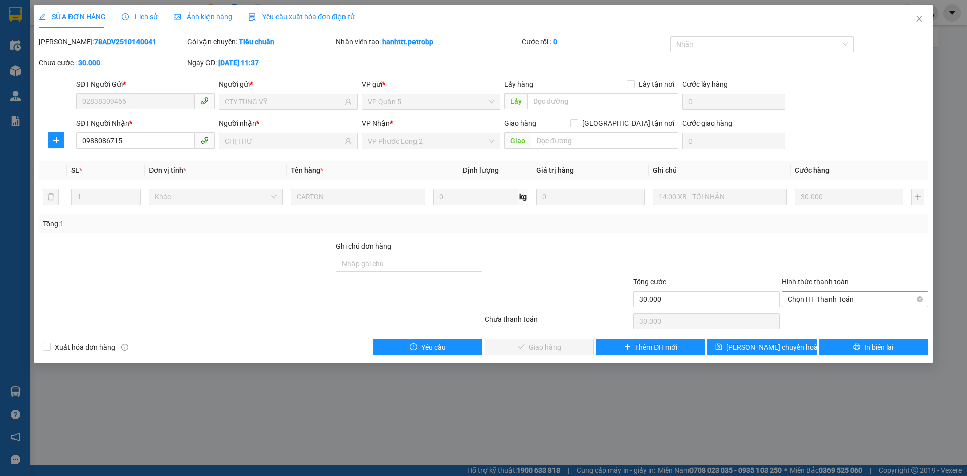
click at [814, 298] on span "Chọn HT Thanh Toán" at bounding box center [854, 298] width 134 height 15
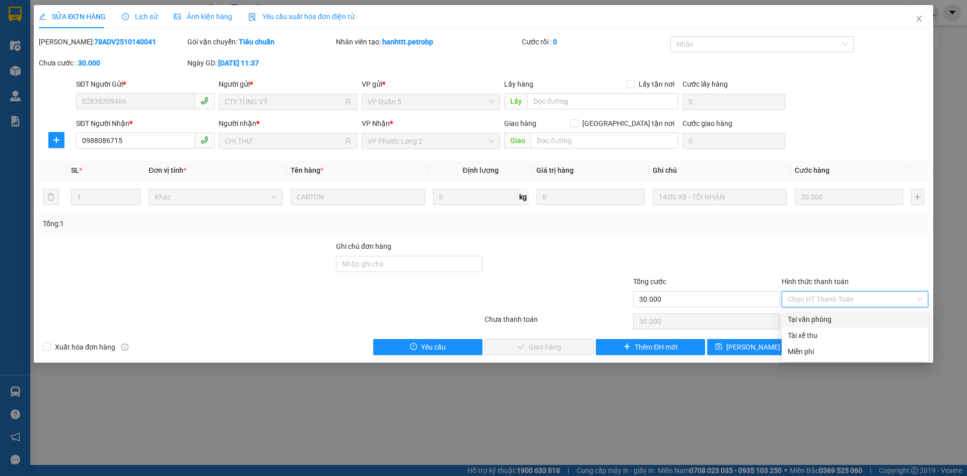
click at [814, 320] on div "Tại văn phòng" at bounding box center [854, 319] width 134 height 11
type input "0"
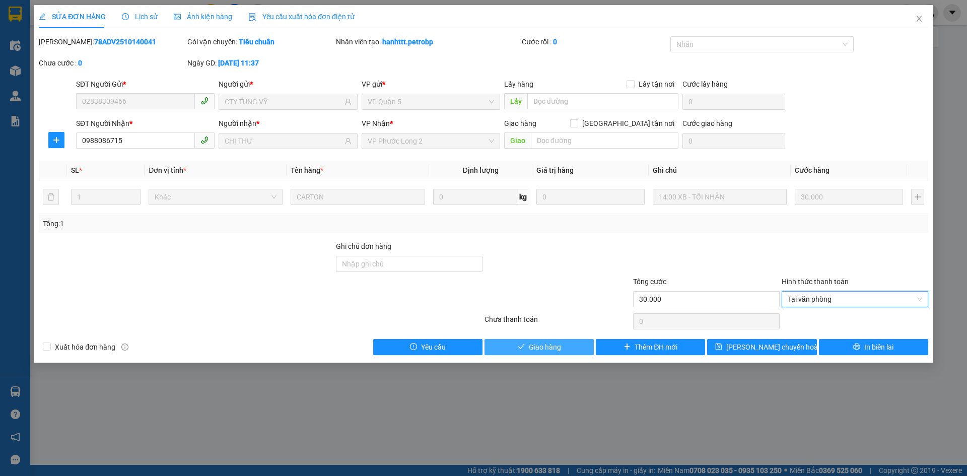
click at [575, 347] on button "Giao hàng" at bounding box center [538, 347] width 109 height 16
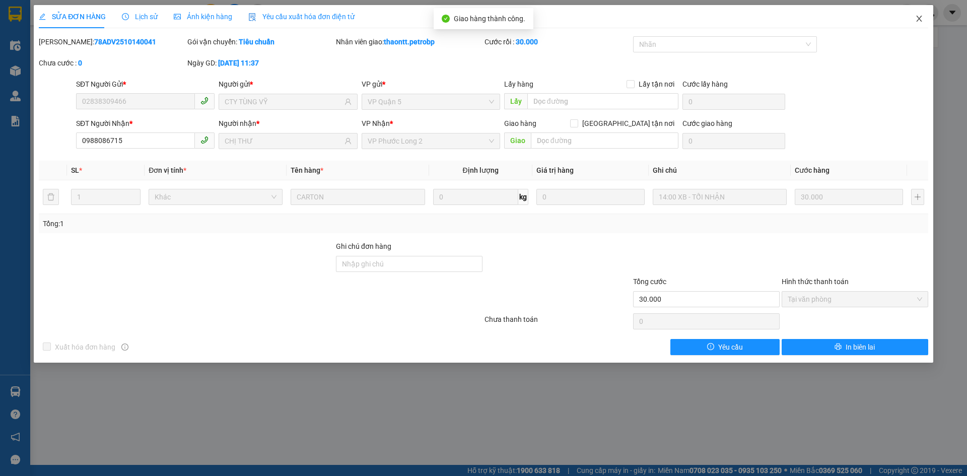
click at [915, 19] on icon "close" at bounding box center [919, 19] width 8 height 8
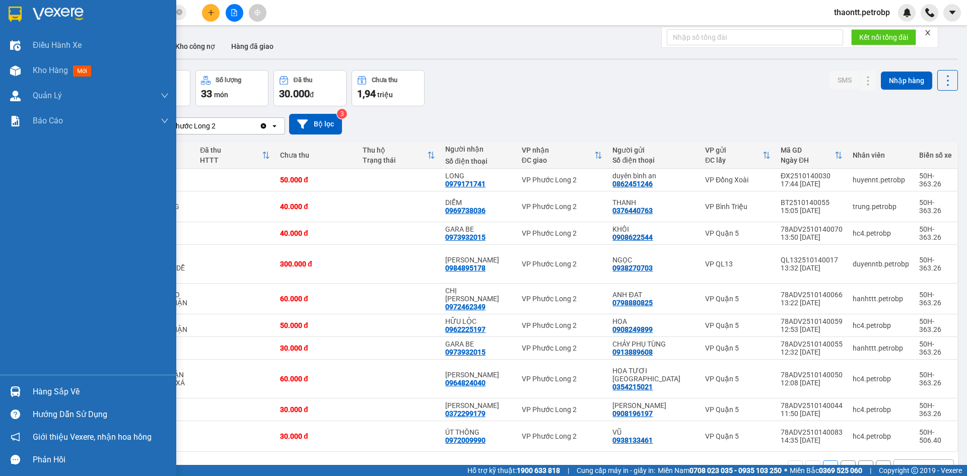
click at [27, 400] on div "Hàng sắp về" at bounding box center [88, 391] width 176 height 23
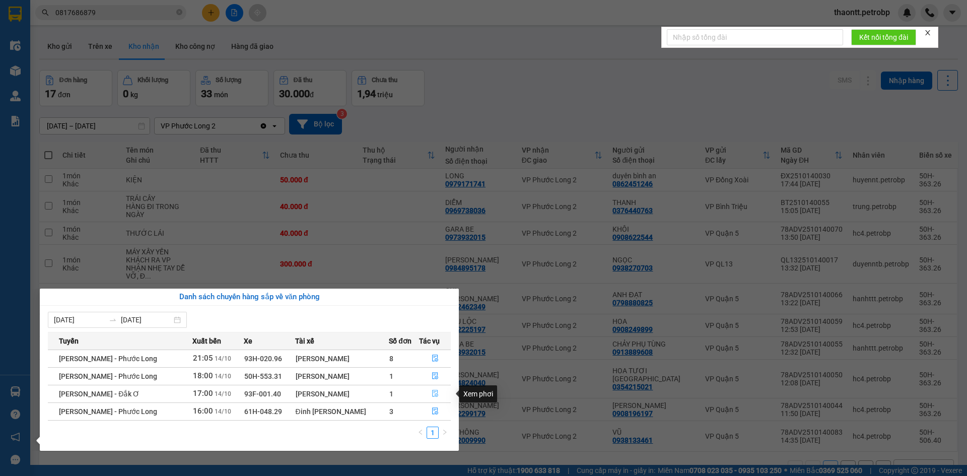
click at [434, 395] on icon "file-done" at bounding box center [434, 393] width 7 height 7
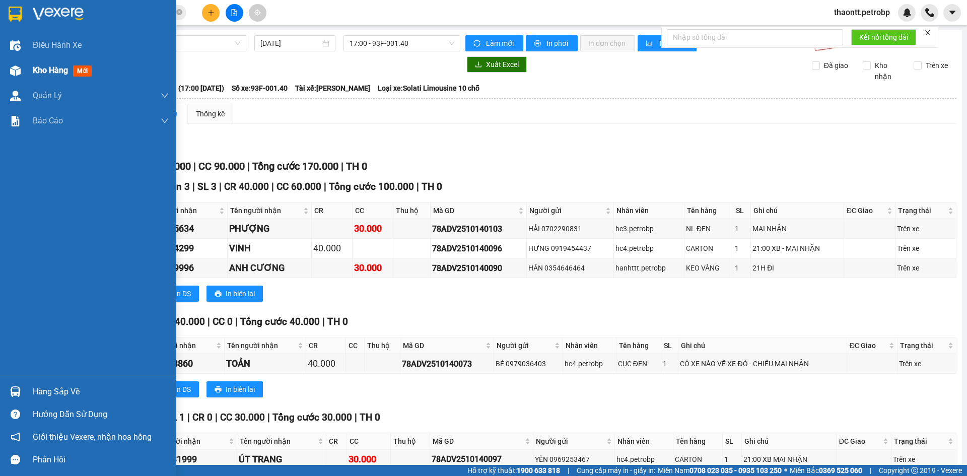
click at [38, 75] on span "Kho hàng" at bounding box center [50, 70] width 35 height 10
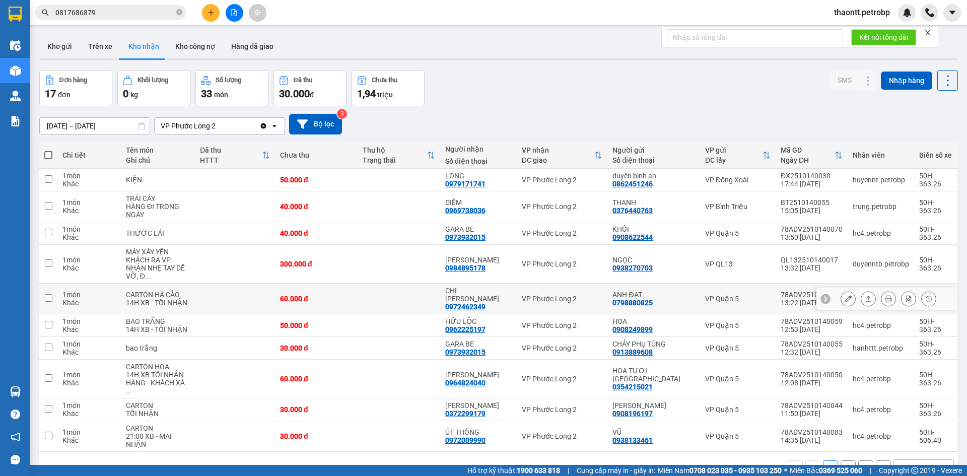
click at [423, 287] on td at bounding box center [398, 298] width 83 height 31
checkbox input "true"
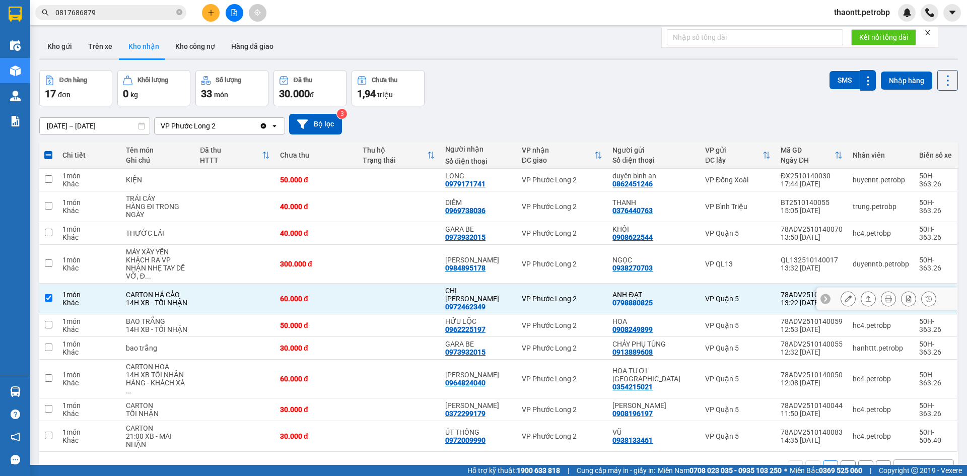
click at [845, 290] on button at bounding box center [848, 299] width 14 height 18
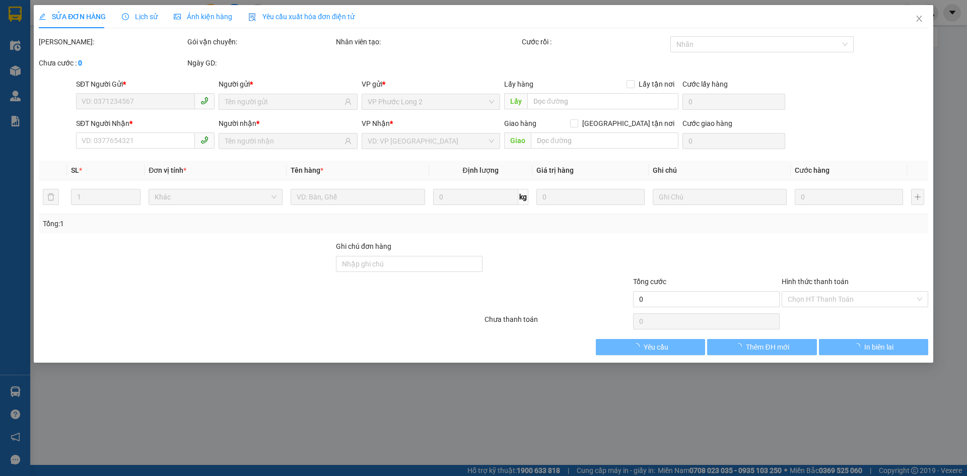
type input "0798880825"
type input "ANH ĐẠT"
type input "0972462349"
type input "CHỊ LY"
type input "60.000"
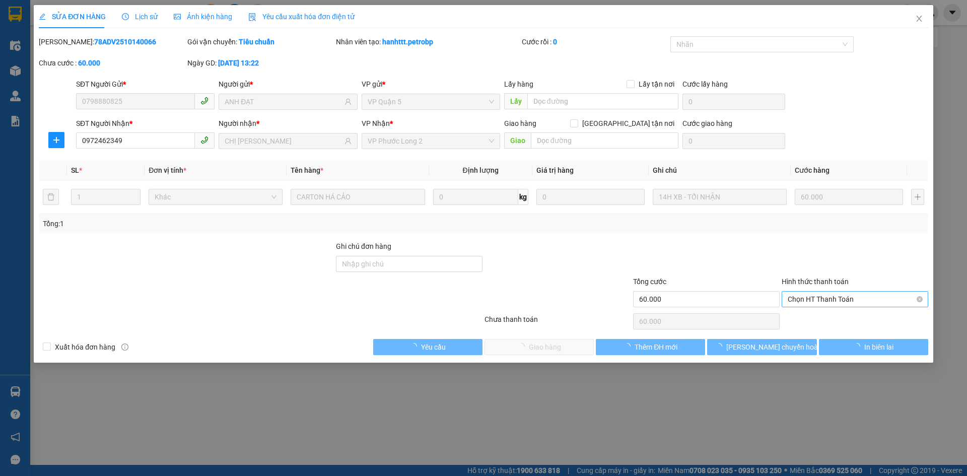
click at [835, 300] on span "Chọn HT Thanh Toán" at bounding box center [854, 298] width 134 height 15
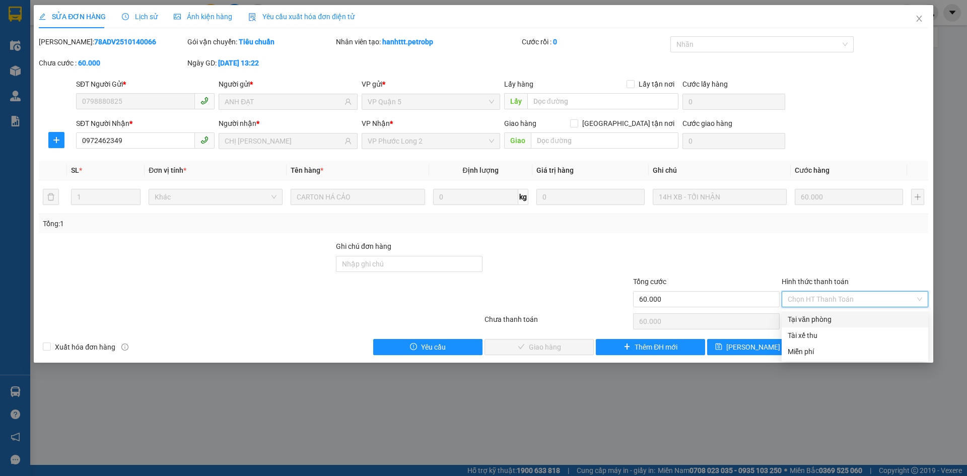
click at [824, 319] on div "Tại văn phòng" at bounding box center [854, 319] width 134 height 11
type input "0"
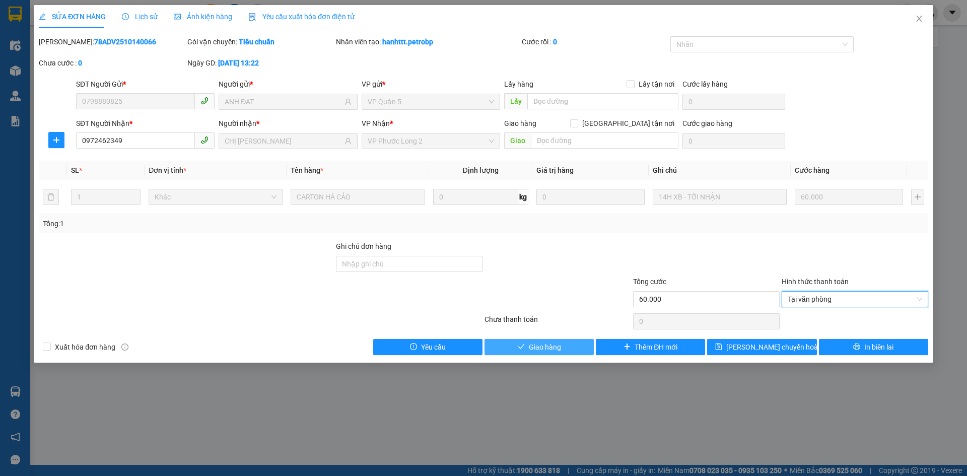
click at [534, 349] on span "Giao hàng" at bounding box center [545, 346] width 32 height 11
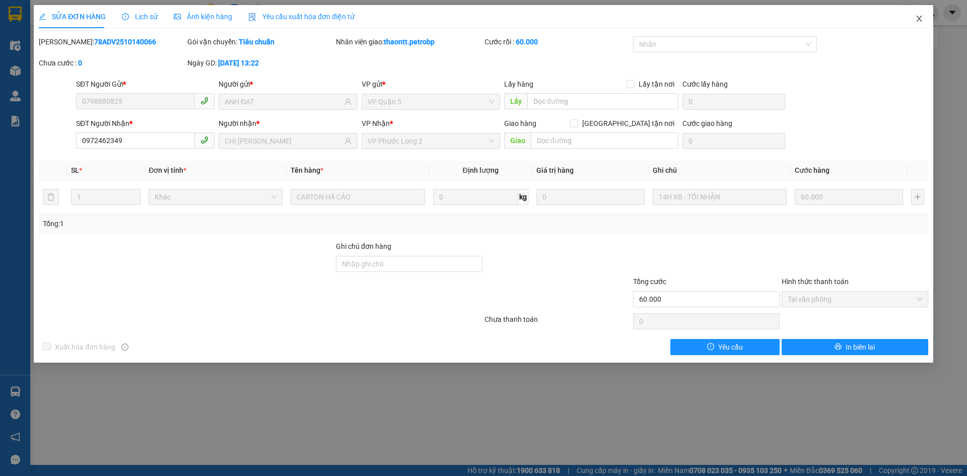
click at [914, 19] on span "Close" at bounding box center [919, 19] width 28 height 28
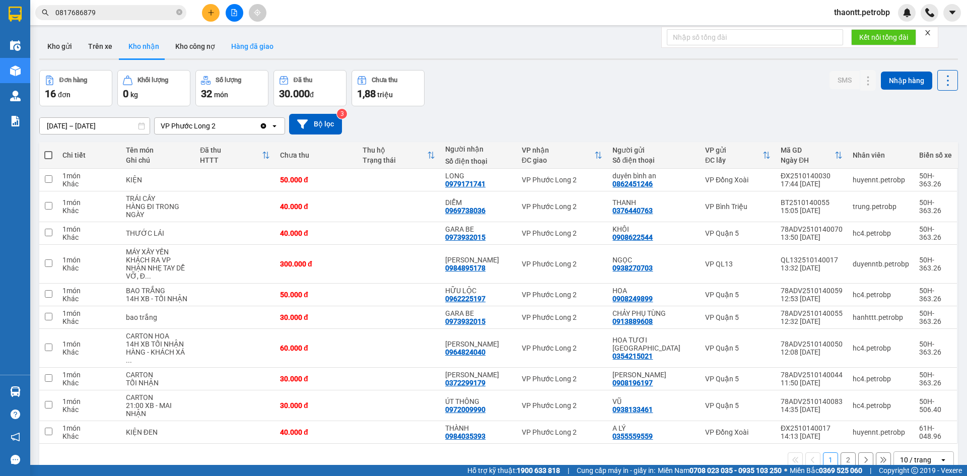
click at [258, 45] on button "Hàng đã giao" at bounding box center [252, 46] width 58 height 24
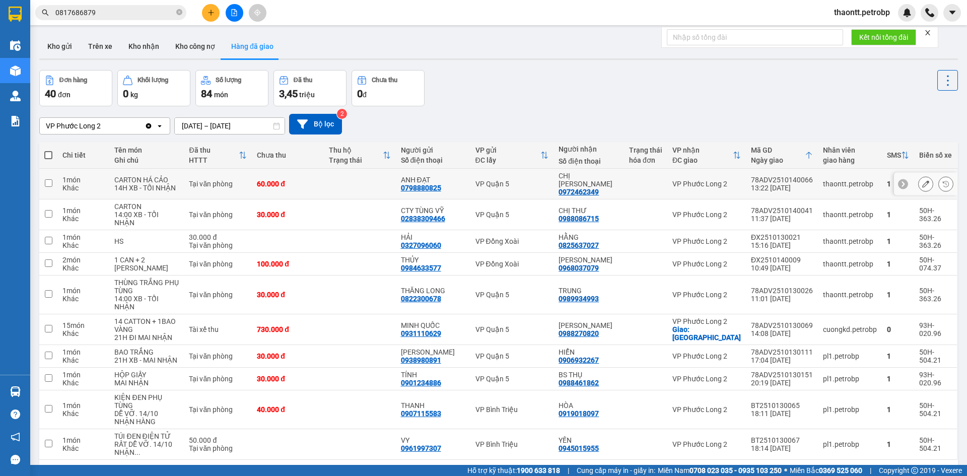
click at [535, 179] on td "VP Quận 5" at bounding box center [512, 184] width 84 height 31
checkbox input "true"
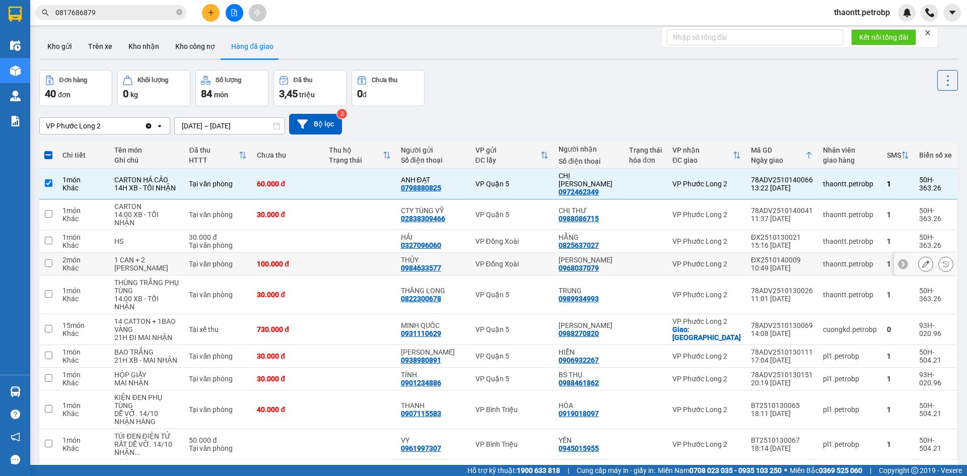
click at [346, 273] on td at bounding box center [360, 264] width 72 height 23
checkbox input "true"
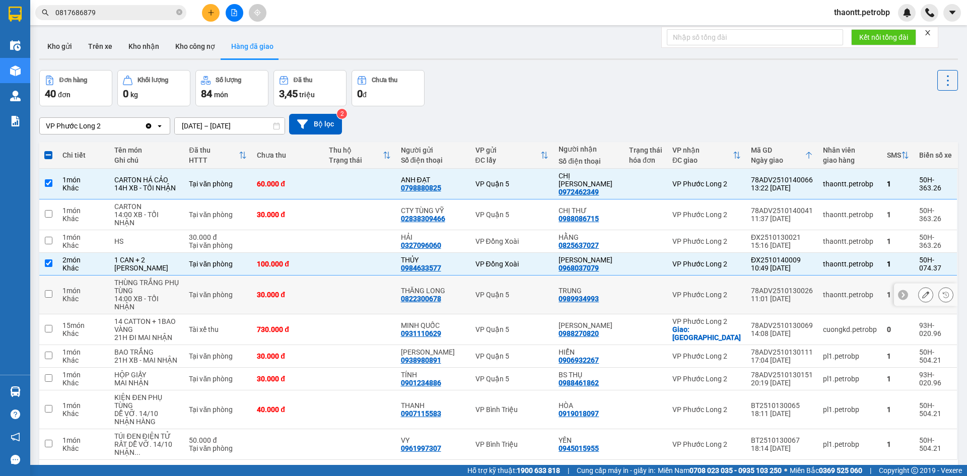
click at [345, 305] on td at bounding box center [360, 294] width 72 height 39
checkbox input "true"
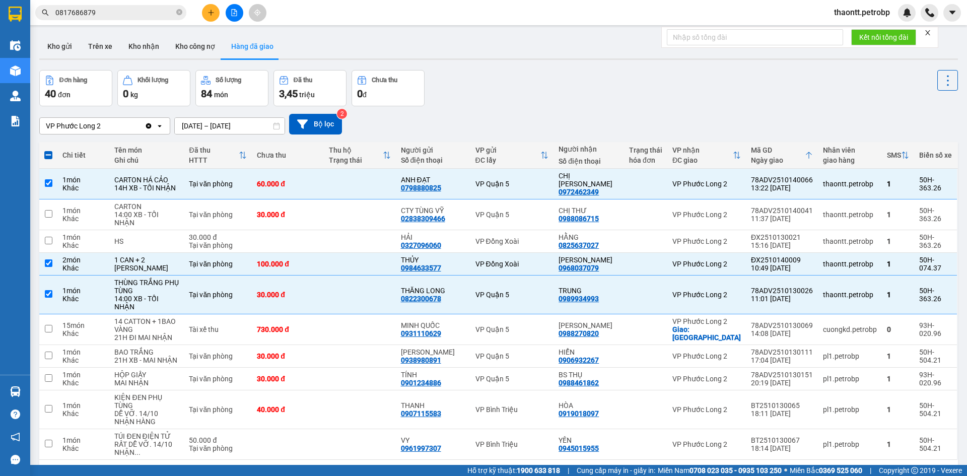
click at [480, 98] on div "Đơn hàng 40 đơn Khối lượng 0 kg Số lượng 84 món Đã thu 3,45 triệu Chưa thu 0 đ" at bounding box center [498, 88] width 918 height 36
click at [215, 9] on button at bounding box center [211, 13] width 18 height 18
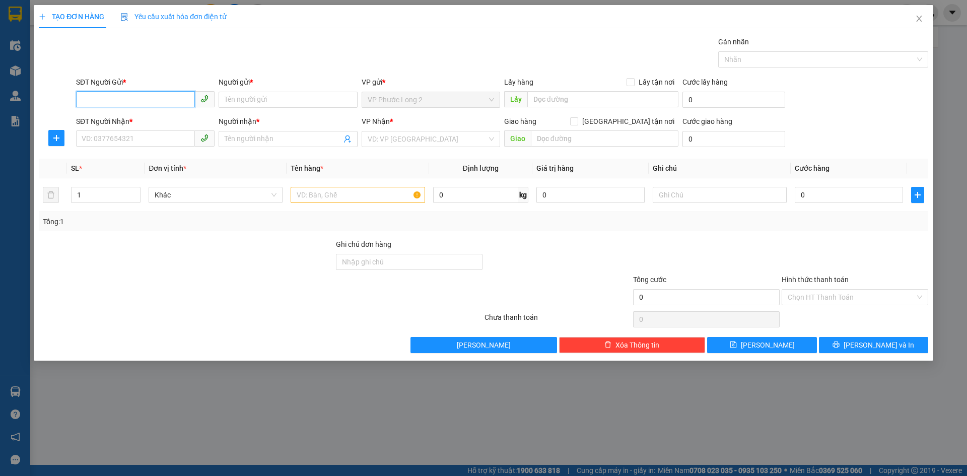
click at [173, 100] on input "SĐT Người Gửi *" at bounding box center [135, 99] width 119 height 16
type input "0898893833"
click at [160, 121] on div "0898893833 - LIÊN" at bounding box center [145, 119] width 126 height 11
type input "LIÊN"
type input "0919343939"
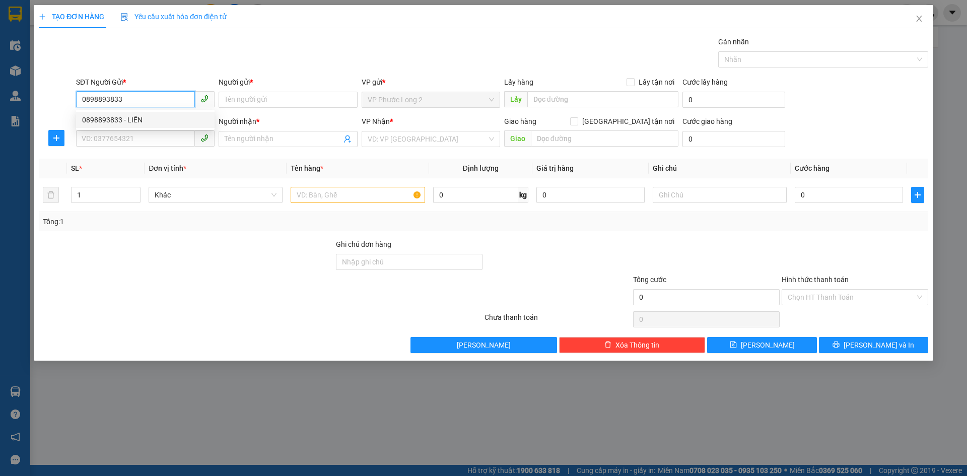
type input "THỨC"
type input "30.000"
click at [443, 140] on span "VP Lê Hồng Phong" at bounding box center [431, 138] width 126 height 15
type input "0898893833"
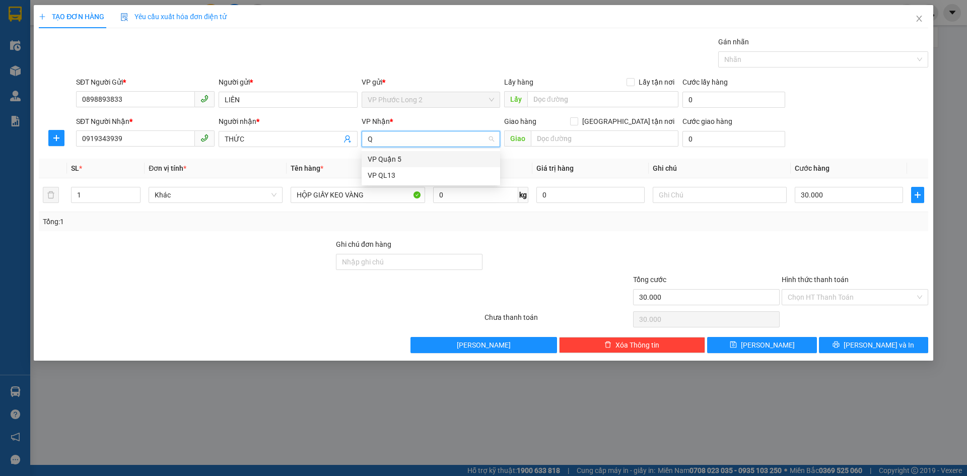
type input "QU"
click at [415, 157] on div "VP Quận 5" at bounding box center [431, 159] width 126 height 11
click at [851, 343] on button "Lưu và In" at bounding box center [873, 345] width 109 height 16
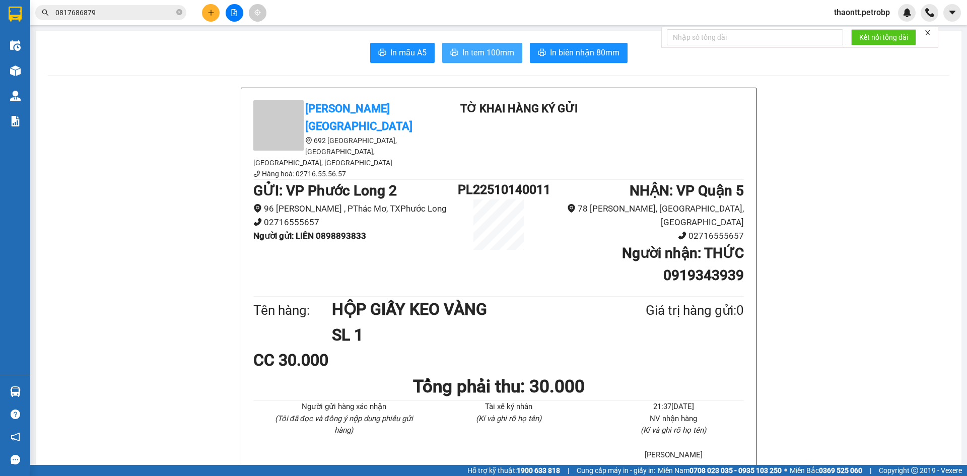
drag, startPoint x: 489, startPoint y: 50, endPoint x: 493, endPoint y: 46, distance: 6.1
click at [491, 50] on span "In tem 100mm" at bounding box center [488, 52] width 52 height 13
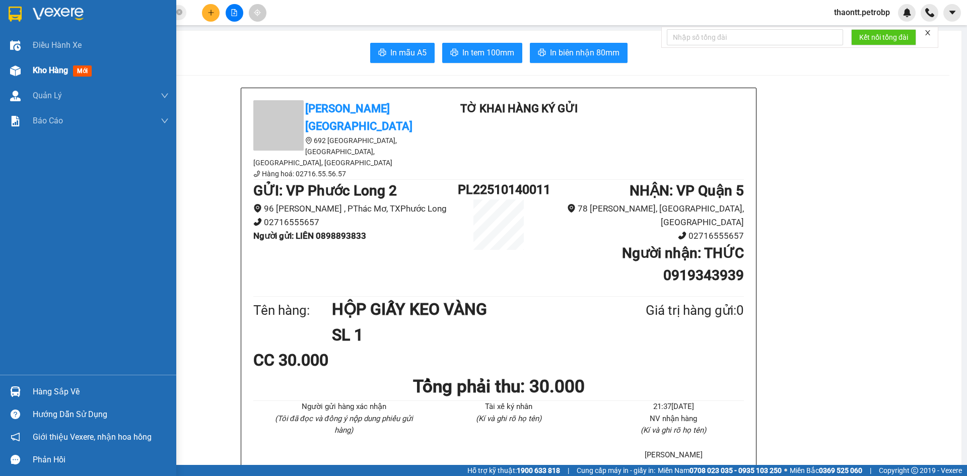
click at [26, 71] on div "Kho hàng mới" at bounding box center [88, 70] width 176 height 25
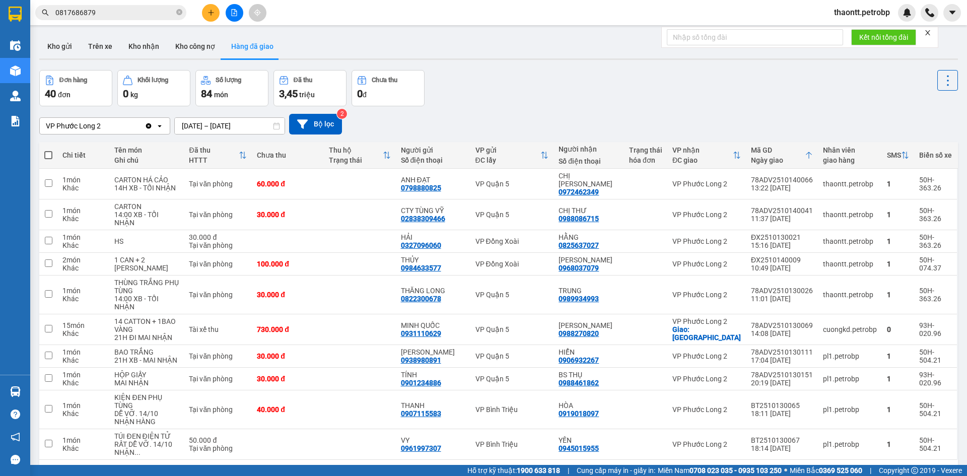
click at [158, 33] on div "ver 1.8.147 Kho gửi Trên xe Kho nhận Kho công nợ Hàng đã giao Đơn hàng 40 đơn K…" at bounding box center [498, 268] width 926 height 476
click at [152, 39] on button "Kho nhận" at bounding box center [143, 46] width 47 height 24
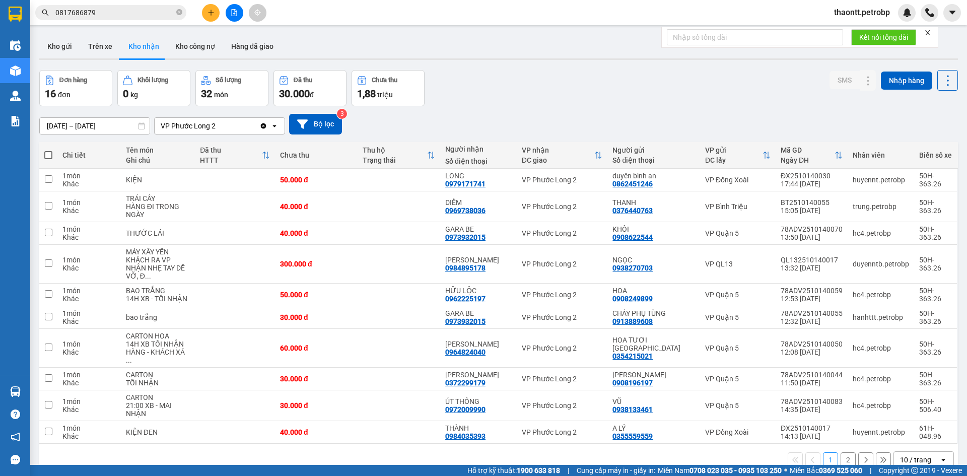
drag, startPoint x: 843, startPoint y: 444, endPoint x: 809, endPoint y: 436, distance: 35.7
click at [843, 452] on button "2" at bounding box center [847, 459] width 15 height 15
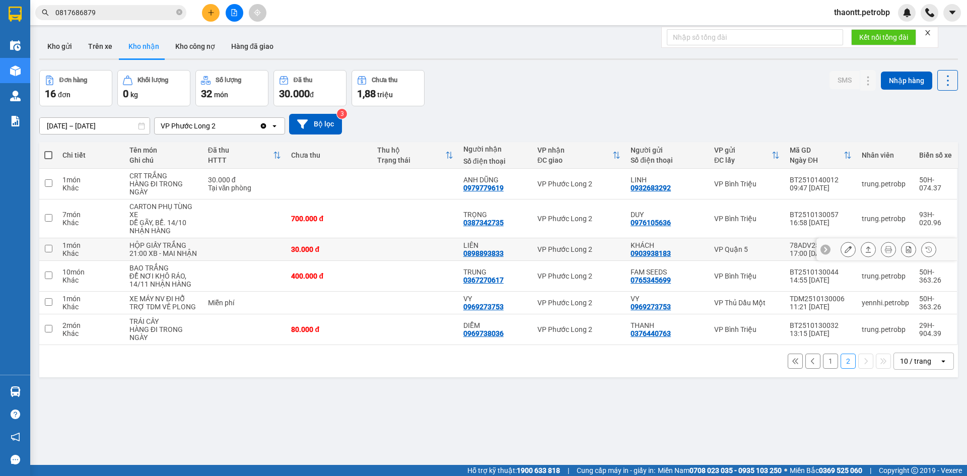
click at [423, 259] on td at bounding box center [415, 249] width 86 height 23
checkbox input "true"
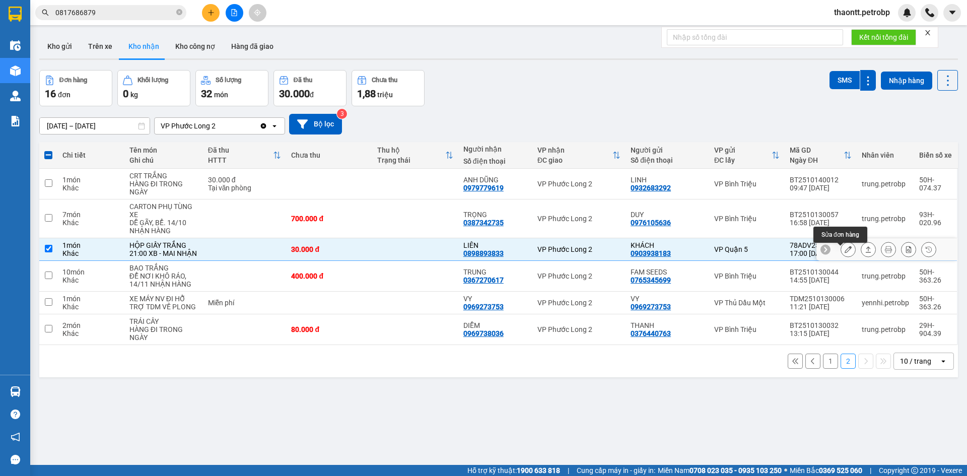
click at [844, 253] on icon at bounding box center [847, 249] width 7 height 7
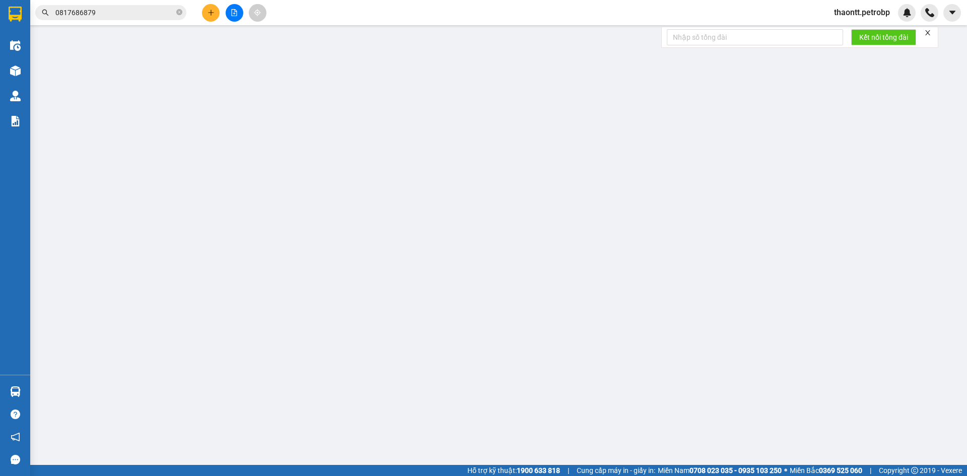
type input "0903938183"
type input "KHÁCH"
type input "0898893833"
type input "LIÊN"
type input "30.000"
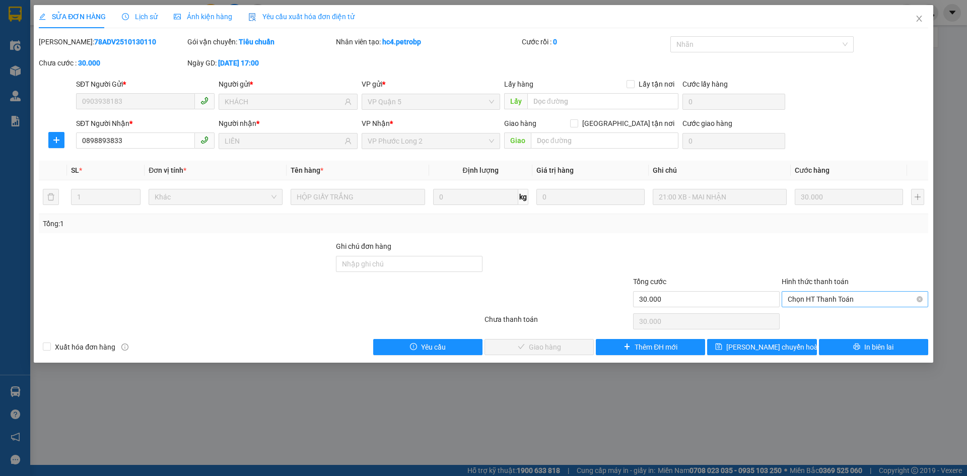
click at [816, 302] on span "Chọn HT Thanh Toán" at bounding box center [854, 298] width 134 height 15
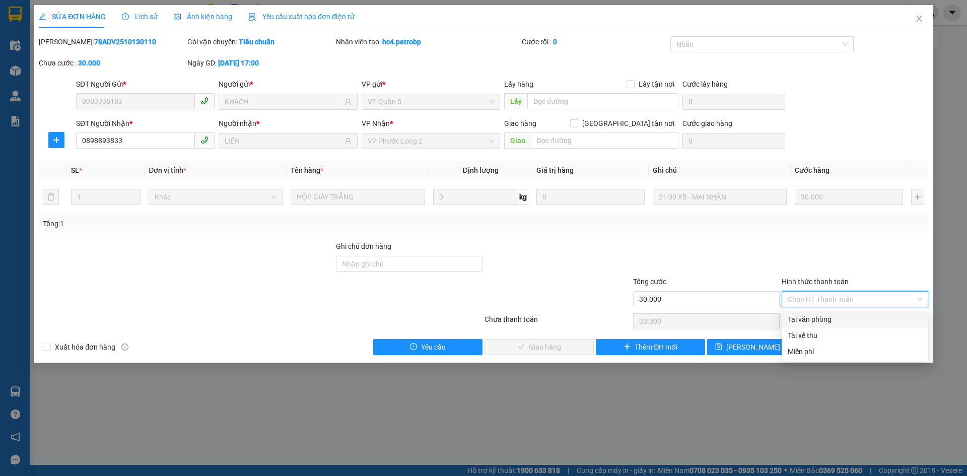
click at [816, 317] on div "Tại văn phòng" at bounding box center [854, 319] width 134 height 11
type input "0"
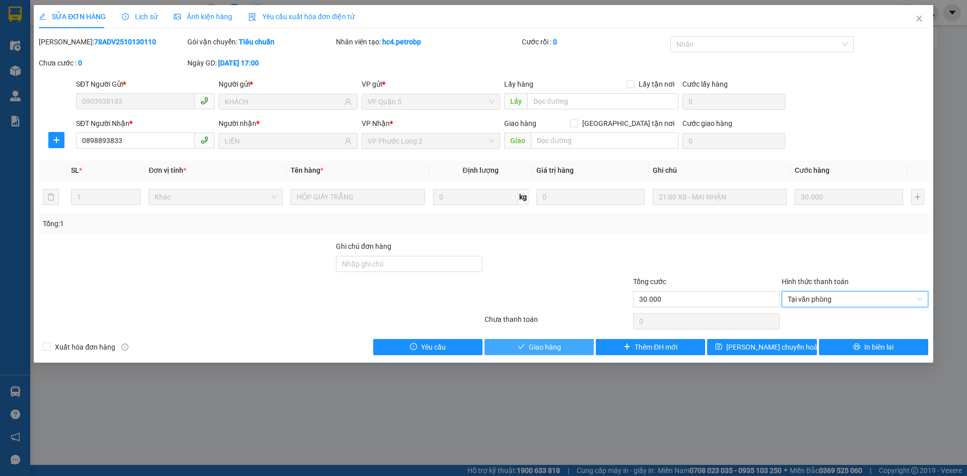
drag, startPoint x: 569, startPoint y: 345, endPoint x: 597, endPoint y: 322, distance: 35.8
click at [568, 344] on button "Giao hàng" at bounding box center [538, 347] width 109 height 16
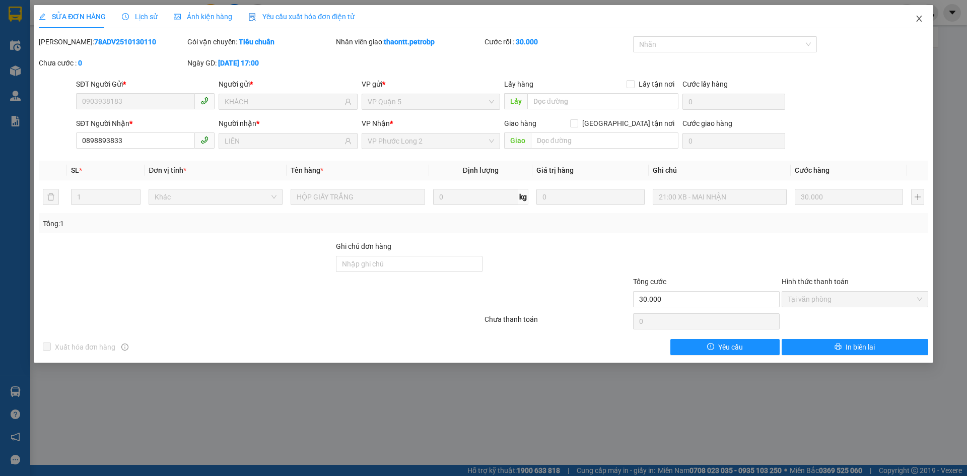
click at [916, 19] on icon "close" at bounding box center [919, 19] width 8 height 8
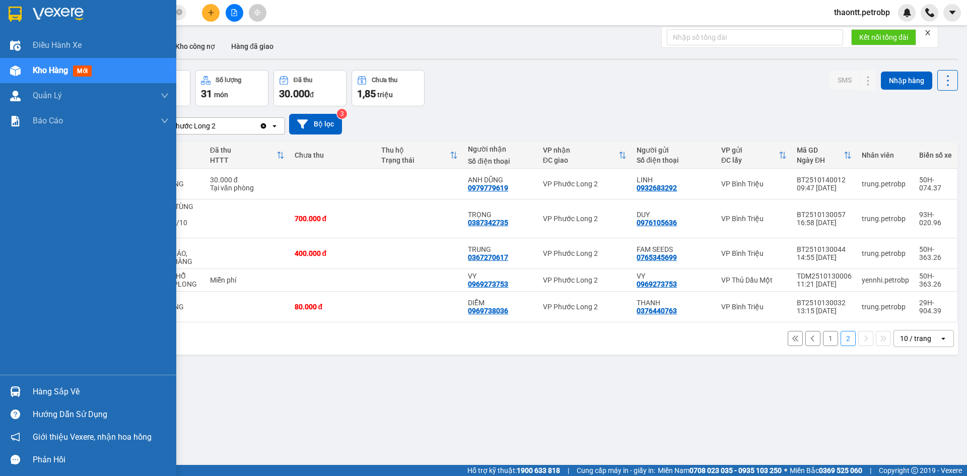
click at [56, 391] on div "Hàng sắp về" at bounding box center [101, 391] width 136 height 15
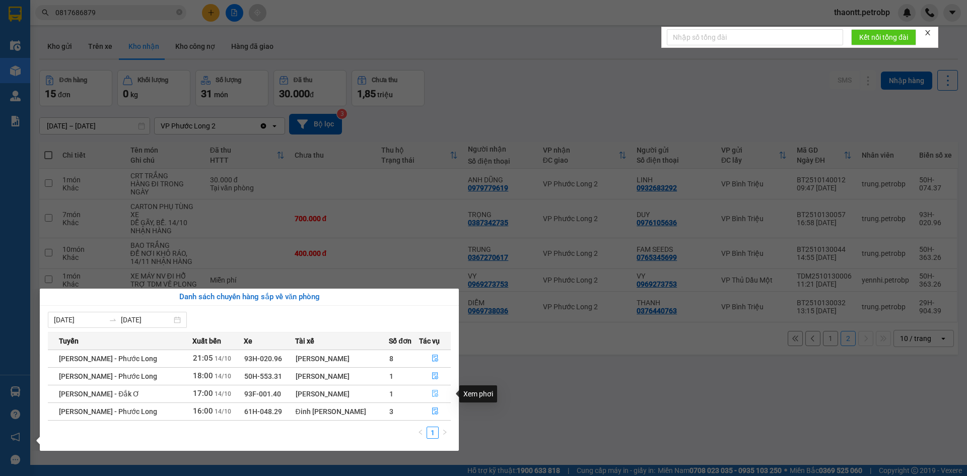
click at [431, 394] on icon "file-done" at bounding box center [434, 393] width 7 height 7
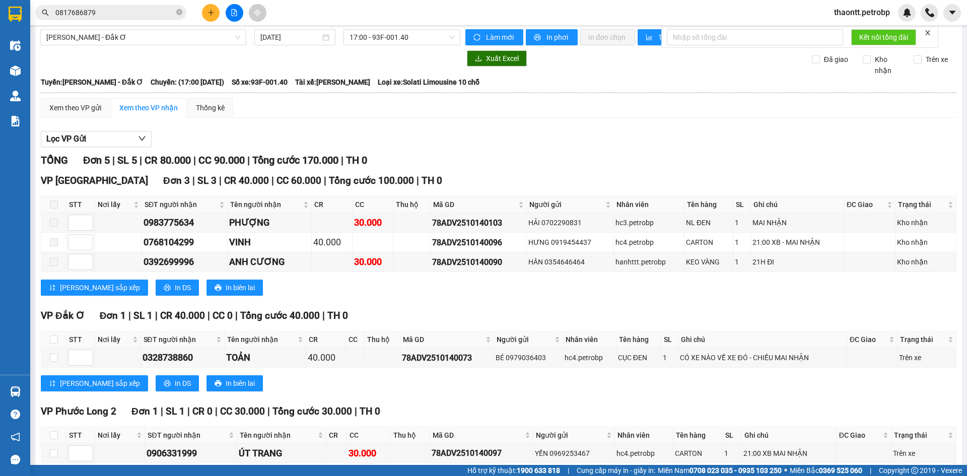
scroll to position [56, 0]
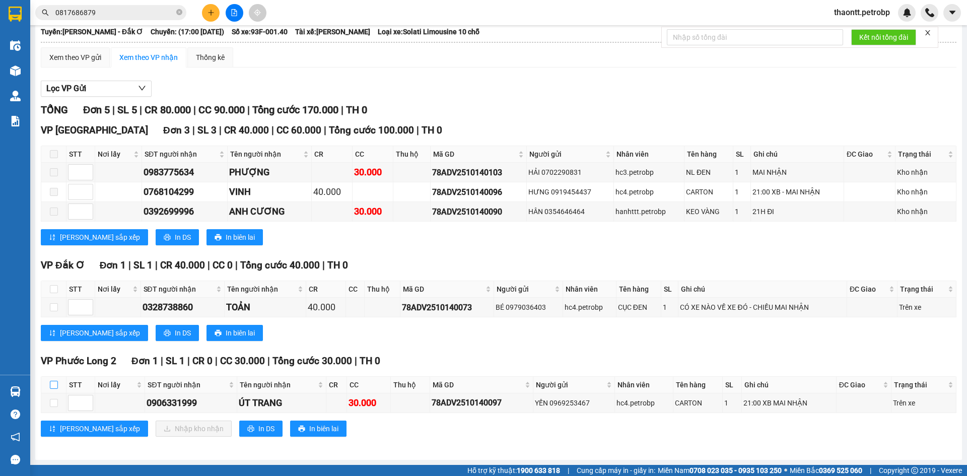
click at [53, 387] on input "checkbox" at bounding box center [54, 385] width 8 height 8
checkbox input "true"
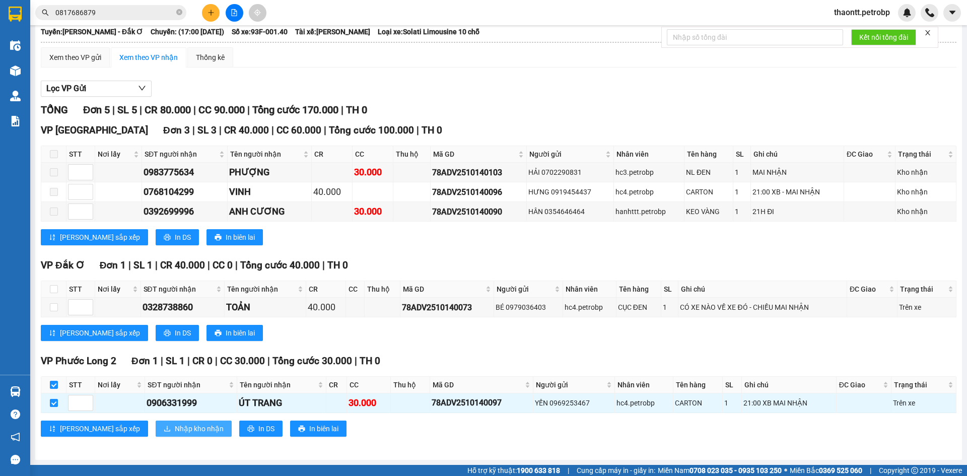
click at [175, 425] on span "Nhập kho nhận" at bounding box center [199, 428] width 49 height 11
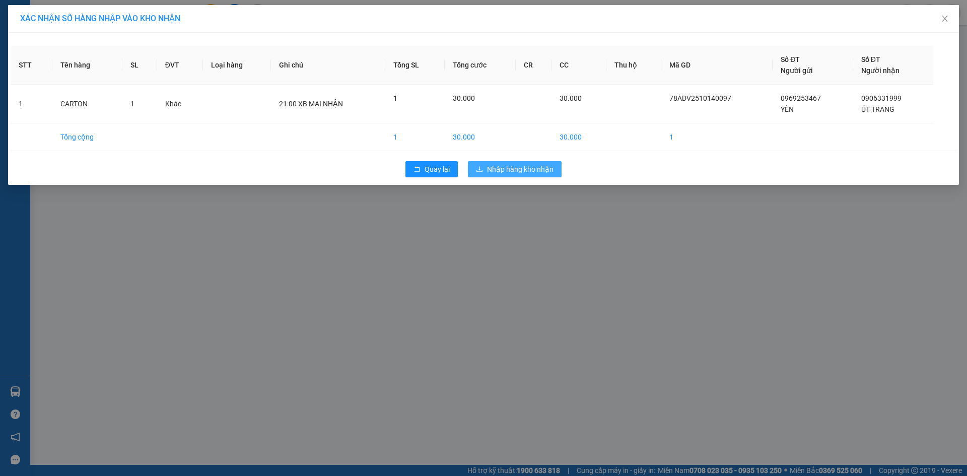
click at [526, 166] on span "Nhập hàng kho nhận" at bounding box center [520, 169] width 66 height 11
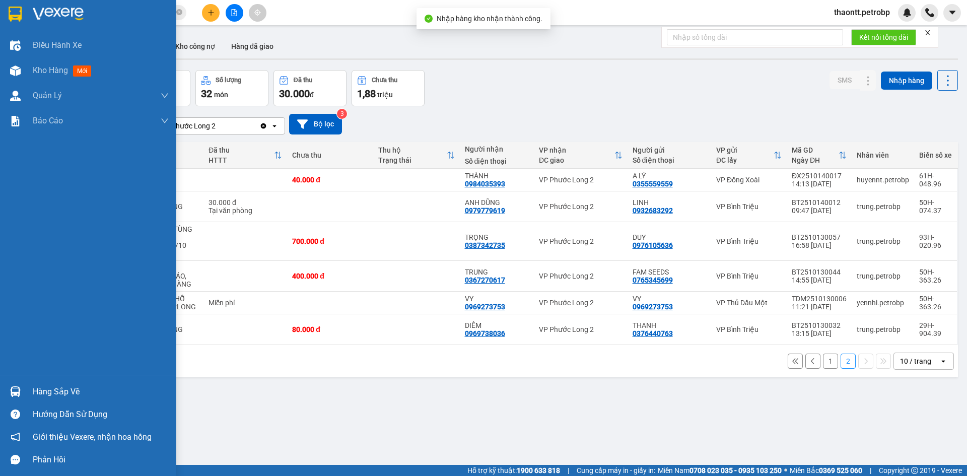
click at [29, 396] on div "Hàng sắp về" at bounding box center [88, 391] width 176 height 23
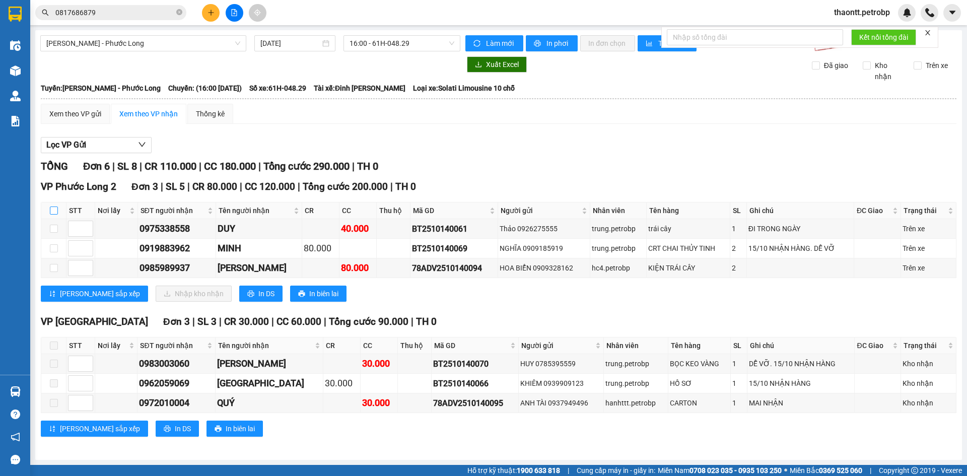
click at [55, 208] on input "checkbox" at bounding box center [54, 210] width 8 height 8
checkbox input "true"
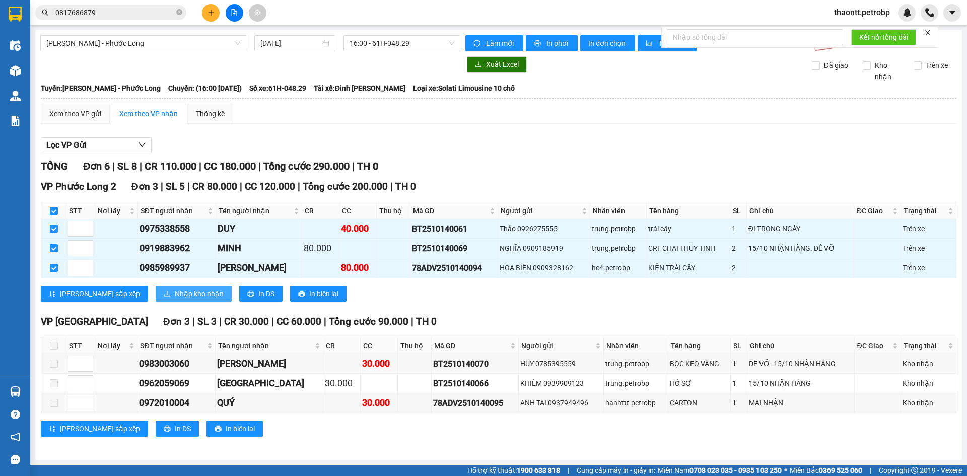
click at [175, 292] on span "Nhập kho nhận" at bounding box center [199, 293] width 49 height 11
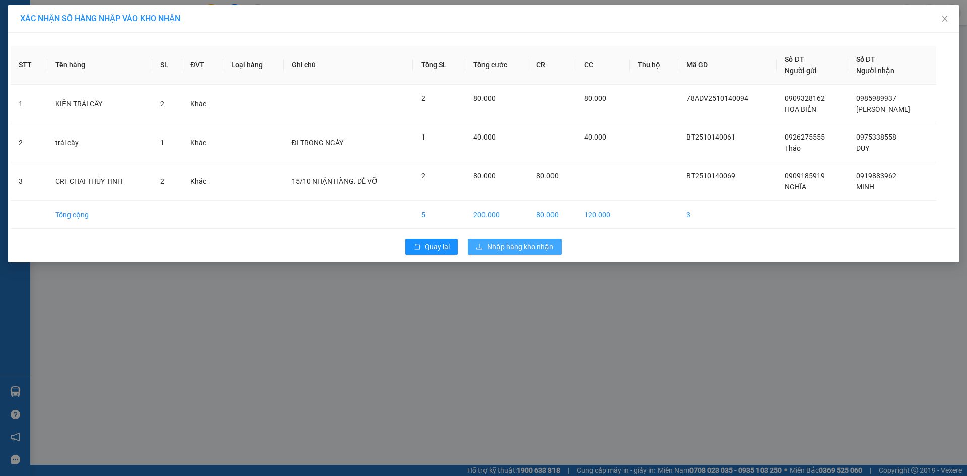
click at [523, 243] on span "Nhập hàng kho nhận" at bounding box center [520, 246] width 66 height 11
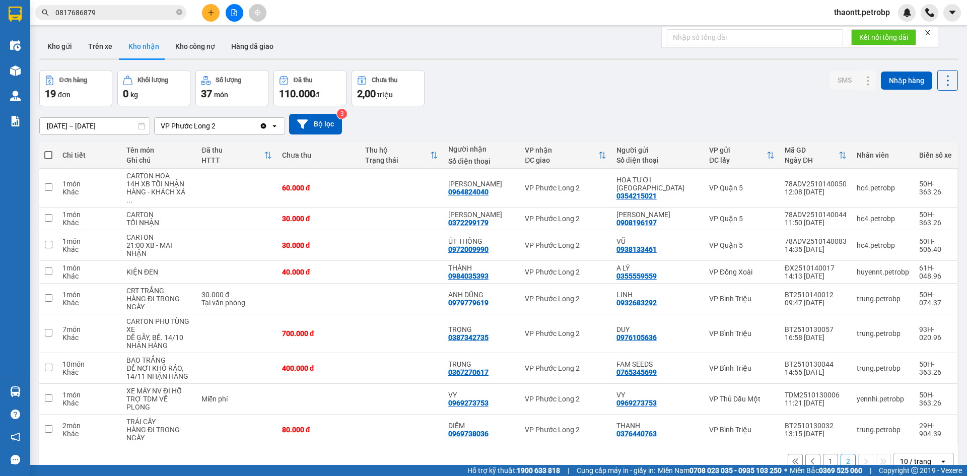
click at [868, 10] on span "thaontt.petrobp" at bounding box center [862, 12] width 72 height 13
click at [865, 30] on span "Đăng xuất" at bounding box center [865, 31] width 52 height 11
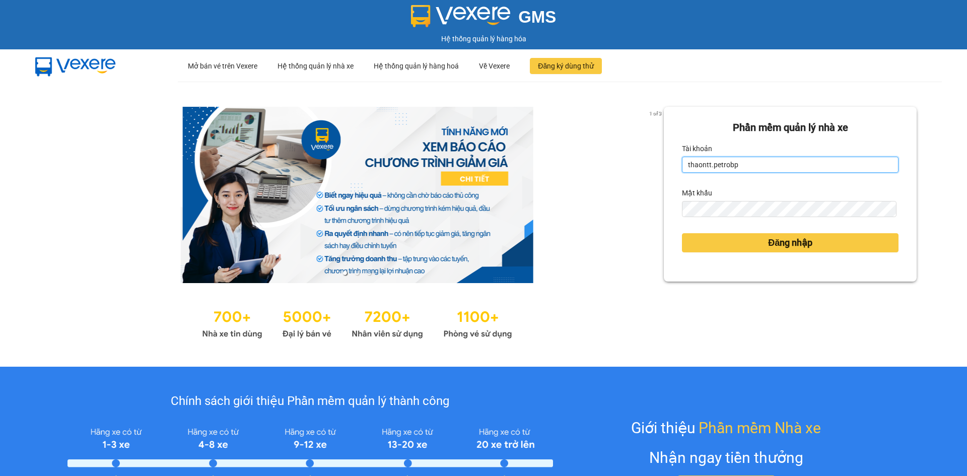
drag, startPoint x: 763, startPoint y: 166, endPoint x: 762, endPoint y: 173, distance: 7.7
click at [763, 166] on input "thaontt.petrobp" at bounding box center [790, 165] width 216 height 16
type input "loid.petrobp"
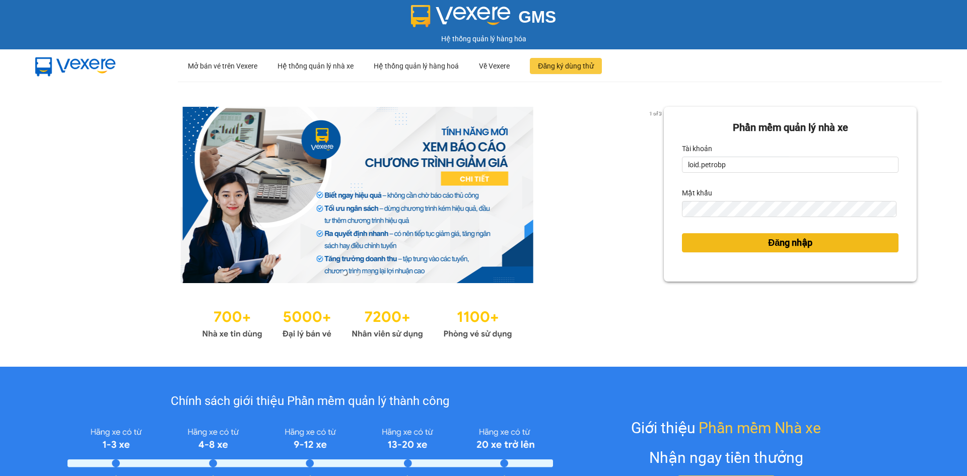
click at [754, 239] on button "Đăng nhập" at bounding box center [790, 242] width 216 height 19
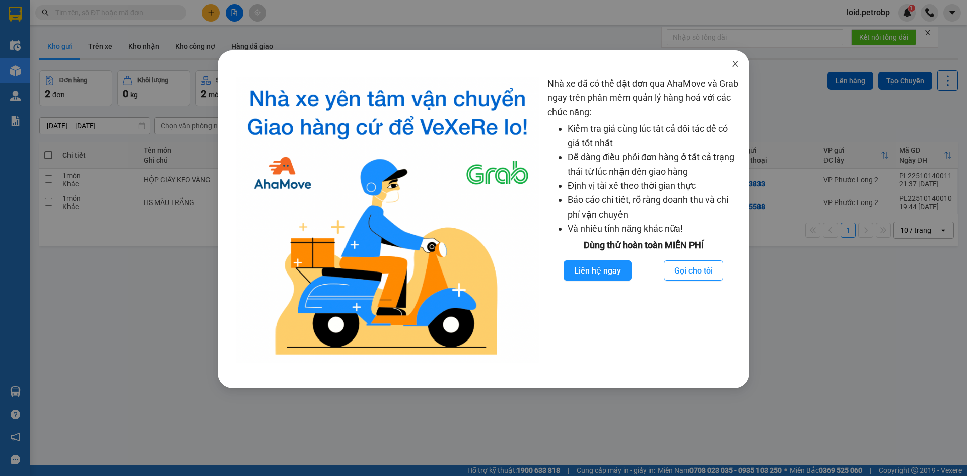
click at [734, 64] on icon "close" at bounding box center [735, 64] width 8 height 8
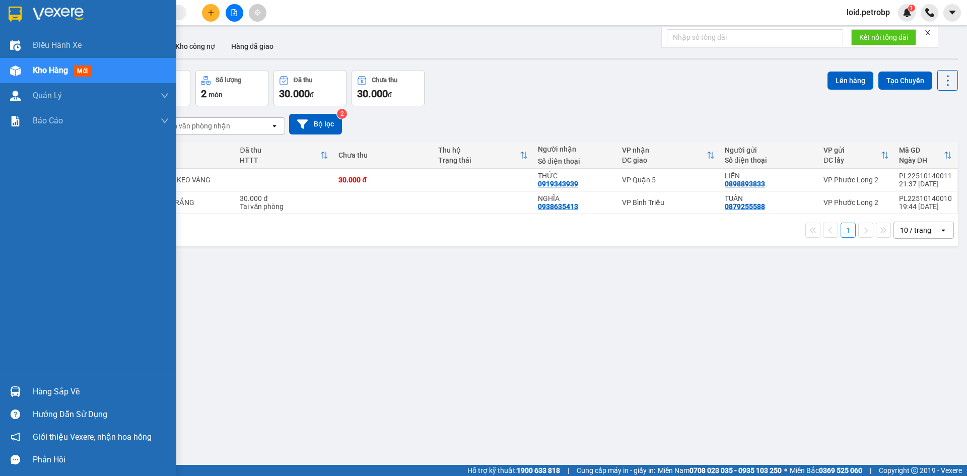
click at [51, 394] on div "Hàng sắp về" at bounding box center [101, 391] width 136 height 15
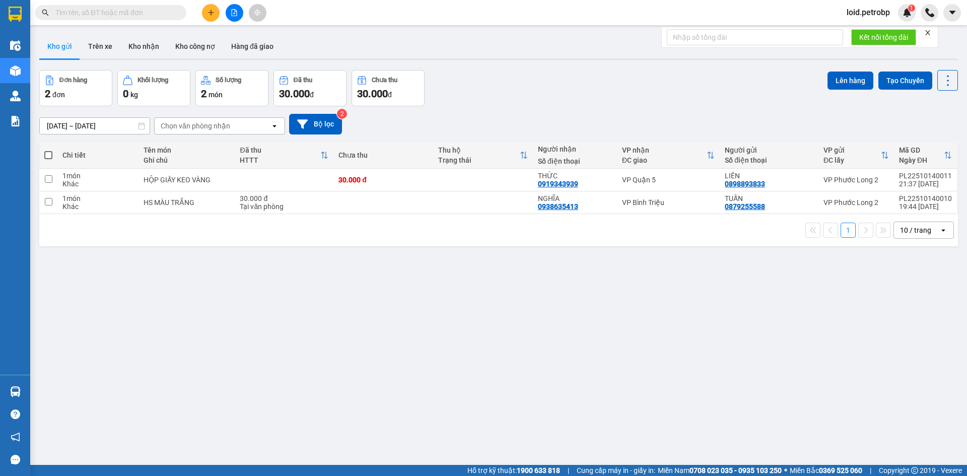
click at [563, 334] on section "Kết quả tìm kiếm ( 0 ) Bộ lọc No Data loid.petrobp 1 Điều hành xe Kho hàng mới …" at bounding box center [483, 238] width 967 height 476
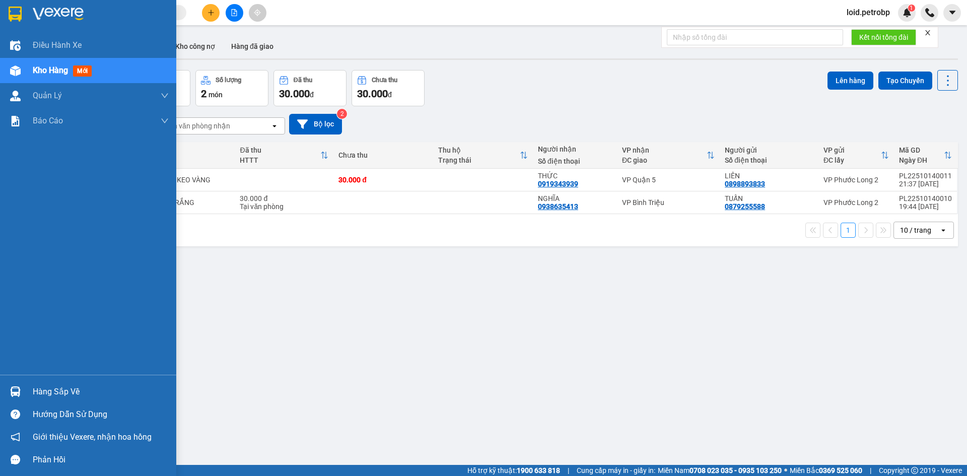
click at [50, 390] on div "Hàng sắp về" at bounding box center [101, 391] width 136 height 15
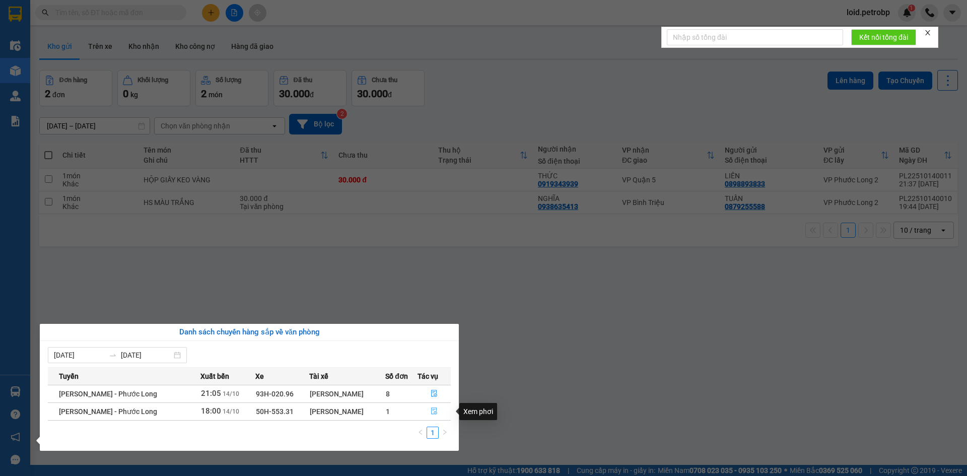
click at [433, 412] on icon "file-done" at bounding box center [434, 411] width 6 height 7
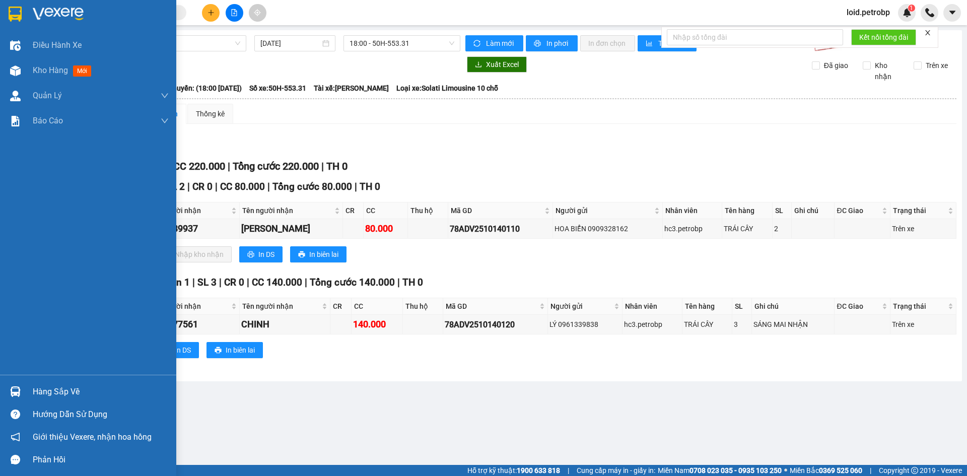
click at [51, 392] on div "Hàng sắp về" at bounding box center [101, 391] width 136 height 15
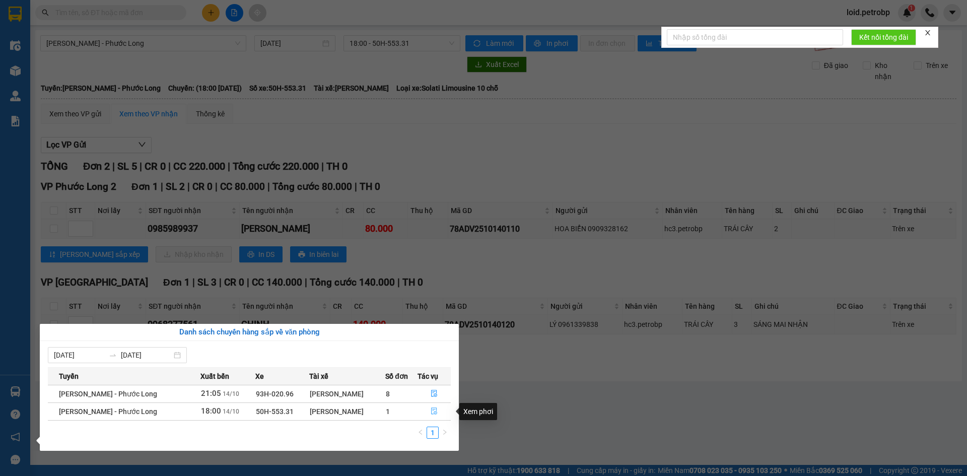
click at [436, 411] on icon "file-done" at bounding box center [433, 410] width 7 height 7
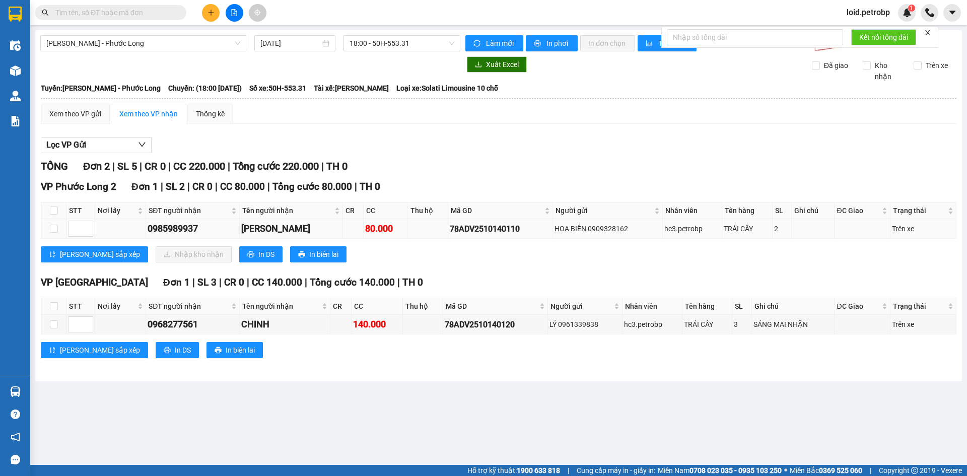
click at [175, 222] on div "0985989937" at bounding box center [193, 229] width 90 height 14
click at [173, 229] on div "0985989937" at bounding box center [193, 229] width 90 height 14
drag, startPoint x: 173, startPoint y: 229, endPoint x: 173, endPoint y: 235, distance: 5.5
copy div "0985989937"
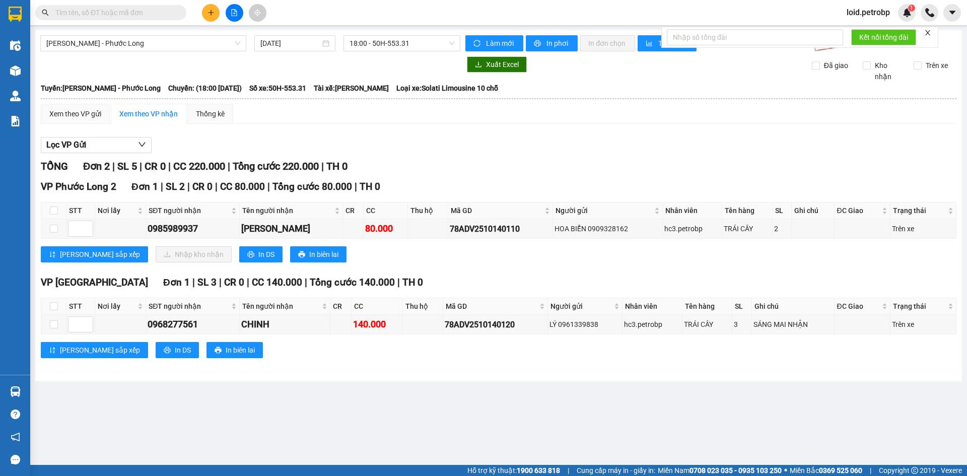
click at [48, 208] on th at bounding box center [53, 210] width 25 height 17
click at [50, 209] on input "checkbox" at bounding box center [54, 210] width 8 height 8
checkbox input "true"
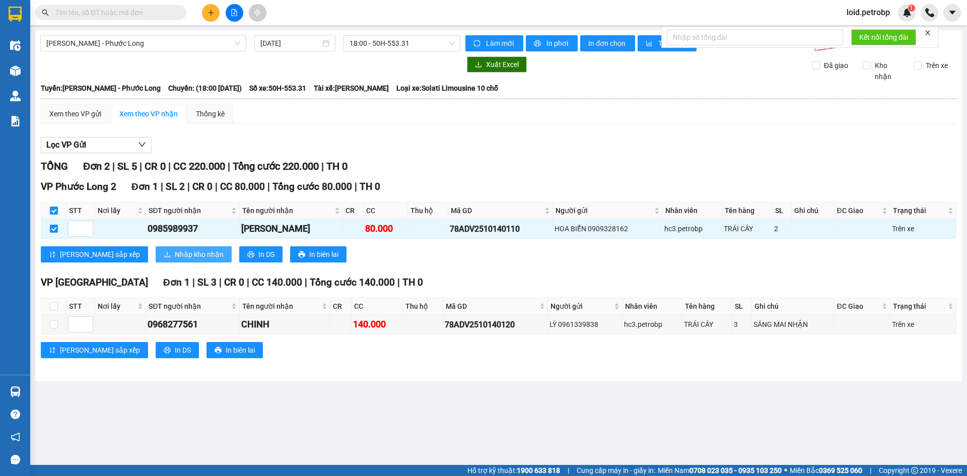
click at [175, 252] on span "Nhập kho nhận" at bounding box center [199, 254] width 49 height 11
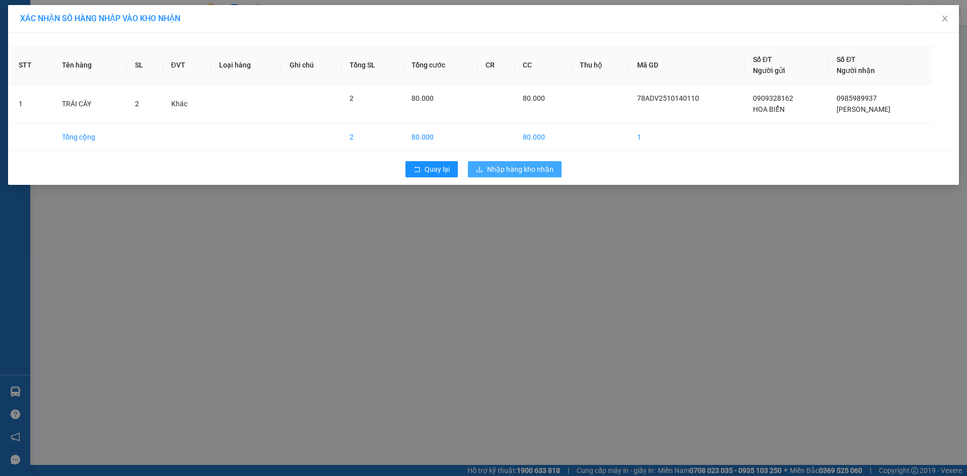
click at [513, 168] on span "Nhập hàng kho nhận" at bounding box center [520, 169] width 66 height 11
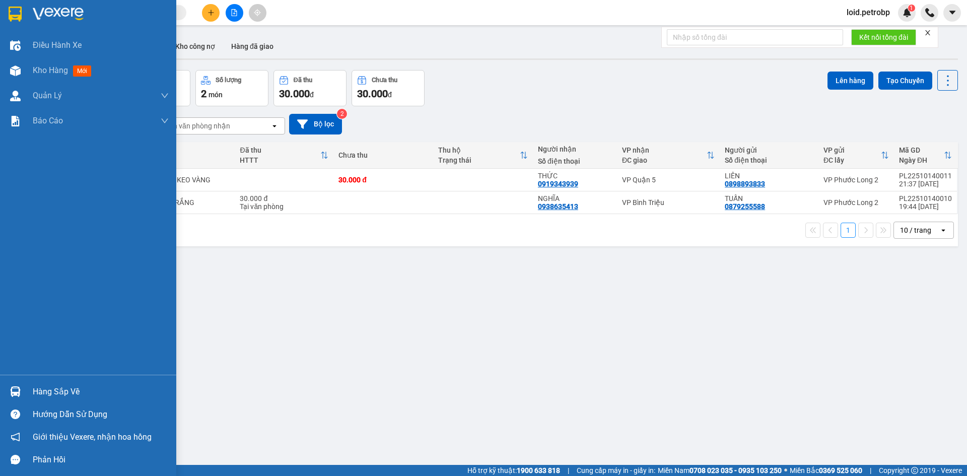
click at [37, 397] on div "Hàng sắp về" at bounding box center [101, 391] width 136 height 15
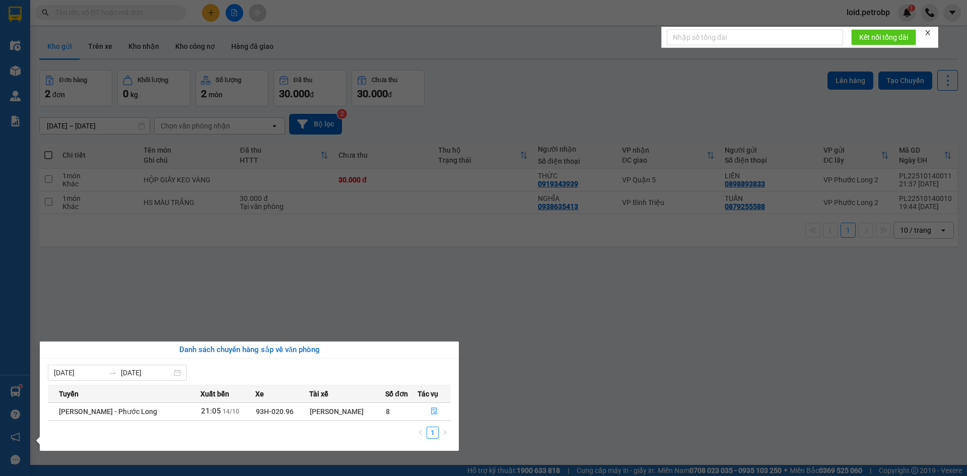
click at [443, 321] on section "Kết quả tìm kiếm ( 0 ) Bộ lọc No Data loid.petrobp 1 Điều hành xe Kho hàng mới …" at bounding box center [483, 238] width 967 height 476
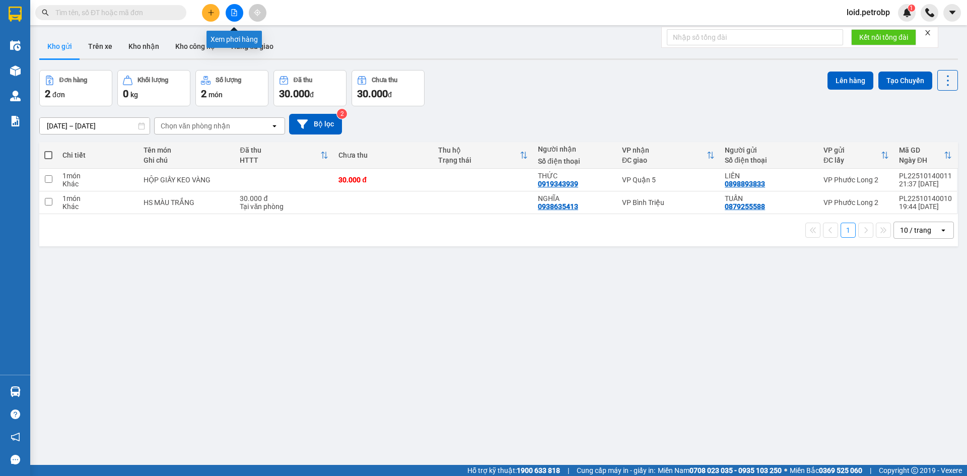
click at [233, 16] on icon "file-add" at bounding box center [235, 12] width 6 height 7
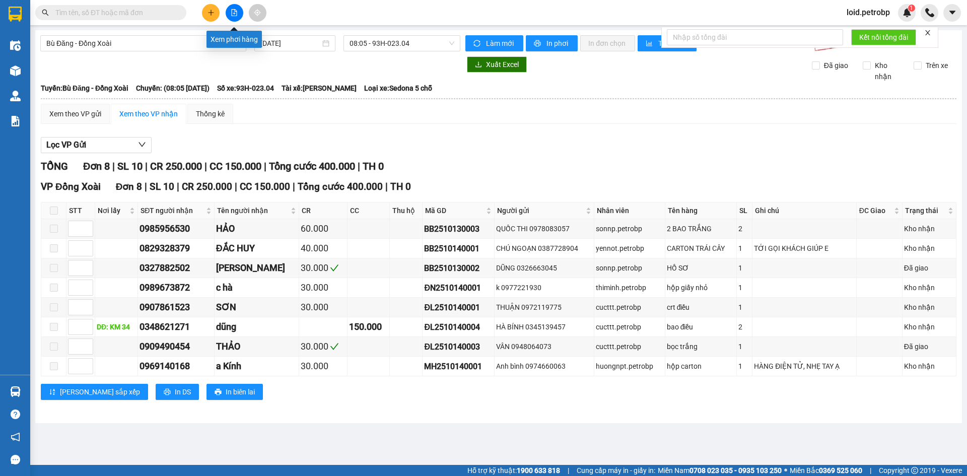
click at [238, 10] on button at bounding box center [235, 13] width 18 height 18
click at [233, 13] on icon "file-add" at bounding box center [234, 12] width 7 height 7
click at [205, 37] on span "Bù Đăng - Đồng Xoài" at bounding box center [143, 43] width 194 height 15
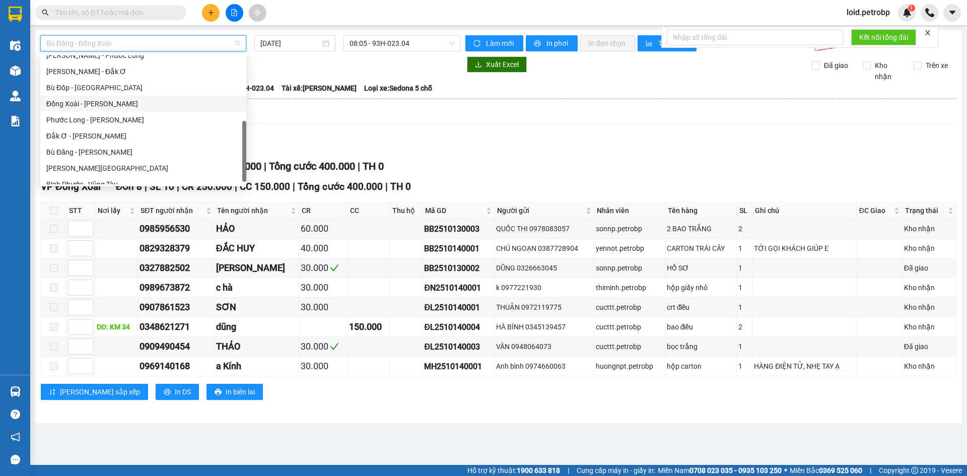
scroll to position [101, 0]
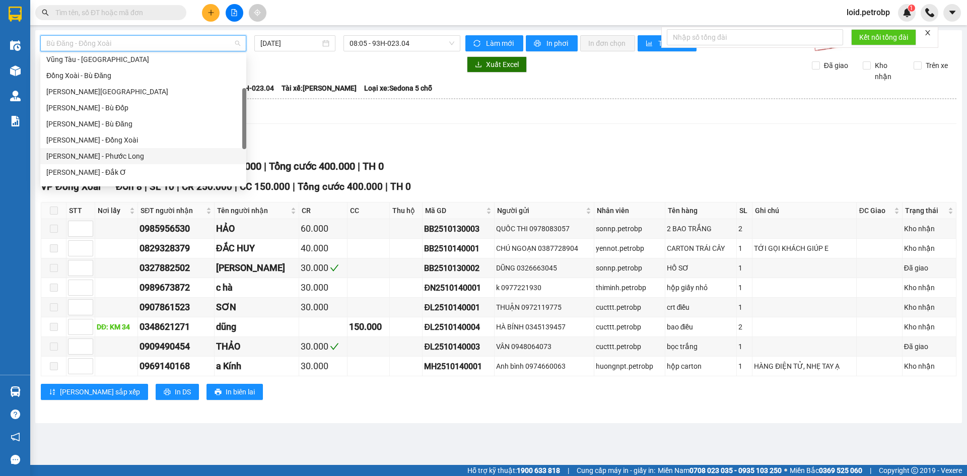
click at [123, 155] on div "Hồ Chí Minh - Phước Long" at bounding box center [143, 156] width 194 height 11
type input "14/10/2025"
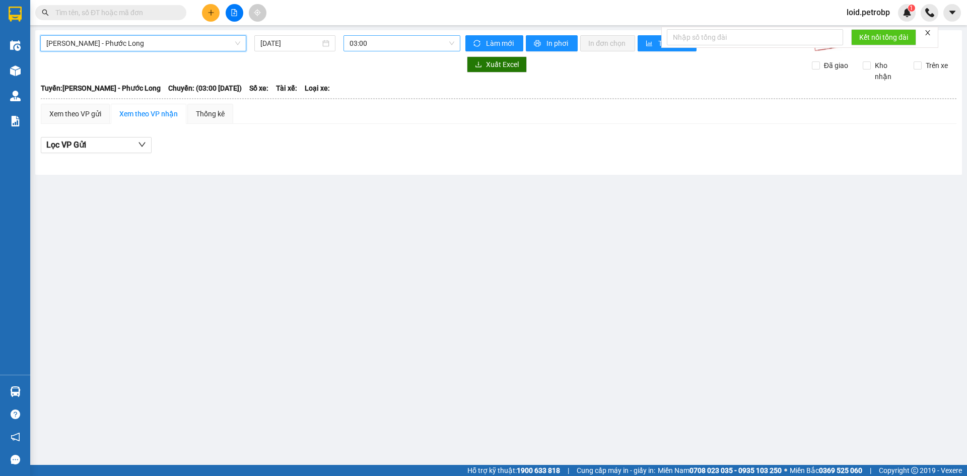
click at [391, 43] on span "03:00" at bounding box center [401, 43] width 105 height 15
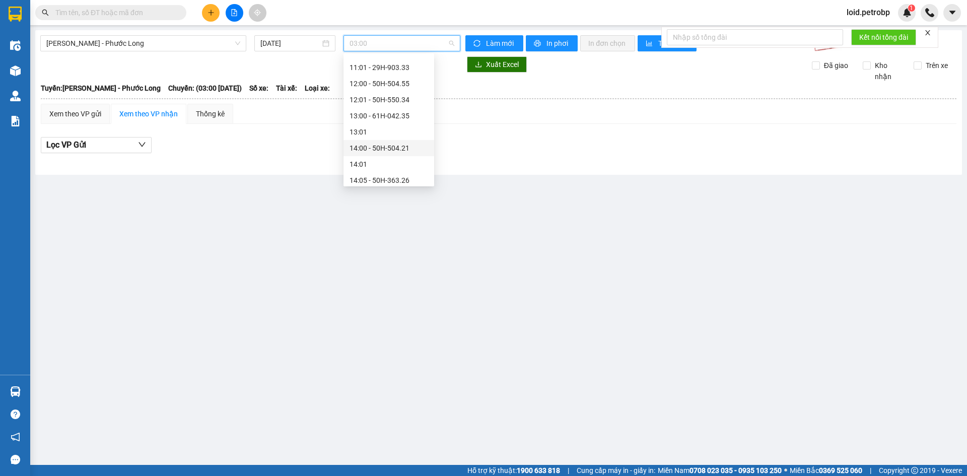
scroll to position [352, 0]
click at [409, 174] on div "16:00 - 61H-048.29" at bounding box center [388, 178] width 79 height 11
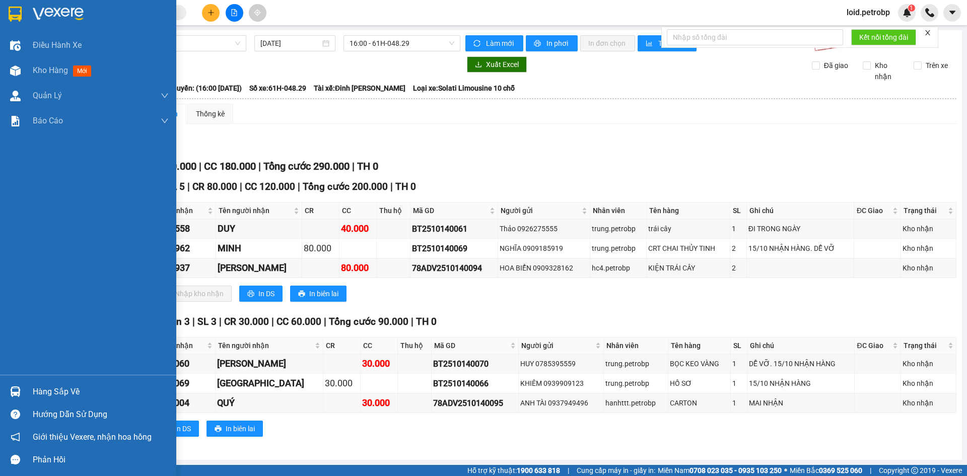
click at [58, 383] on div "Hàng sắp về" at bounding box center [88, 391] width 176 height 23
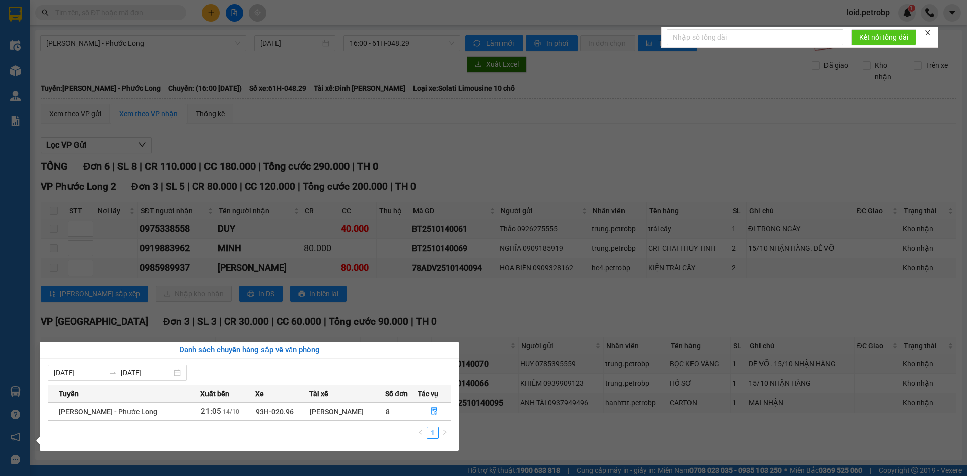
click at [554, 317] on section "Kết quả tìm kiếm ( 0 ) Bộ lọc No Data loid.petrobp 1 Điều hành xe Kho hàng mới …" at bounding box center [483, 238] width 967 height 476
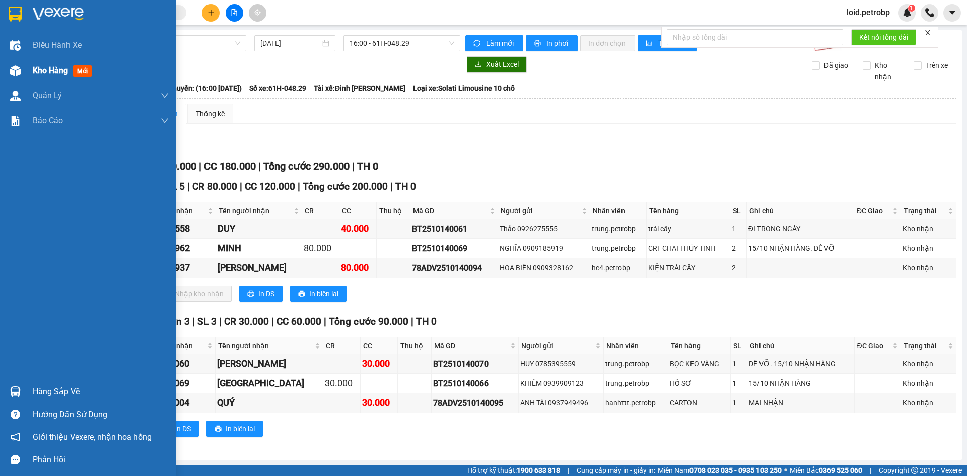
click at [50, 70] on span "Kho hàng" at bounding box center [50, 70] width 35 height 10
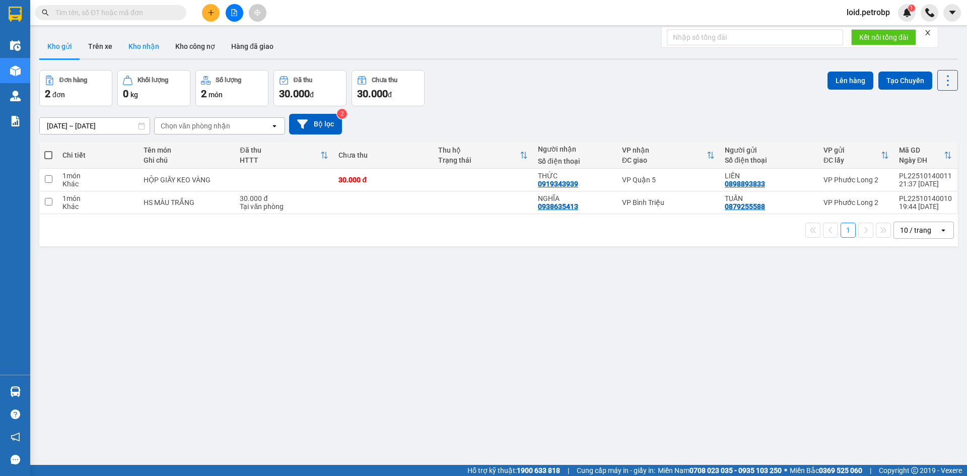
click at [148, 45] on button "Kho nhận" at bounding box center [143, 46] width 47 height 24
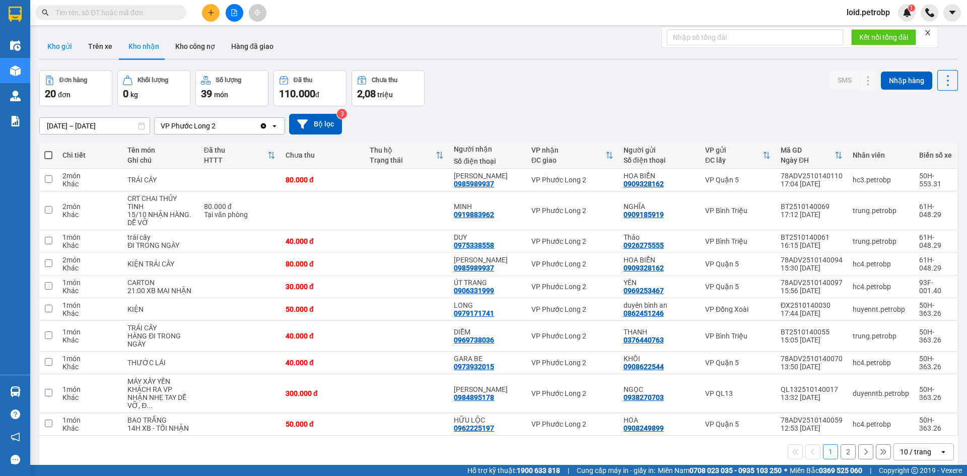
drag, startPoint x: 57, startPoint y: 45, endPoint x: 58, endPoint y: 53, distance: 8.6
click at [58, 52] on button "Kho gửi" at bounding box center [59, 46] width 41 height 24
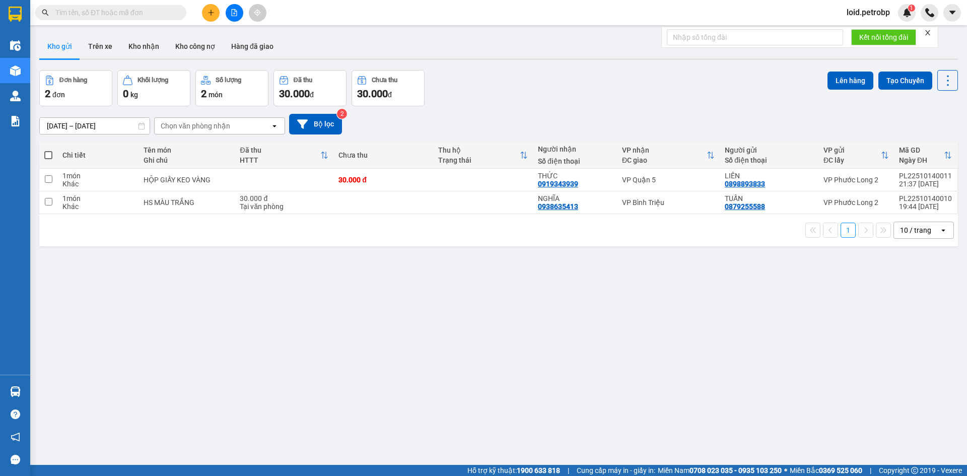
click at [98, 8] on input "text" at bounding box center [114, 12] width 119 height 11
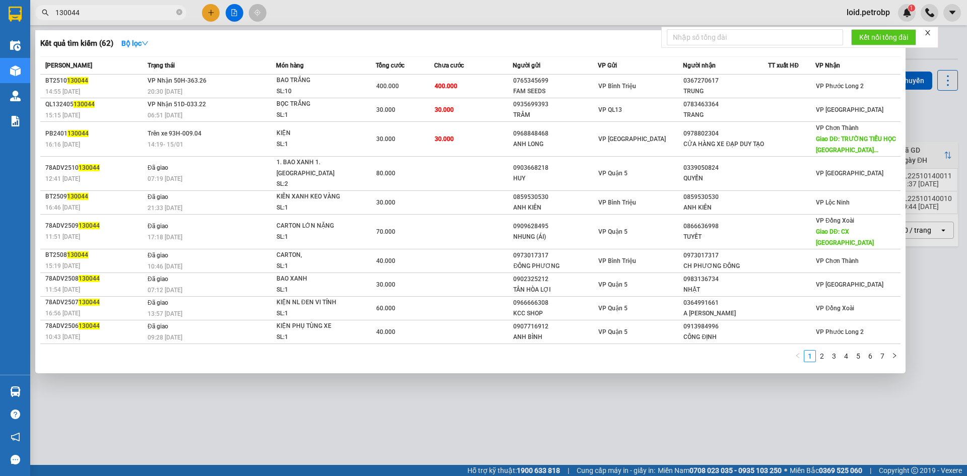
click at [226, 389] on div at bounding box center [483, 238] width 967 height 476
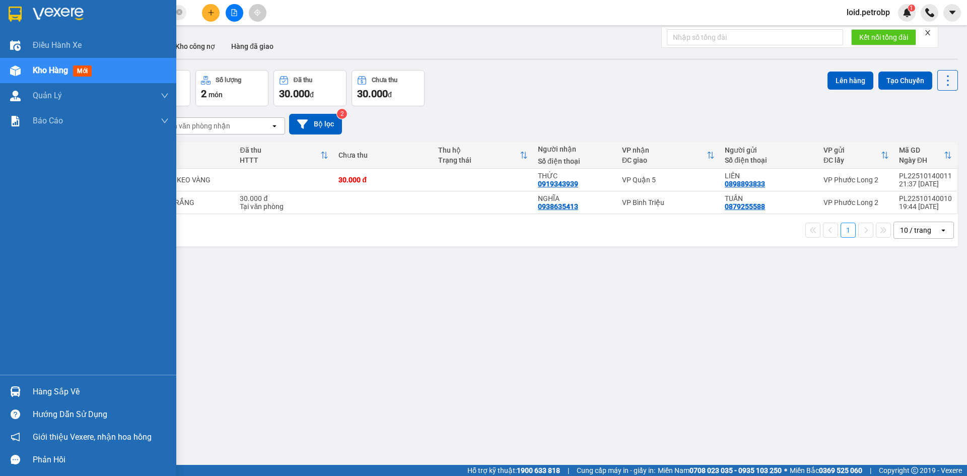
click at [42, 392] on div "Hàng sắp về" at bounding box center [101, 391] width 136 height 15
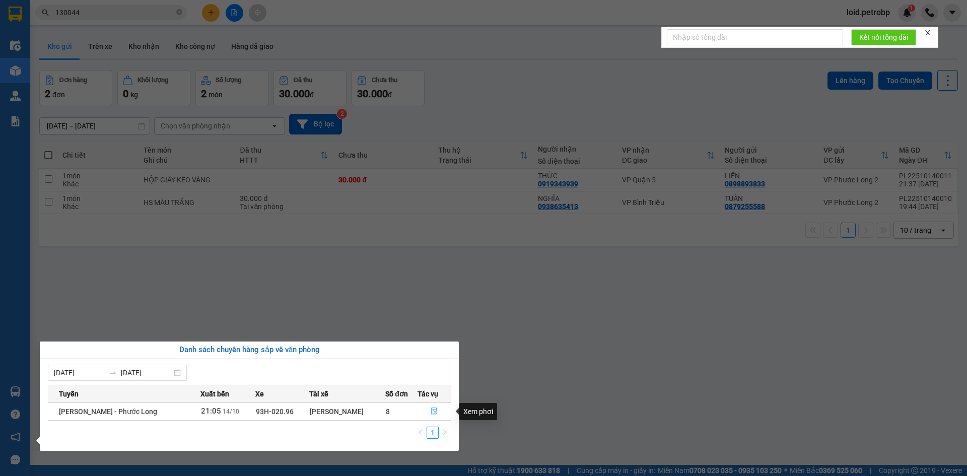
click at [432, 413] on icon "file-done" at bounding box center [433, 410] width 7 height 7
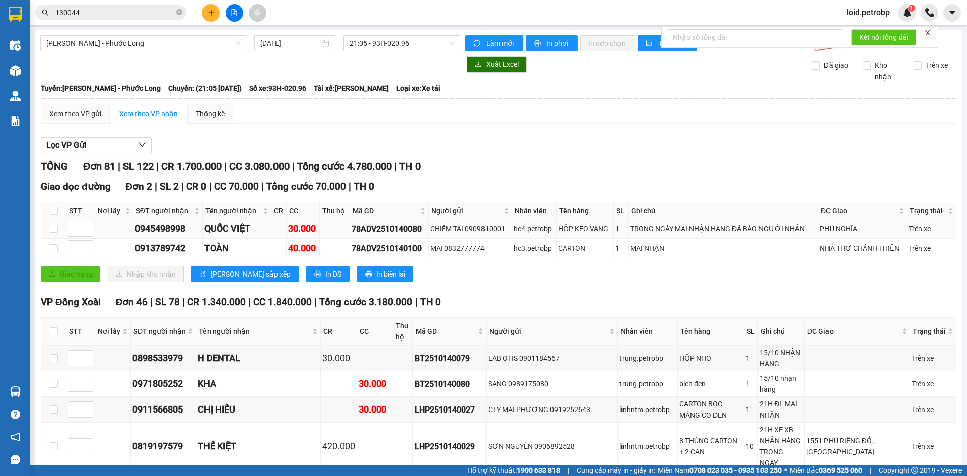
click at [370, 229] on div "78ADV2510140080" at bounding box center [388, 229] width 75 height 13
copy div "78ADV2510140080"
click at [399, 247] on div "78ADV2510140100" at bounding box center [388, 248] width 75 height 13
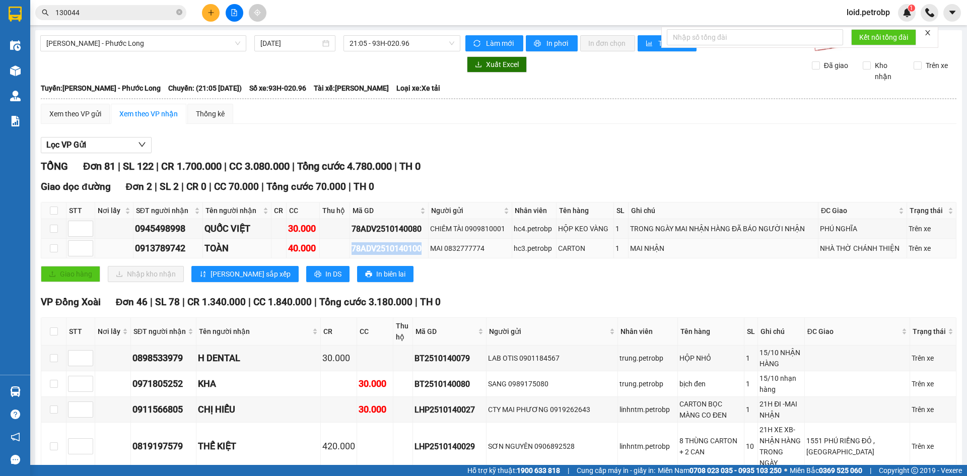
copy div "78ADV2510140100"
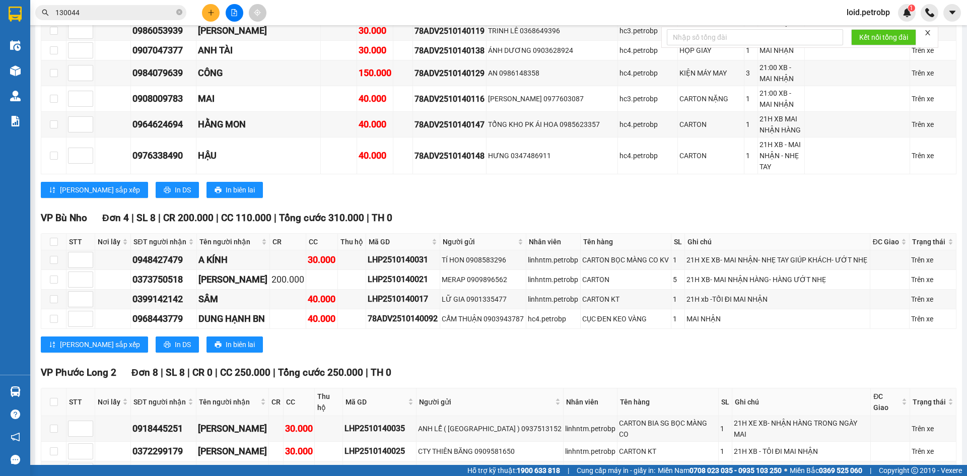
scroll to position [1611, 0]
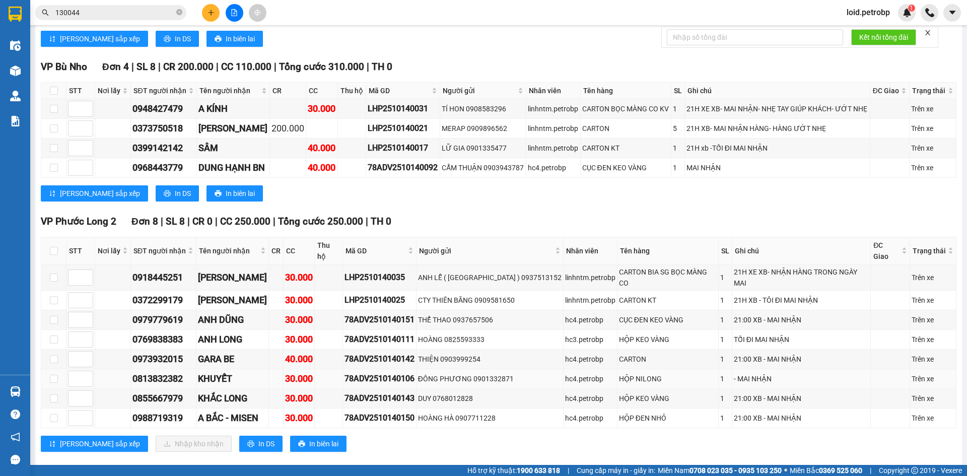
click at [367, 372] on div "78ADV2510140106" at bounding box center [379, 378] width 70 height 13
copy div "78ADV2510140106"
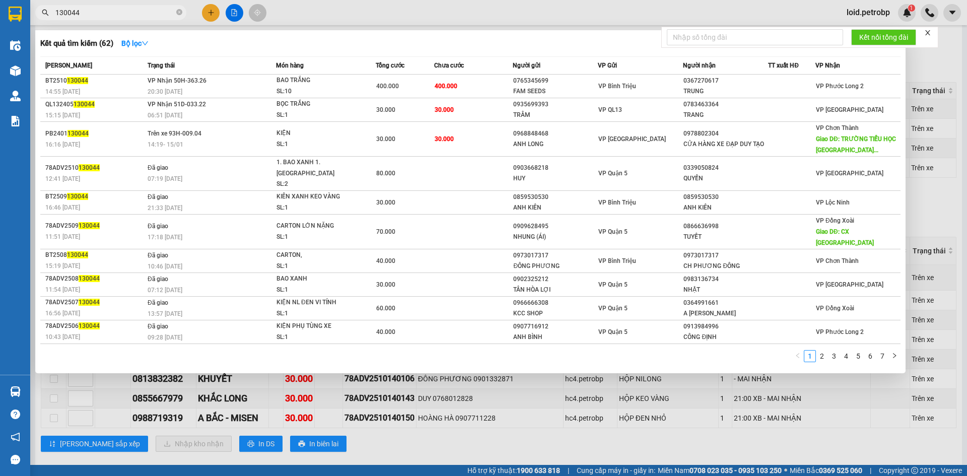
click at [106, 16] on input "130044" at bounding box center [114, 12] width 119 height 11
click at [106, 15] on input "130044" at bounding box center [114, 12] width 119 height 11
paste input "78ADV2510140106"
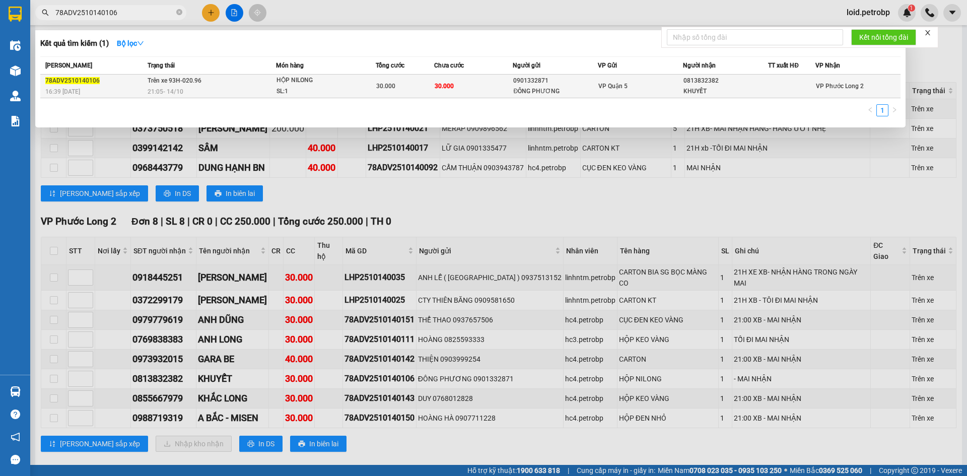
type input "78ADV2510140106"
click at [256, 83] on td "Trên xe 93H-020.96 21:05 - 14/10" at bounding box center [210, 87] width 131 height 24
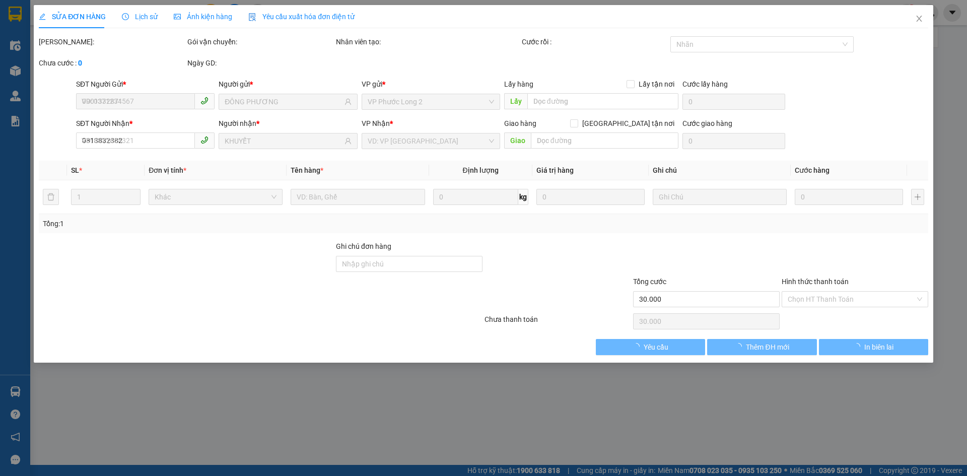
click at [144, 19] on span "Lịch sử" at bounding box center [140, 17] width 36 height 8
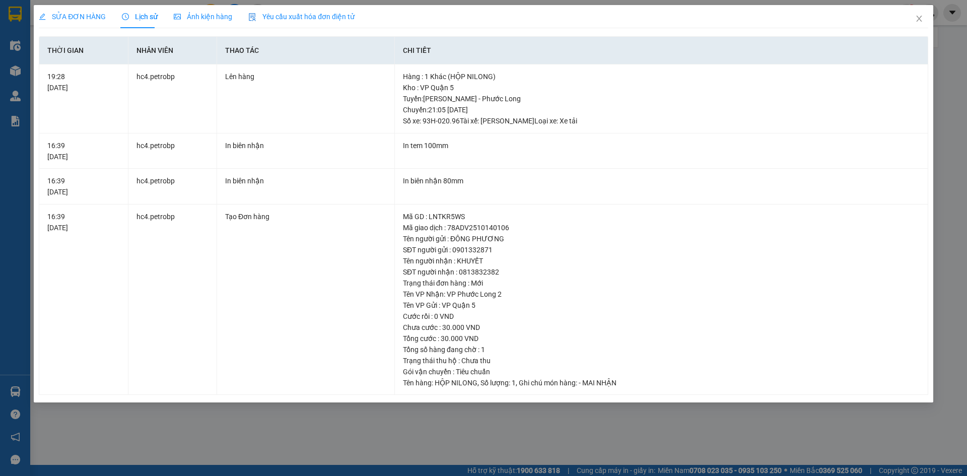
click at [59, 425] on div "SỬA ĐƠN HÀNG Lịch sử Ảnh kiện hàng Yêu cầu xuất hóa đơn điện tử Total Paid Fee …" at bounding box center [483, 238] width 967 height 476
click at [918, 18] on icon "close" at bounding box center [919, 19] width 6 height 6
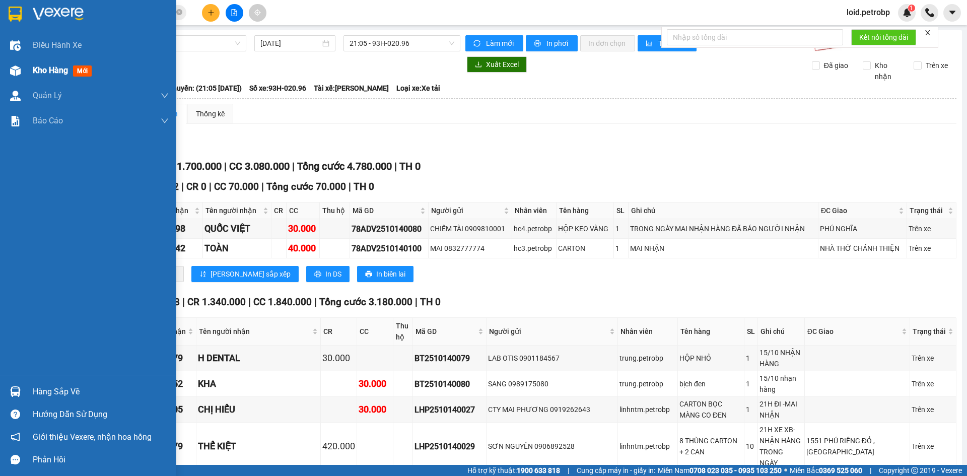
click at [42, 69] on span "Kho hàng" at bounding box center [50, 70] width 35 height 10
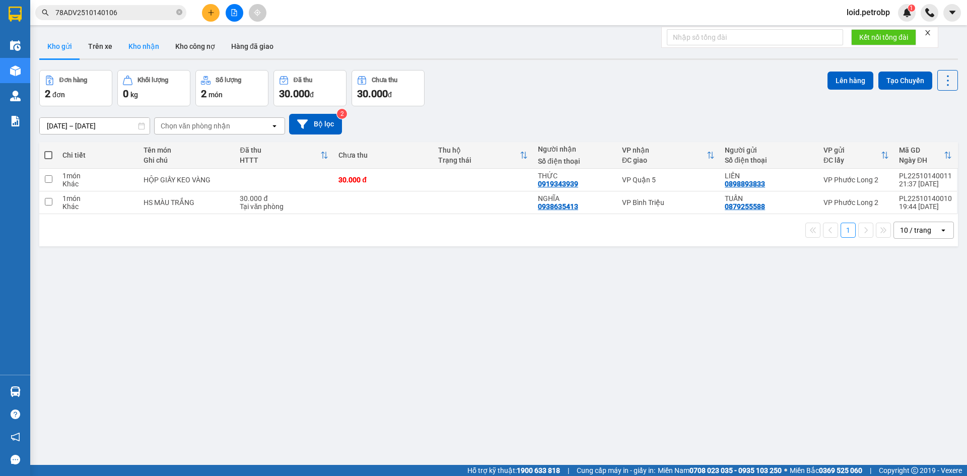
click at [131, 45] on button "Kho nhận" at bounding box center [143, 46] width 47 height 24
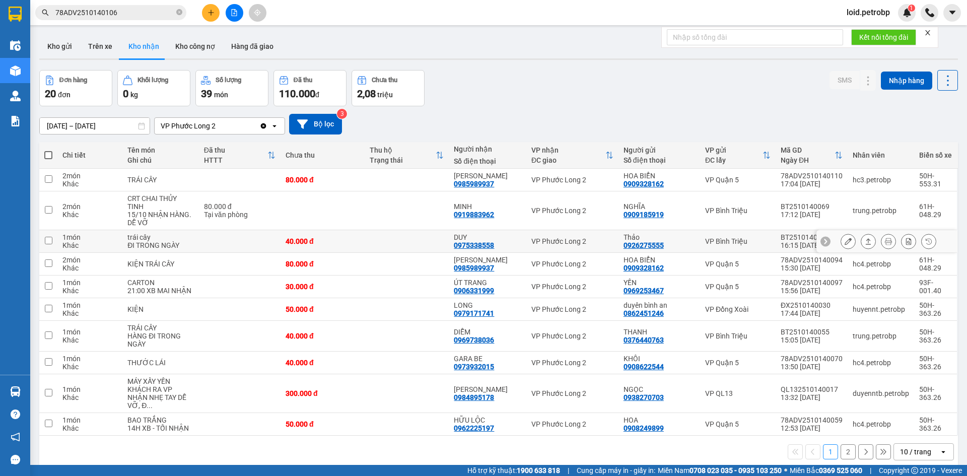
scroll to position [46, 0]
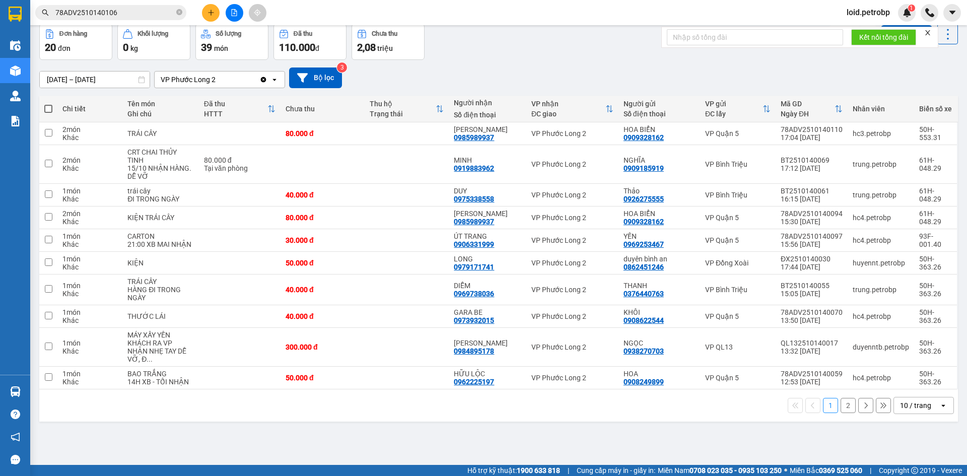
click at [845, 398] on button "2" at bounding box center [847, 405] width 15 height 15
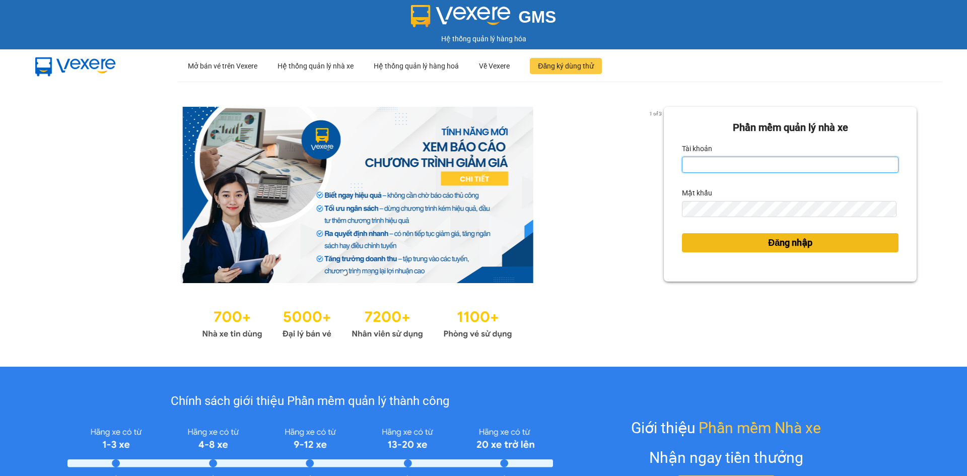
type input "loid.petrobp"
click at [754, 241] on button "Đăng nhập" at bounding box center [790, 242] width 216 height 19
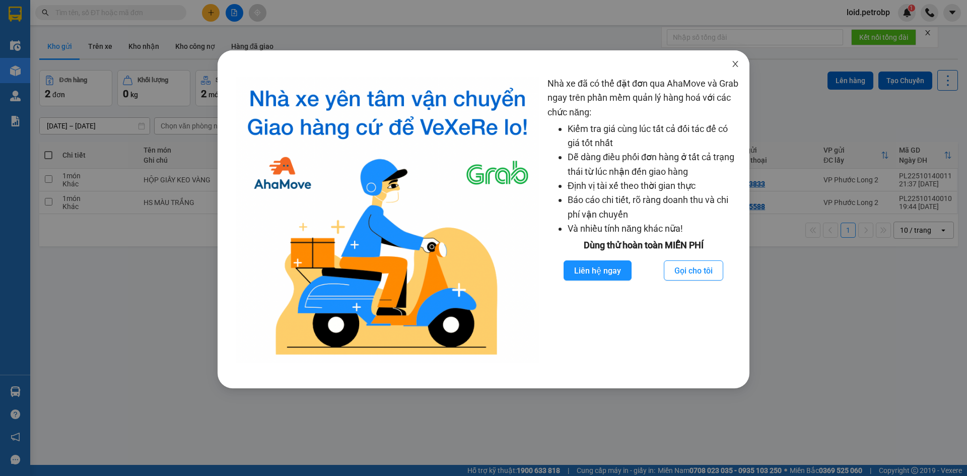
click at [736, 64] on icon "close" at bounding box center [735, 64] width 8 height 8
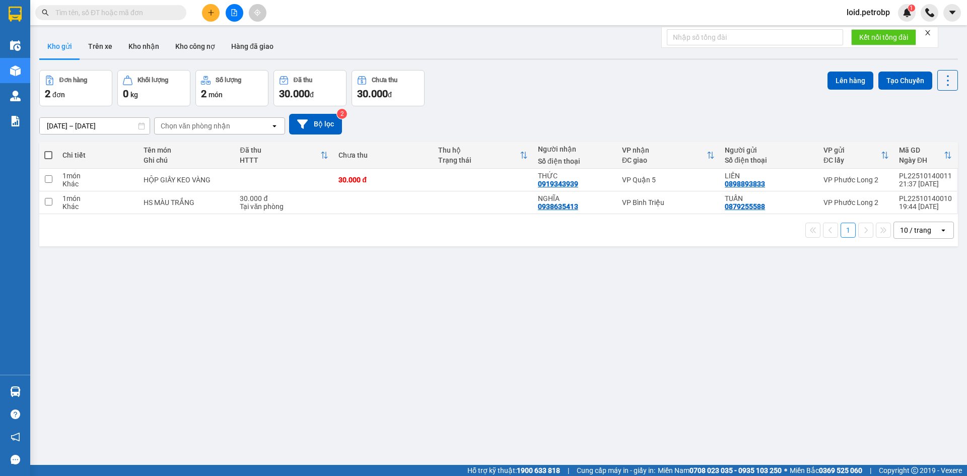
click at [139, 7] on span at bounding box center [110, 12] width 151 height 15
click at [133, 14] on input "text" at bounding box center [114, 12] width 119 height 11
paste input "78ADV2510140080"
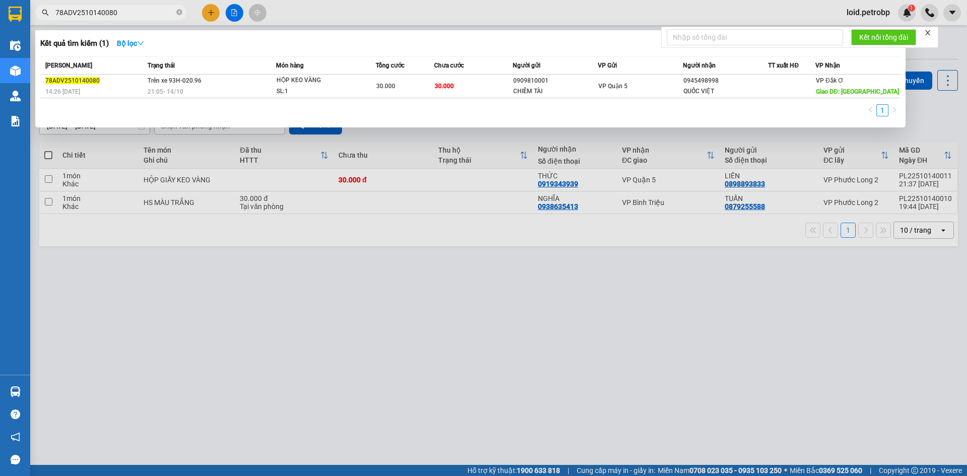
click at [144, 15] on input "78ADV2510140080" at bounding box center [114, 12] width 119 height 11
paste input "10"
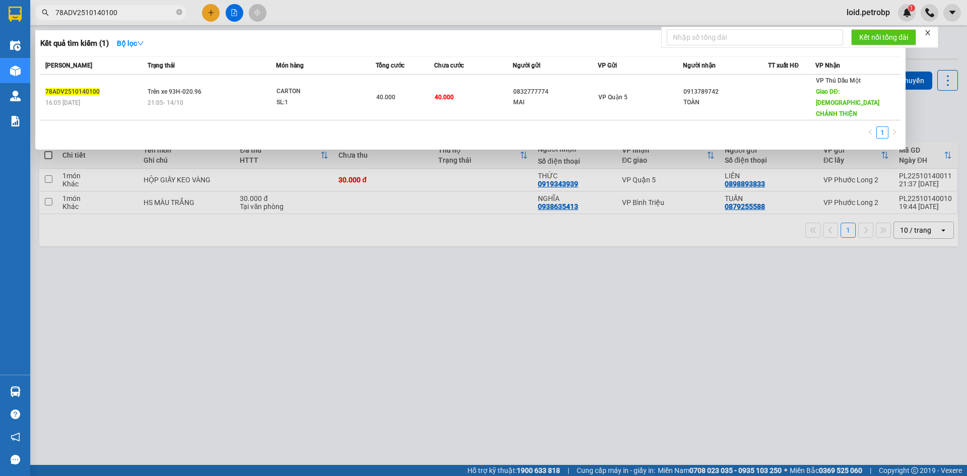
type input "78ADV2510140100"
